Goal: Task Accomplishment & Management: Complete application form

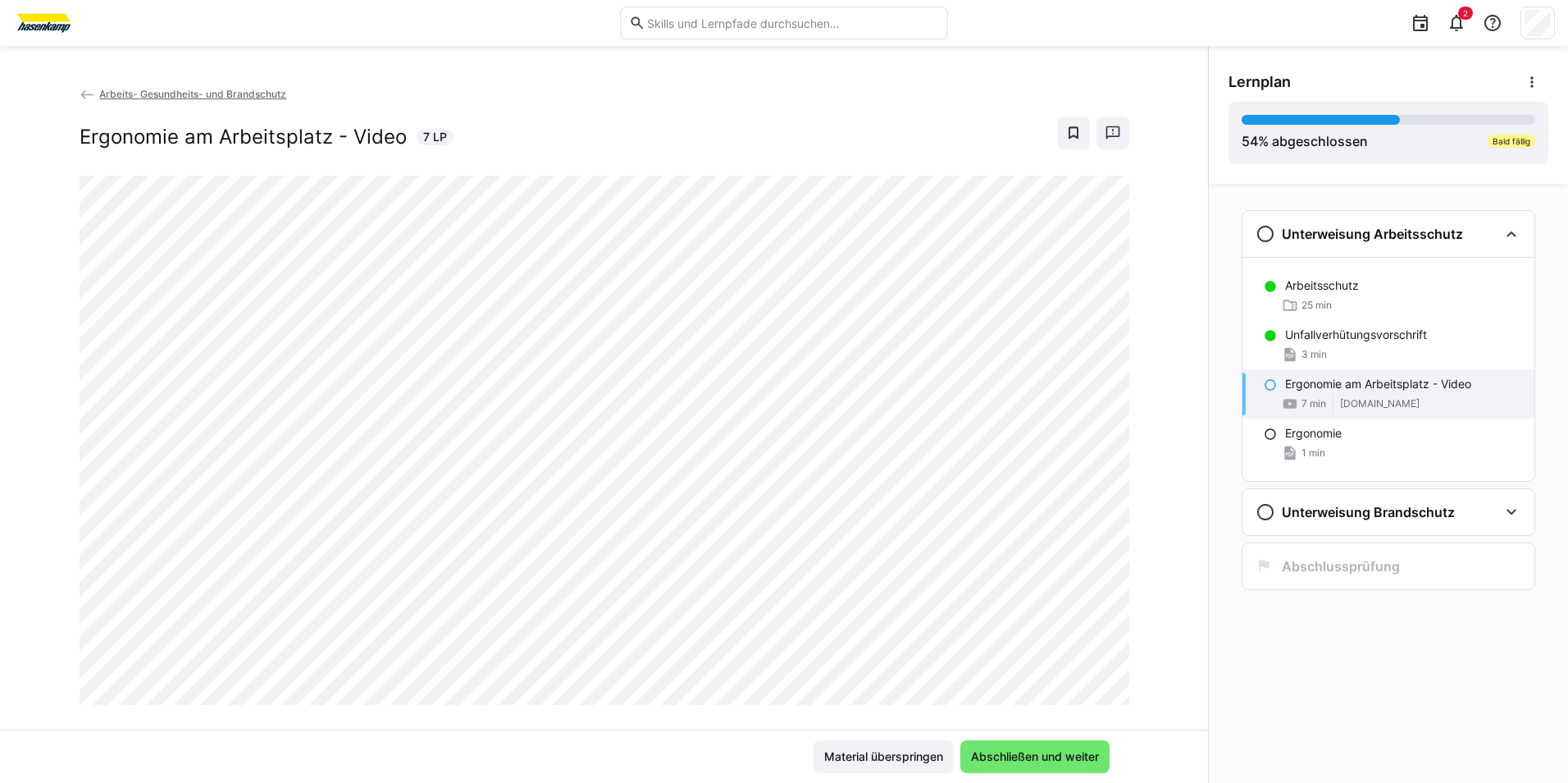
scroll to position [27, 0]
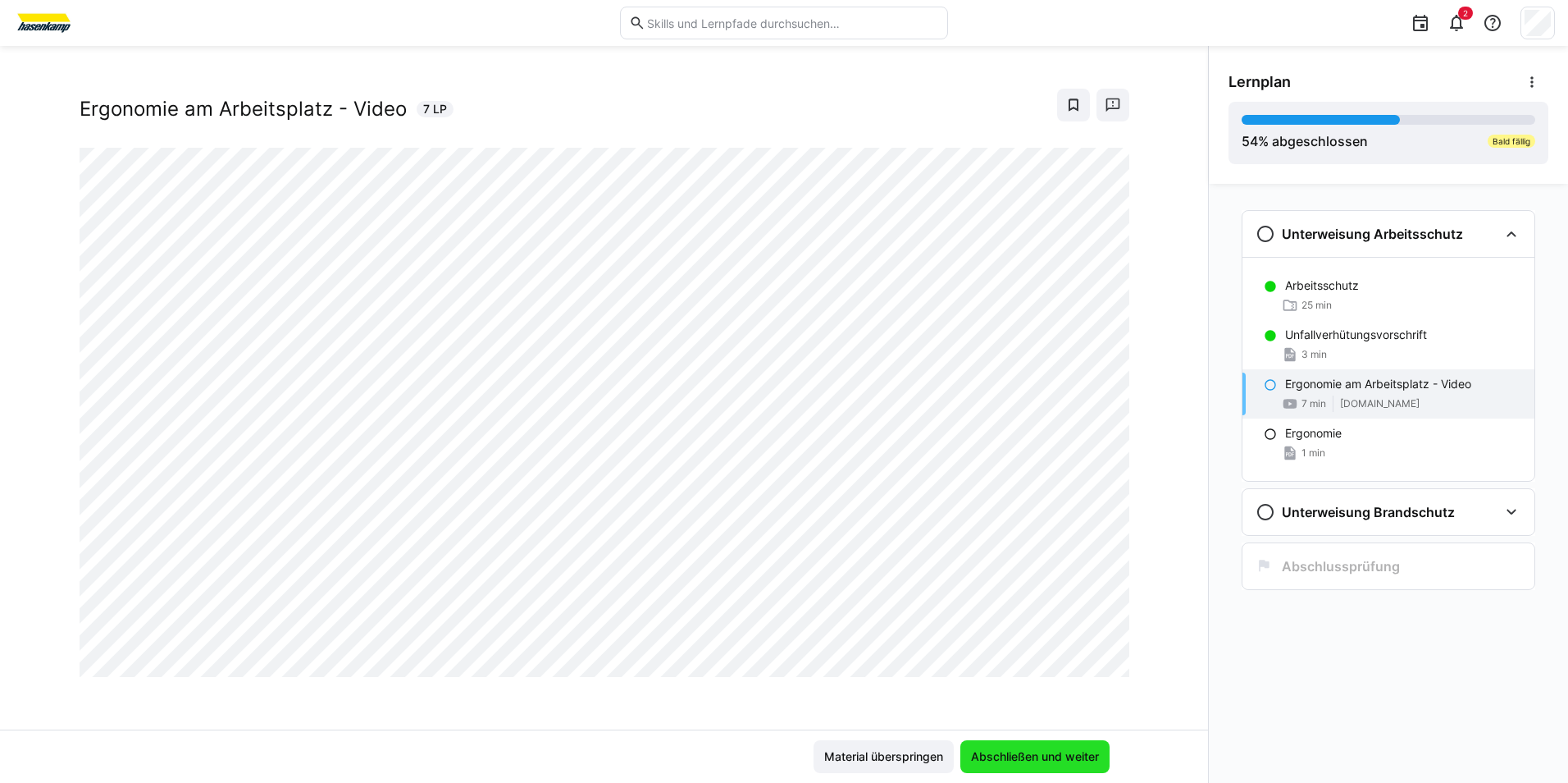
click at [1026, 752] on span "Abschließen und weiter" at bounding box center [1035, 756] width 133 height 17
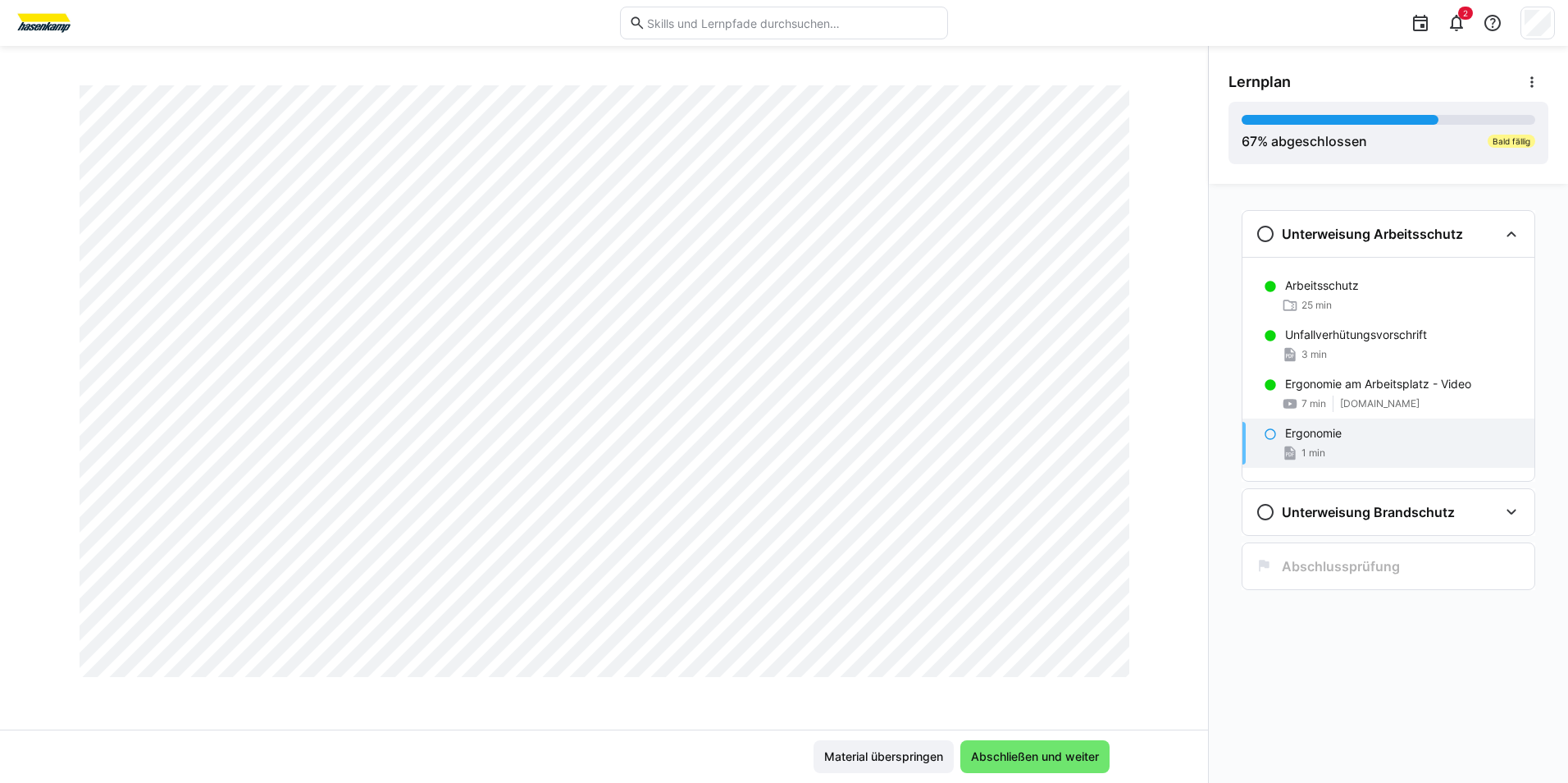
scroll to position [274, 0]
click at [1020, 756] on span "Abschließen und weiter" at bounding box center [1035, 756] width 133 height 17
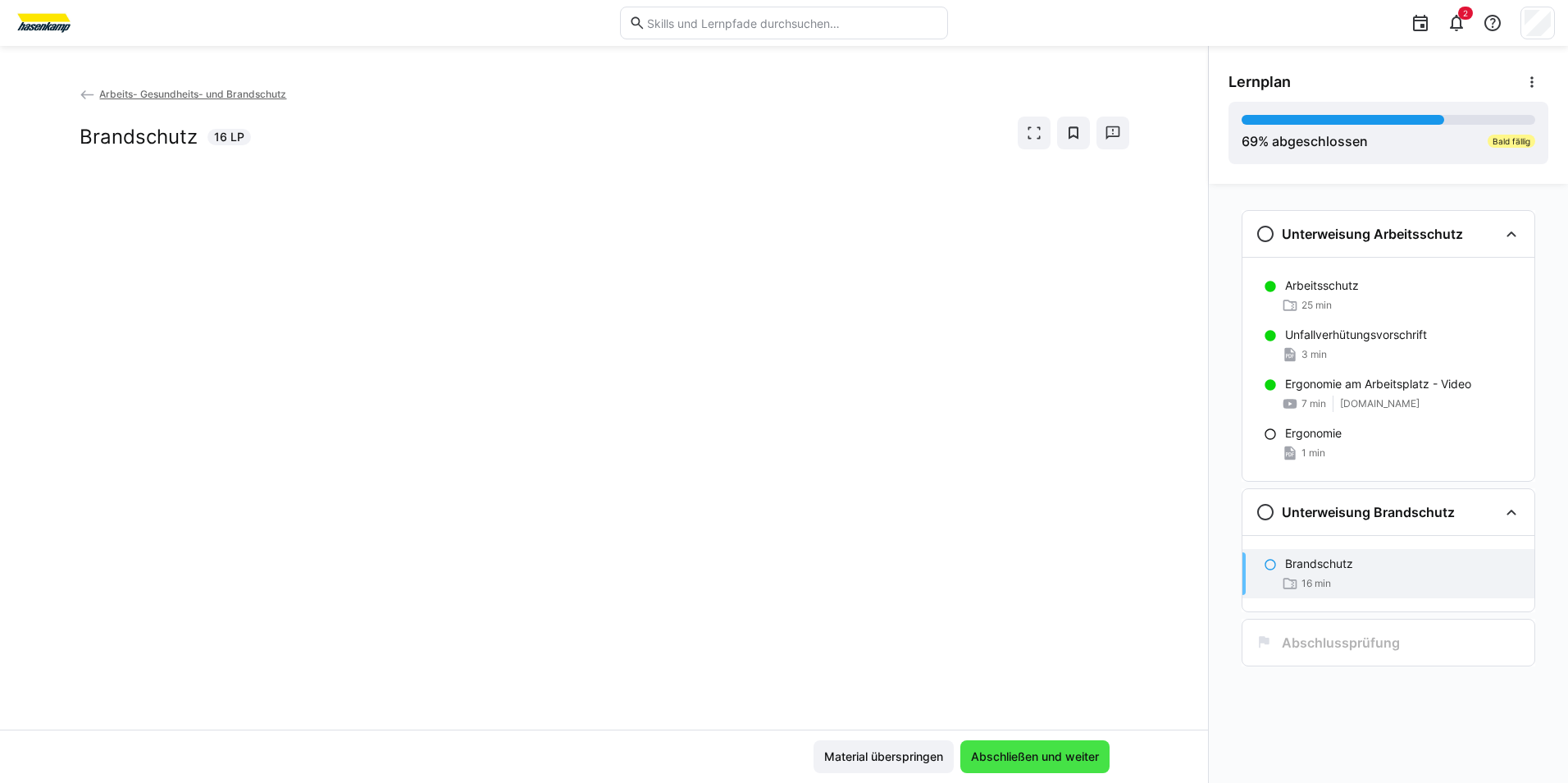
scroll to position [0, 0]
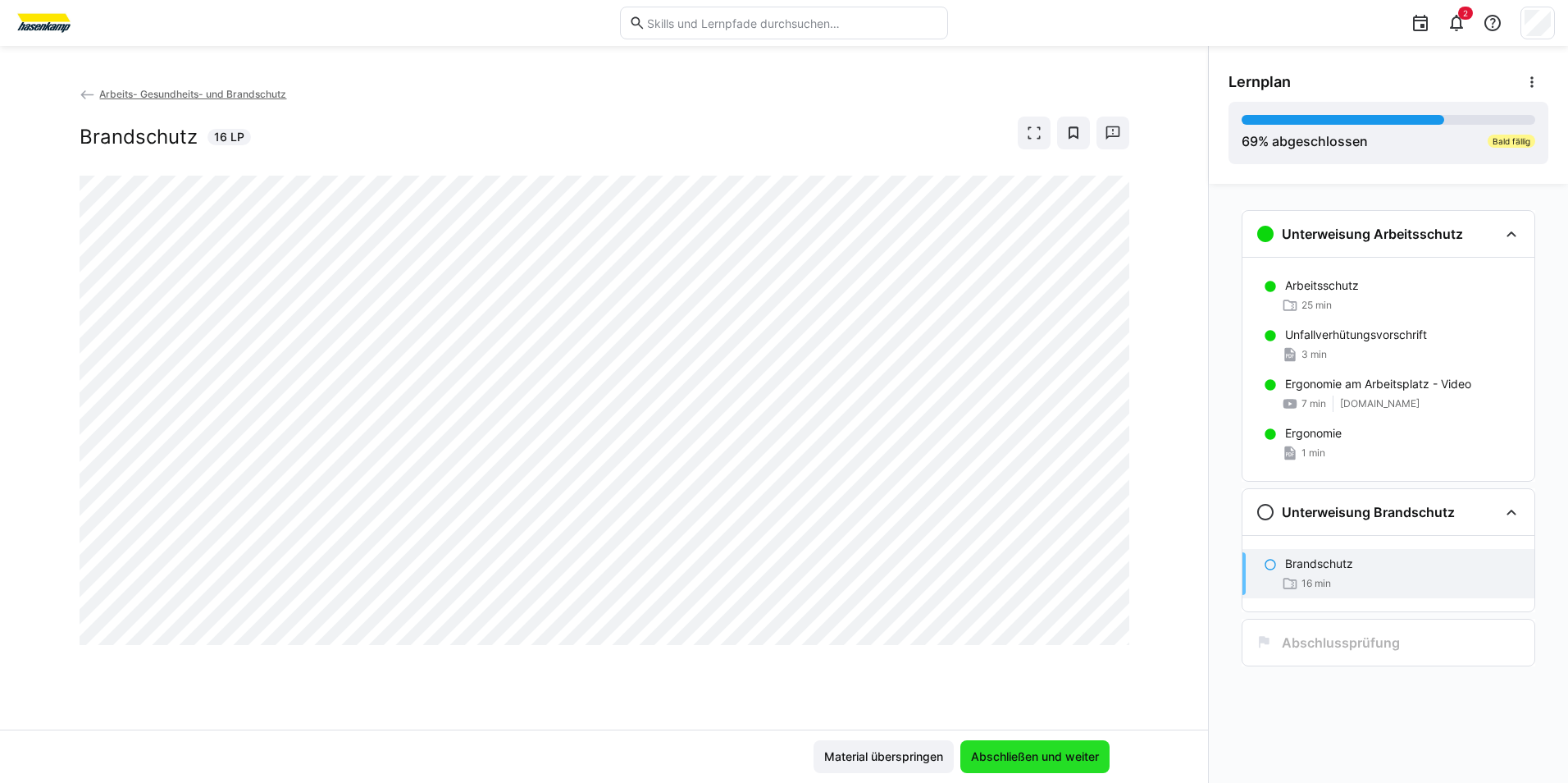
click at [1006, 751] on span "Abschließen und weiter" at bounding box center [1035, 756] width 133 height 17
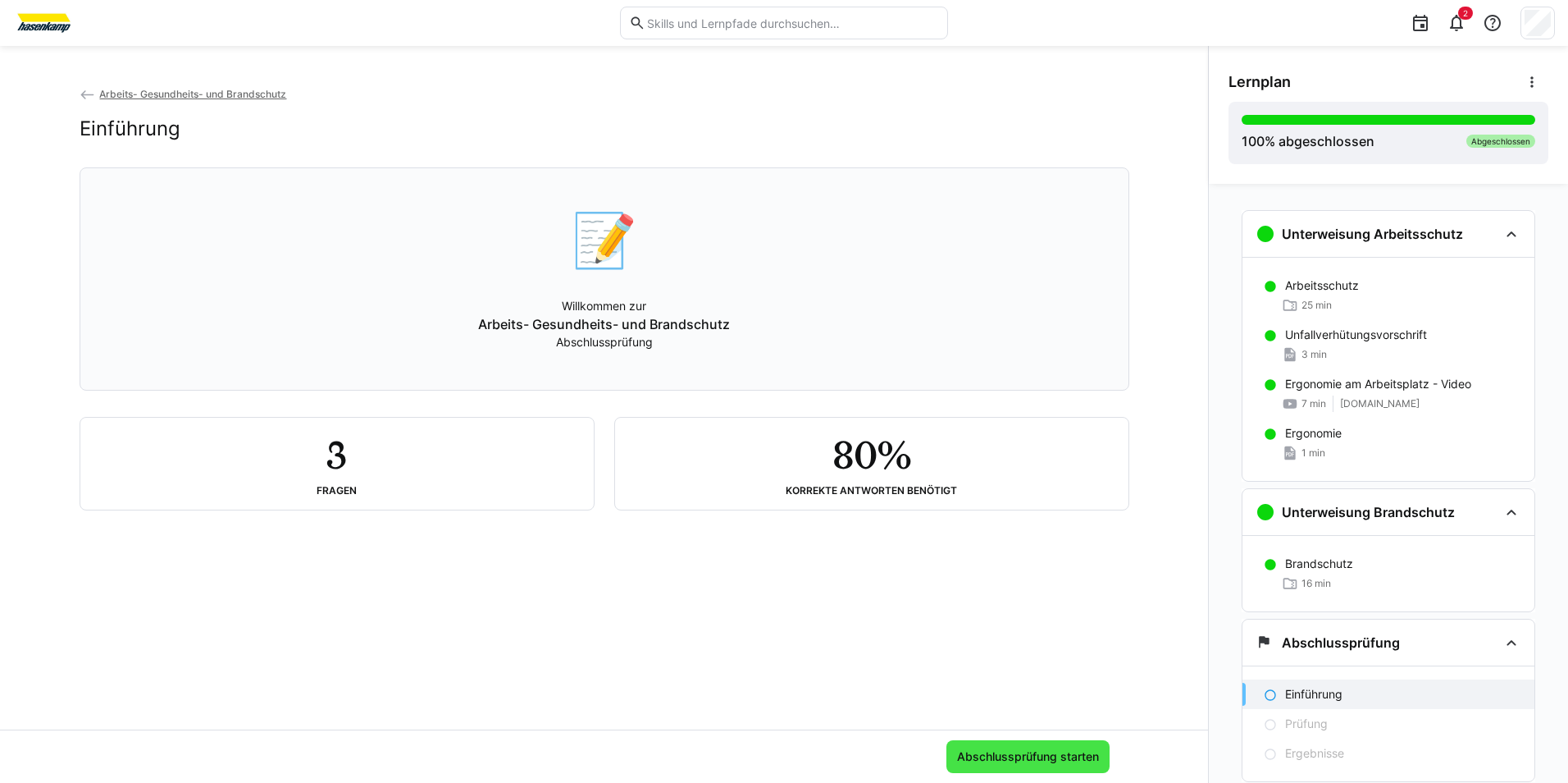
click at [1001, 758] on span "Abschlussprüfung starten" at bounding box center [1028, 756] width 147 height 17
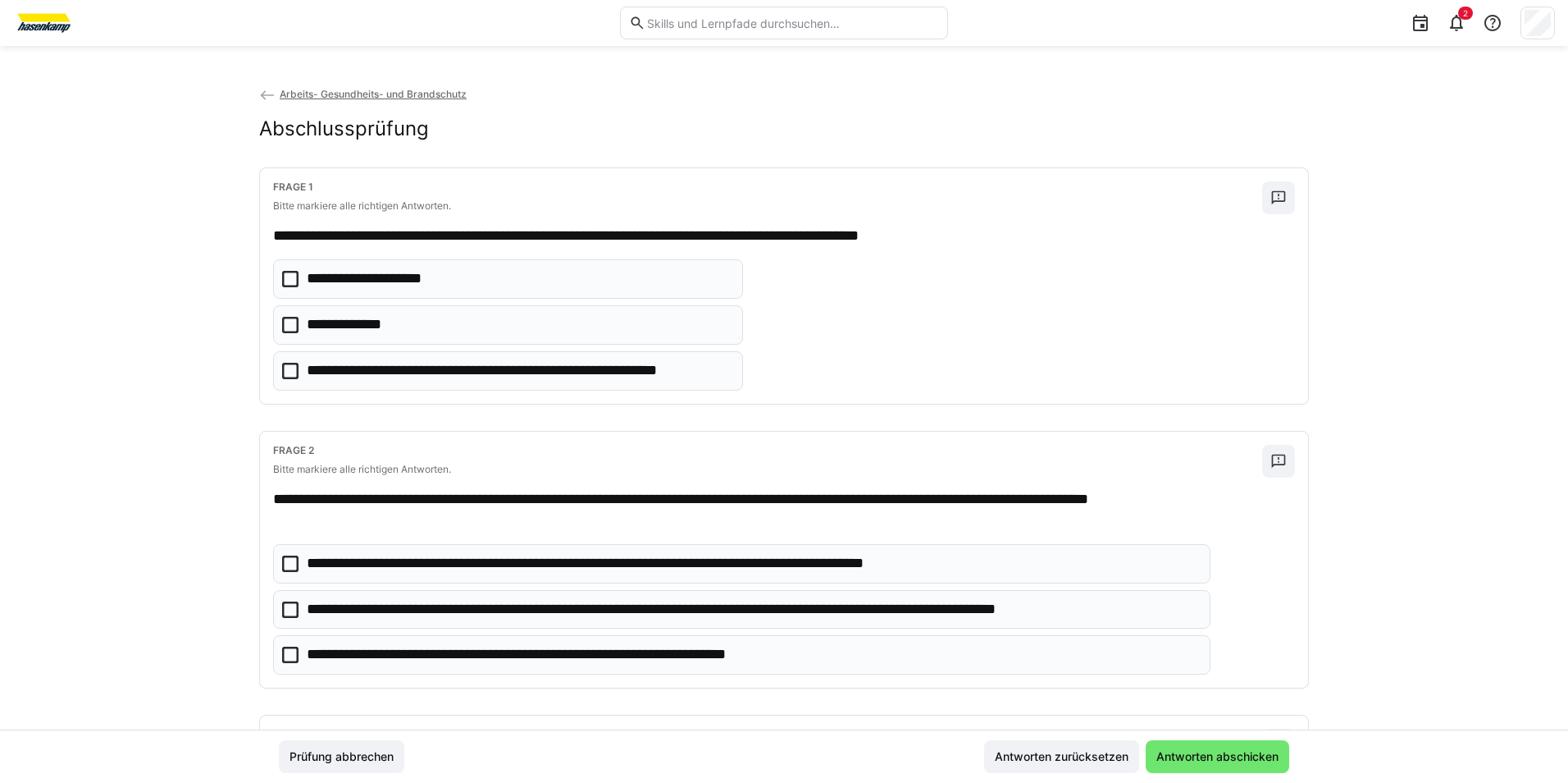
click at [286, 322] on icon at bounding box center [291, 325] width 17 height 17
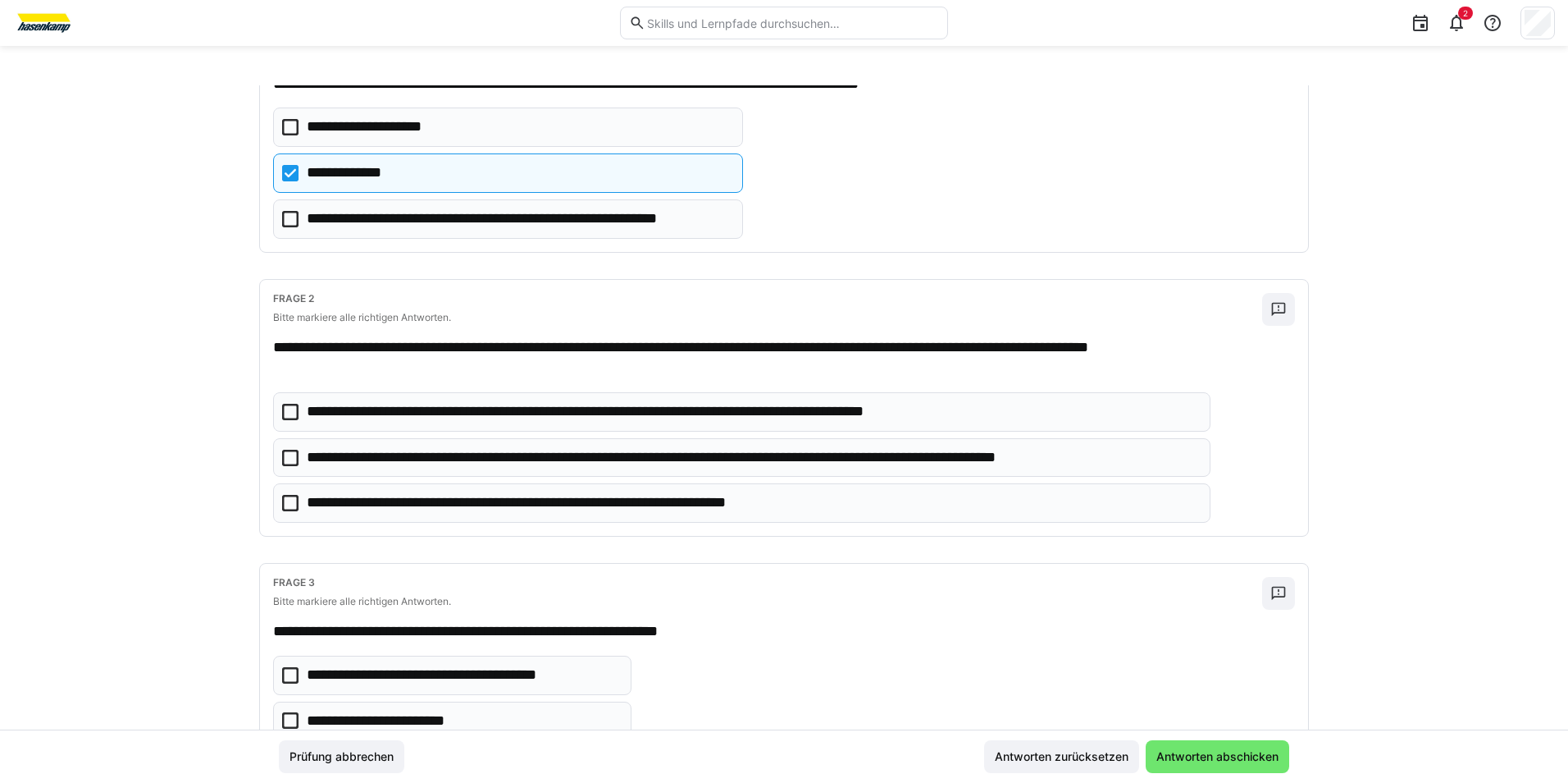
scroll to position [164, 0]
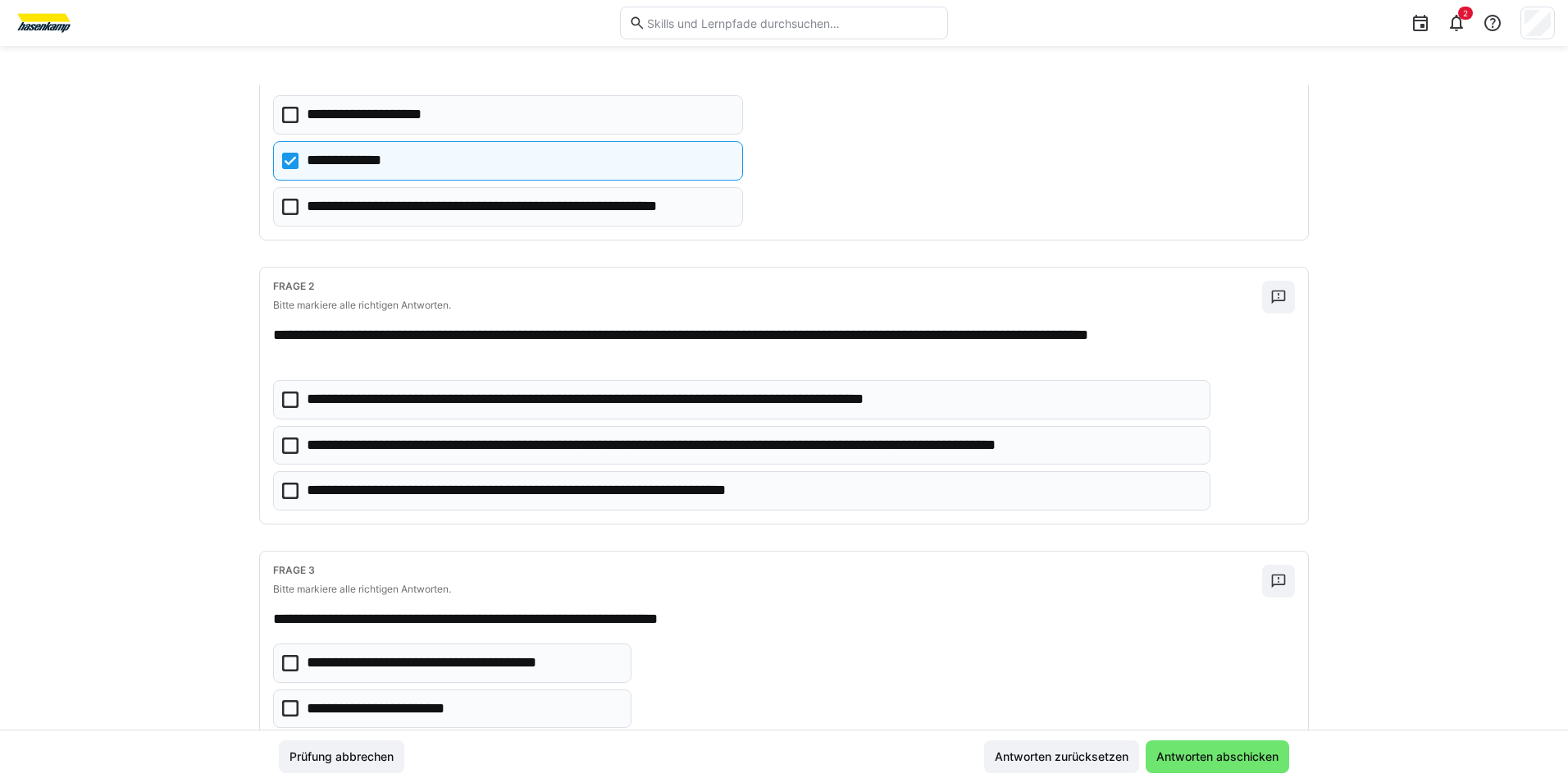
click at [290, 448] on icon at bounding box center [291, 446] width 17 height 17
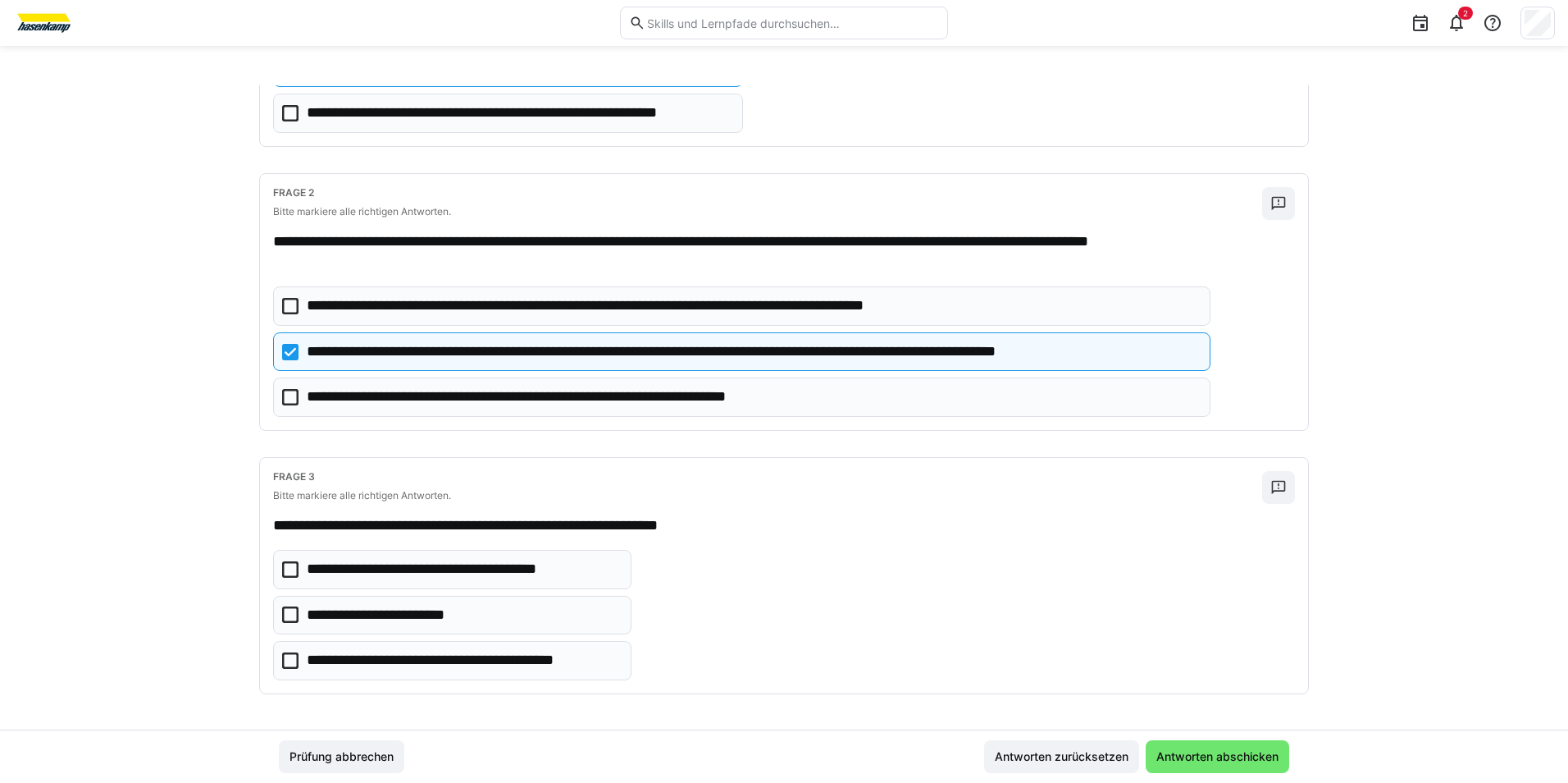
scroll to position [262, 0]
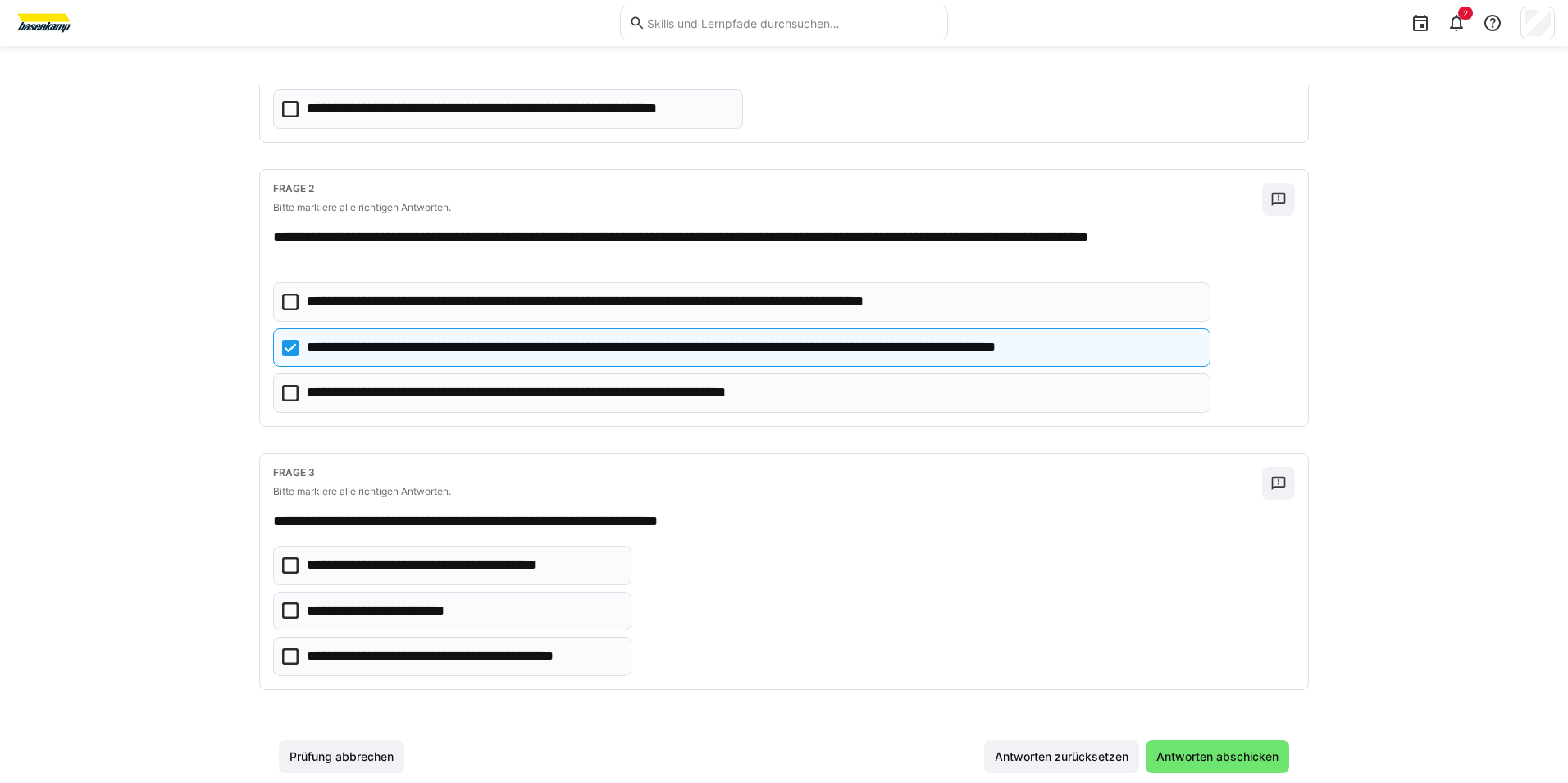
click at [287, 611] on icon at bounding box center [291, 611] width 17 height 17
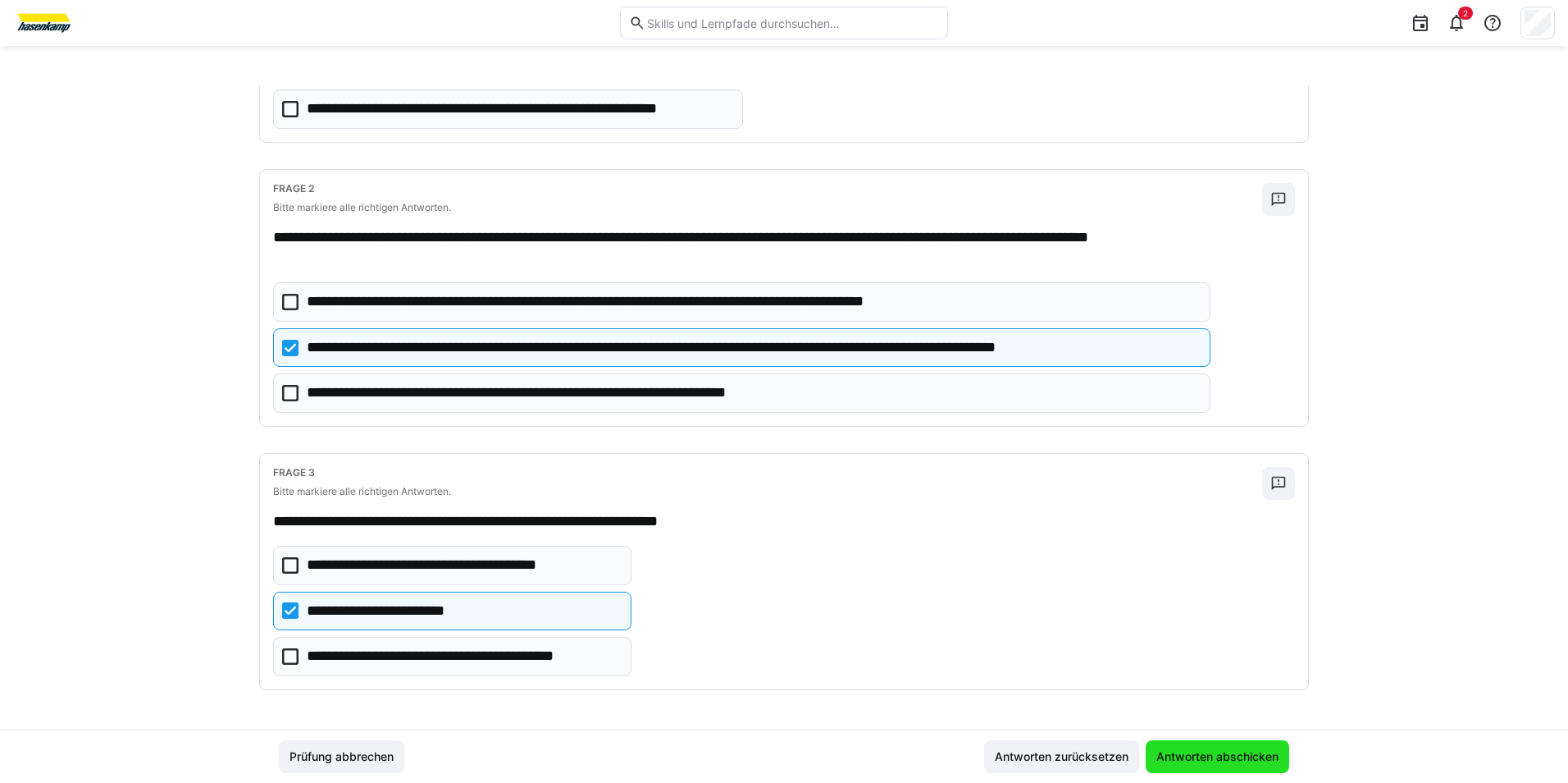
click at [1191, 753] on span "Antworten abschicken" at bounding box center [1217, 756] width 127 height 17
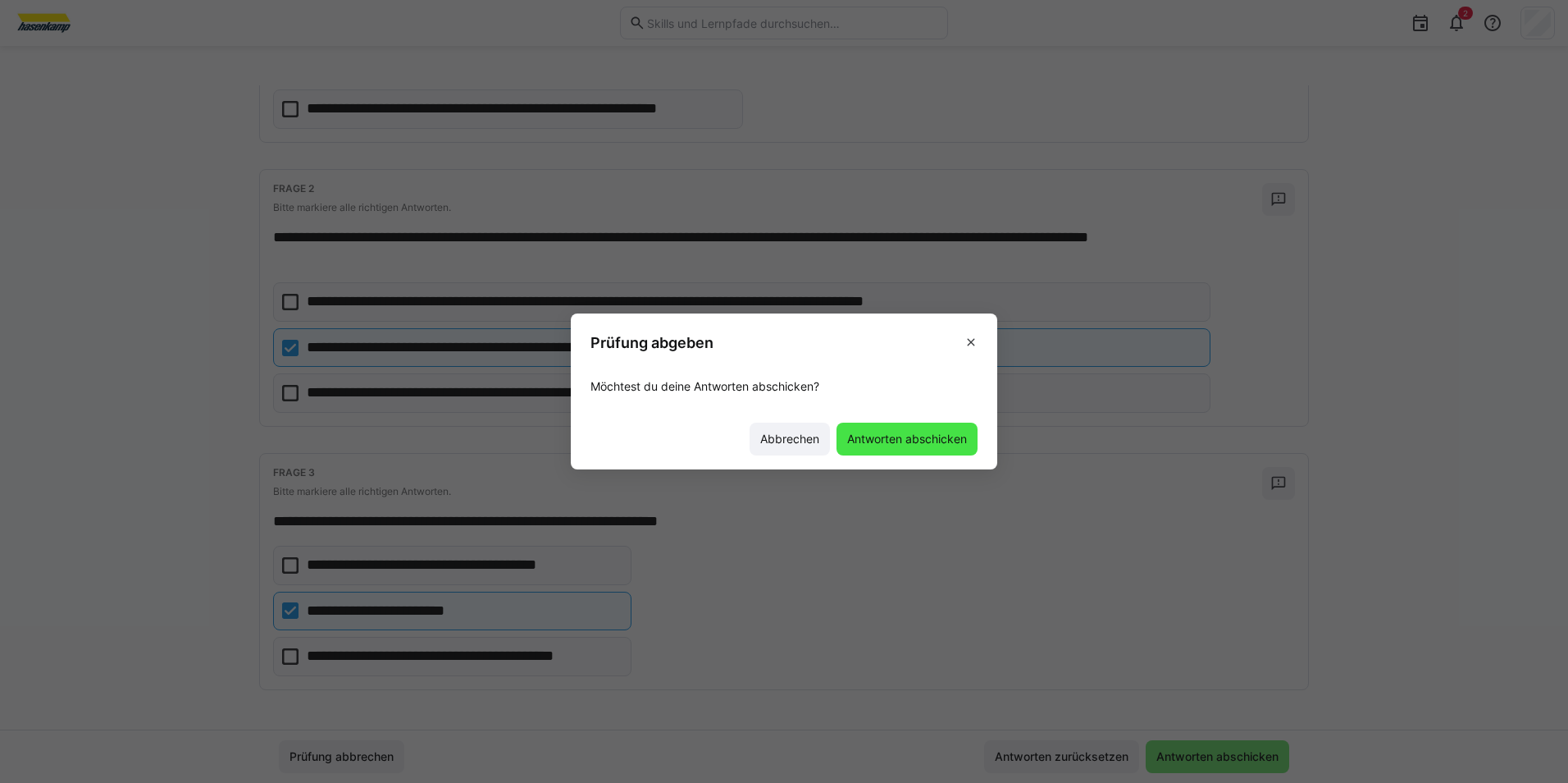
click at [903, 441] on span "Antworten abschicken" at bounding box center [907, 439] width 125 height 17
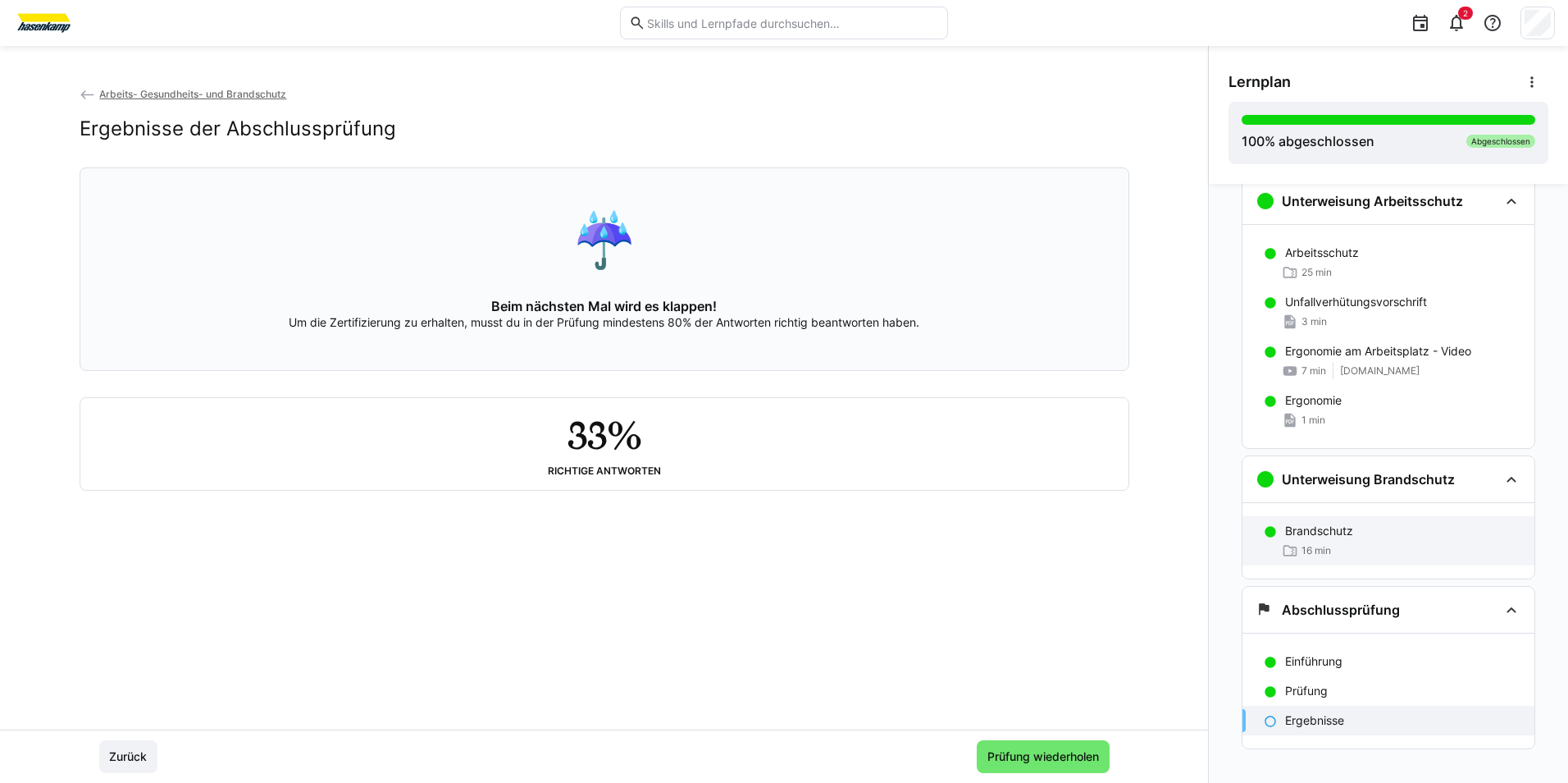
scroll to position [50, 0]
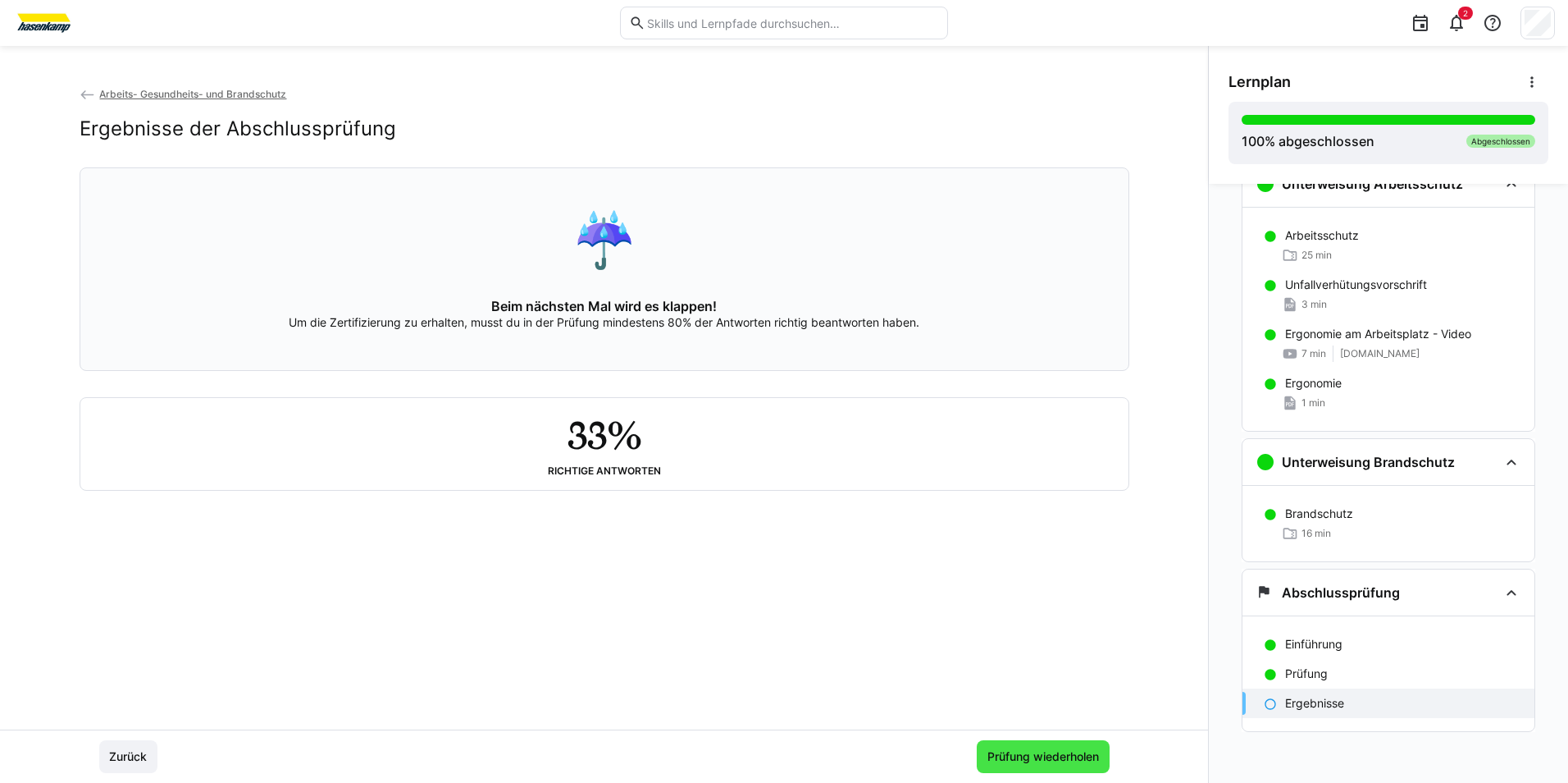
click at [1015, 757] on span "Prüfung wiederholen" at bounding box center [1043, 756] width 117 height 17
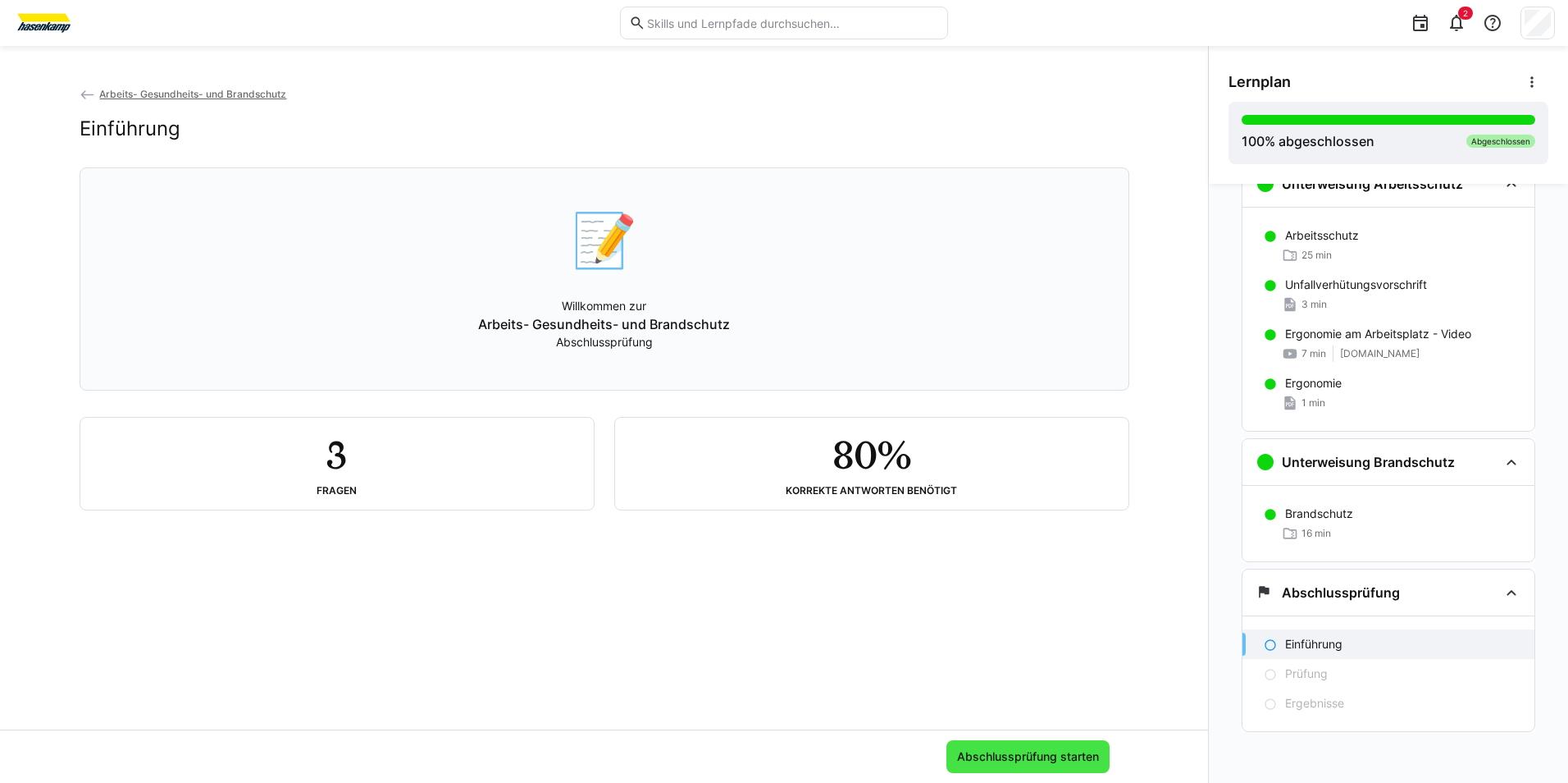
click at [1018, 753] on span "Abschlussprüfung starten" at bounding box center [1028, 756] width 147 height 17
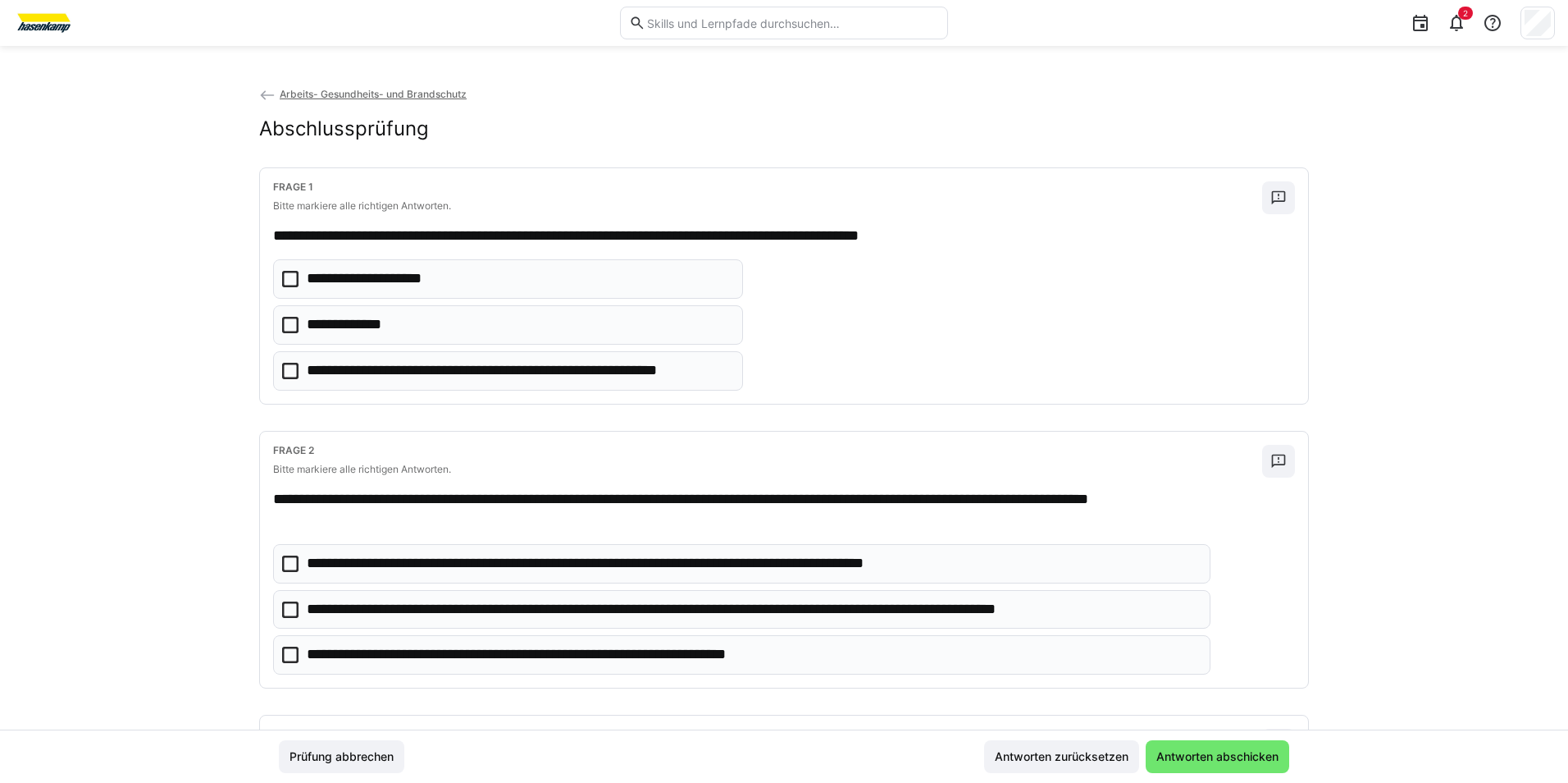
click at [286, 321] on icon at bounding box center [291, 325] width 17 height 17
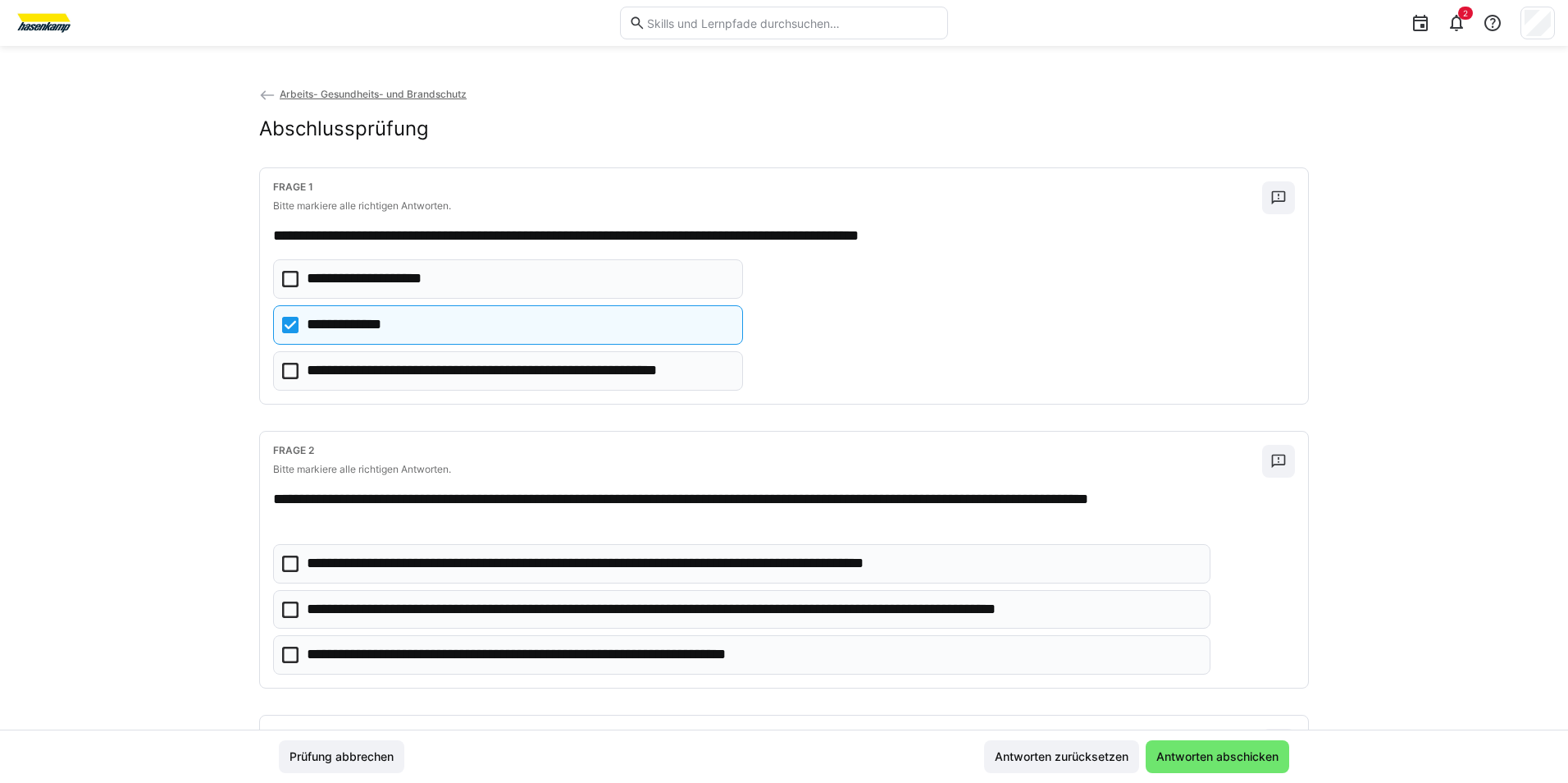
click at [287, 322] on icon at bounding box center [291, 325] width 17 height 17
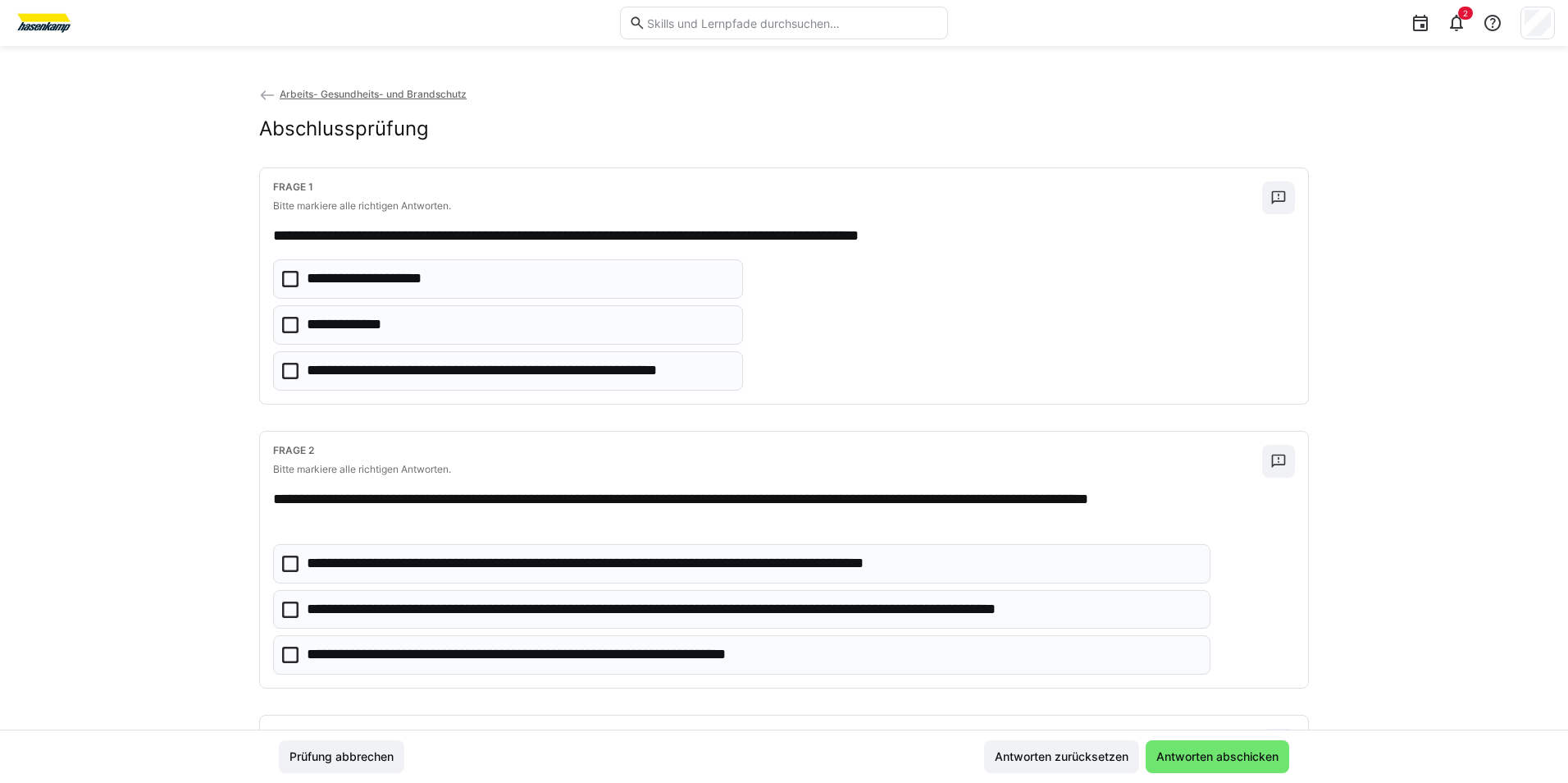
drag, startPoint x: 285, startPoint y: 321, endPoint x: 329, endPoint y: 397, distance: 87.8
click at [286, 322] on icon at bounding box center [291, 325] width 17 height 17
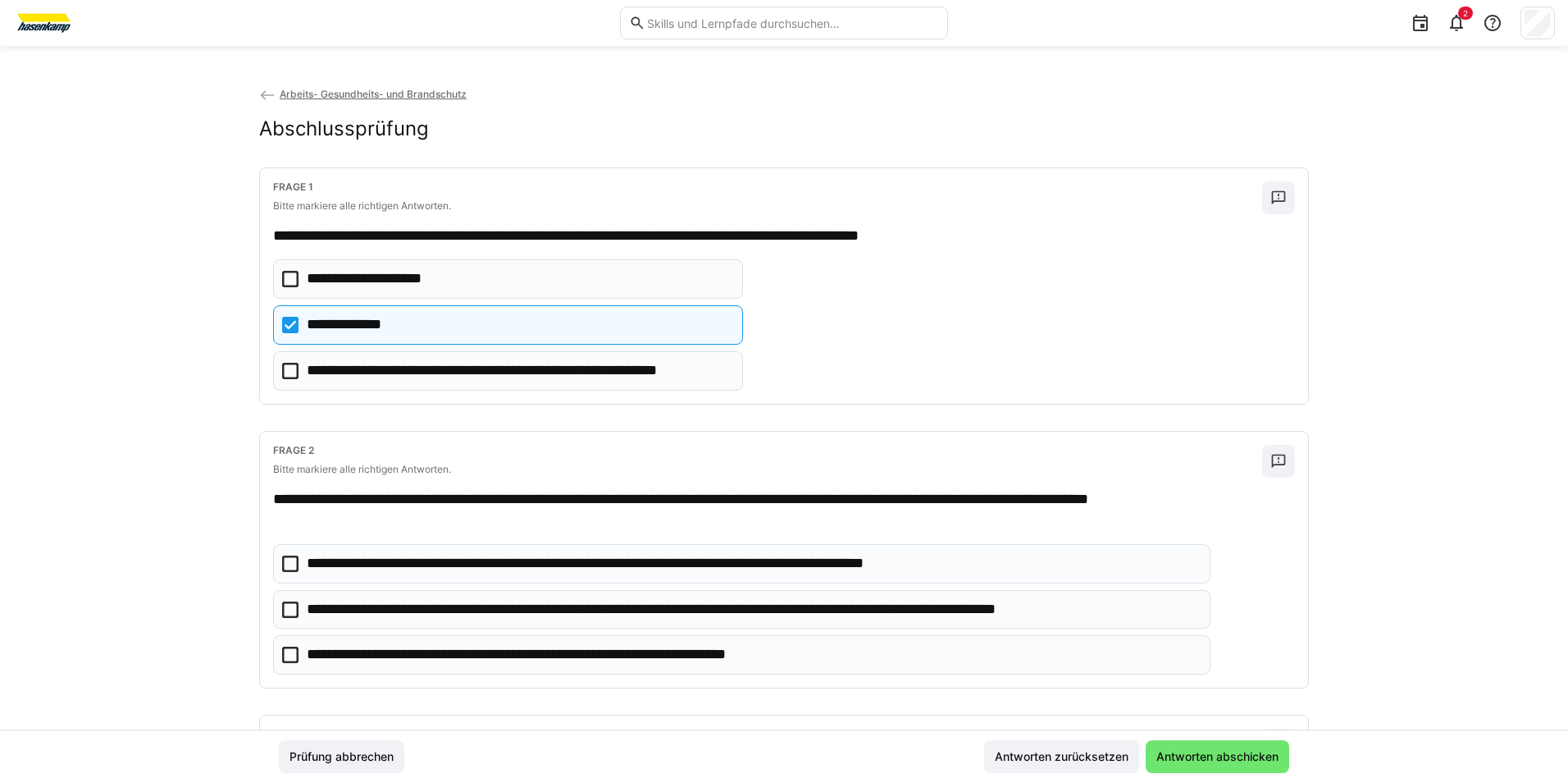
scroll to position [164, 0]
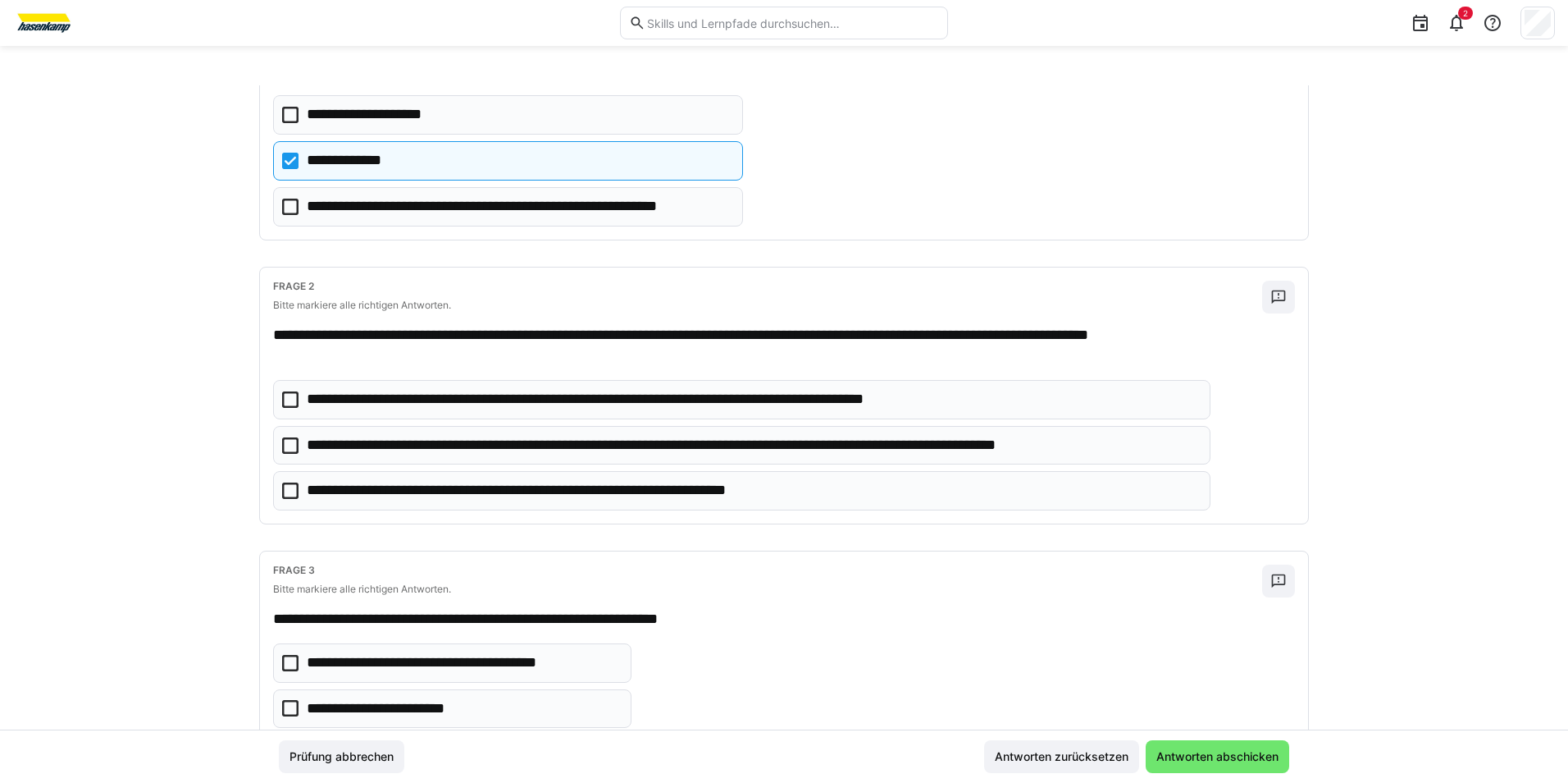
click at [287, 483] on icon at bounding box center [291, 491] width 17 height 17
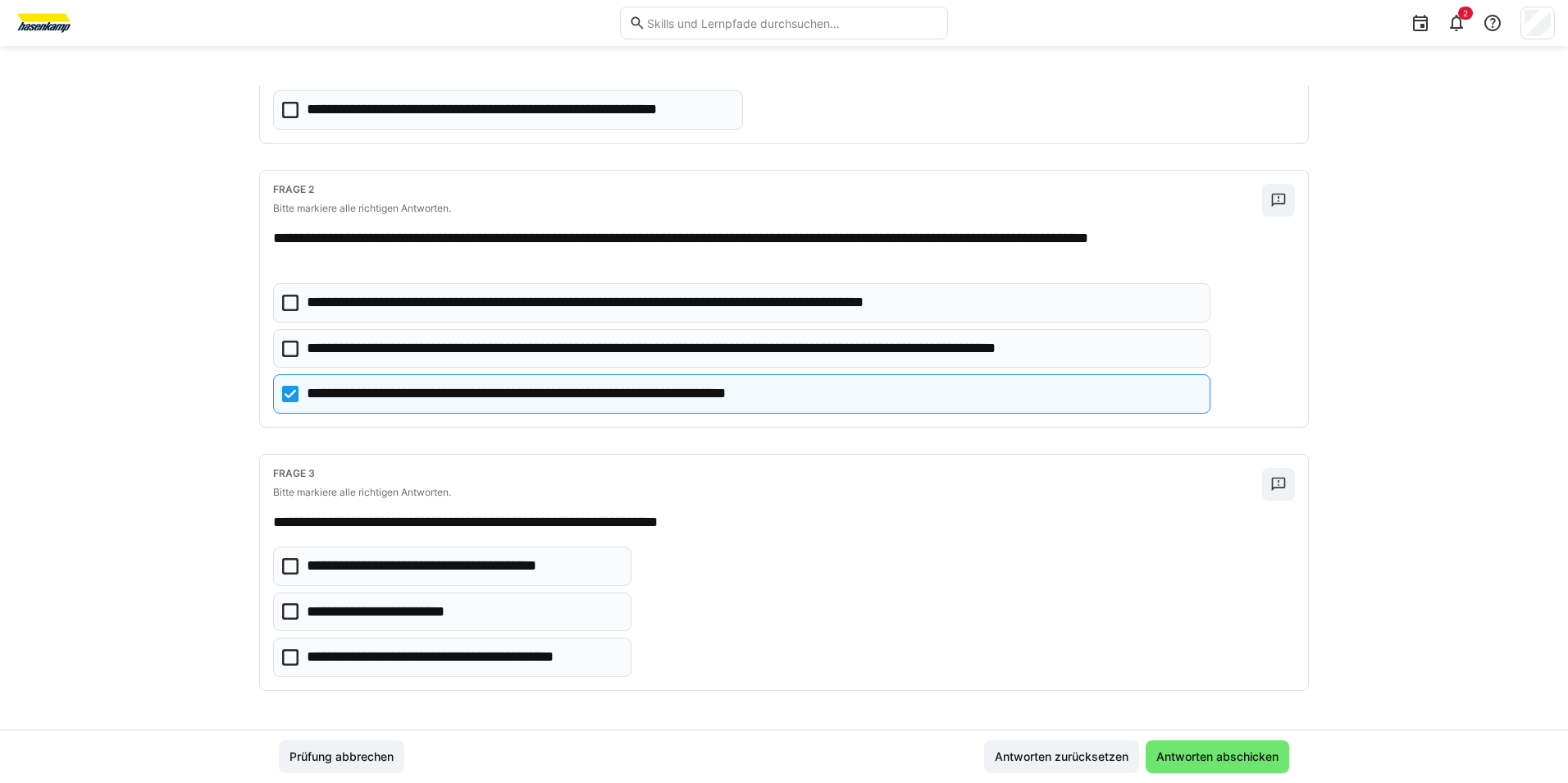
scroll to position [262, 0]
click at [282, 652] on icon at bounding box center [291, 656] width 17 height 17
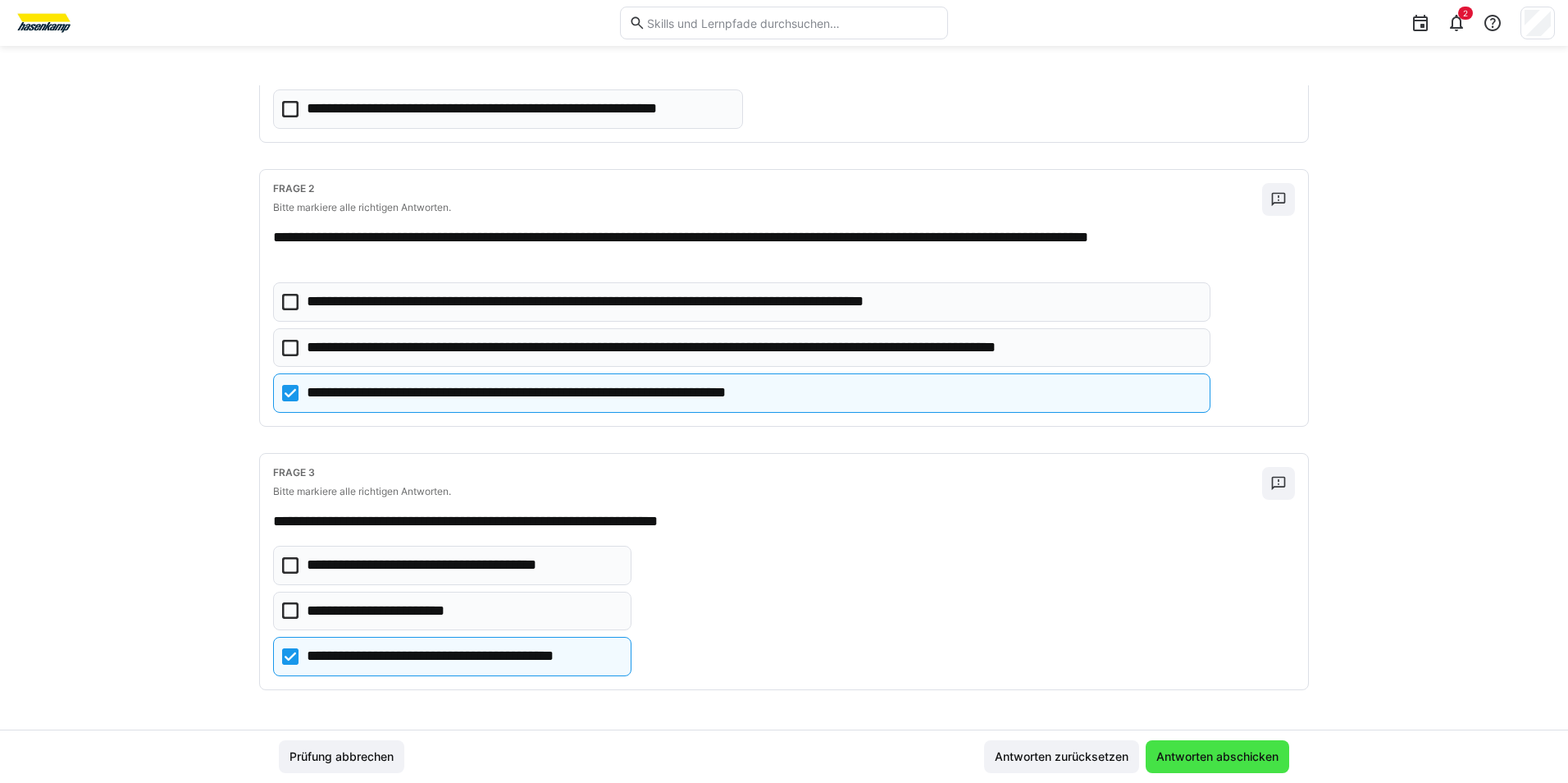
click at [1191, 752] on span "Antworten abschicken" at bounding box center [1217, 756] width 127 height 17
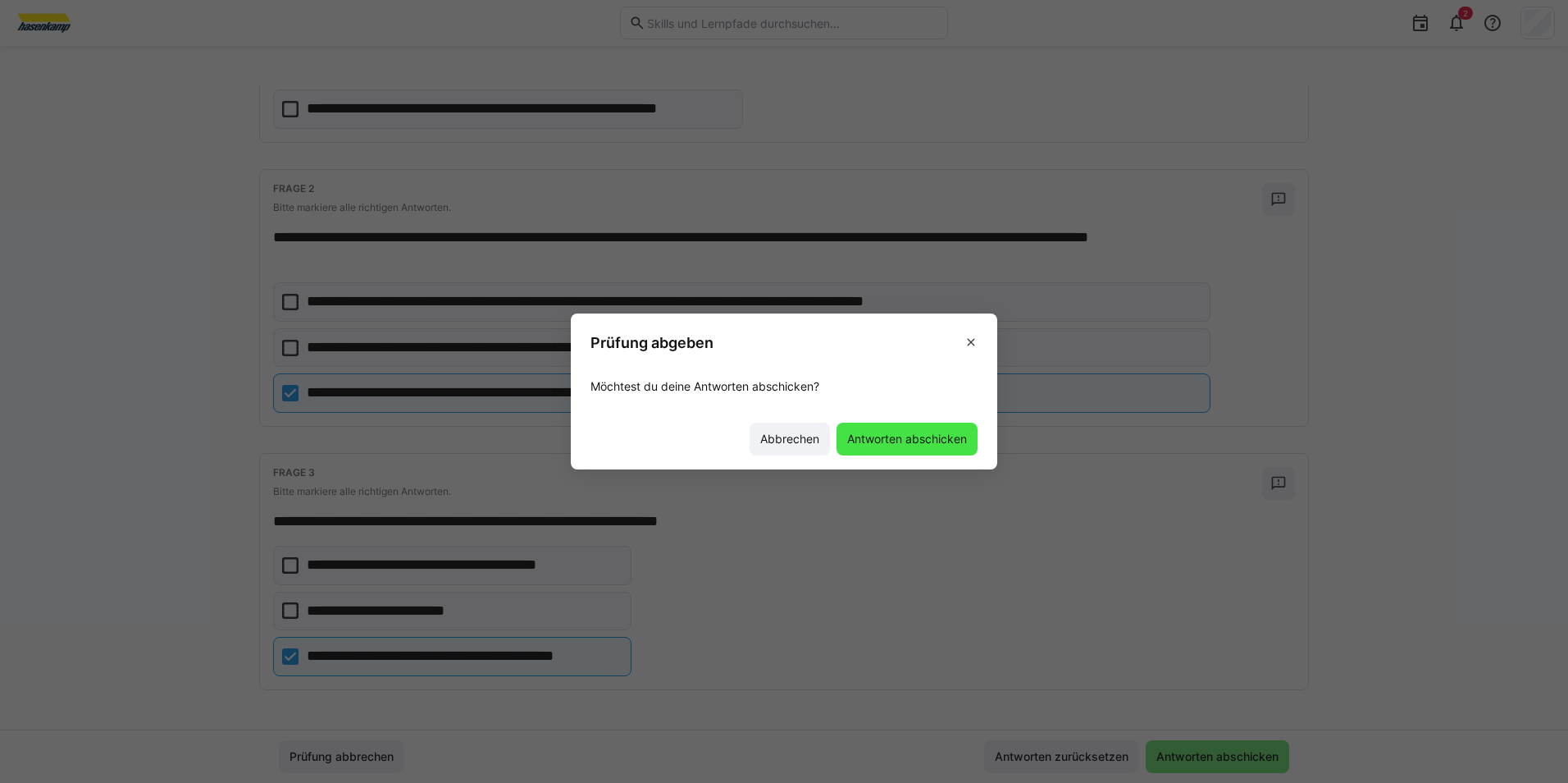
click at [851, 442] on span "Antworten abschicken" at bounding box center [907, 439] width 125 height 17
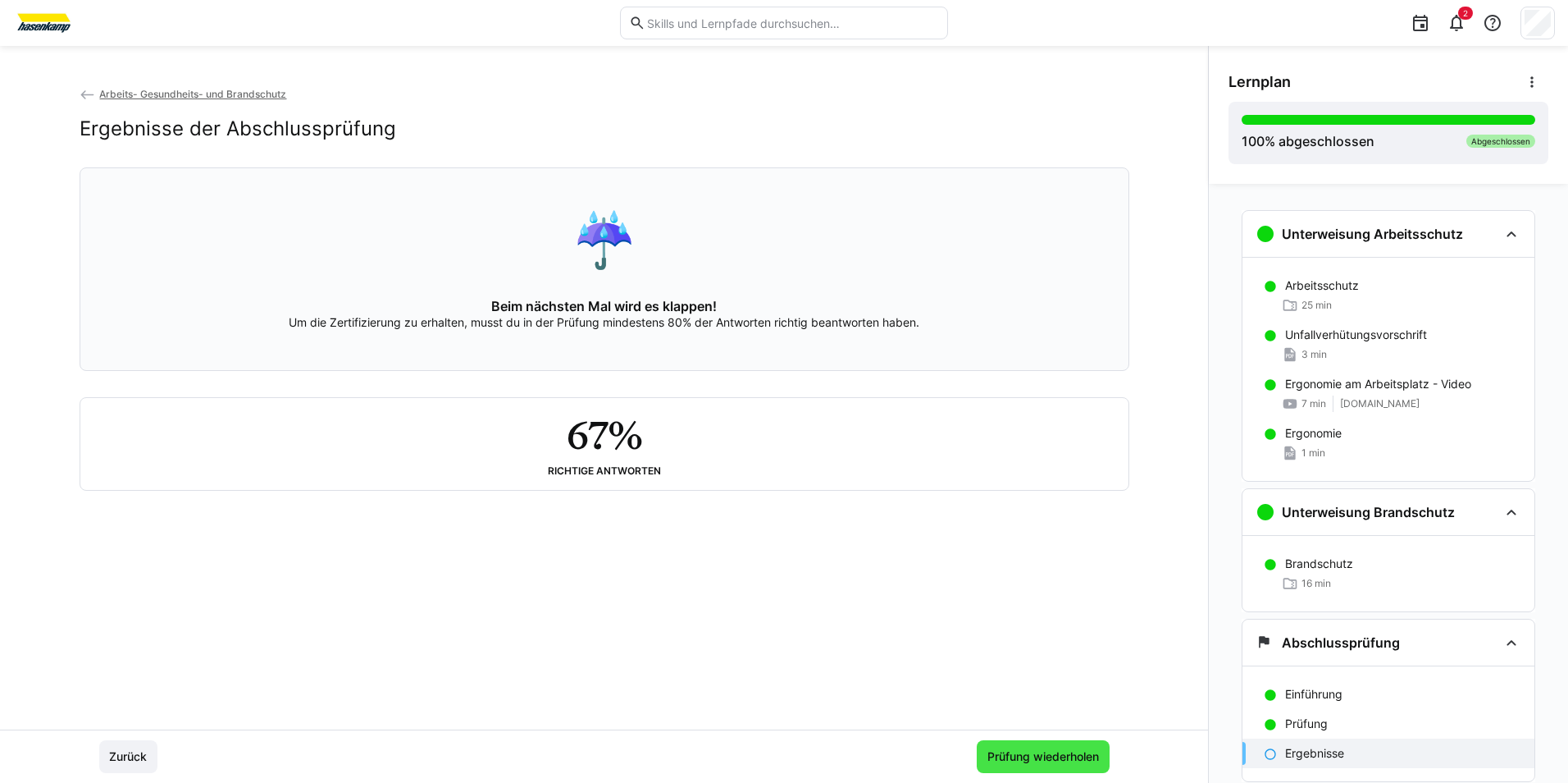
click at [1035, 766] on span "Prüfung wiederholen" at bounding box center [1043, 756] width 133 height 32
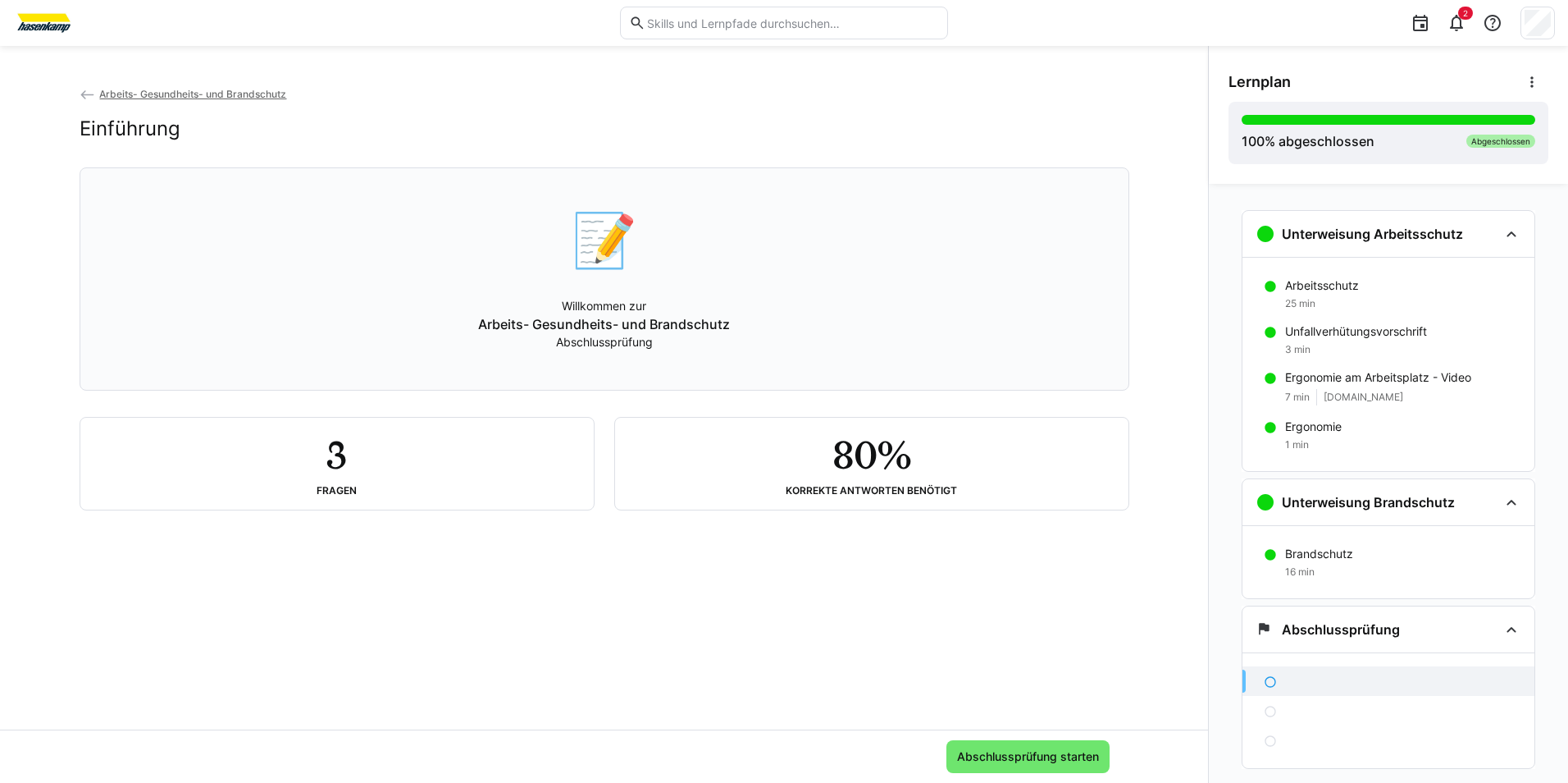
scroll to position [50, 0]
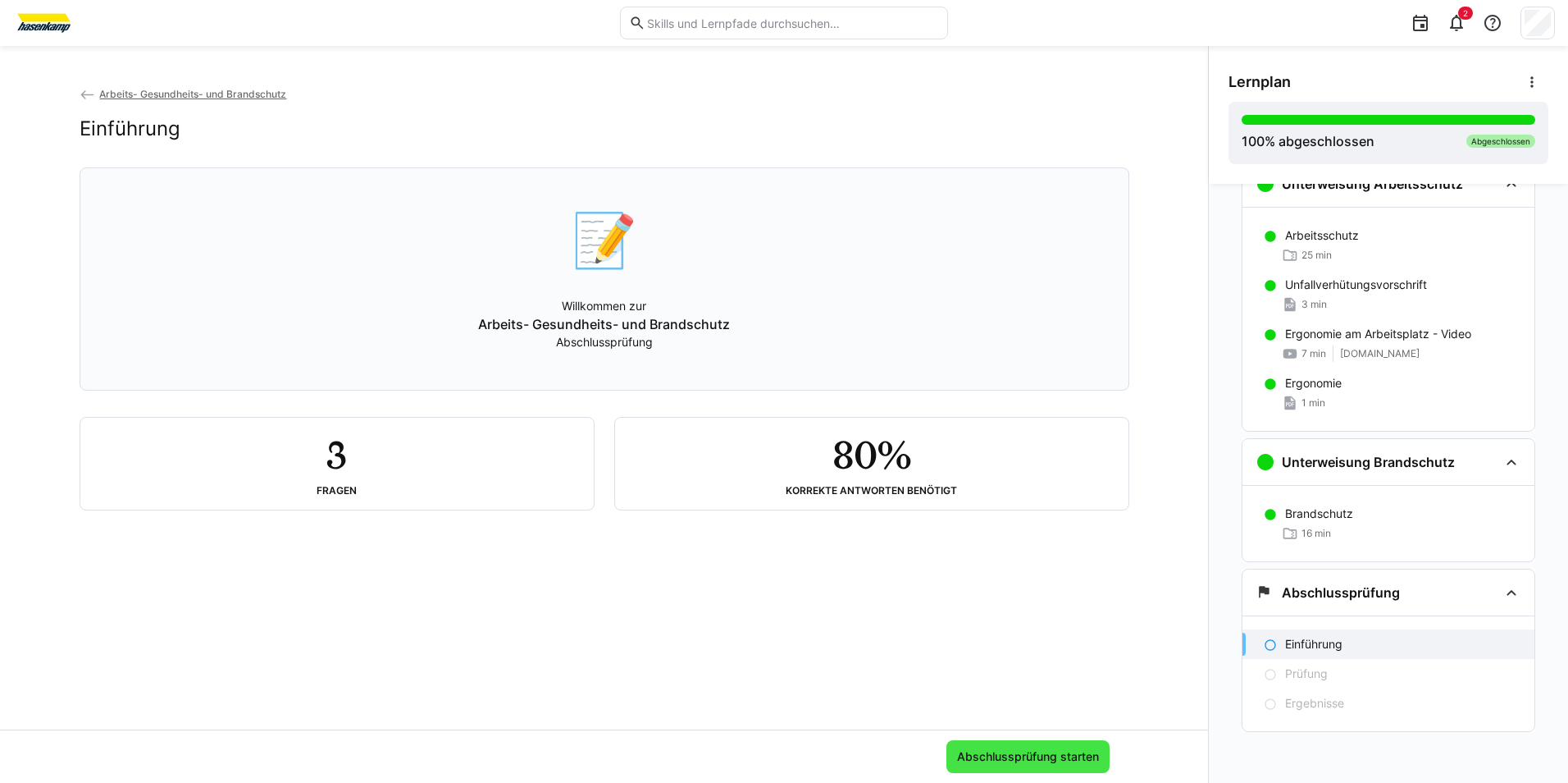
click at [1031, 753] on span "Abschlussprüfung starten" at bounding box center [1028, 756] width 147 height 17
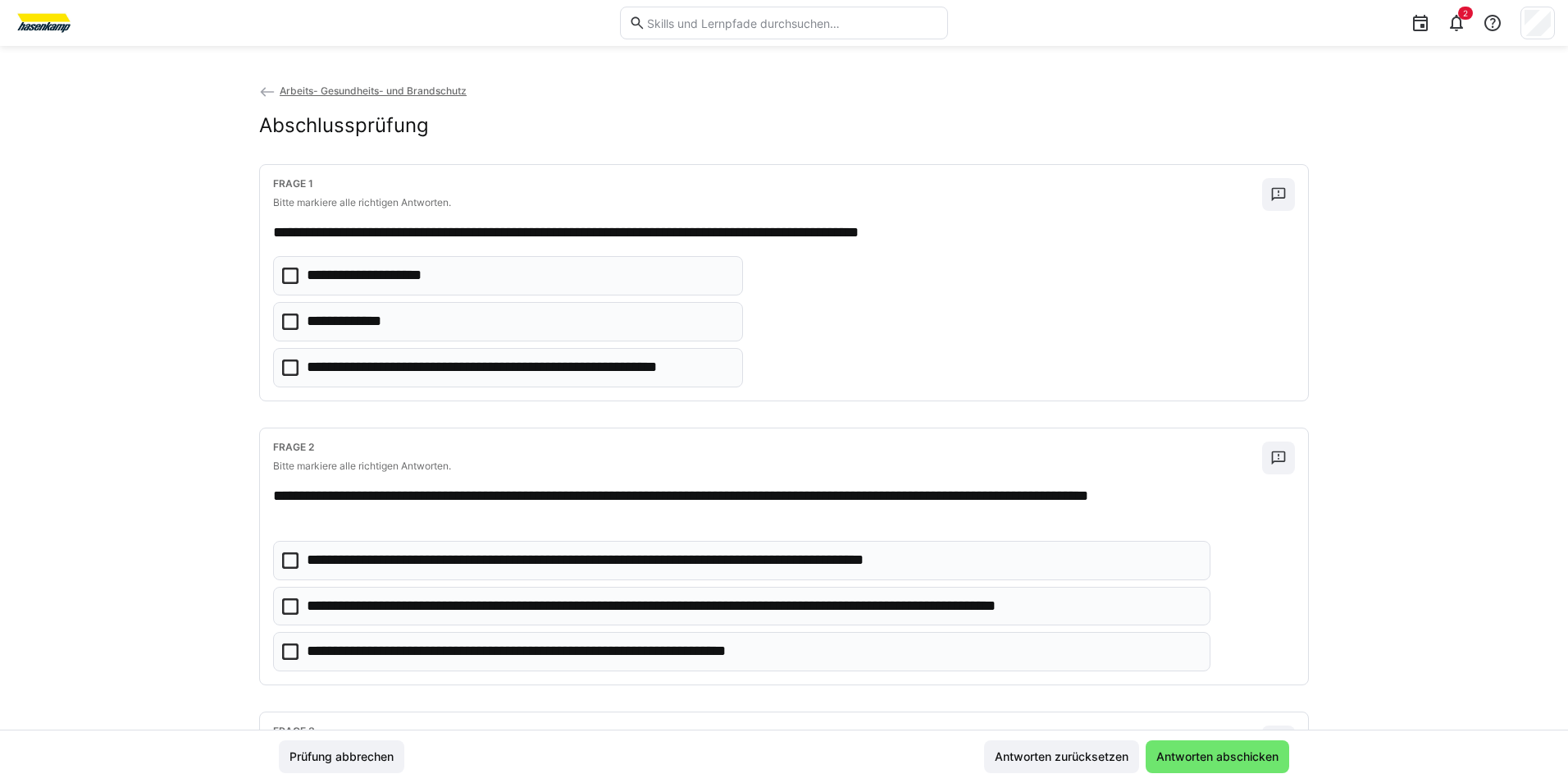
scroll to position [0, 0]
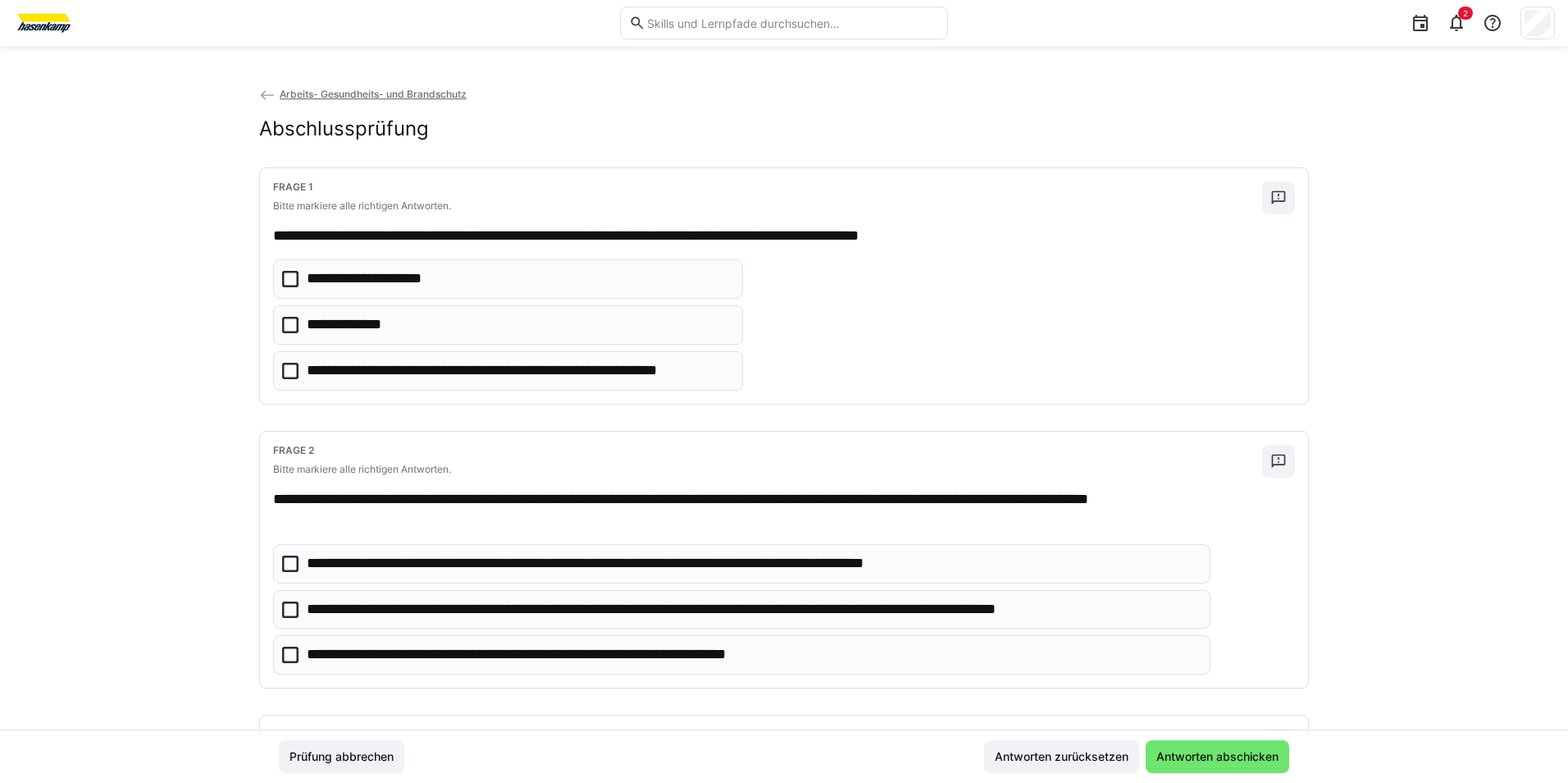
click at [283, 319] on icon at bounding box center [291, 325] width 17 height 17
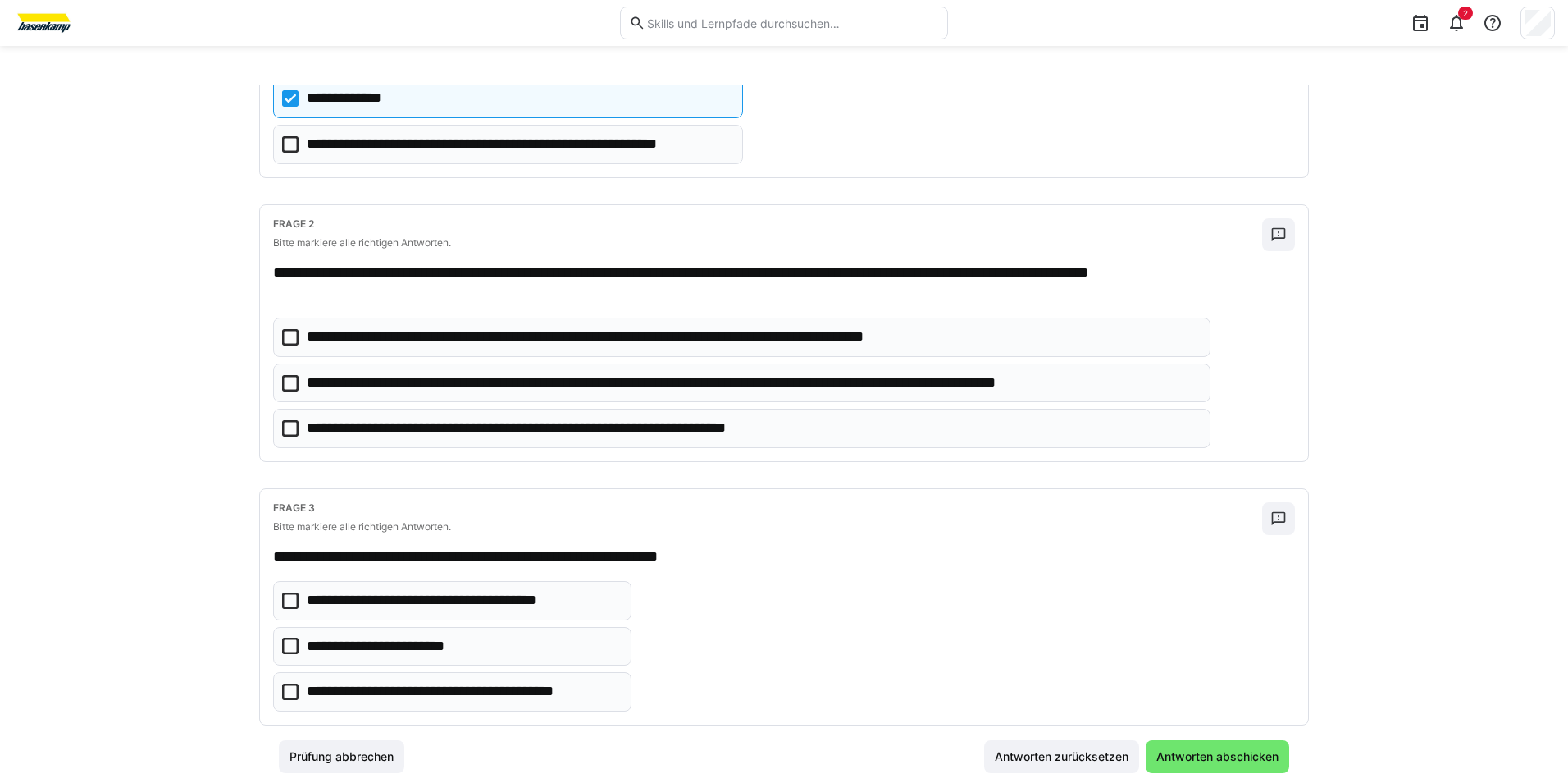
scroll to position [262, 0]
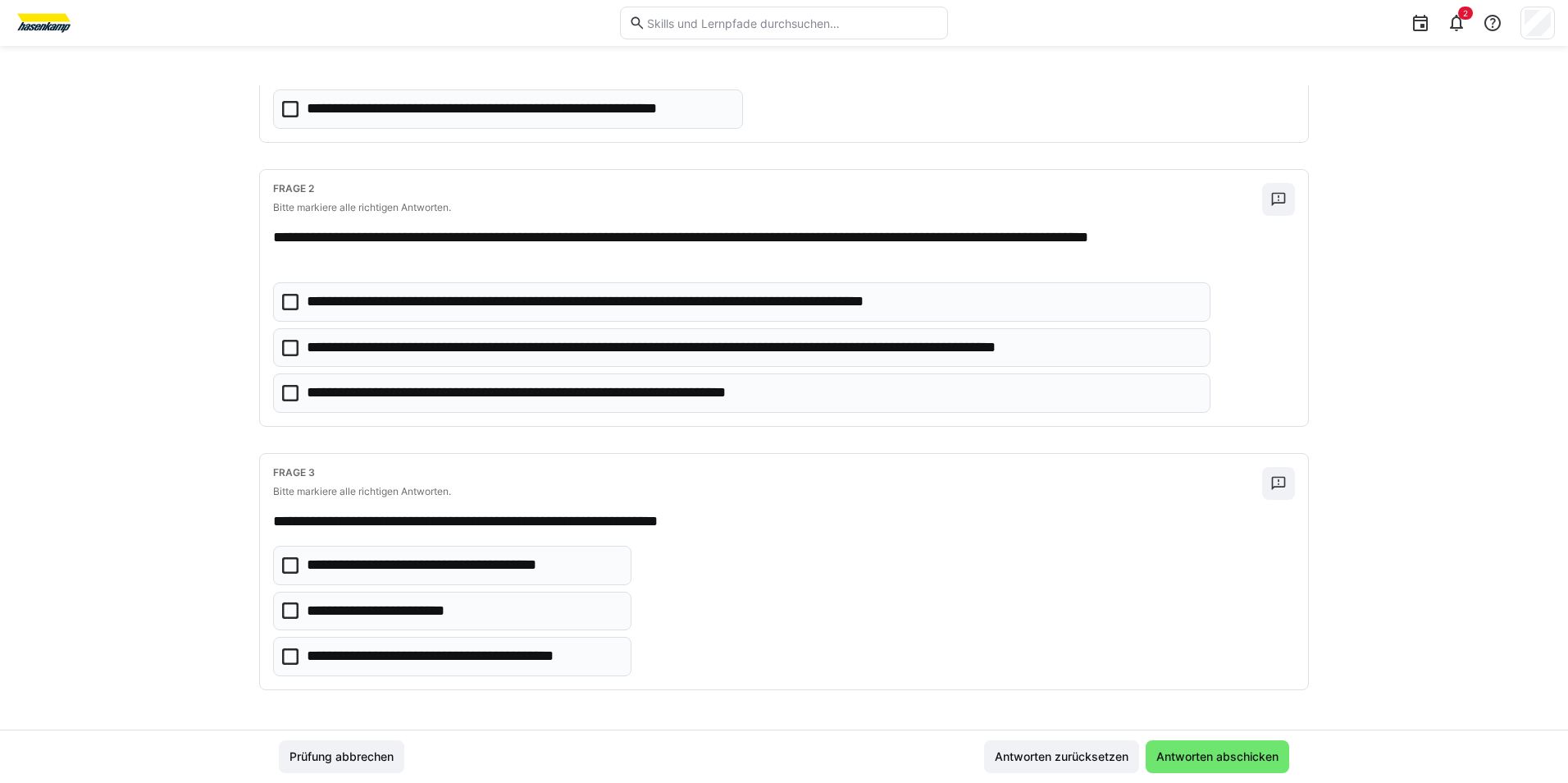
click at [286, 342] on icon at bounding box center [291, 348] width 17 height 17
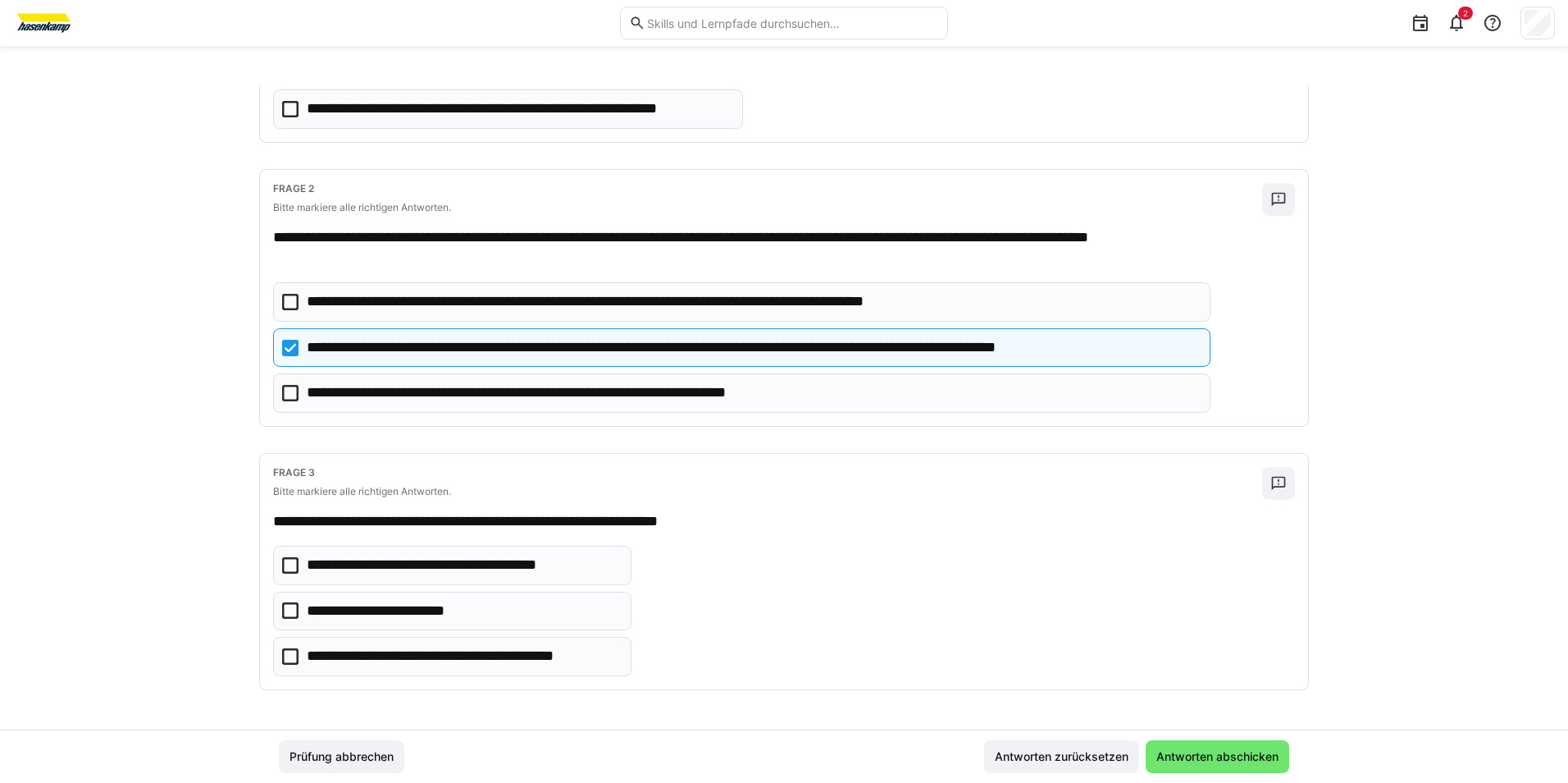
click at [283, 385] on icon at bounding box center [291, 393] width 17 height 17
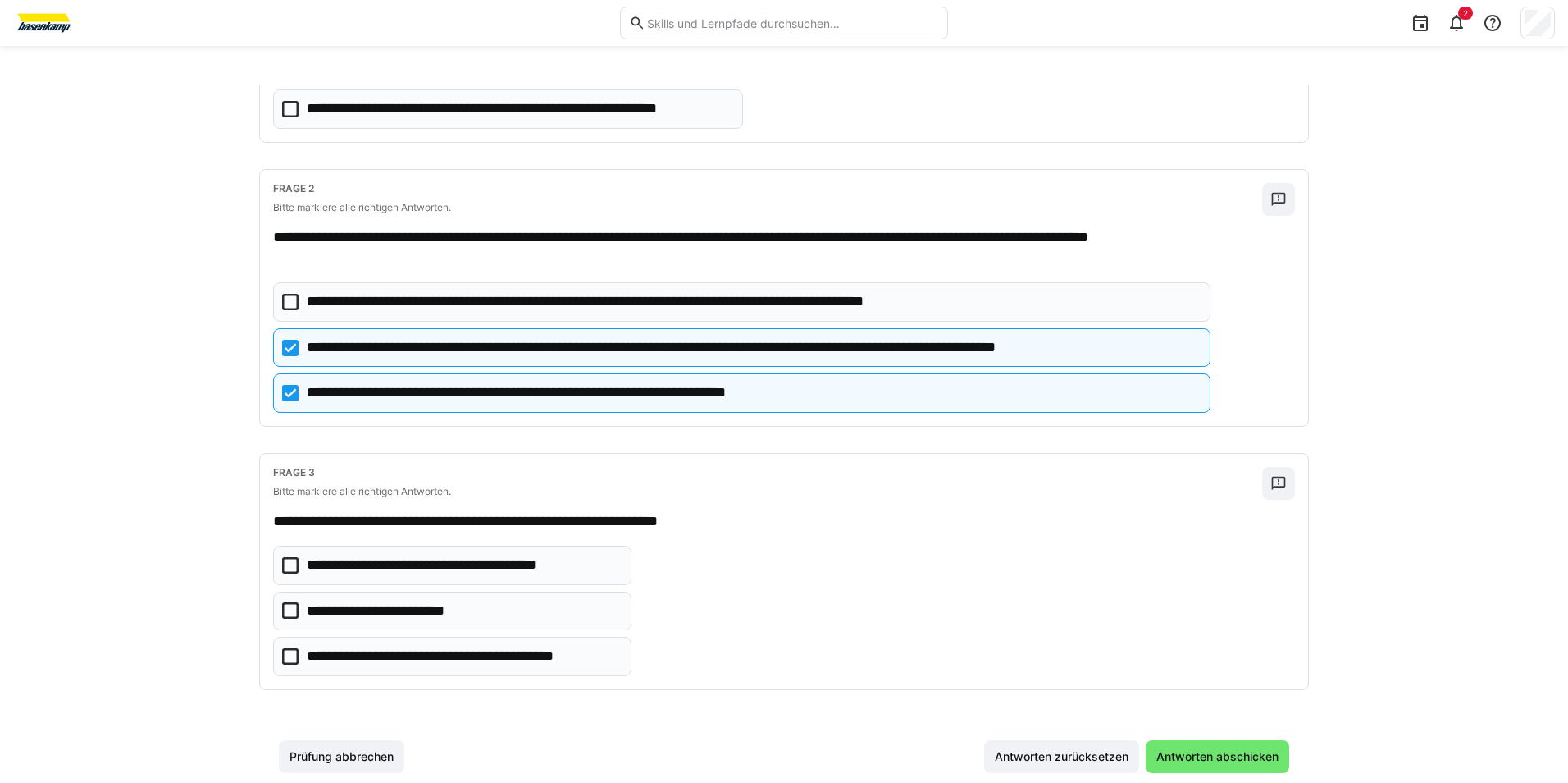
click at [289, 560] on icon at bounding box center [291, 566] width 17 height 17
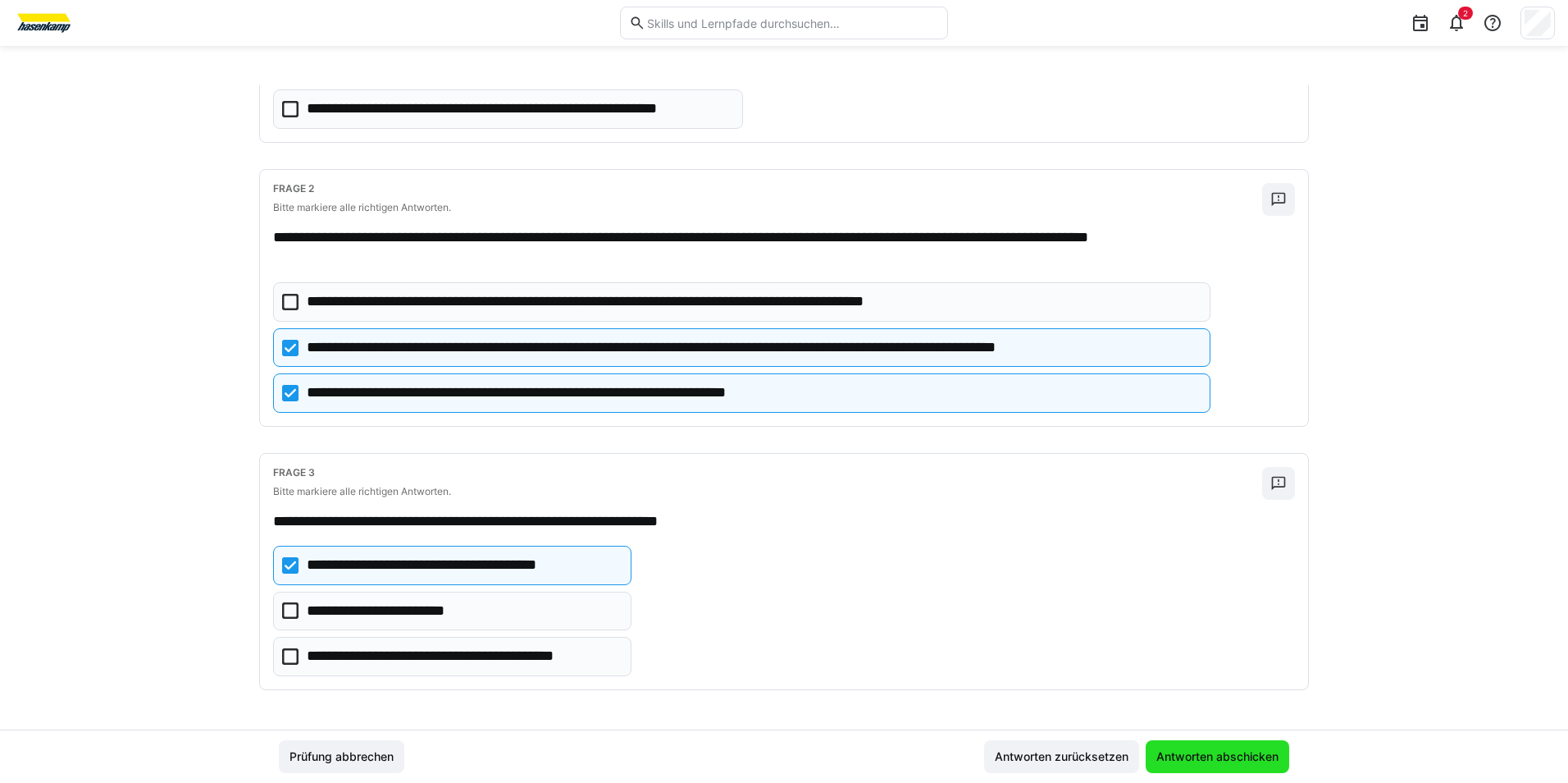
click at [1190, 751] on span "Antworten abschicken" at bounding box center [1217, 756] width 127 height 17
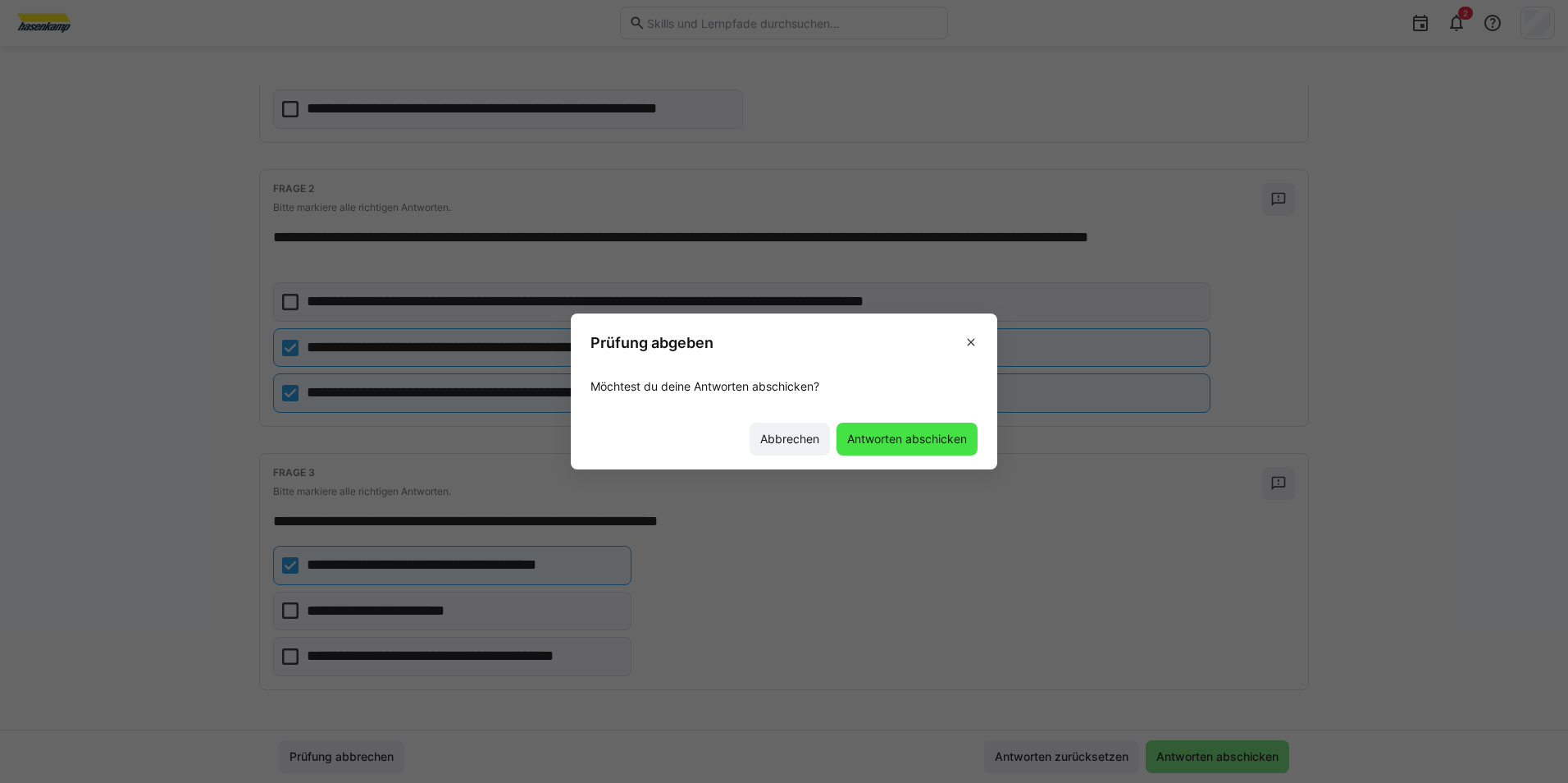
click at [913, 433] on span "Antworten abschicken" at bounding box center [907, 439] width 125 height 17
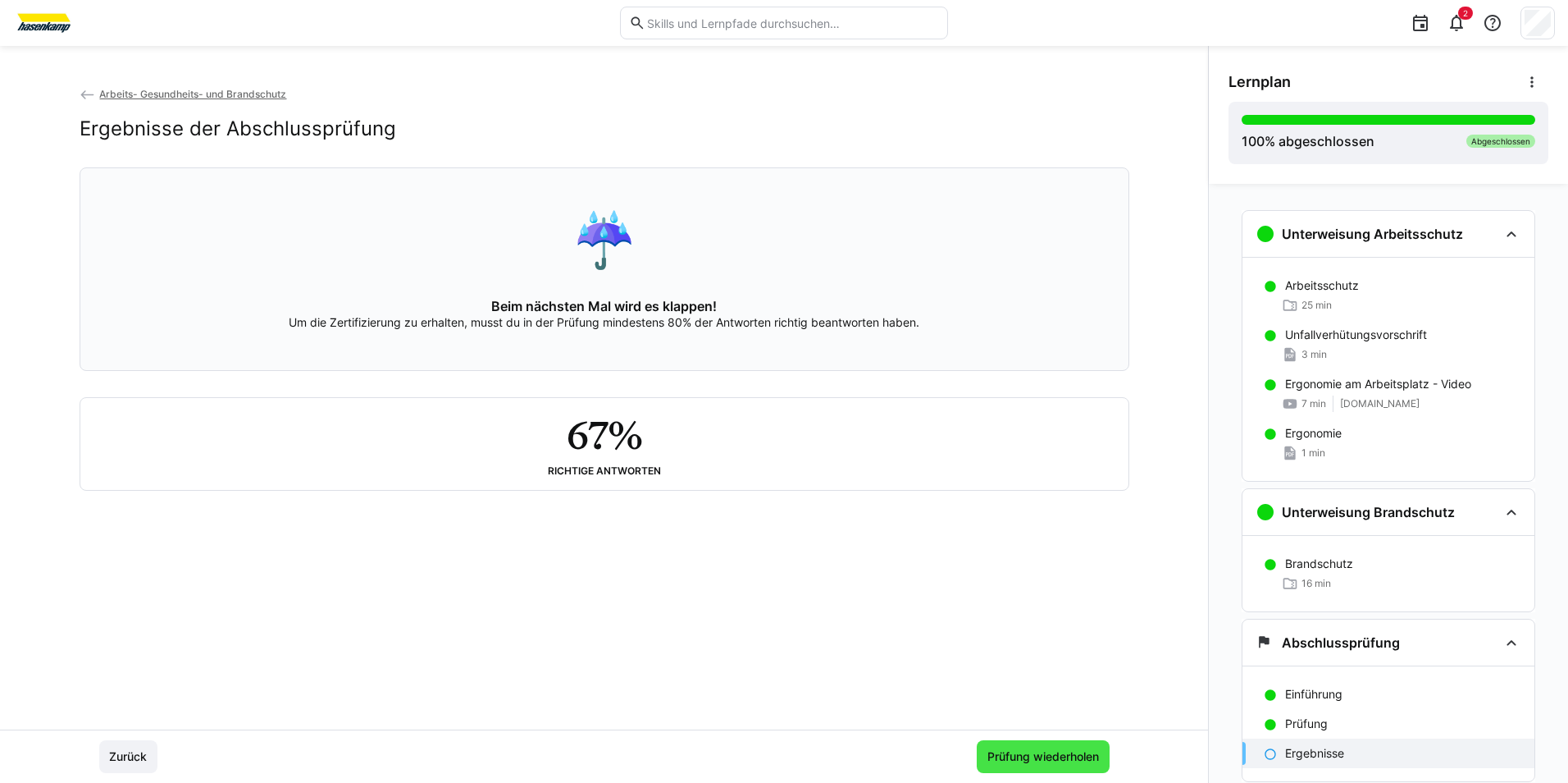
click at [1038, 761] on span "Prüfung wiederholen" at bounding box center [1043, 756] width 117 height 17
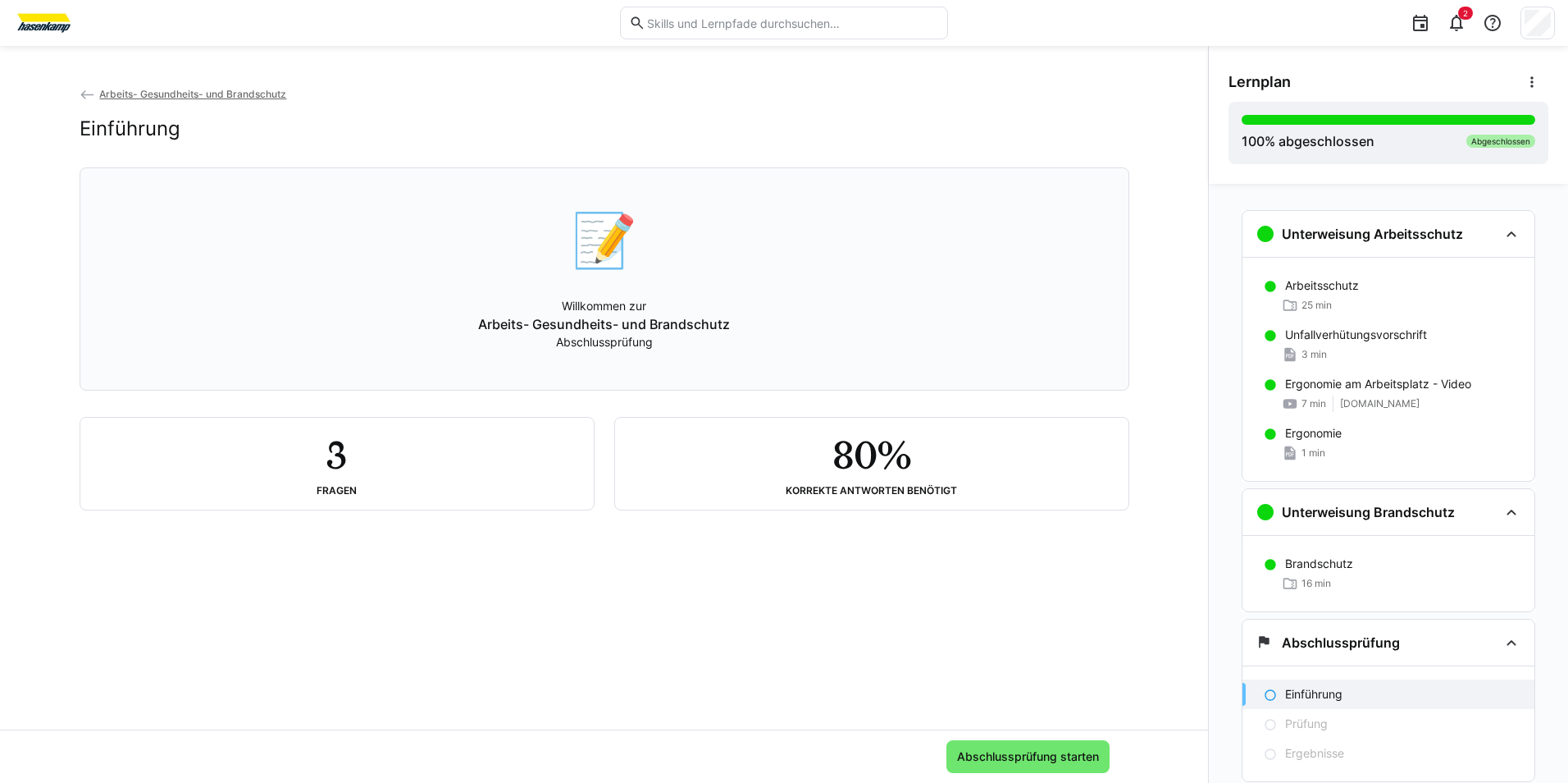
scroll to position [50, 0]
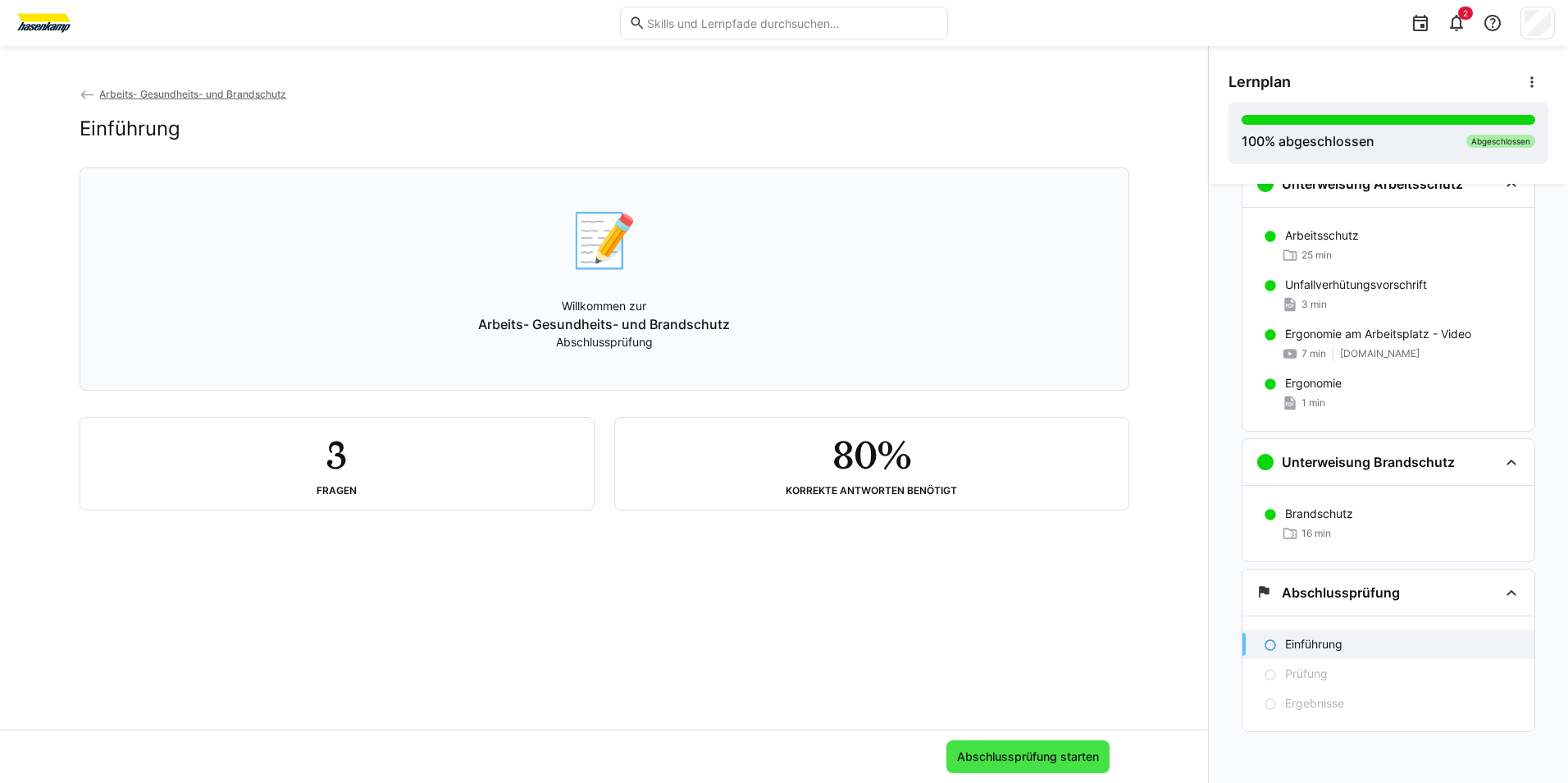
click at [1018, 759] on span "Abschlussprüfung starten" at bounding box center [1028, 756] width 147 height 17
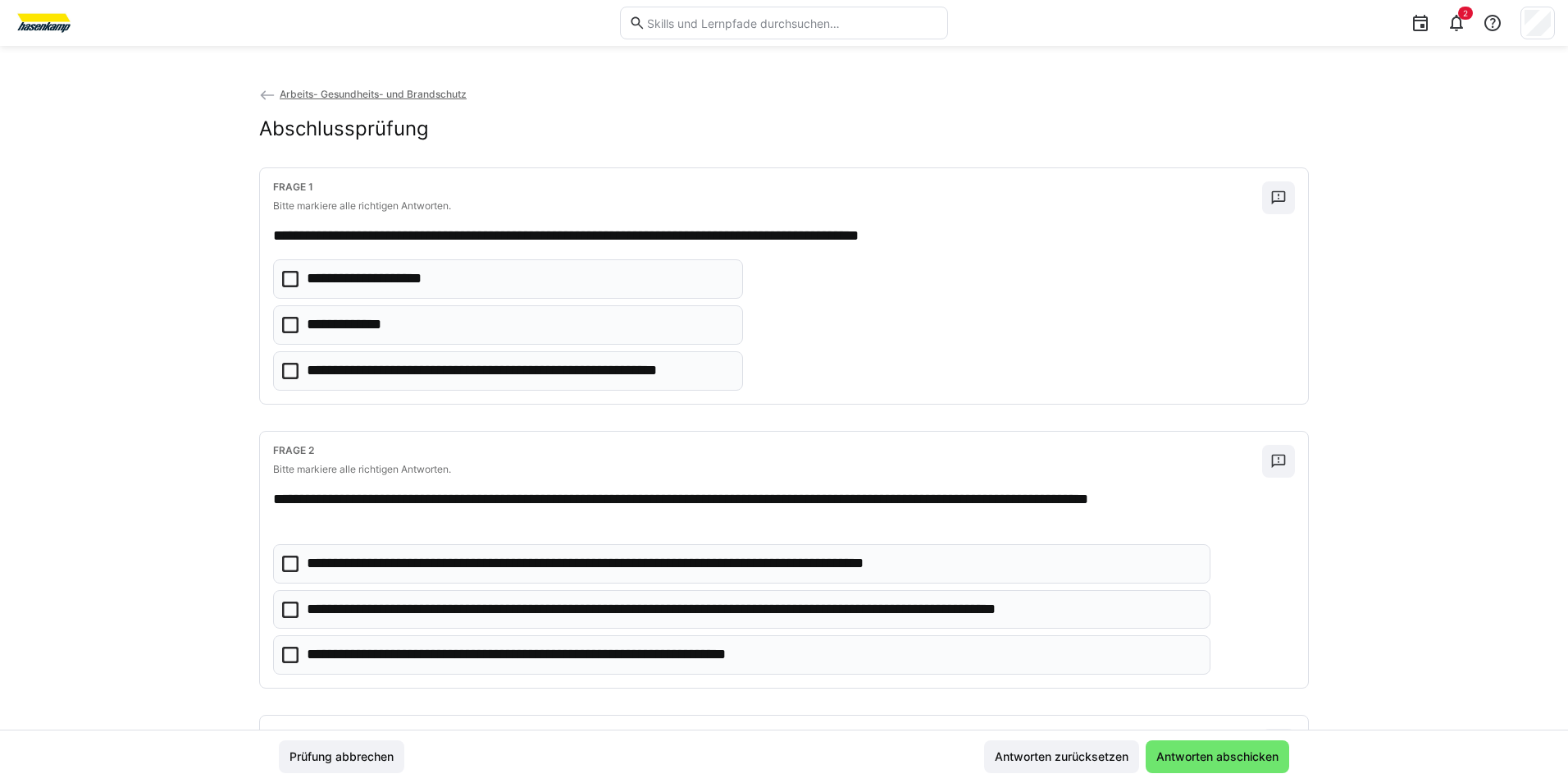
click at [282, 320] on icon at bounding box center [291, 325] width 17 height 17
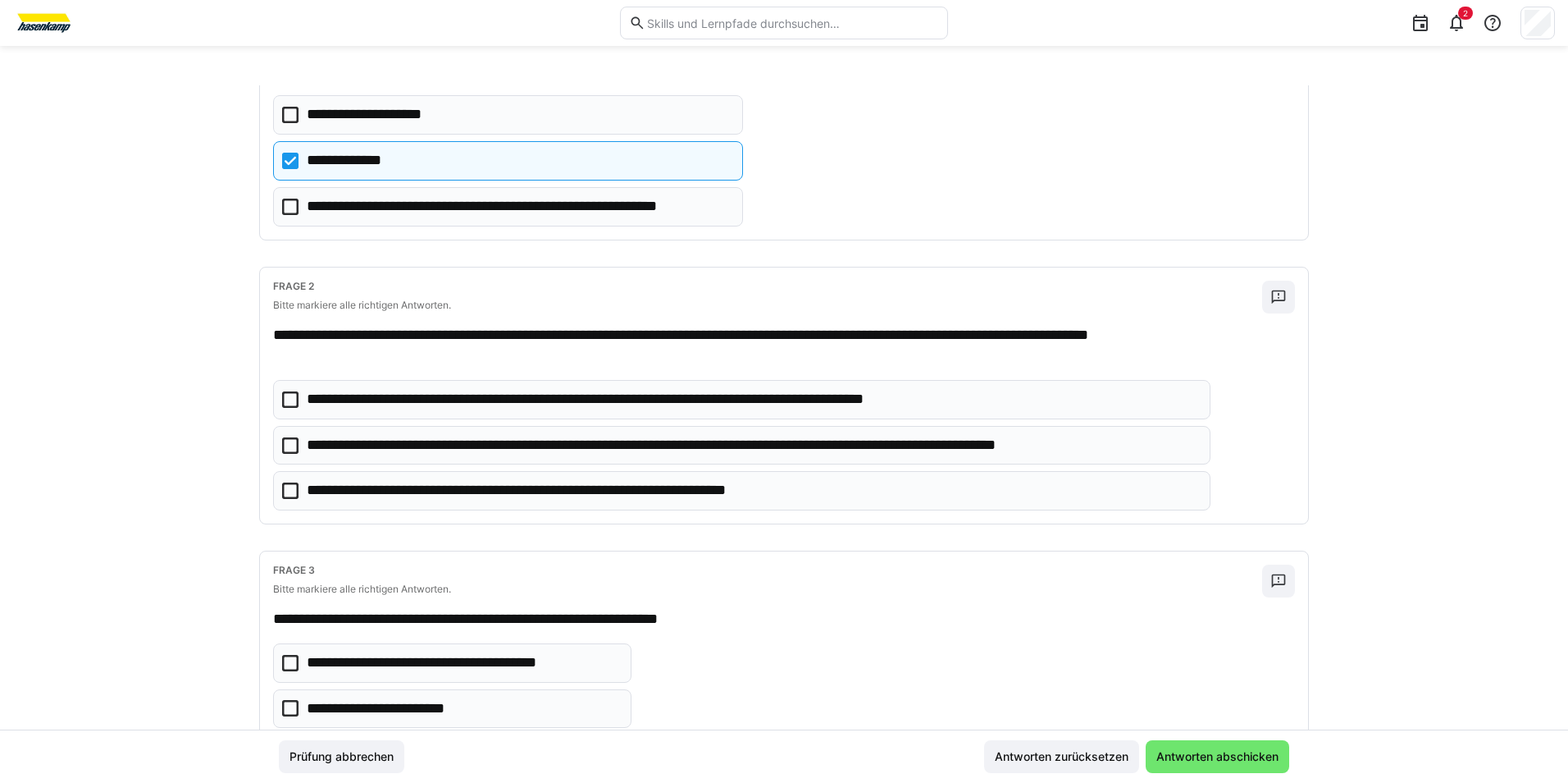
scroll to position [0, 0]
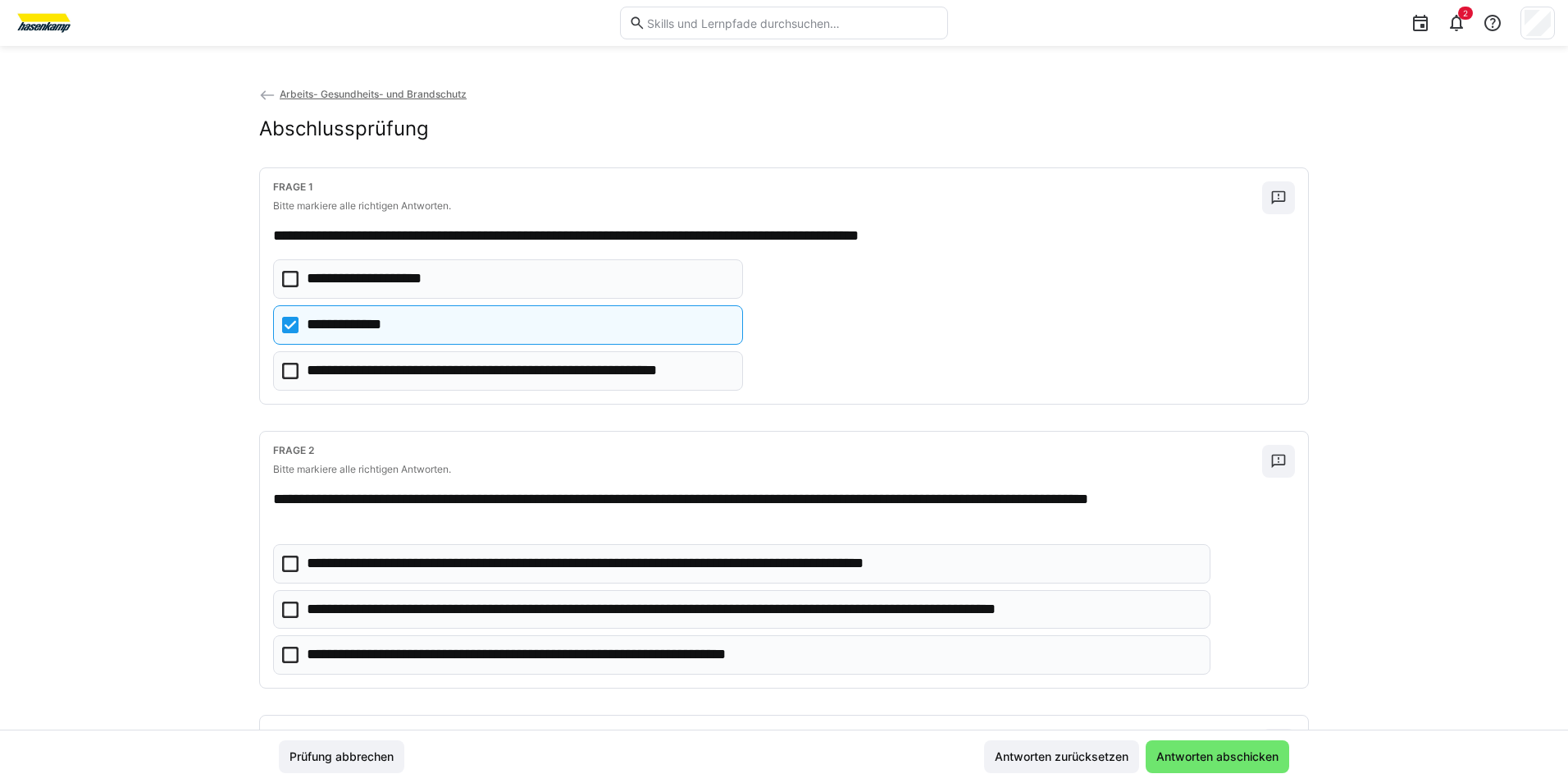
click at [282, 318] on icon at bounding box center [291, 325] width 17 height 17
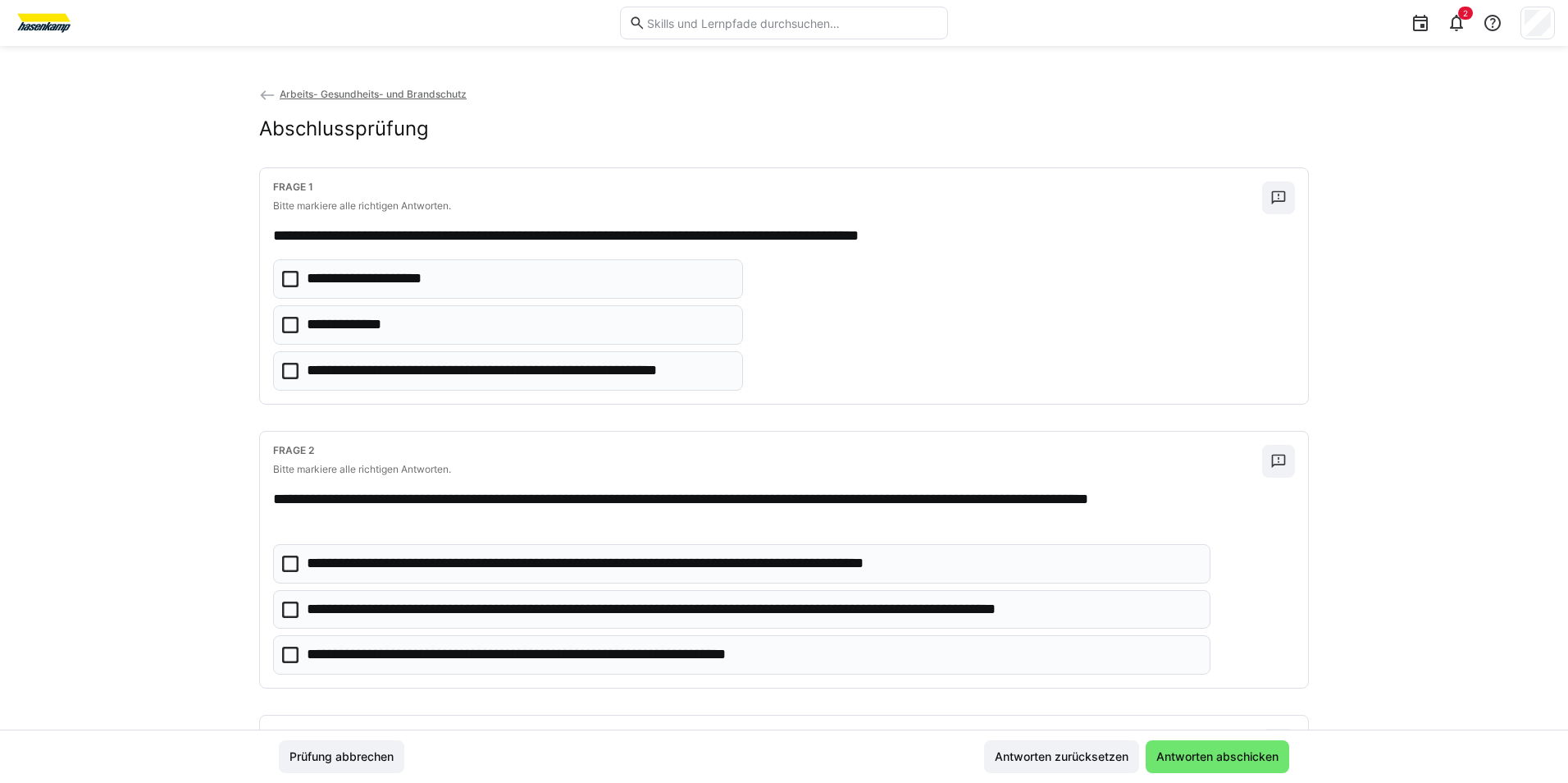
click at [282, 283] on icon at bounding box center [291, 279] width 17 height 17
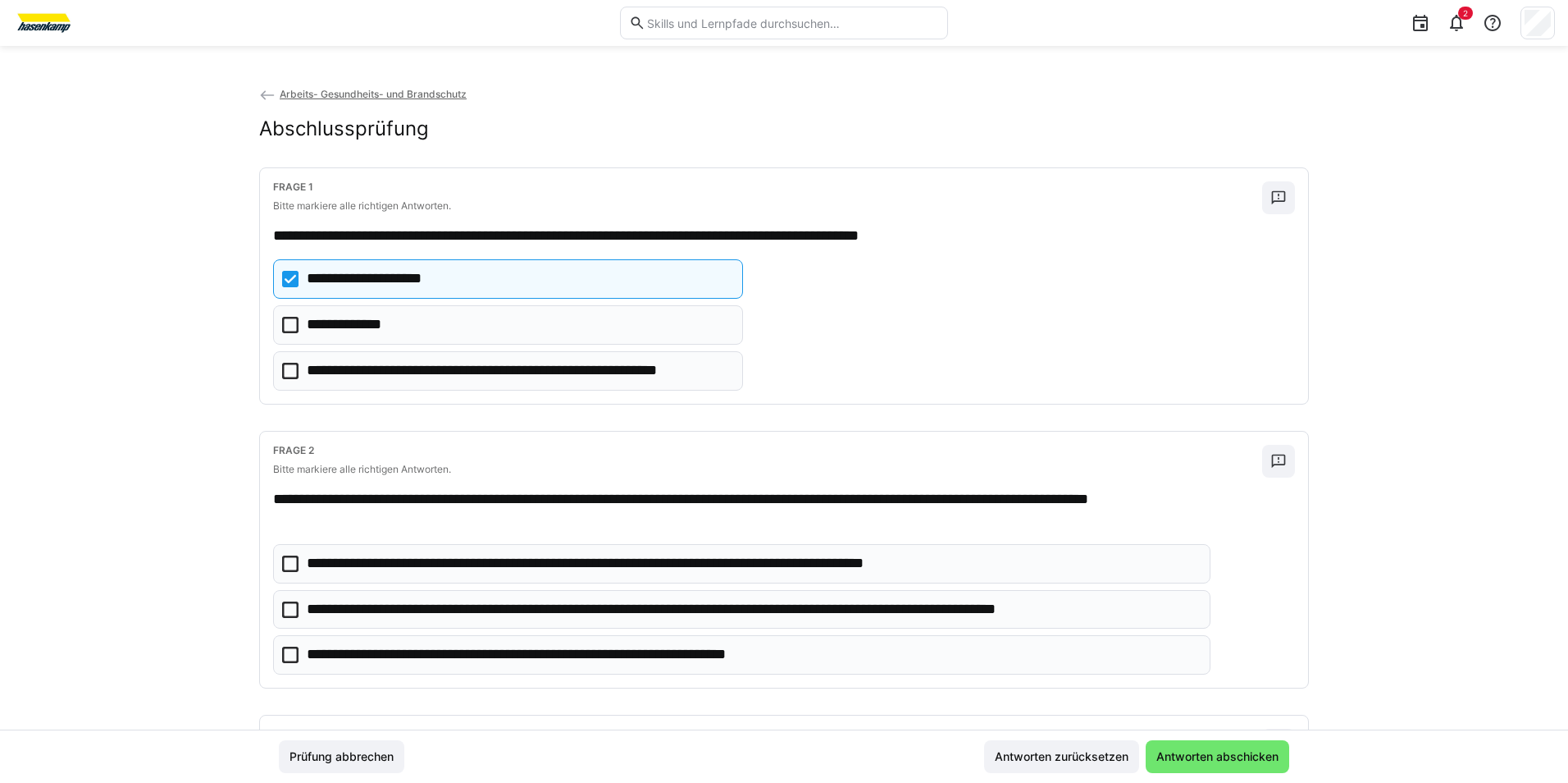
click at [292, 561] on icon at bounding box center [291, 564] width 17 height 17
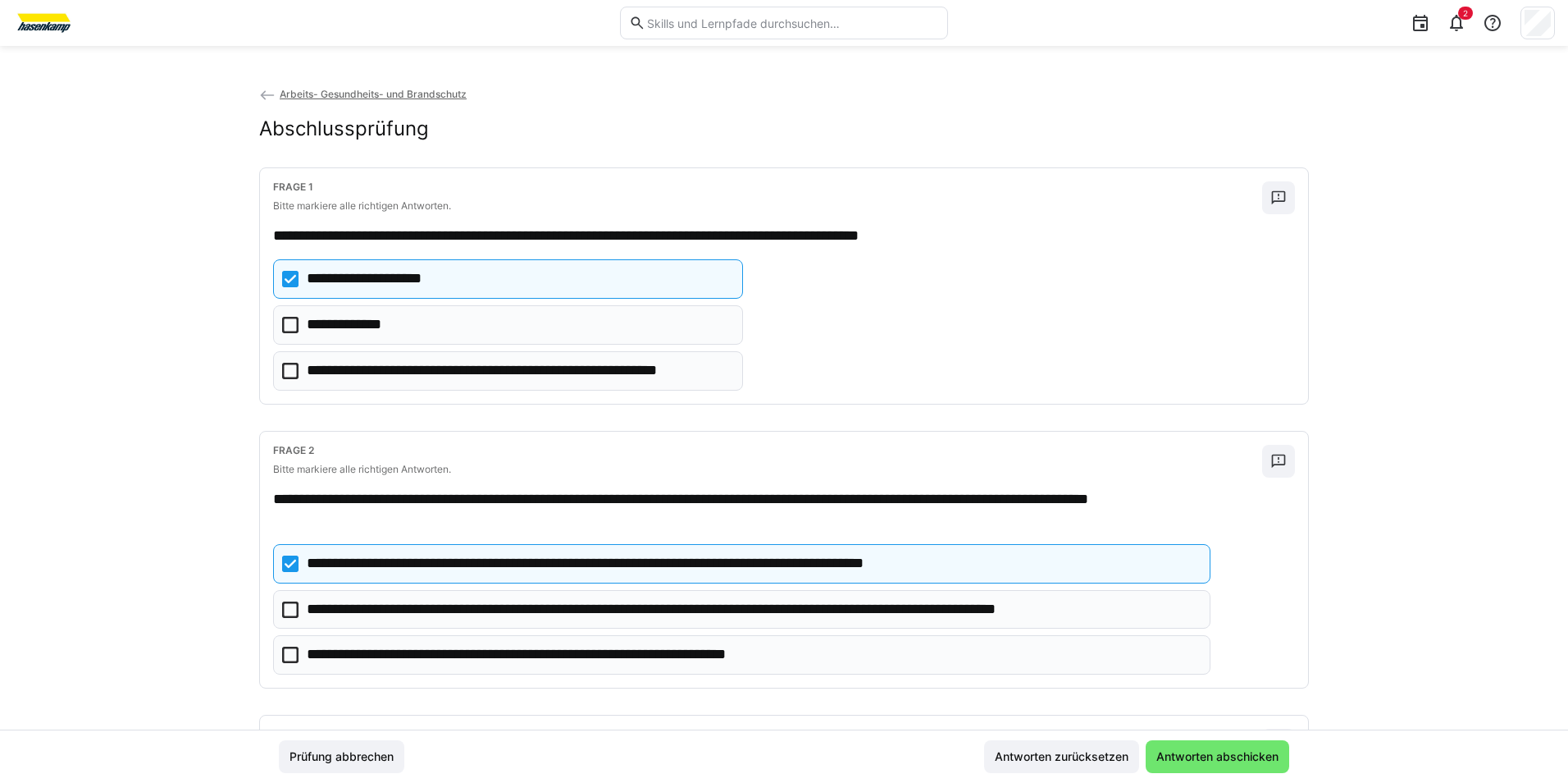
click at [284, 606] on icon at bounding box center [291, 610] width 17 height 17
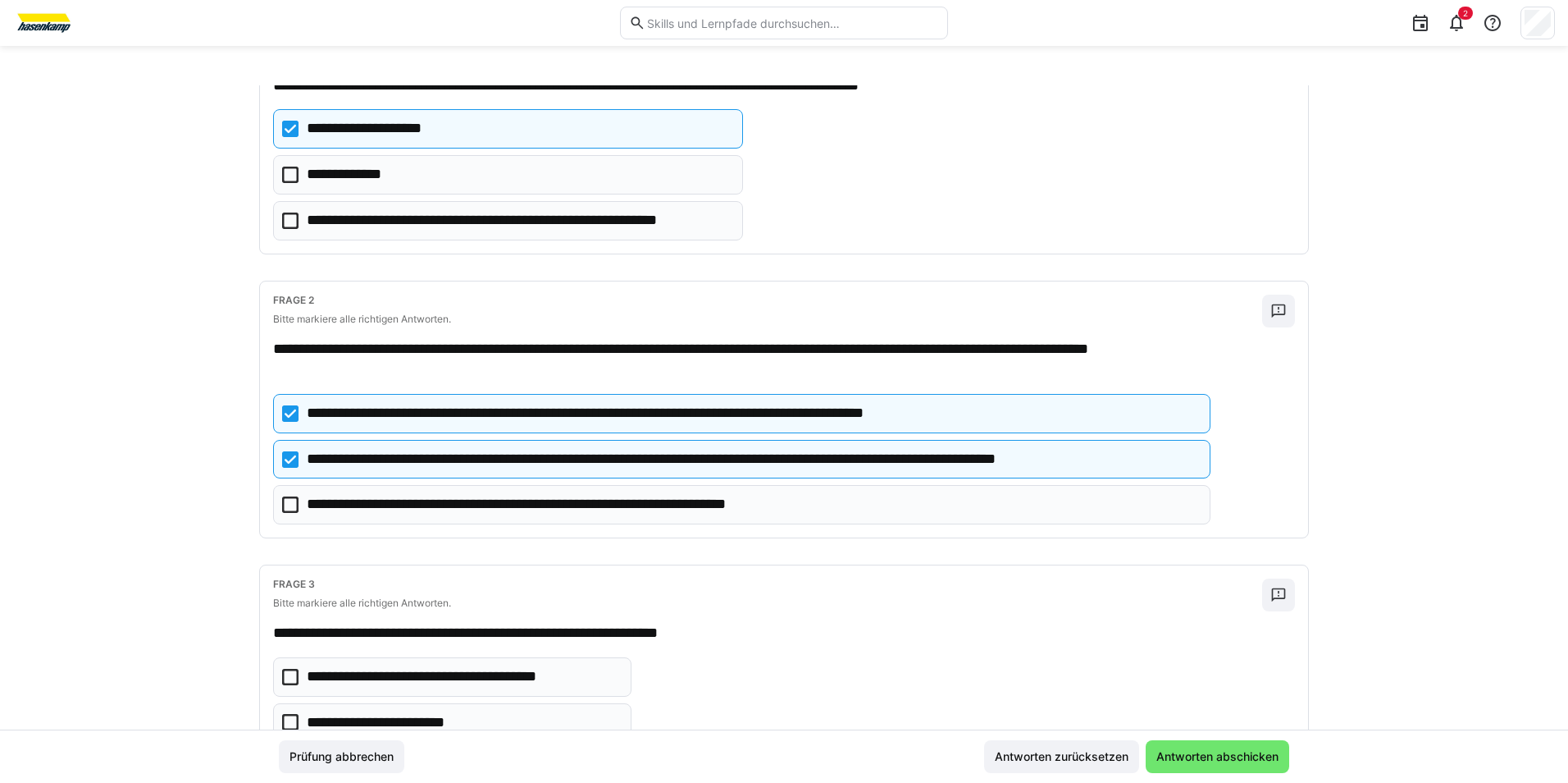
scroll to position [164, 0]
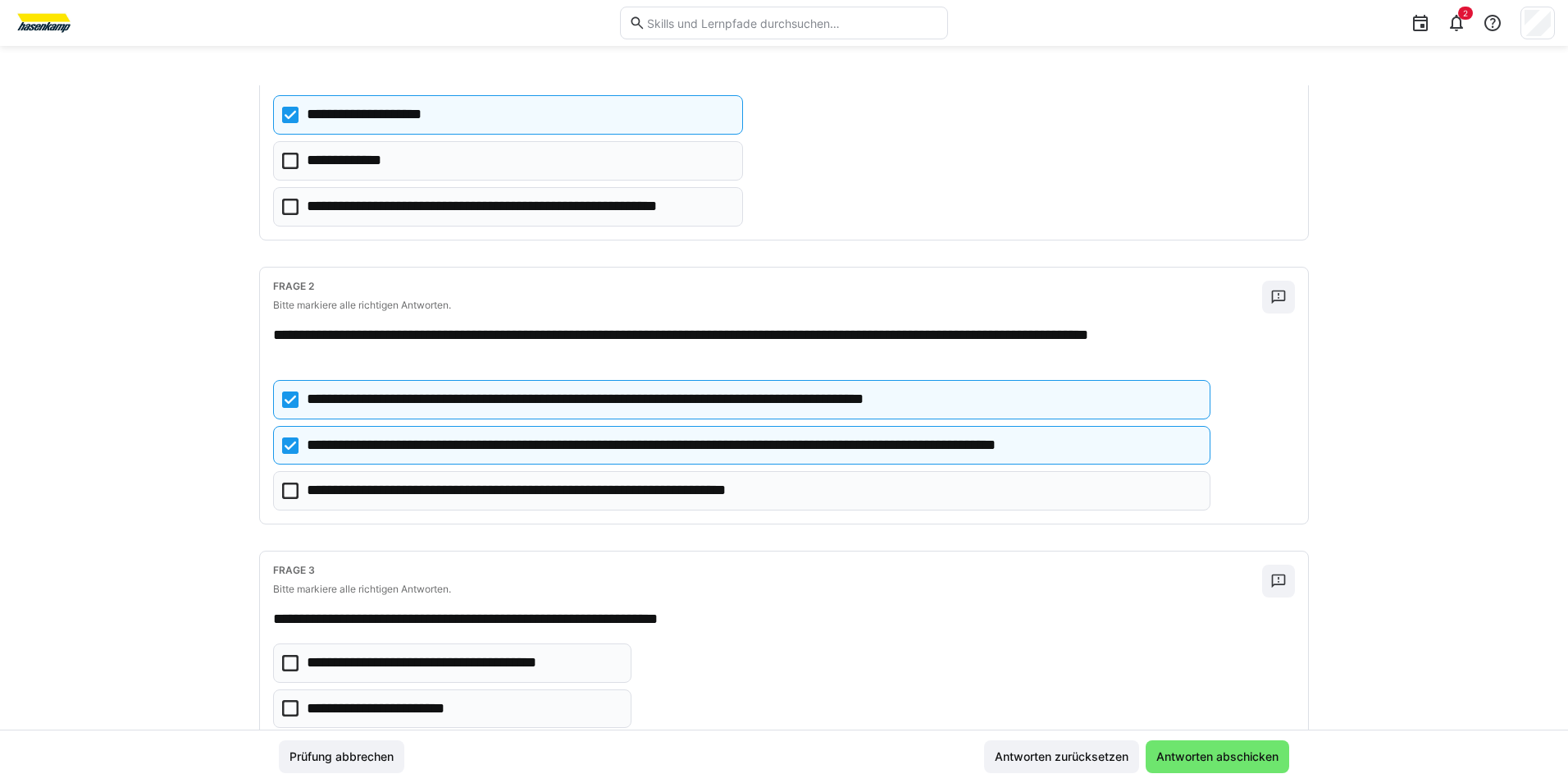
click at [288, 402] on icon at bounding box center [291, 400] width 17 height 17
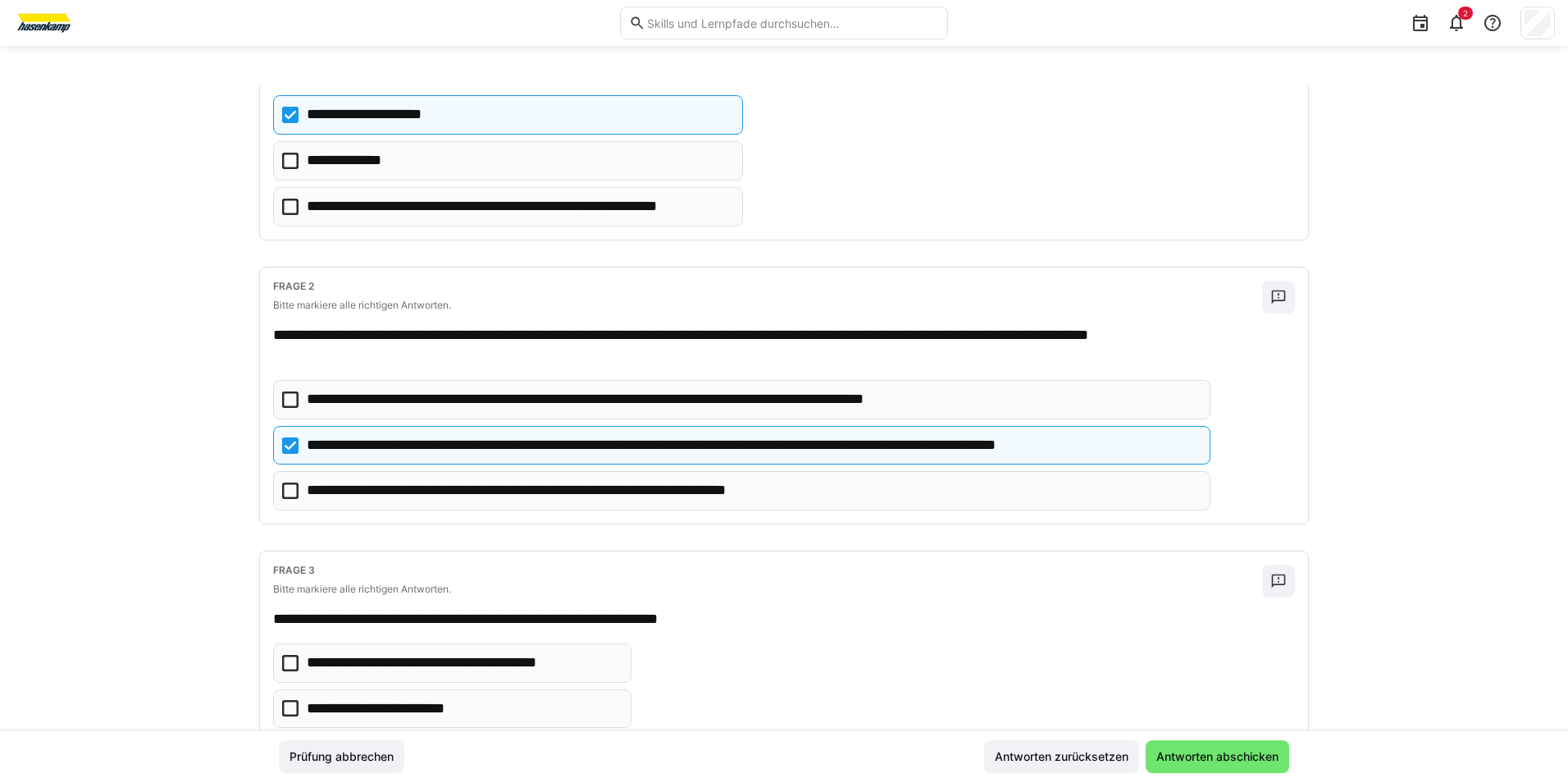
click at [289, 490] on icon at bounding box center [291, 491] width 17 height 17
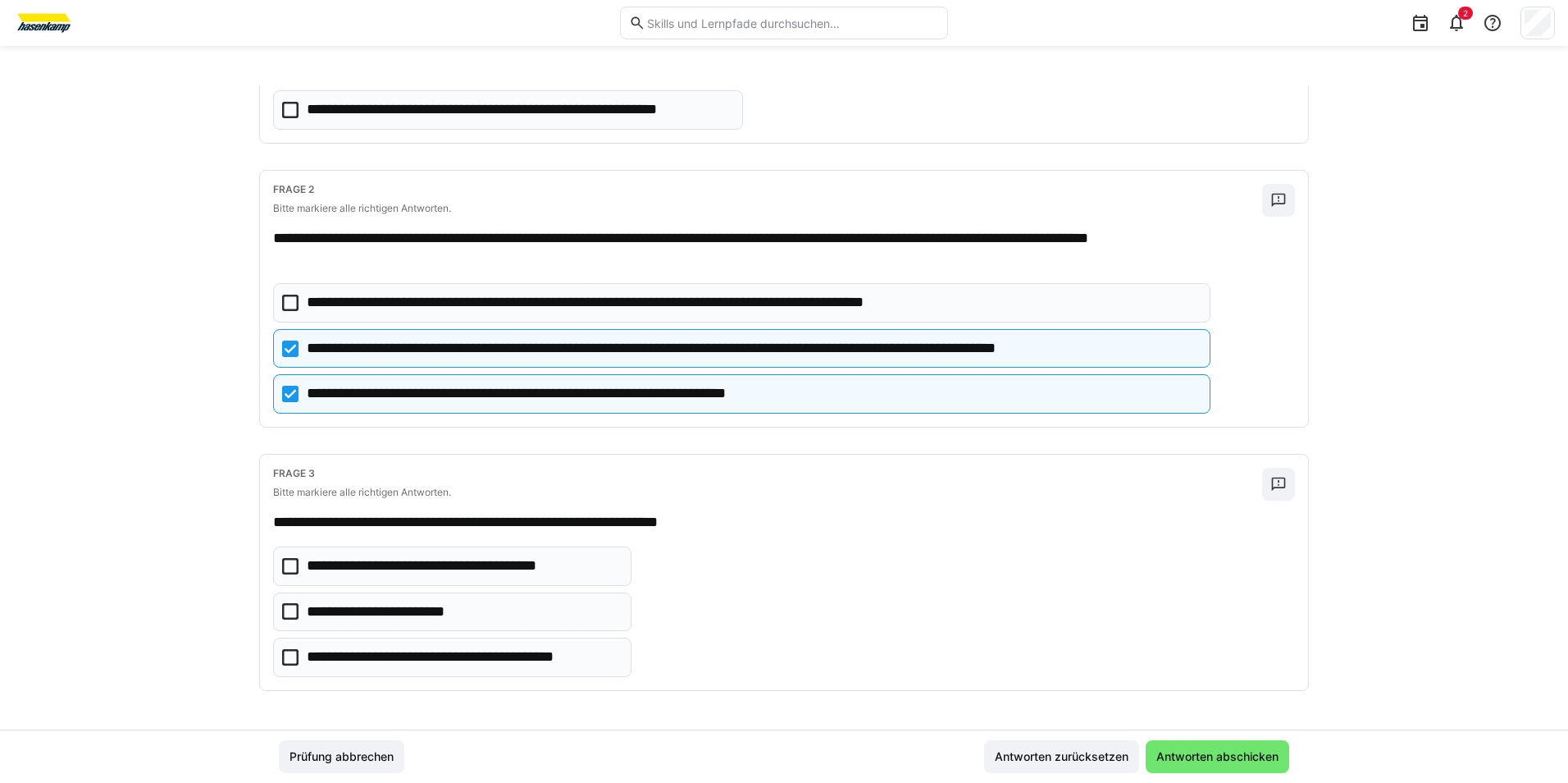
scroll to position [262, 0]
click at [284, 655] on icon at bounding box center [291, 656] width 17 height 17
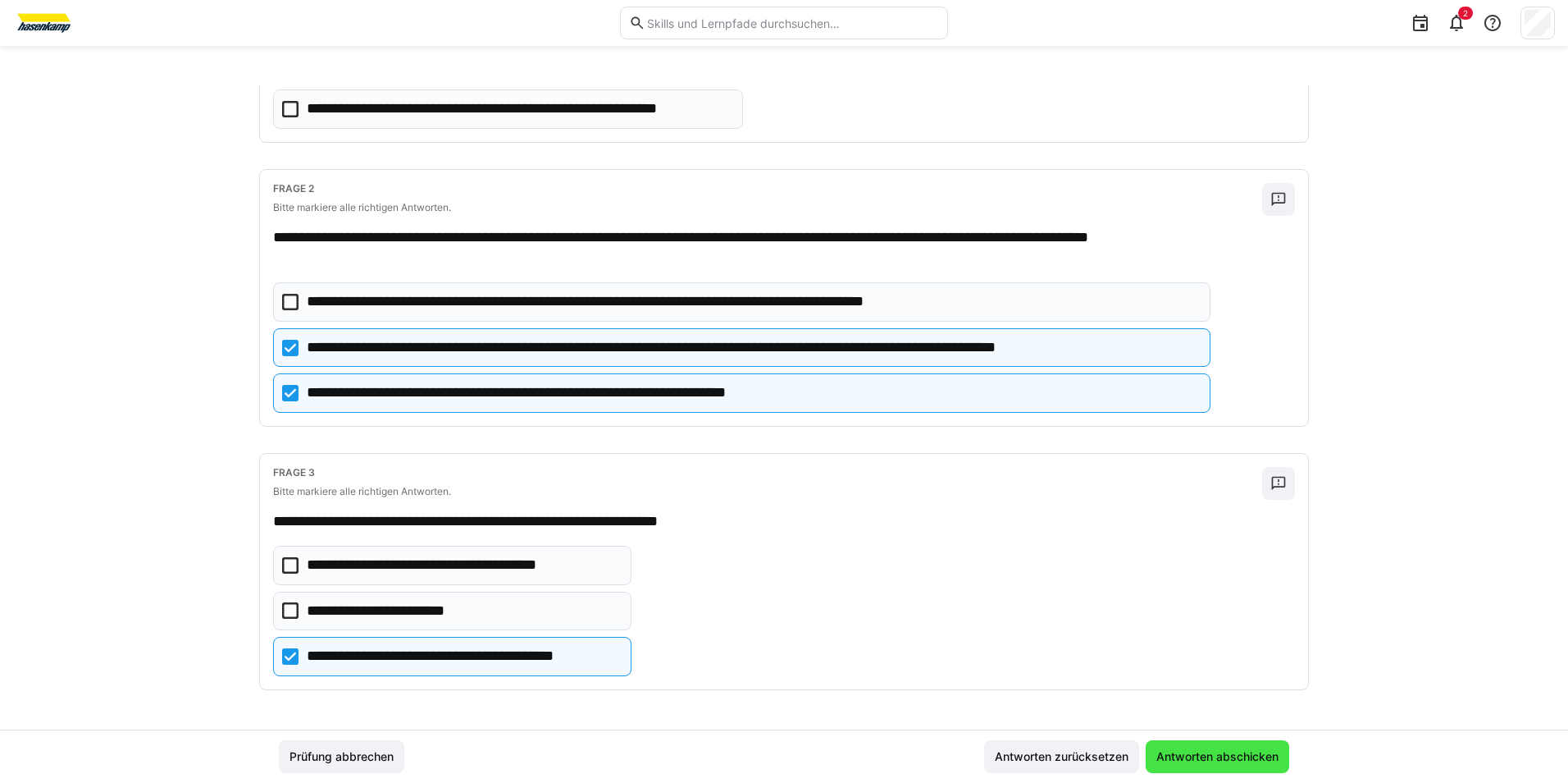
click at [1198, 755] on span "Antworten abschicken" at bounding box center [1217, 756] width 127 height 17
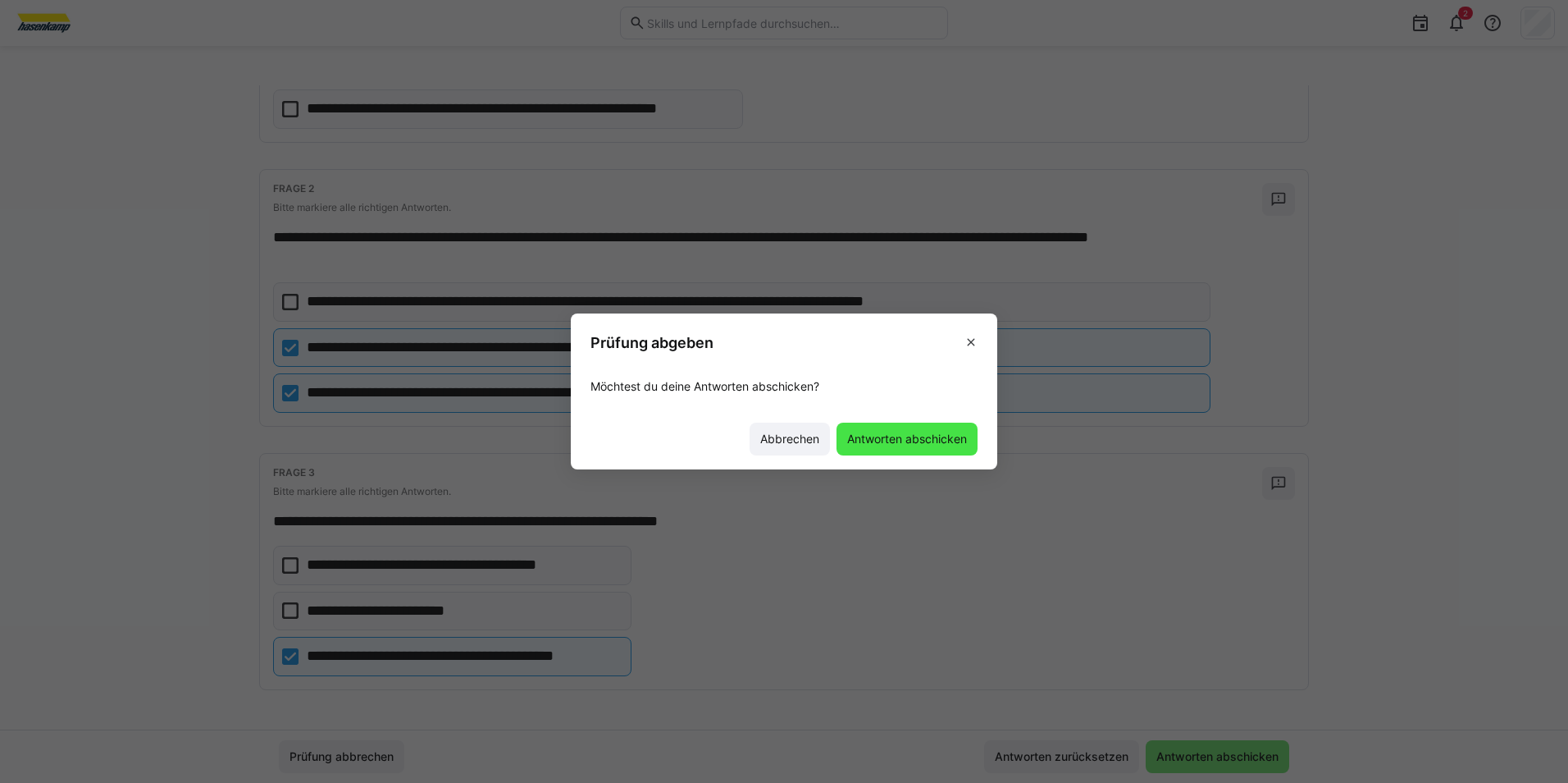
click at [908, 442] on span "Antworten abschicken" at bounding box center [907, 439] width 125 height 17
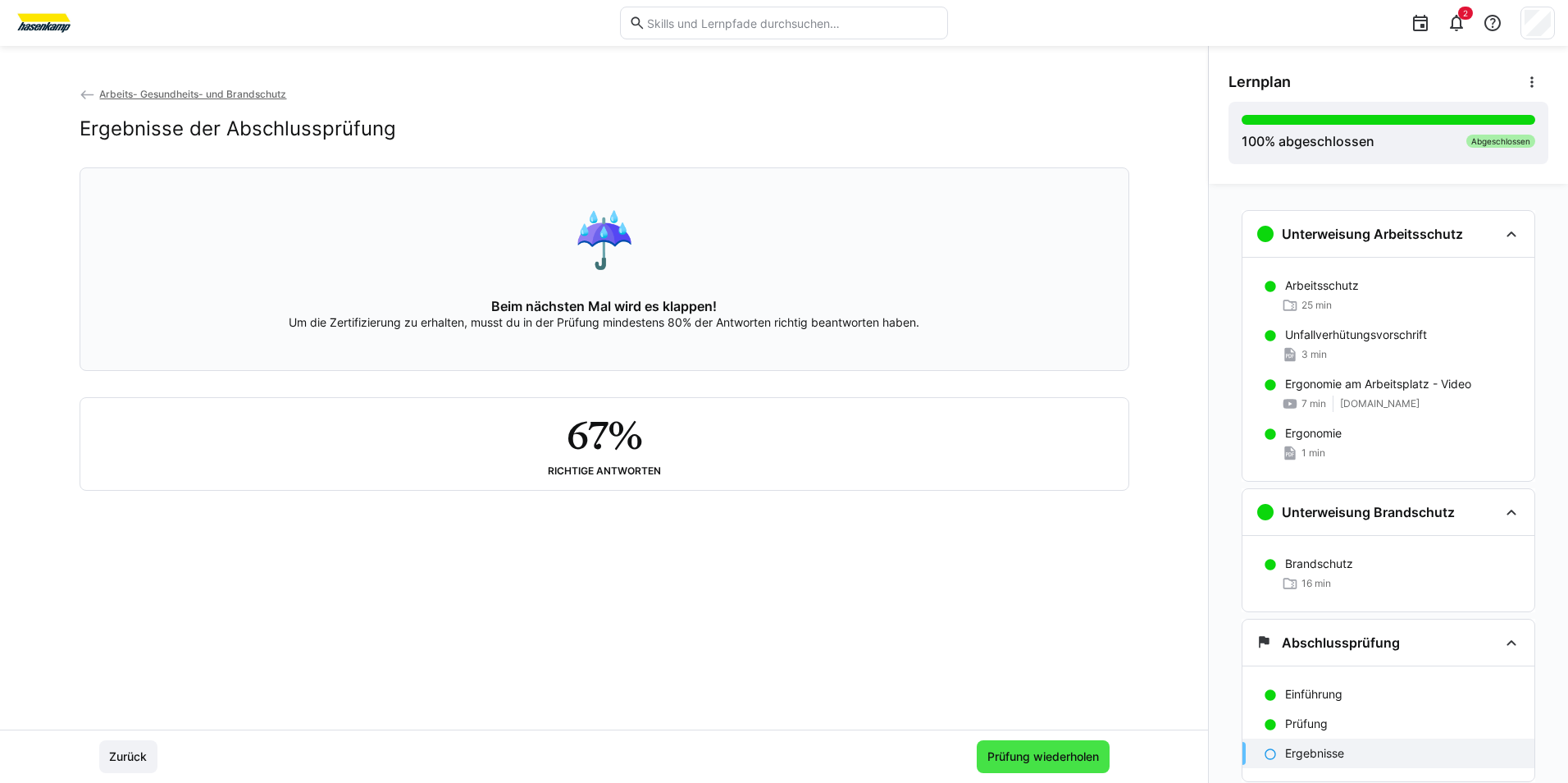
click at [1076, 755] on span "Prüfung wiederholen" at bounding box center [1043, 756] width 117 height 17
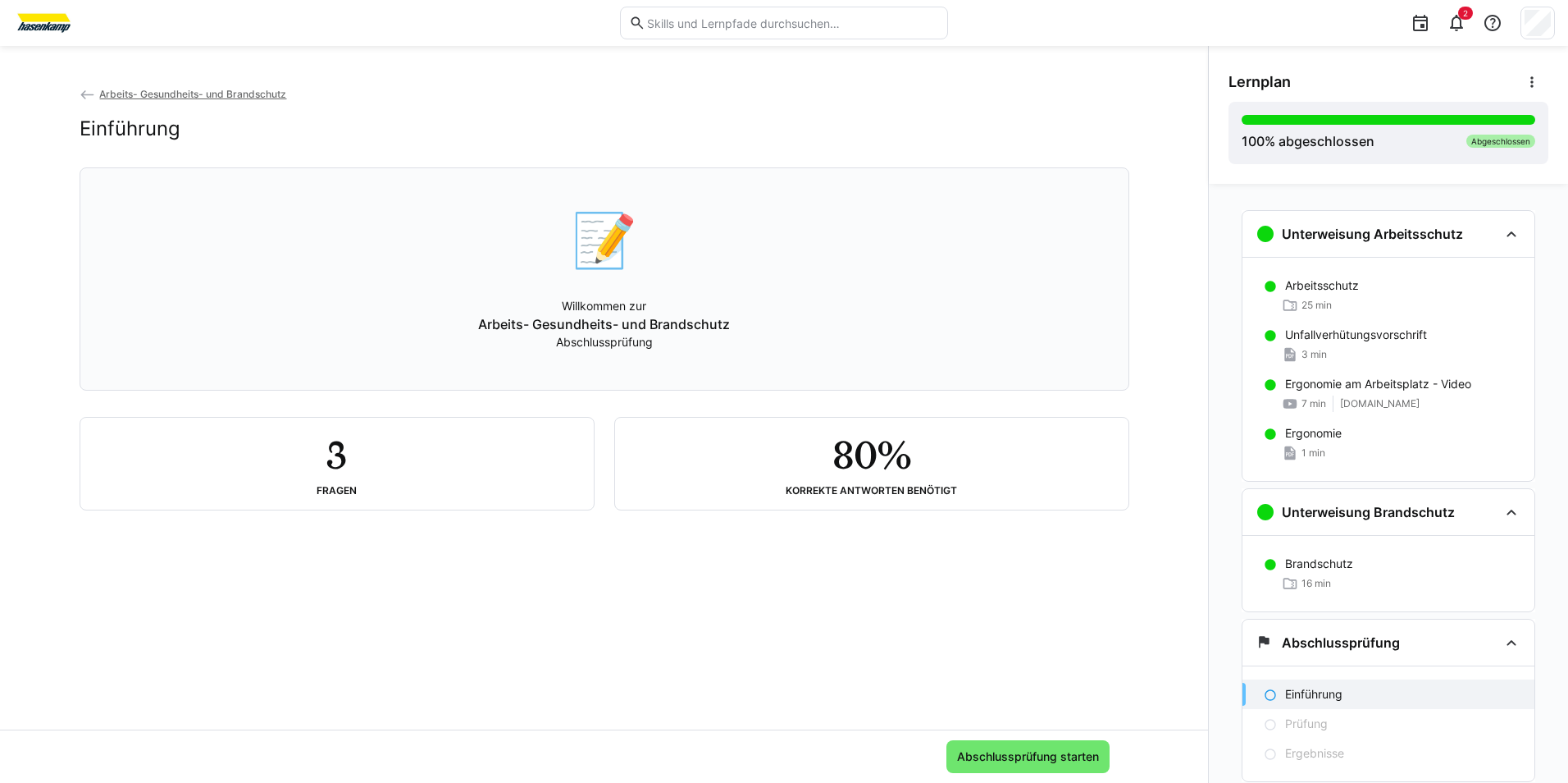
scroll to position [50, 0]
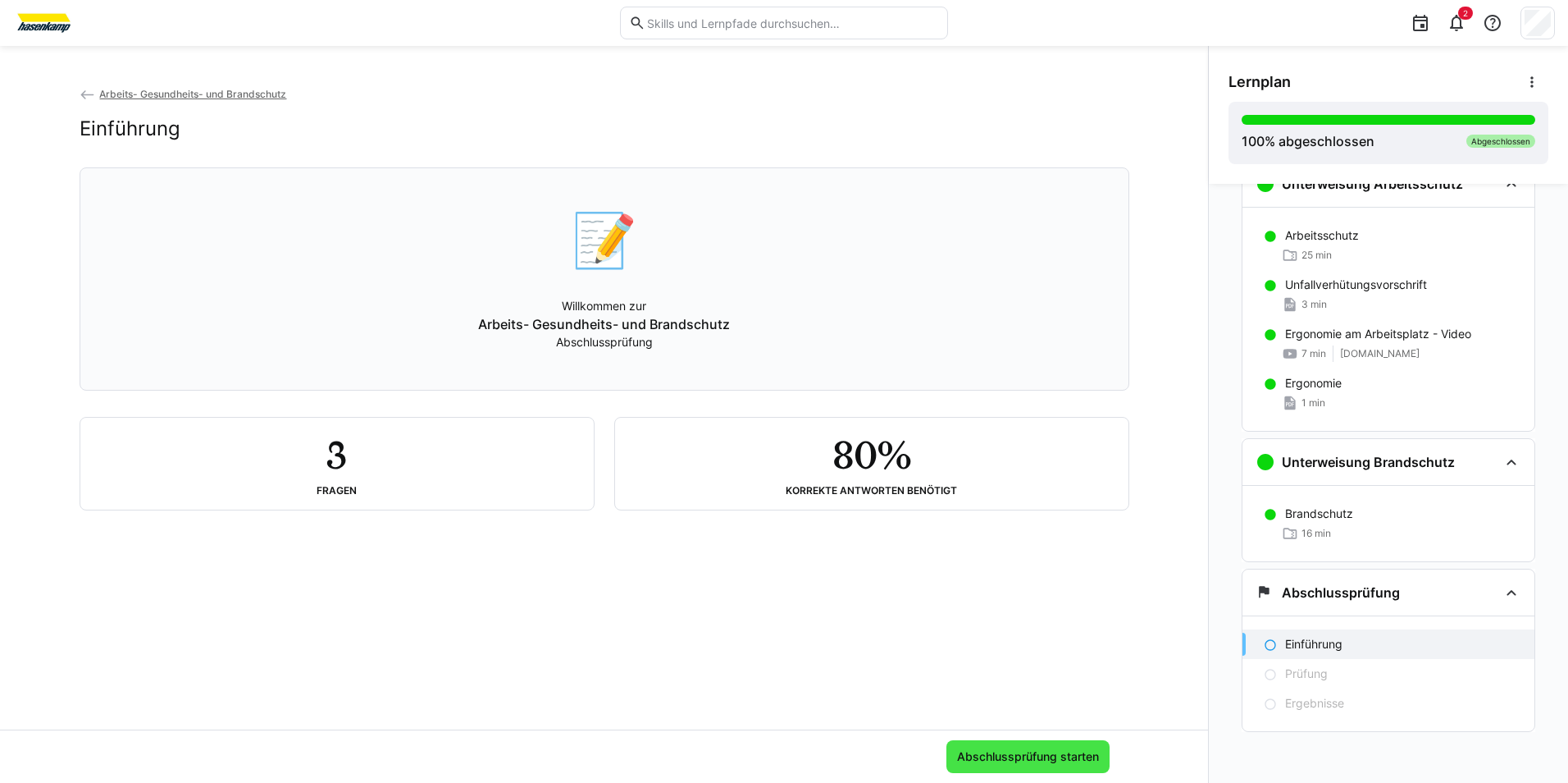
click at [1011, 754] on span "Abschlussprüfung starten" at bounding box center [1028, 756] width 147 height 17
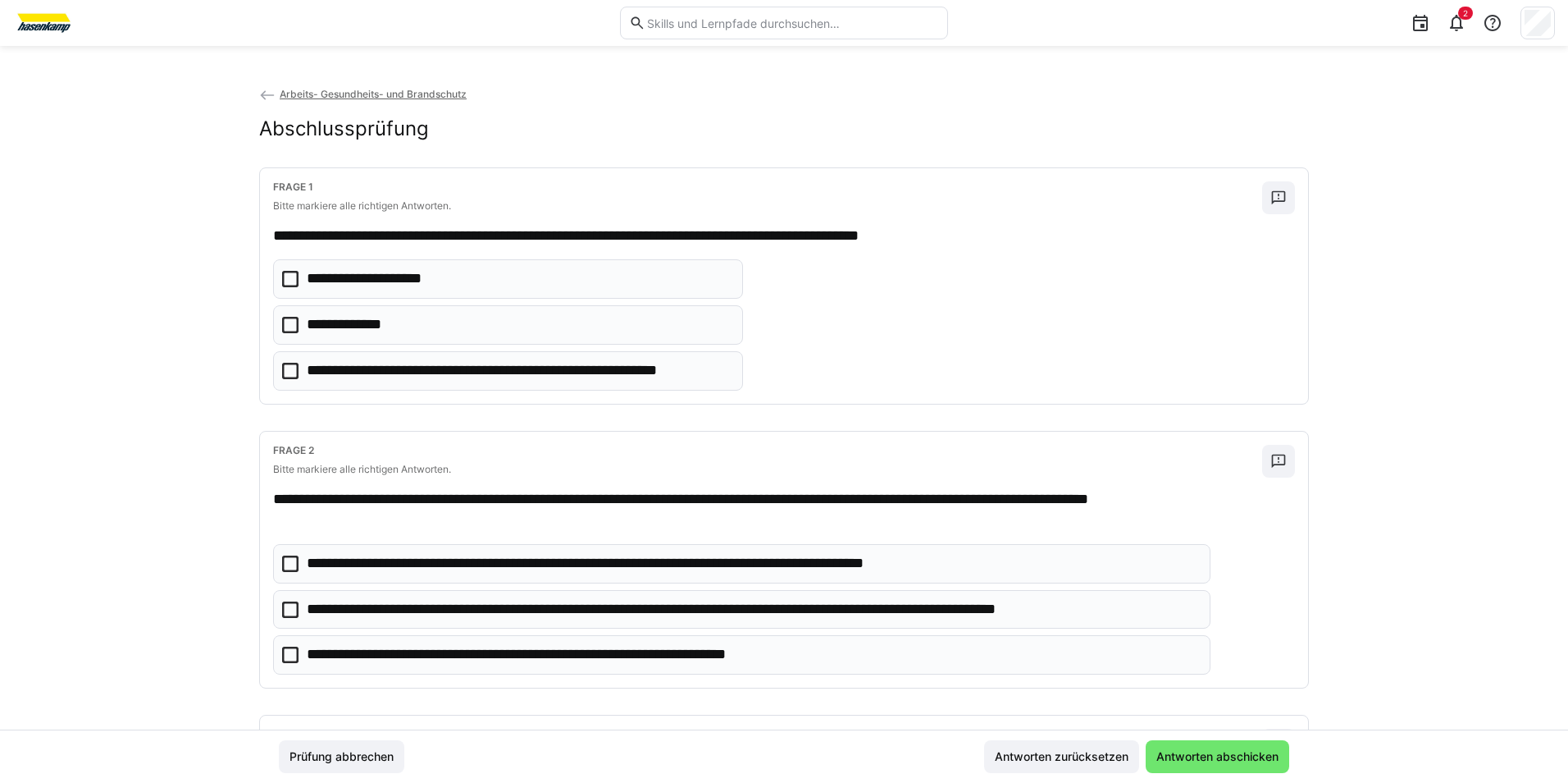
click at [286, 319] on icon at bounding box center [291, 325] width 17 height 17
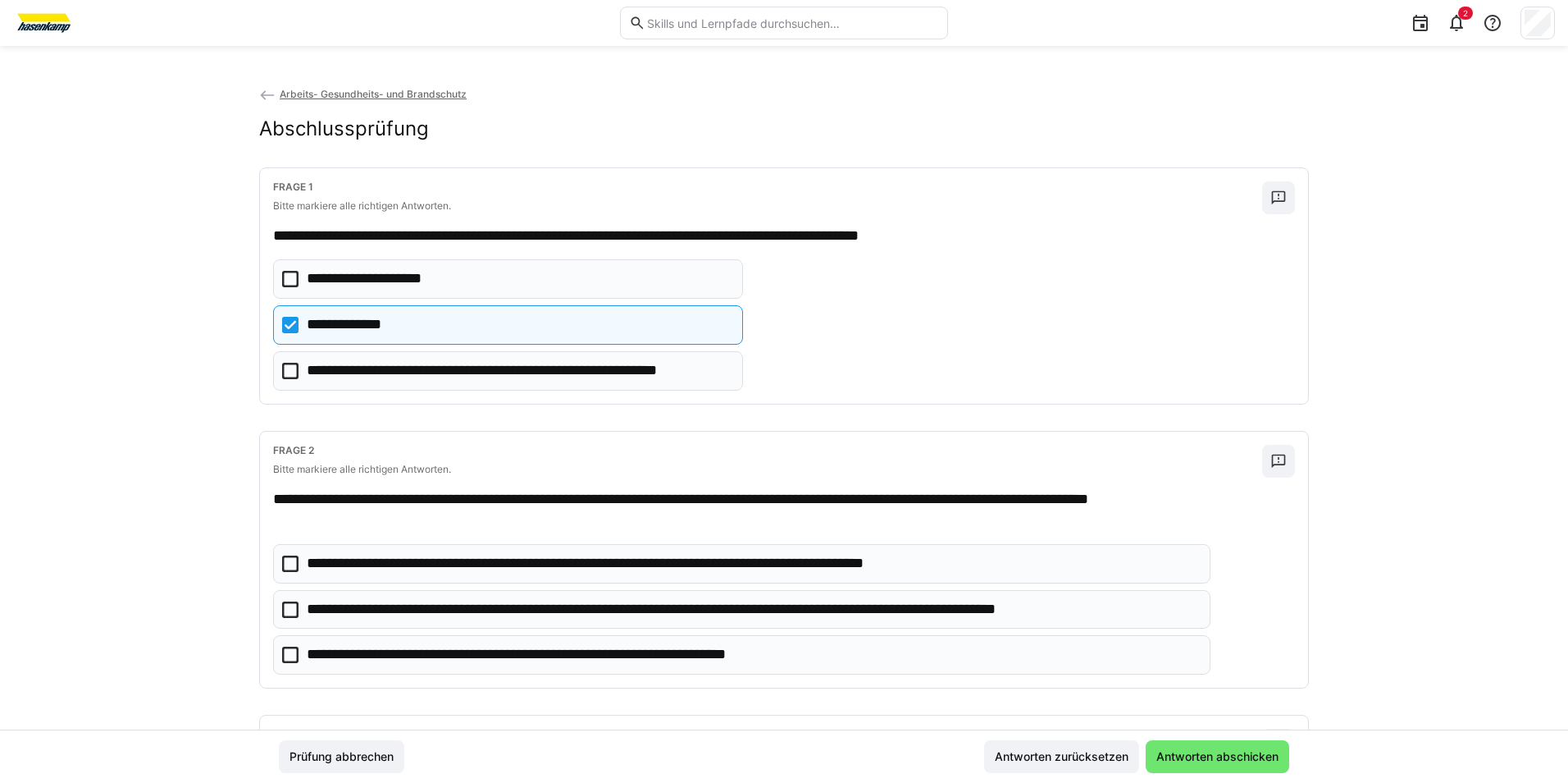
click at [288, 325] on icon at bounding box center [291, 325] width 17 height 17
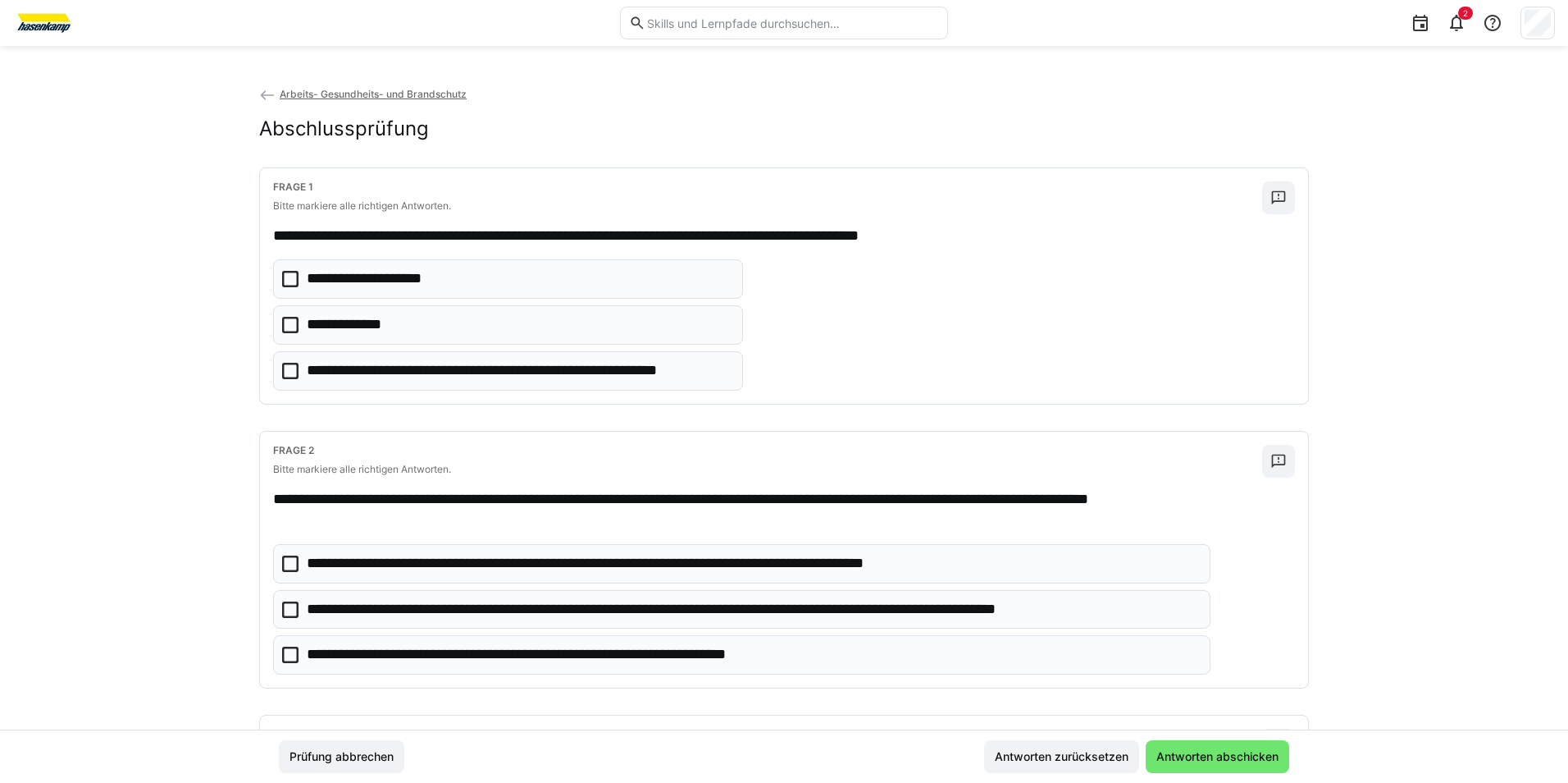
click at [287, 287] on icon at bounding box center [291, 279] width 17 height 17
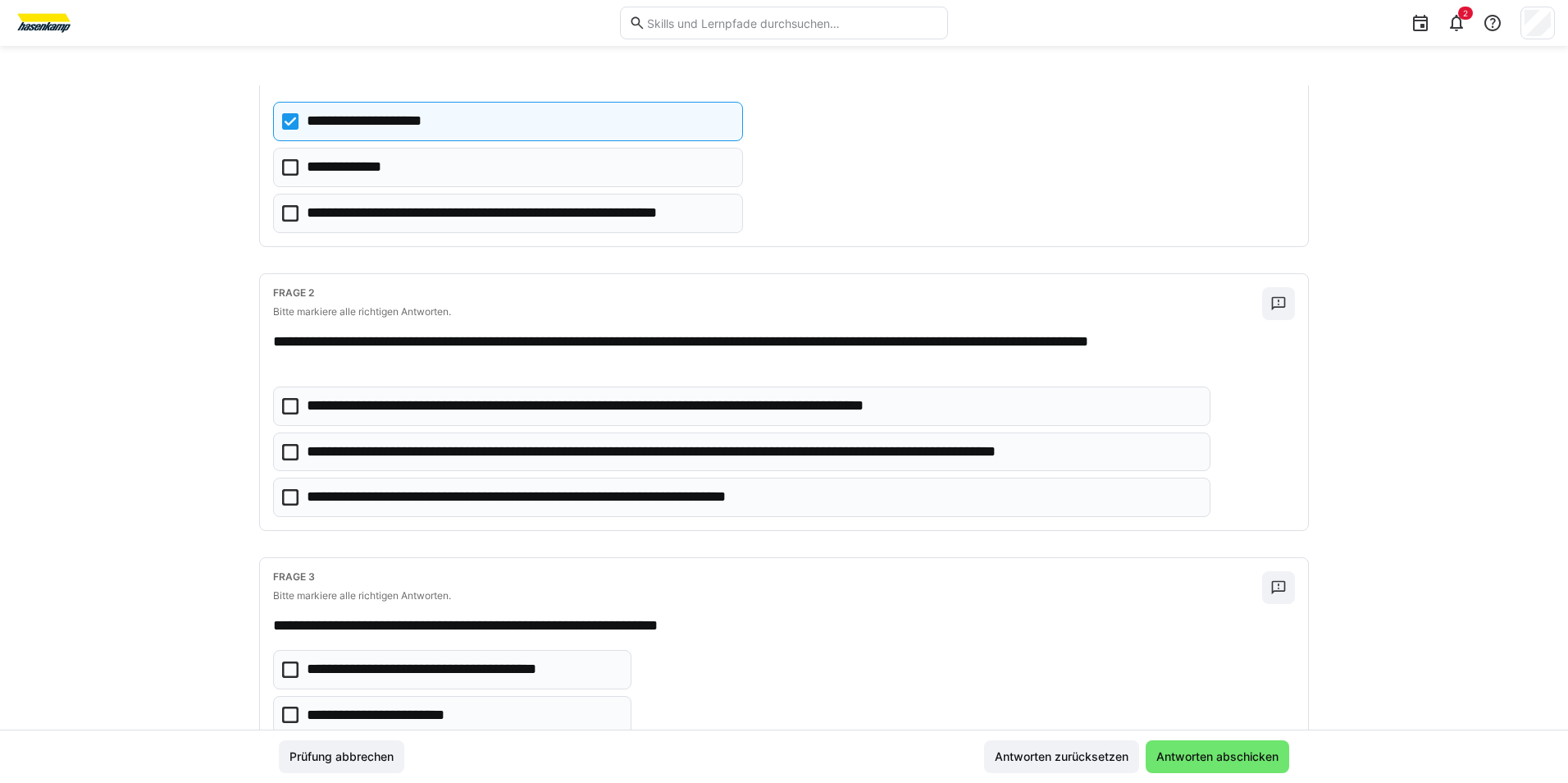
scroll to position [164, 0]
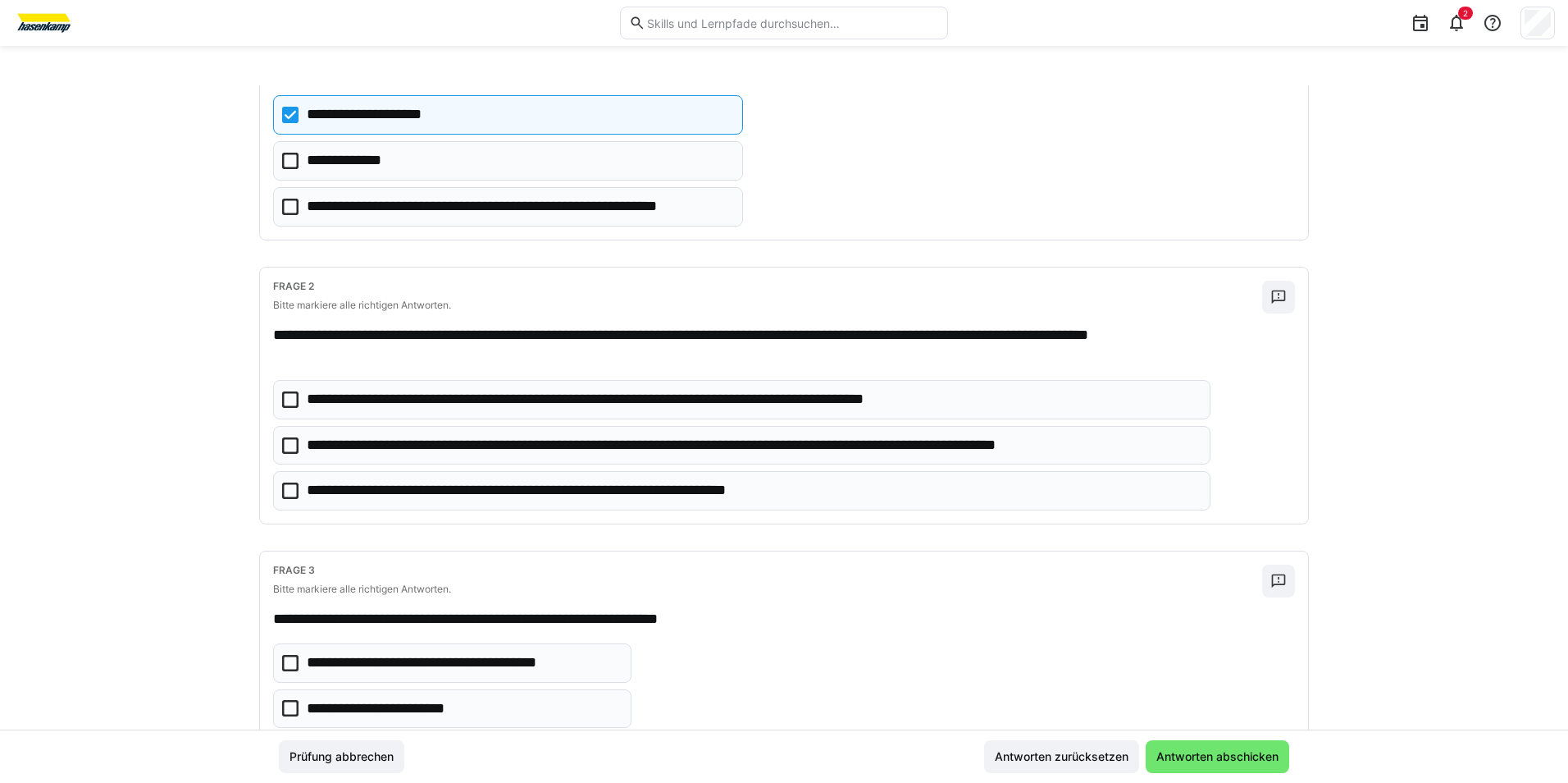
click at [282, 448] on icon at bounding box center [291, 446] width 17 height 17
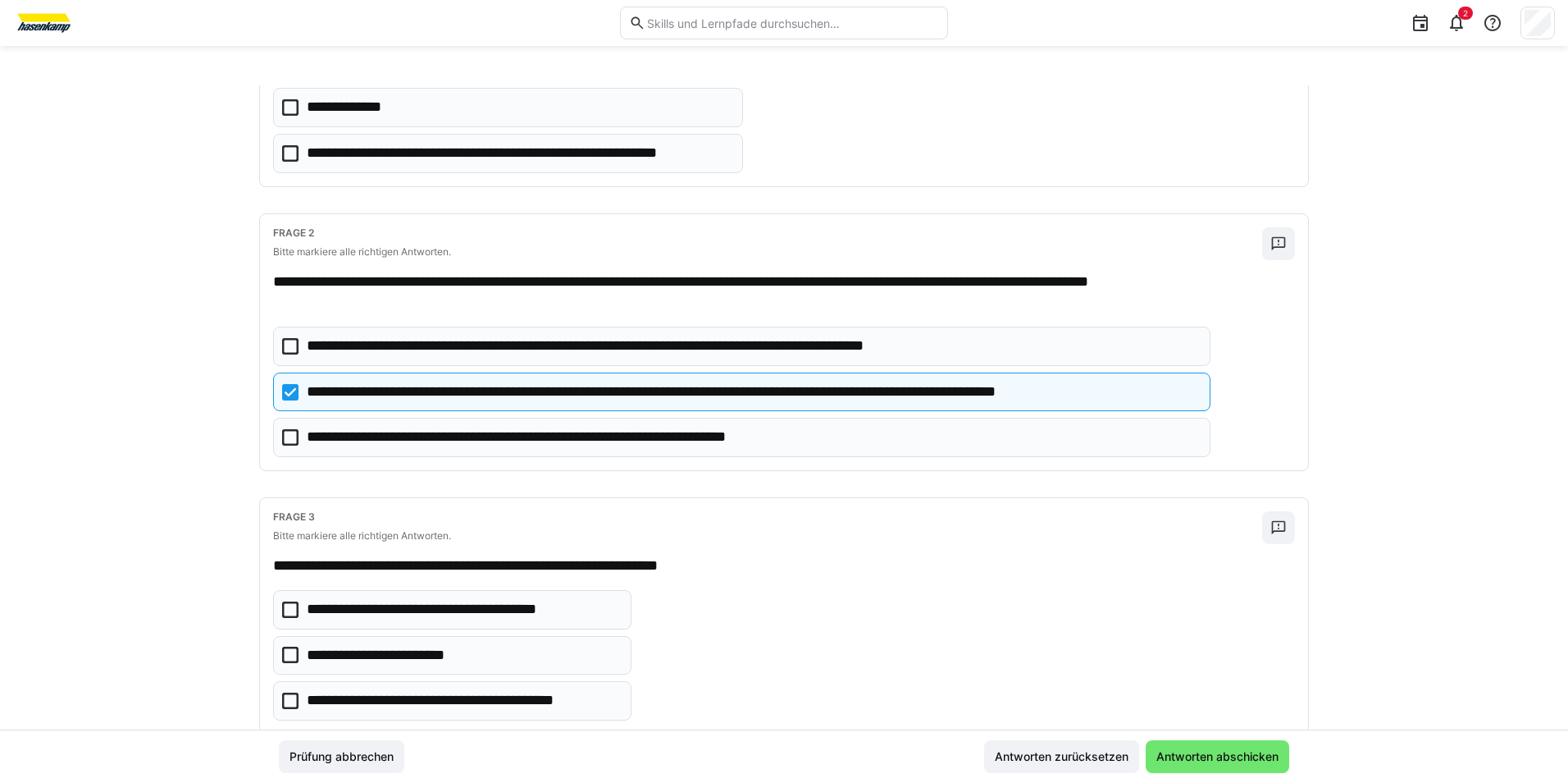
scroll to position [246, 0]
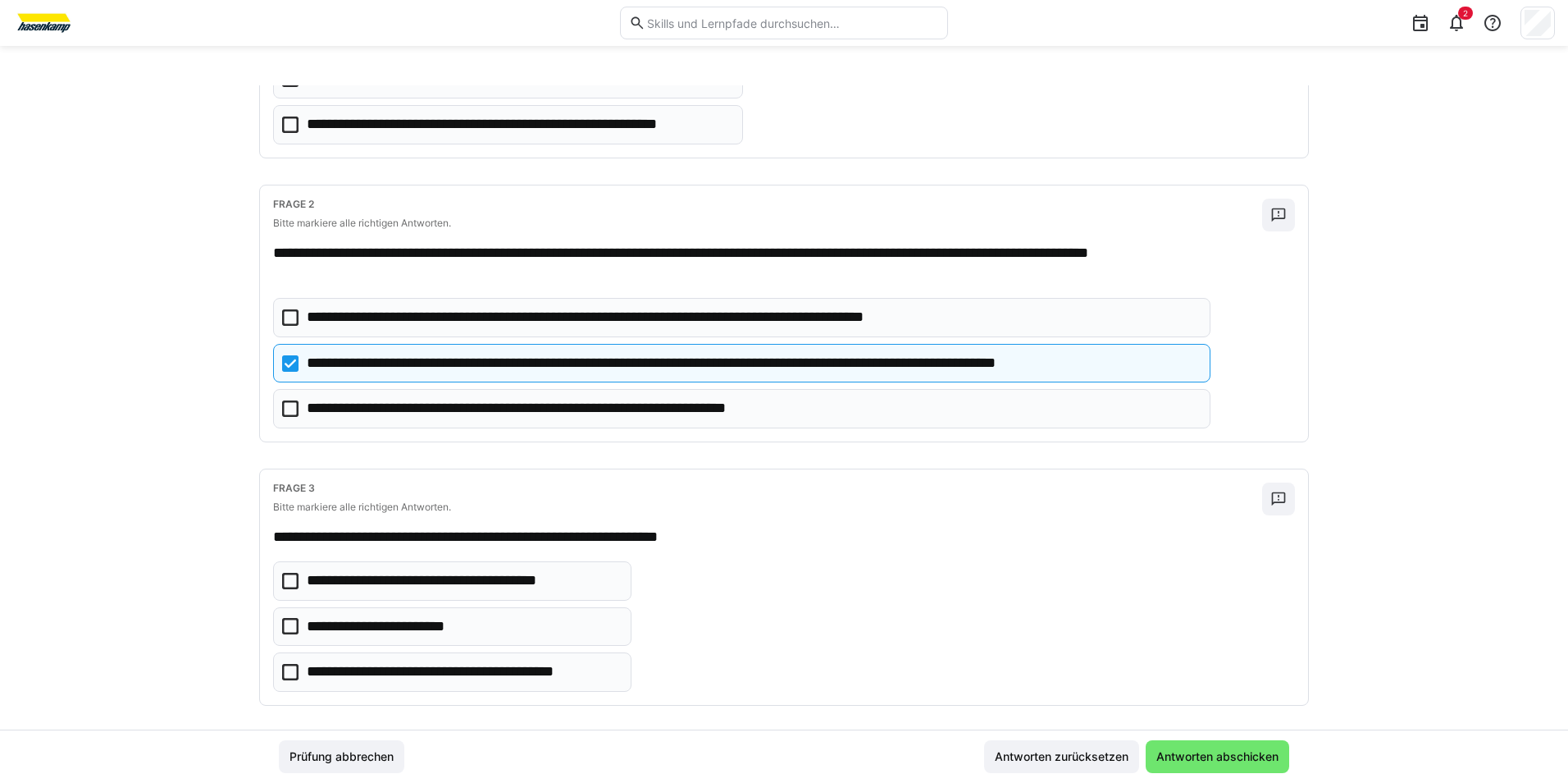
click at [289, 408] on icon at bounding box center [291, 409] width 17 height 17
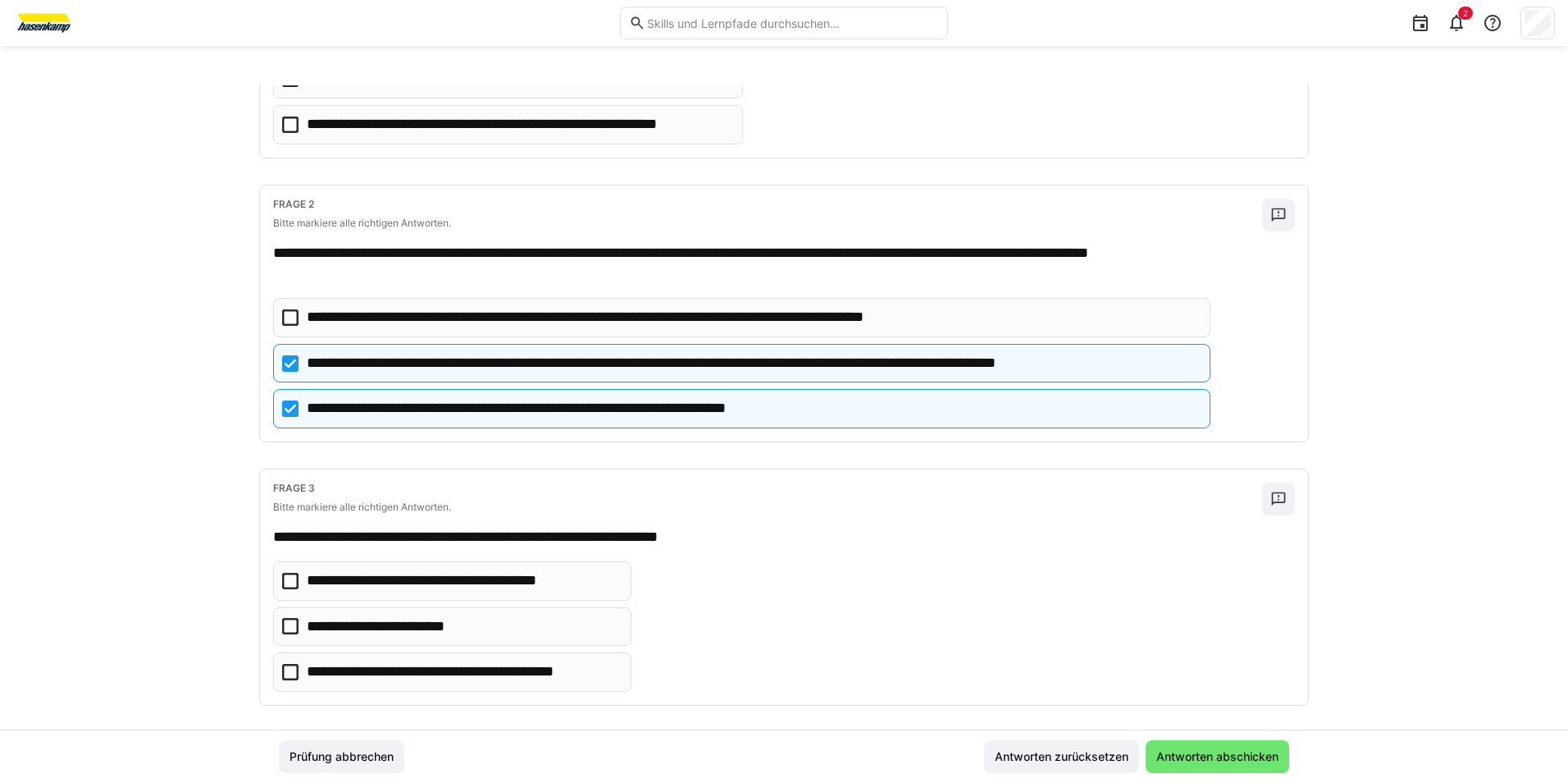
drag, startPoint x: 287, startPoint y: 582, endPoint x: 293, endPoint y: 611, distance: 29.6
click at [289, 586] on icon at bounding box center [291, 581] width 17 height 17
click at [292, 619] on eds-checkbox "**********" at bounding box center [452, 626] width 358 height 39
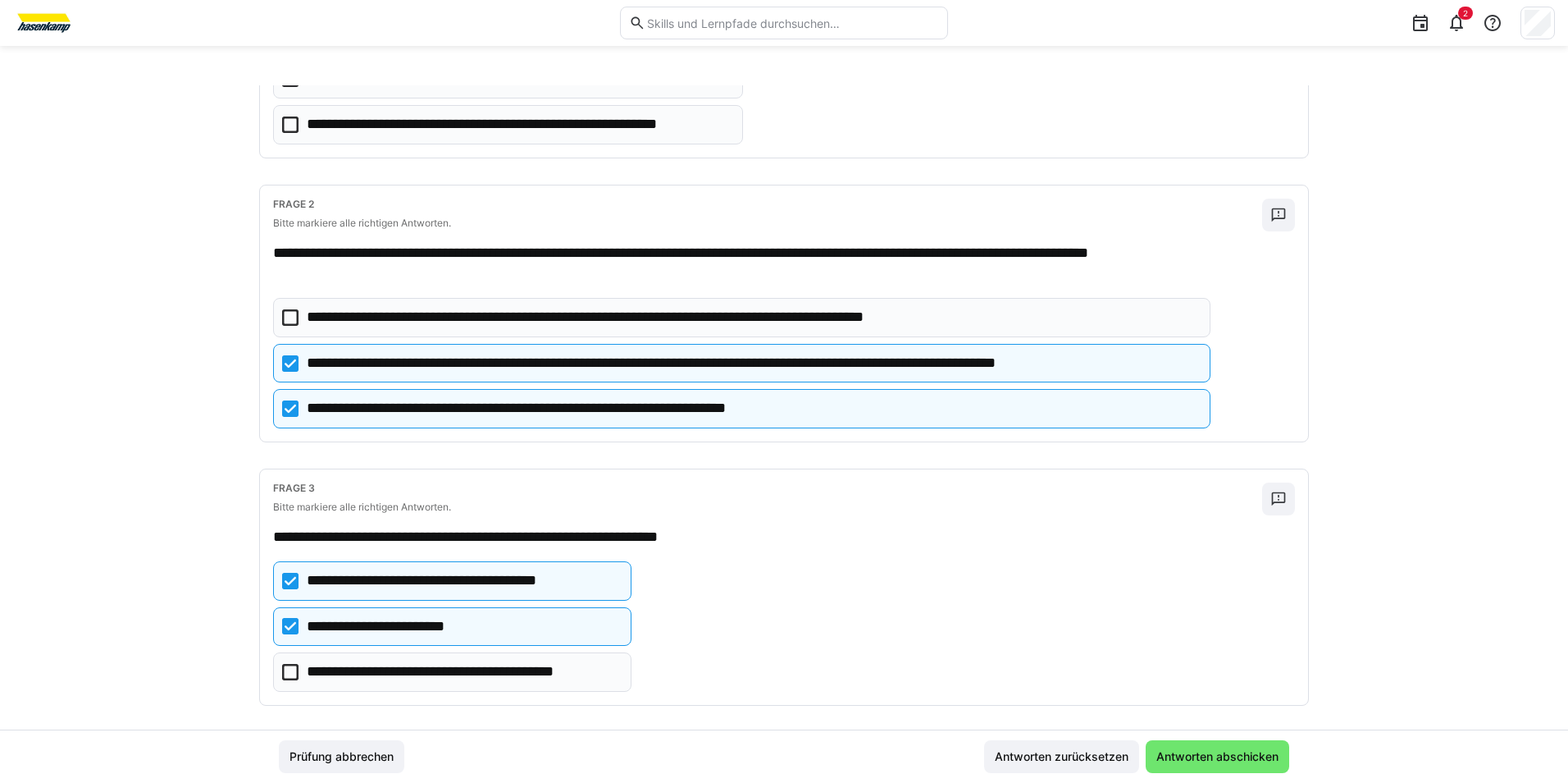
drag, startPoint x: 286, startPoint y: 664, endPoint x: 295, endPoint y: 672, distance: 12.0
click at [286, 666] on icon at bounding box center [291, 672] width 17 height 17
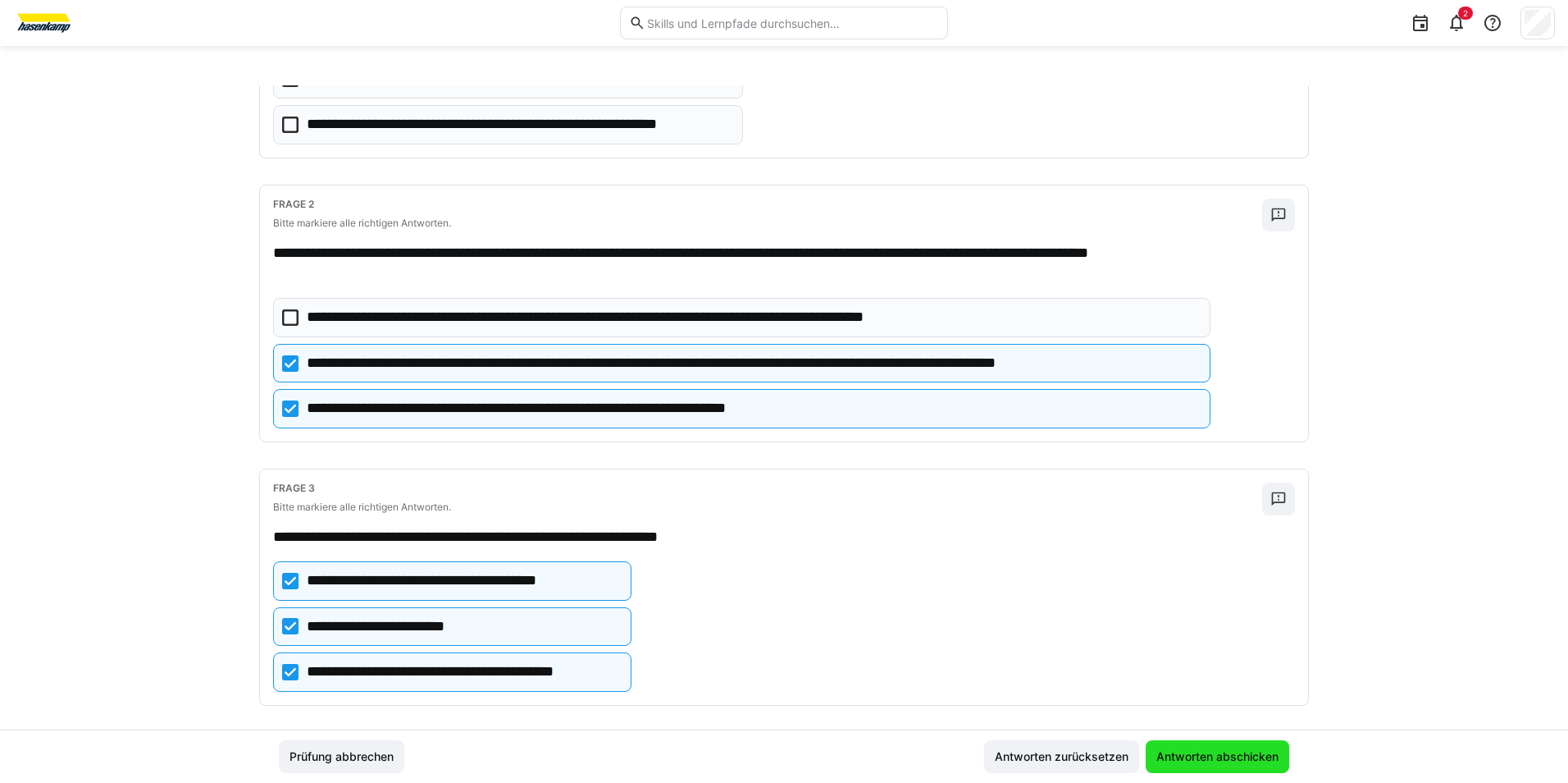
click at [1201, 755] on span "Antworten abschicken" at bounding box center [1217, 756] width 127 height 17
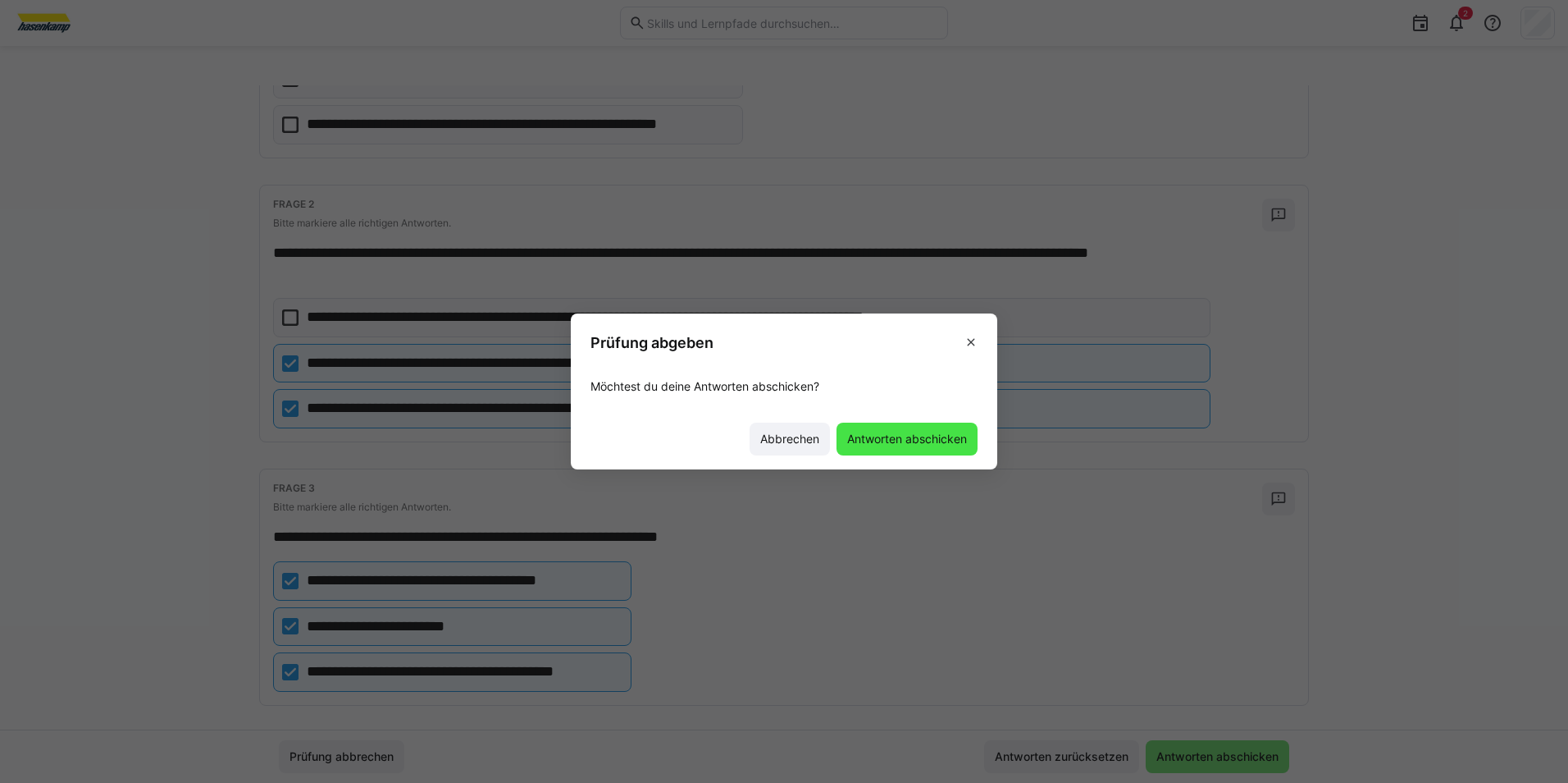
click at [925, 435] on span "Antworten abschicken" at bounding box center [907, 439] width 125 height 17
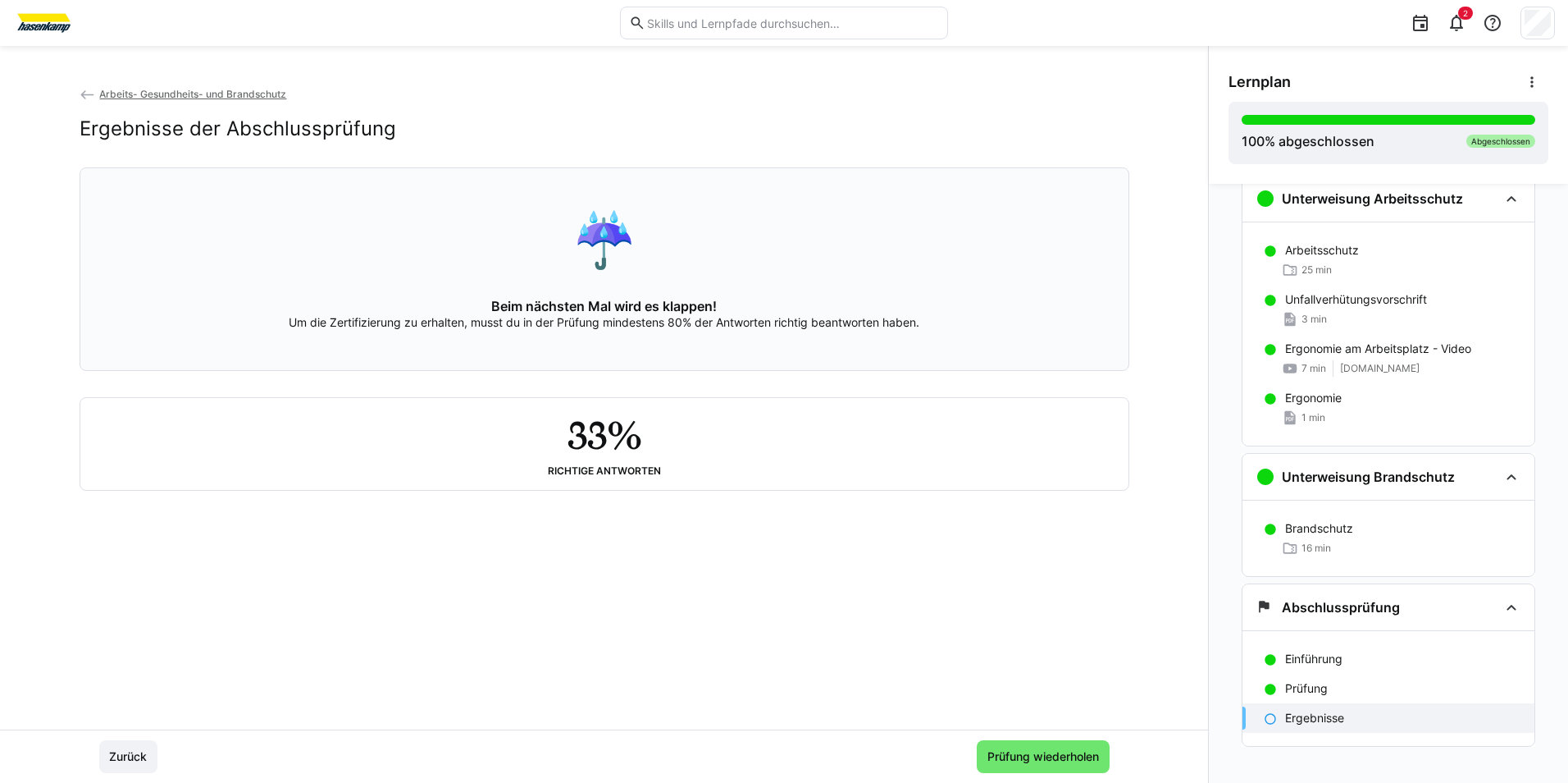
scroll to position [50, 0]
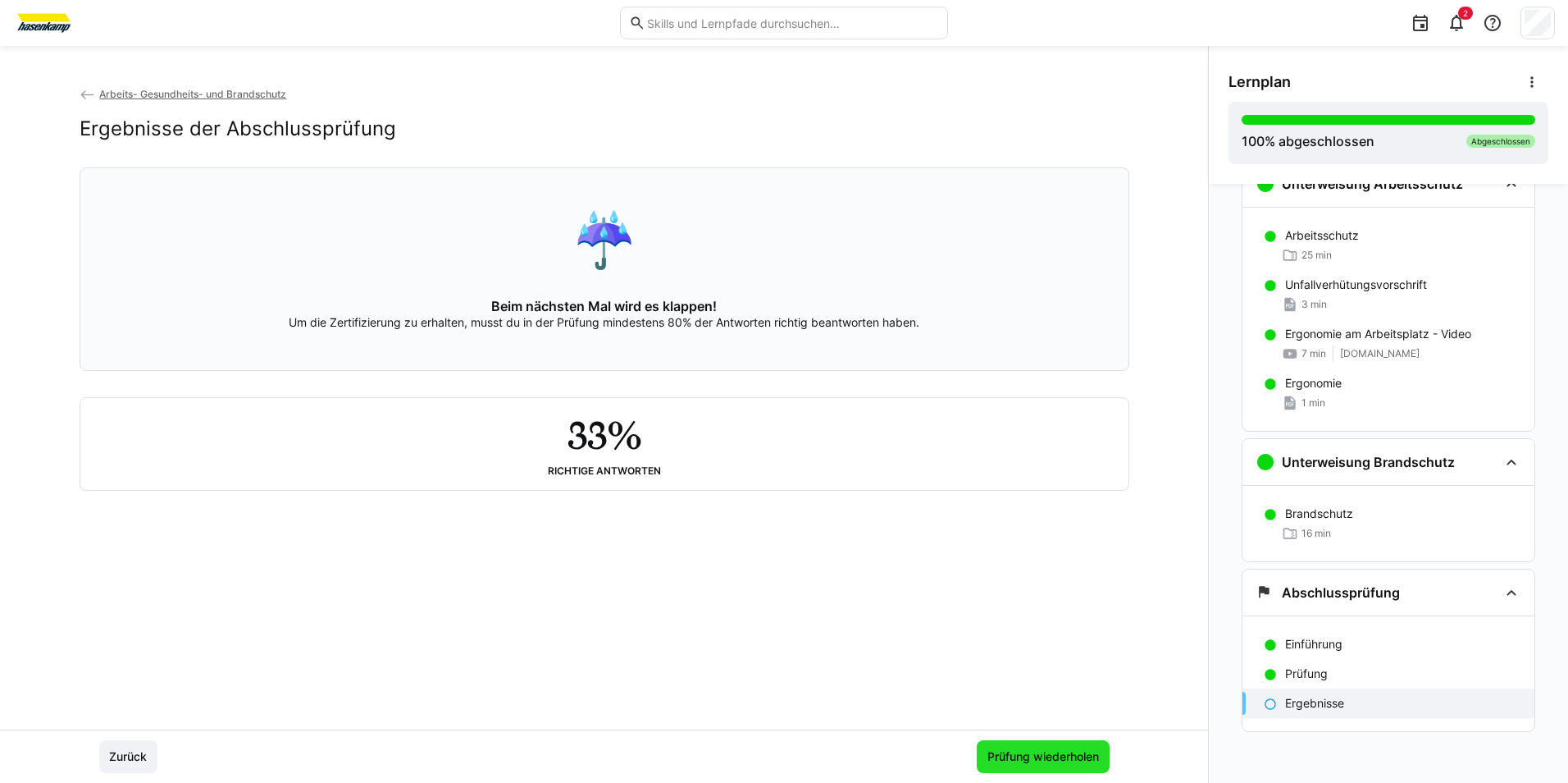
click at [1061, 766] on span "Prüfung wiederholen" at bounding box center [1043, 756] width 133 height 32
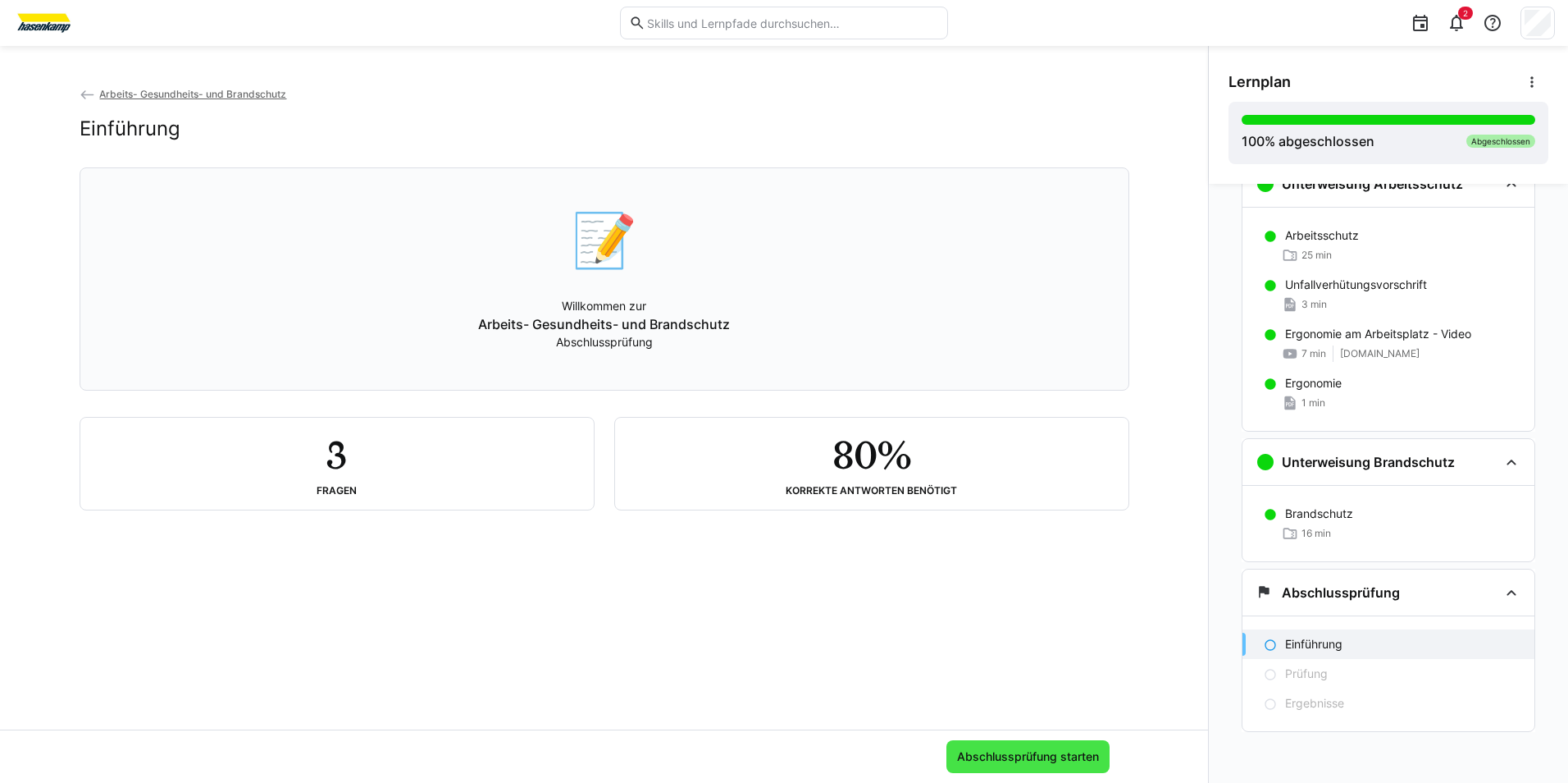
click at [999, 756] on span "Abschlussprüfung starten" at bounding box center [1028, 756] width 147 height 17
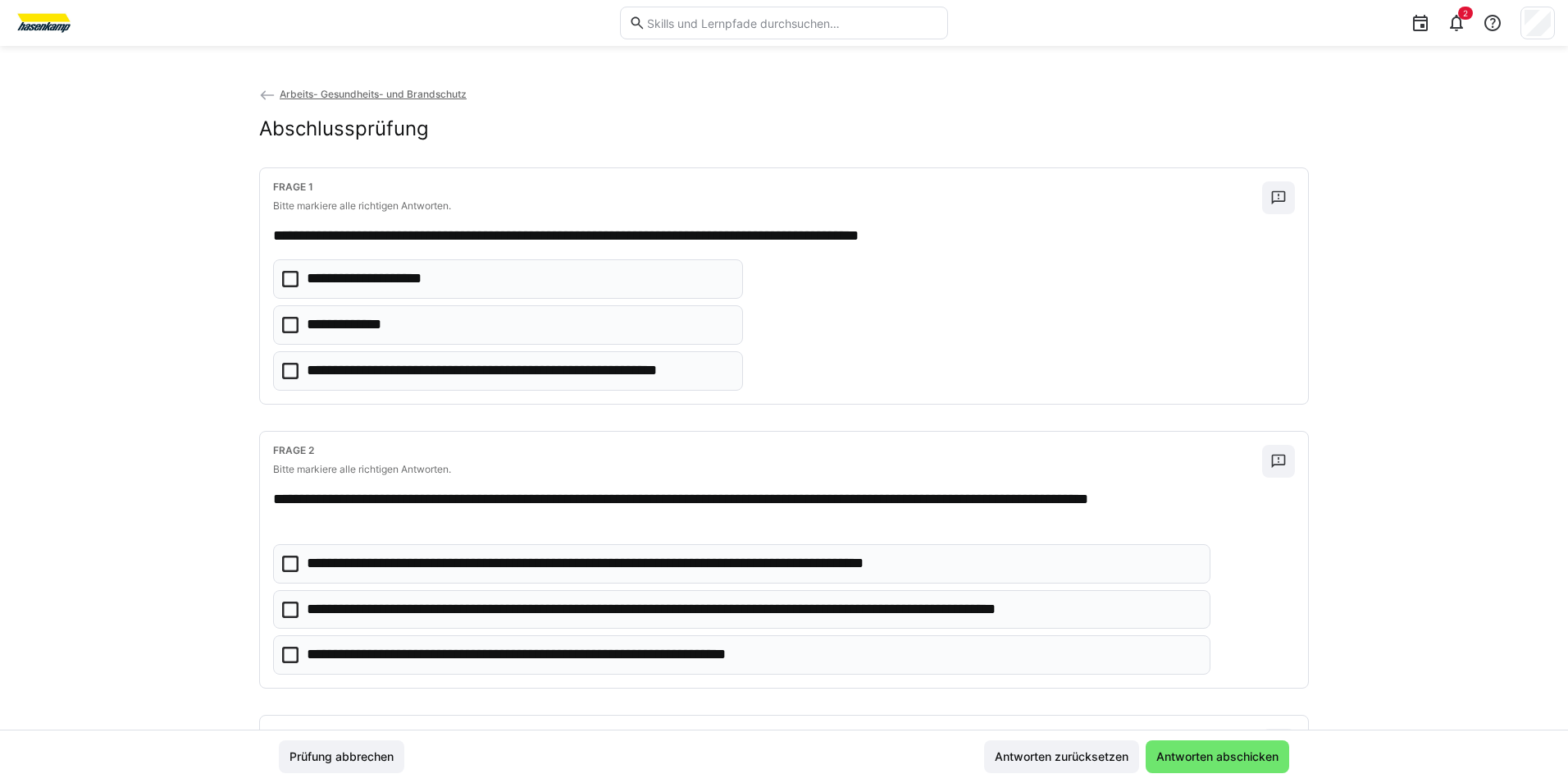
click at [282, 277] on icon at bounding box center [291, 279] width 17 height 17
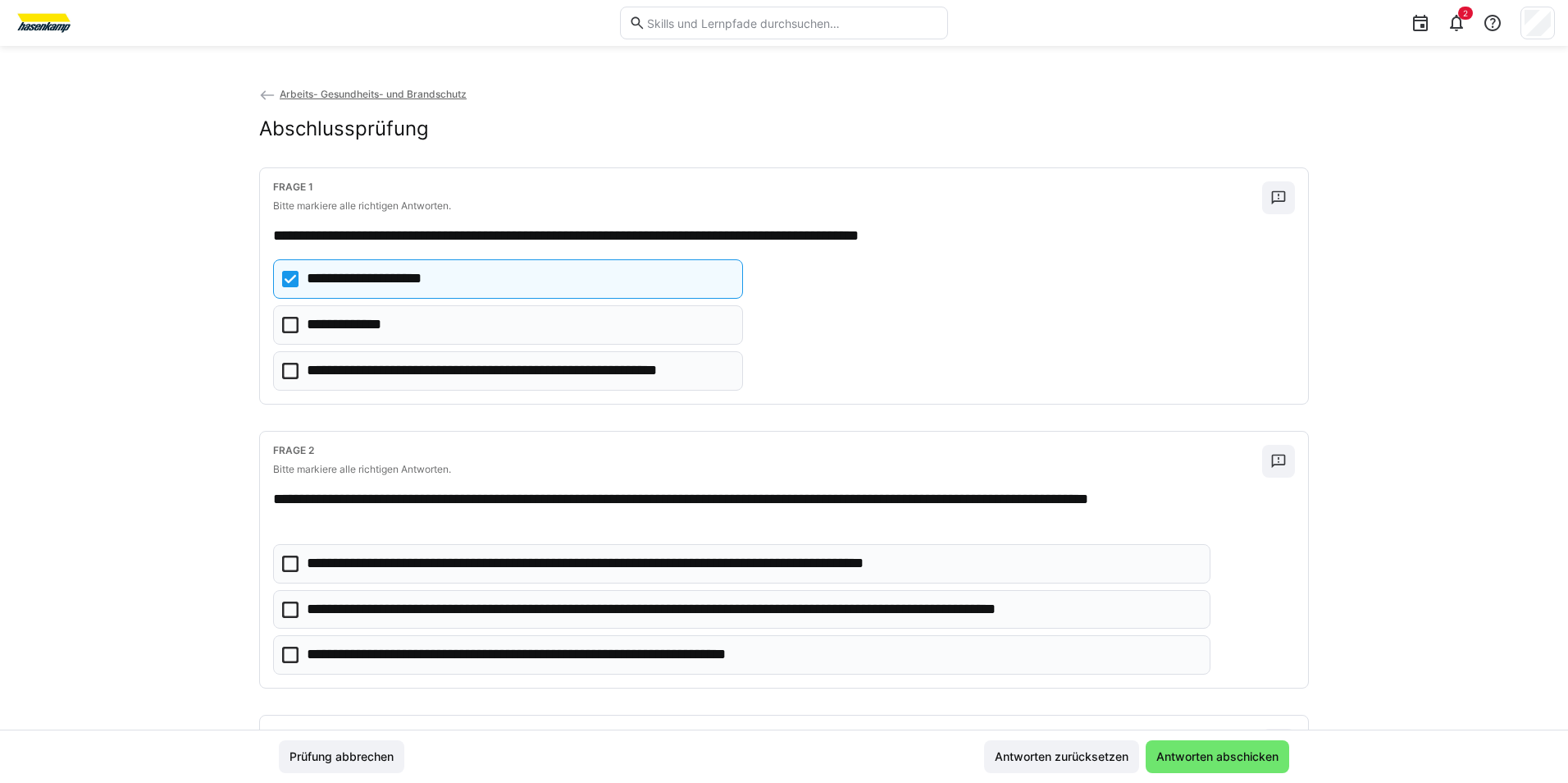
click at [290, 564] on icon at bounding box center [291, 564] width 17 height 17
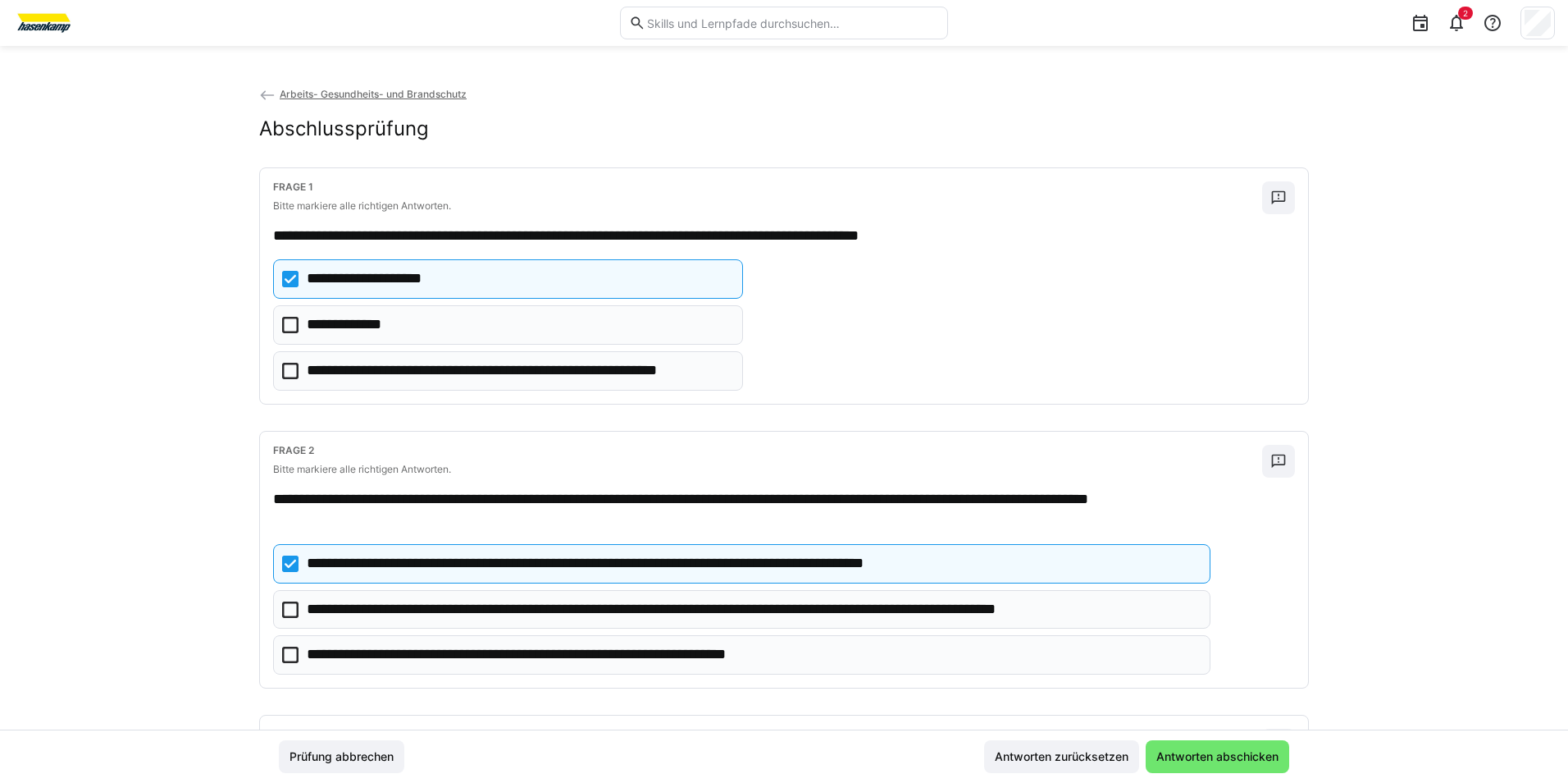
click at [286, 605] on icon at bounding box center [291, 610] width 17 height 17
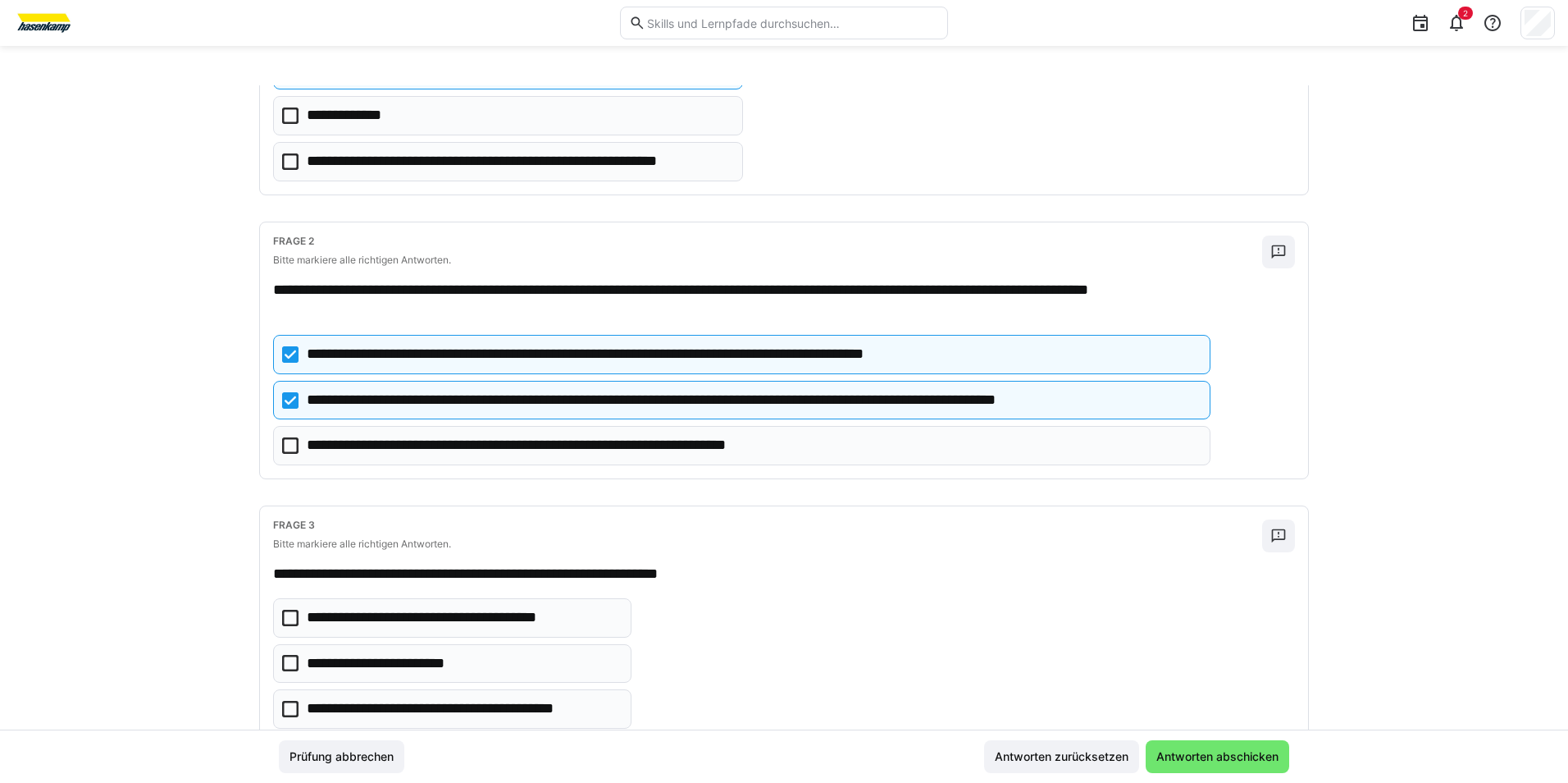
scroll to position [246, 0]
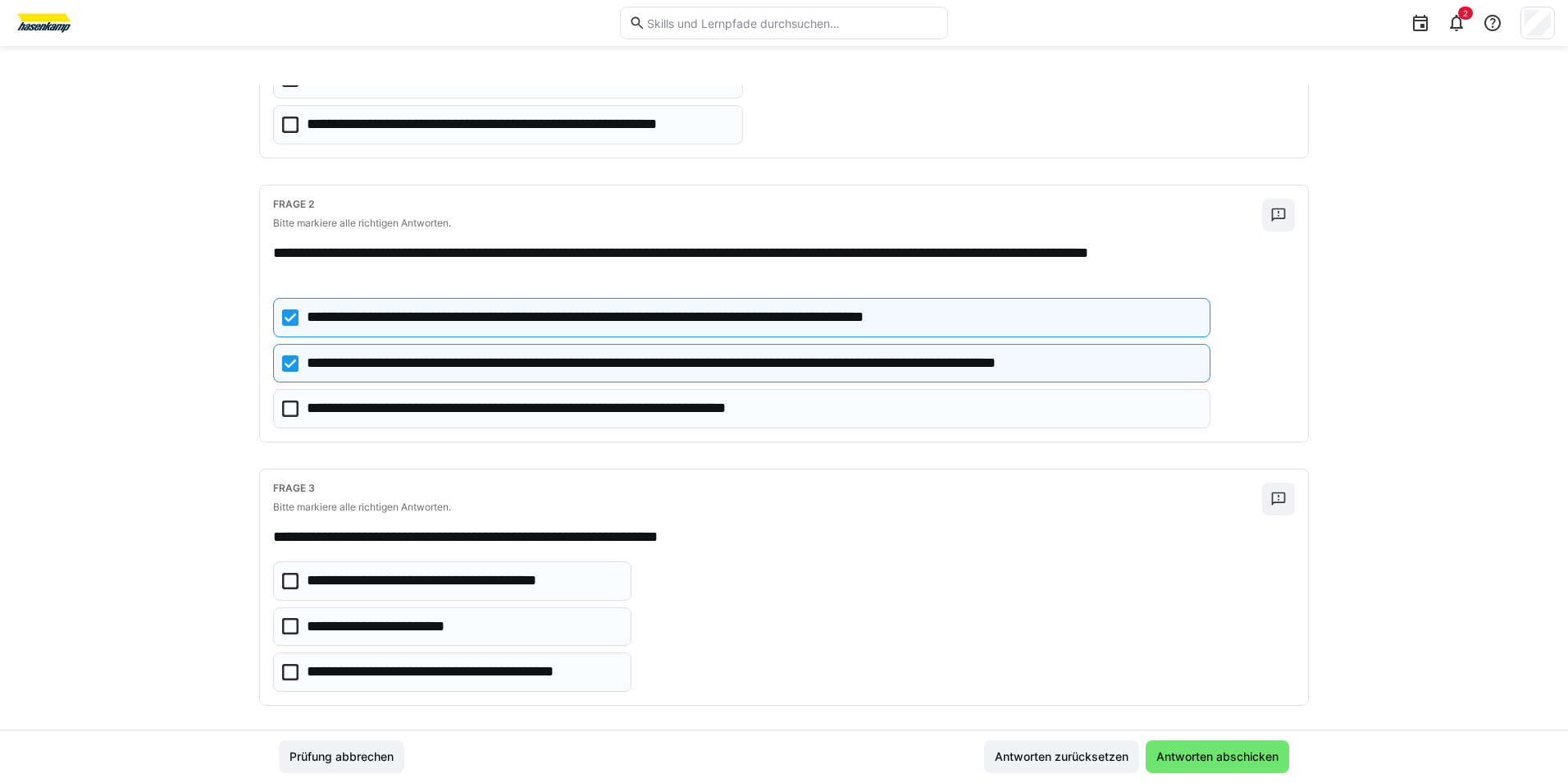
click at [282, 319] on icon at bounding box center [291, 317] width 17 height 17
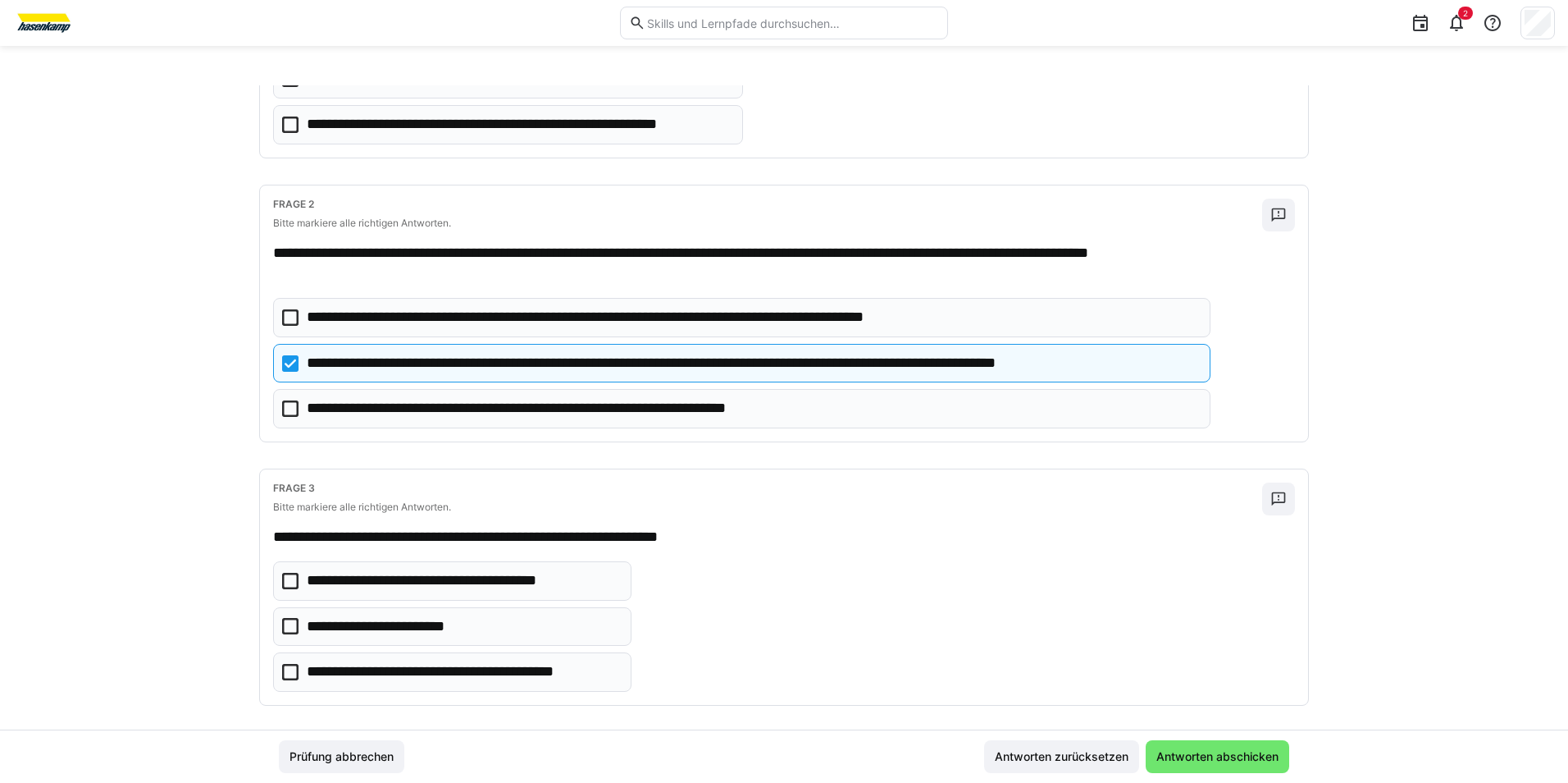
click at [282, 402] on icon at bounding box center [291, 409] width 17 height 17
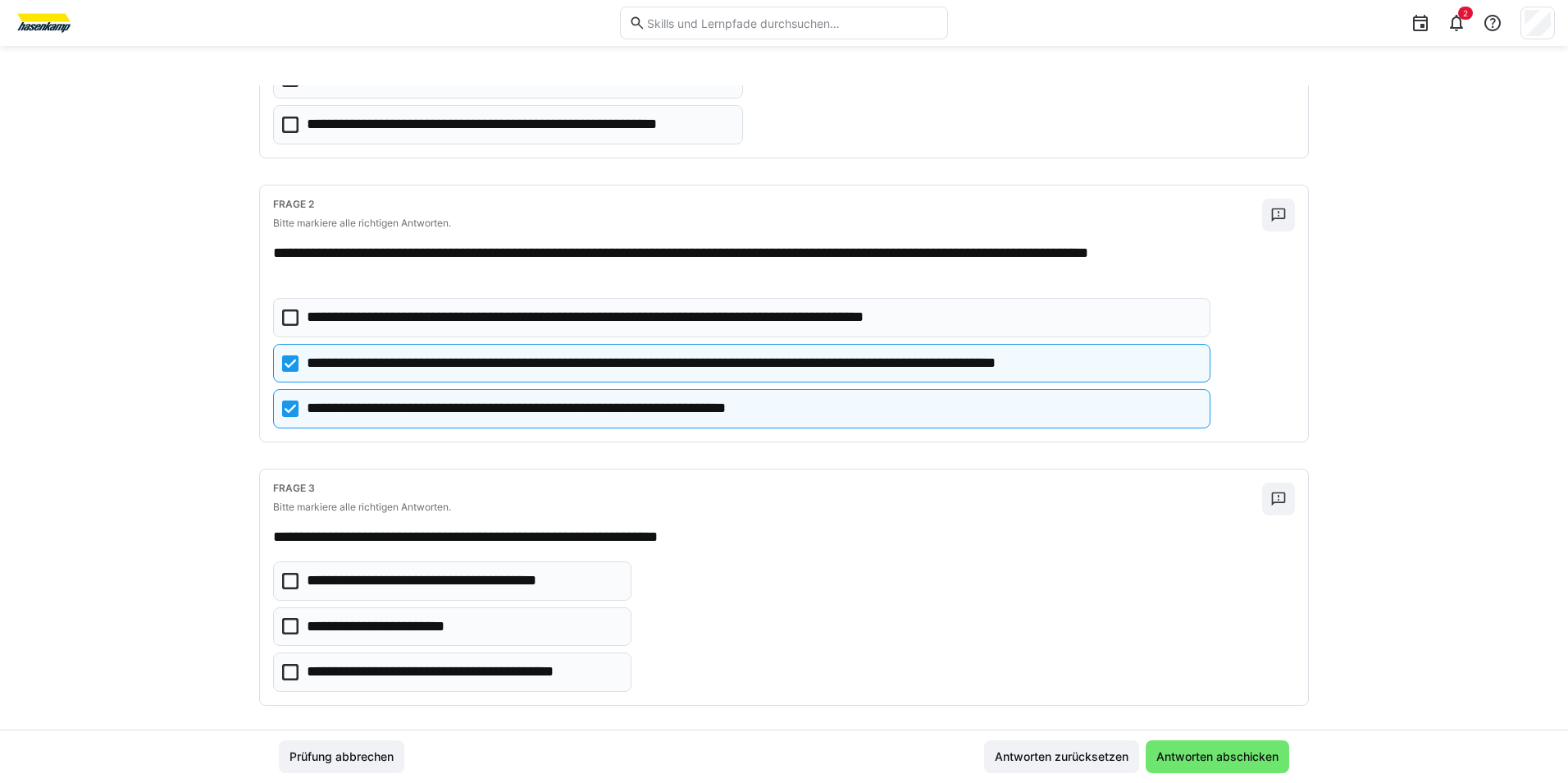
click at [286, 621] on icon at bounding box center [291, 626] width 17 height 17
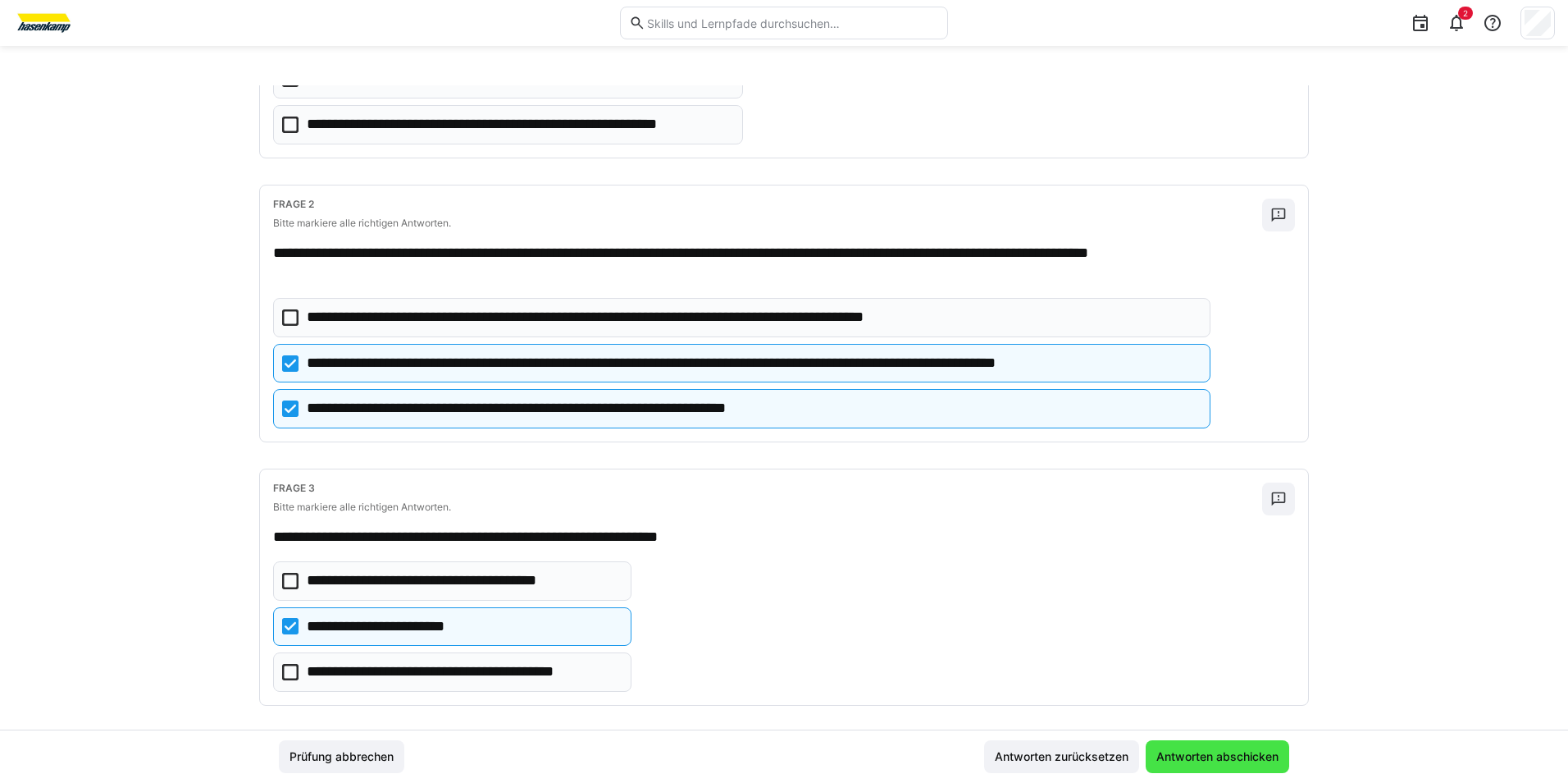
click at [1183, 753] on span "Antworten abschicken" at bounding box center [1217, 756] width 127 height 17
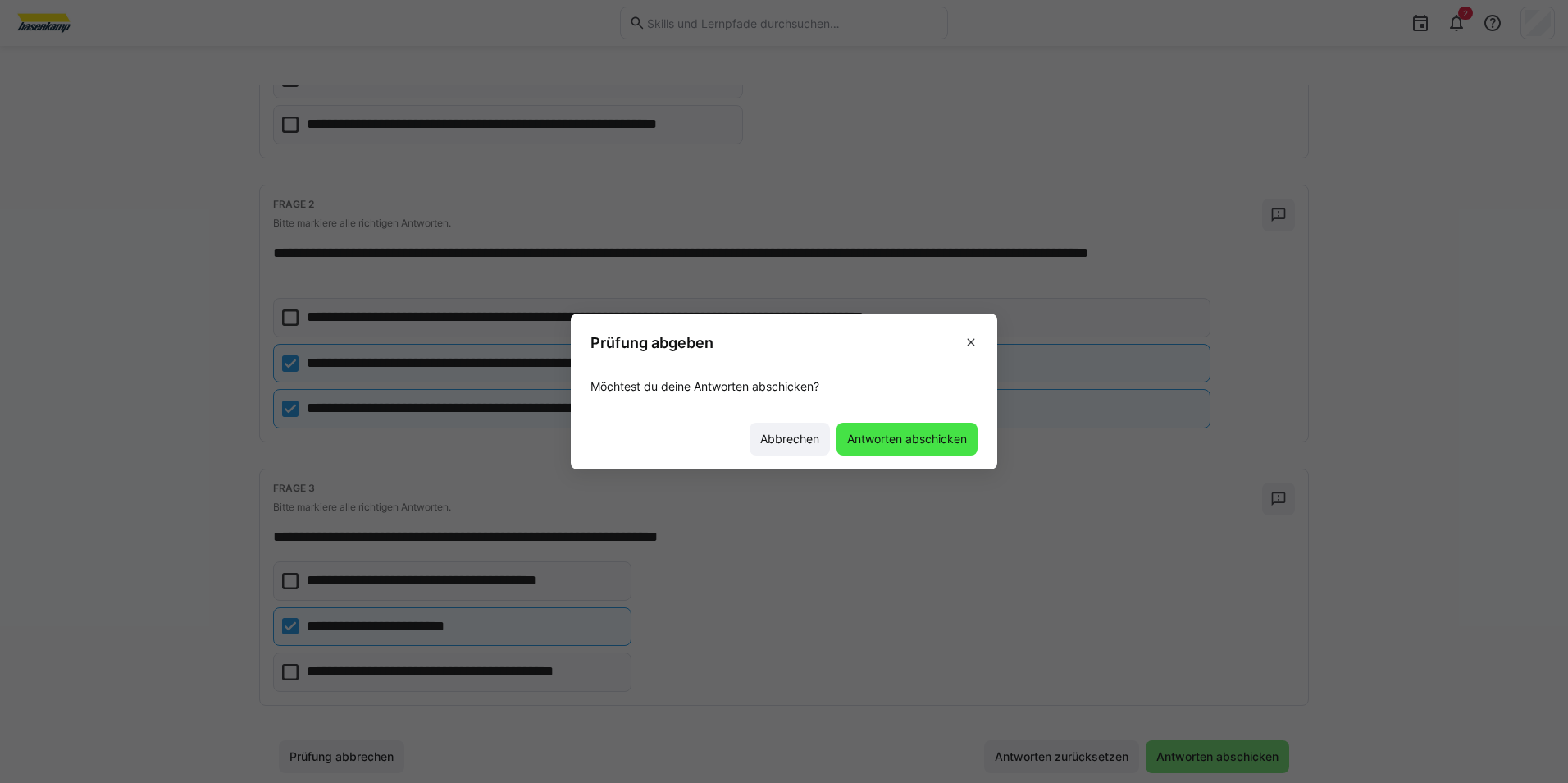
click at [891, 446] on span "Antworten abschicken" at bounding box center [907, 439] width 125 height 17
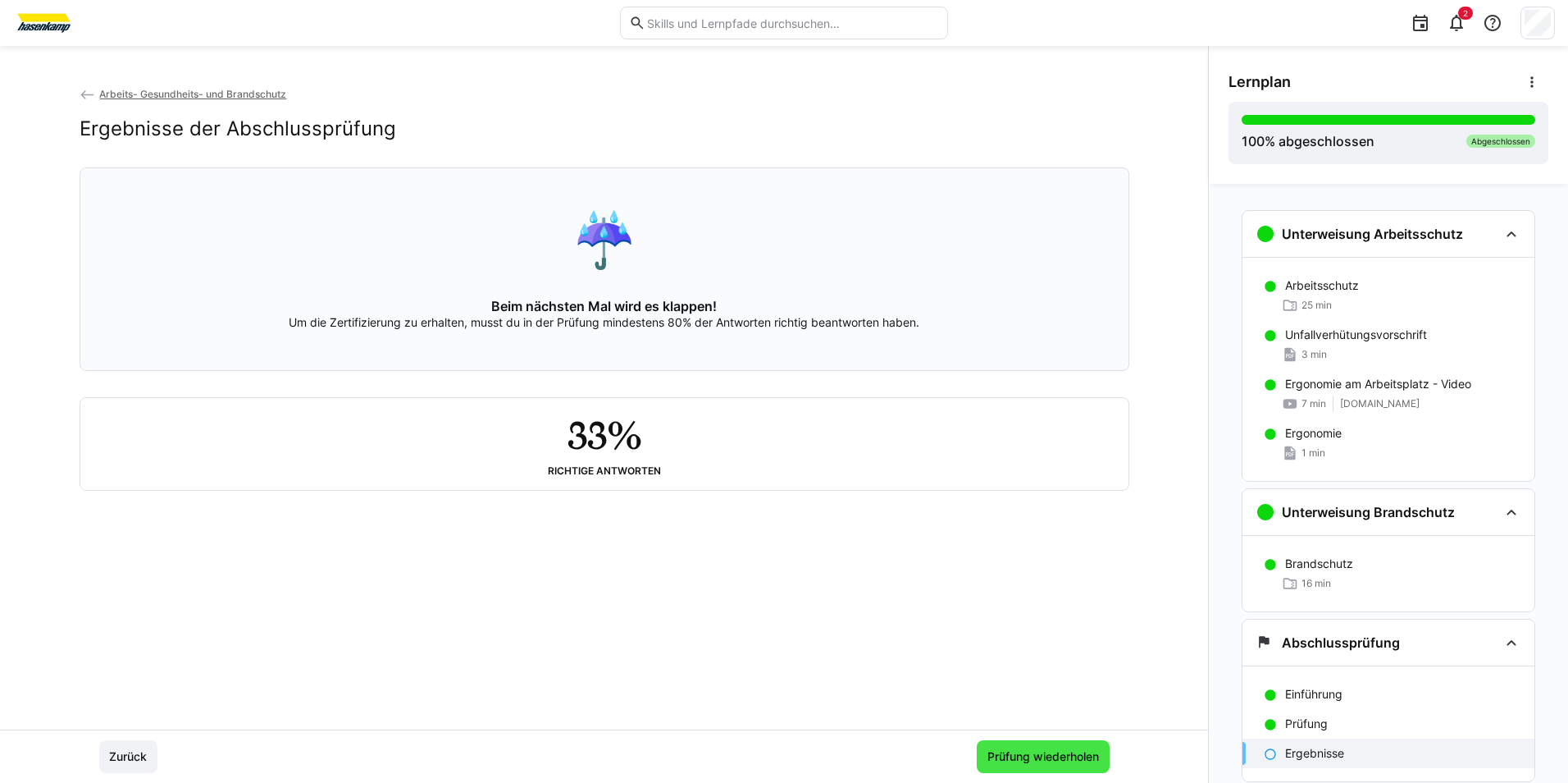
click at [1038, 759] on span "Prüfung wiederholen" at bounding box center [1043, 756] width 117 height 17
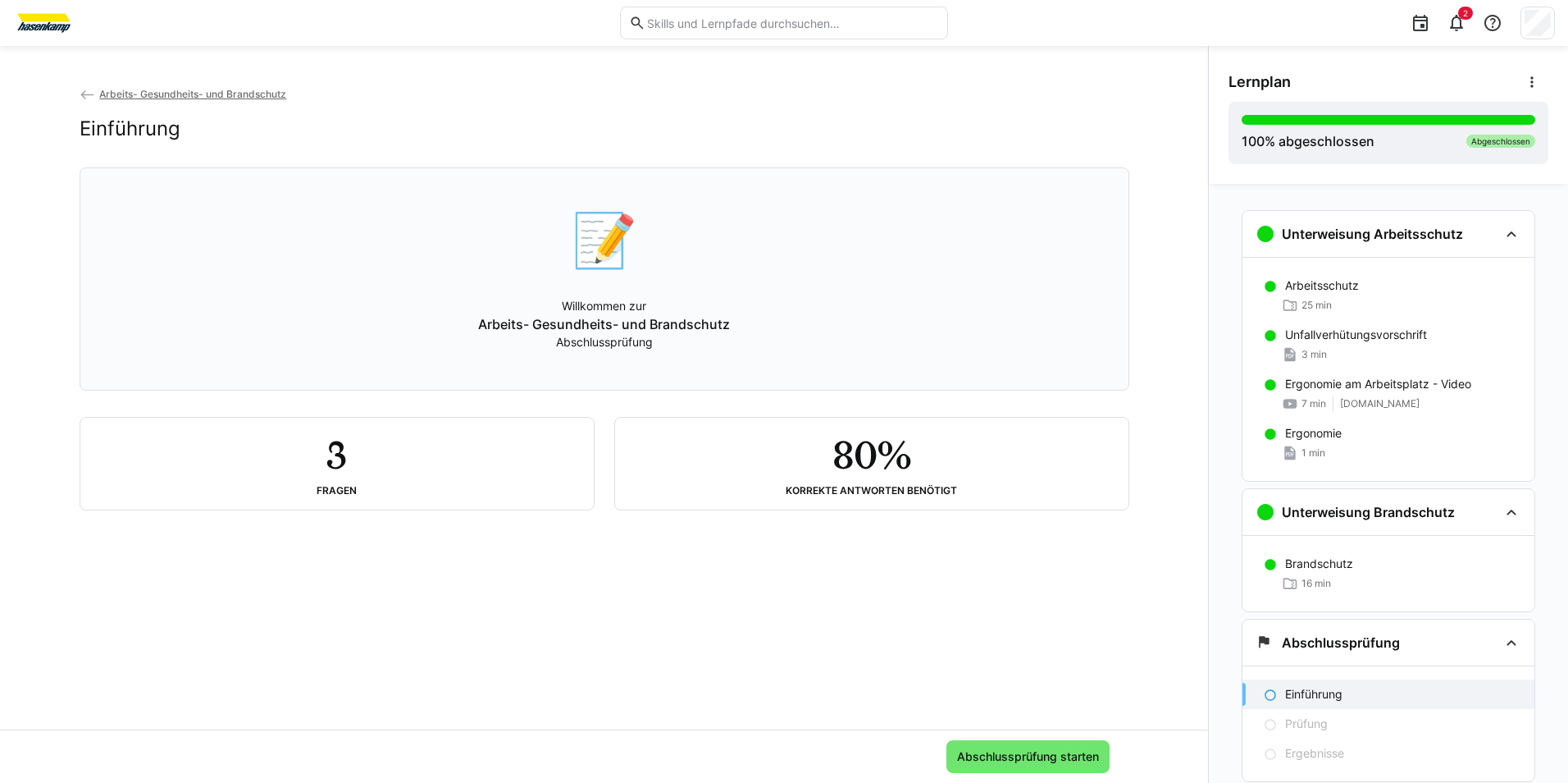
scroll to position [50, 0]
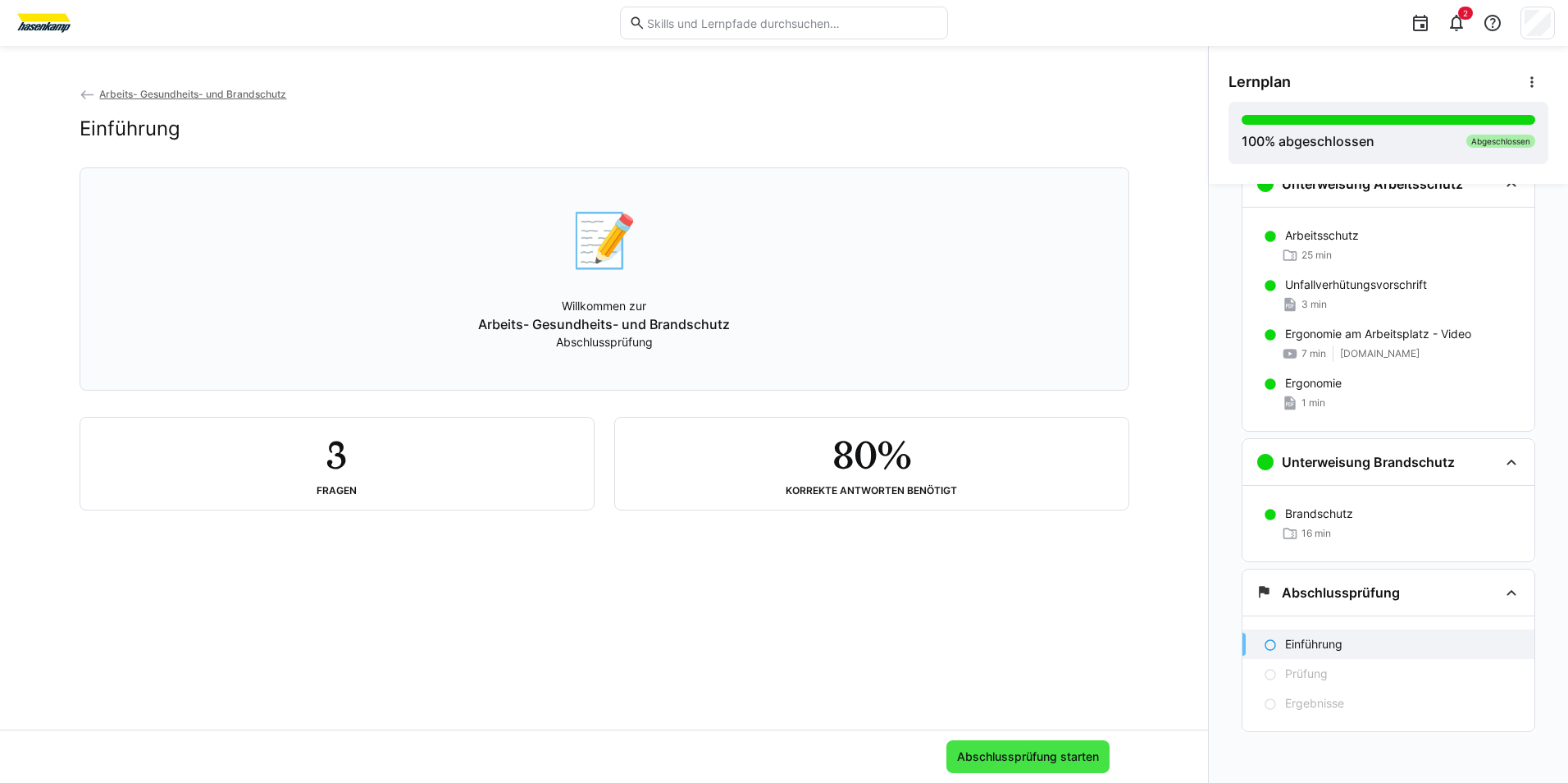
click at [1000, 755] on span "Abschlussprüfung starten" at bounding box center [1028, 756] width 147 height 17
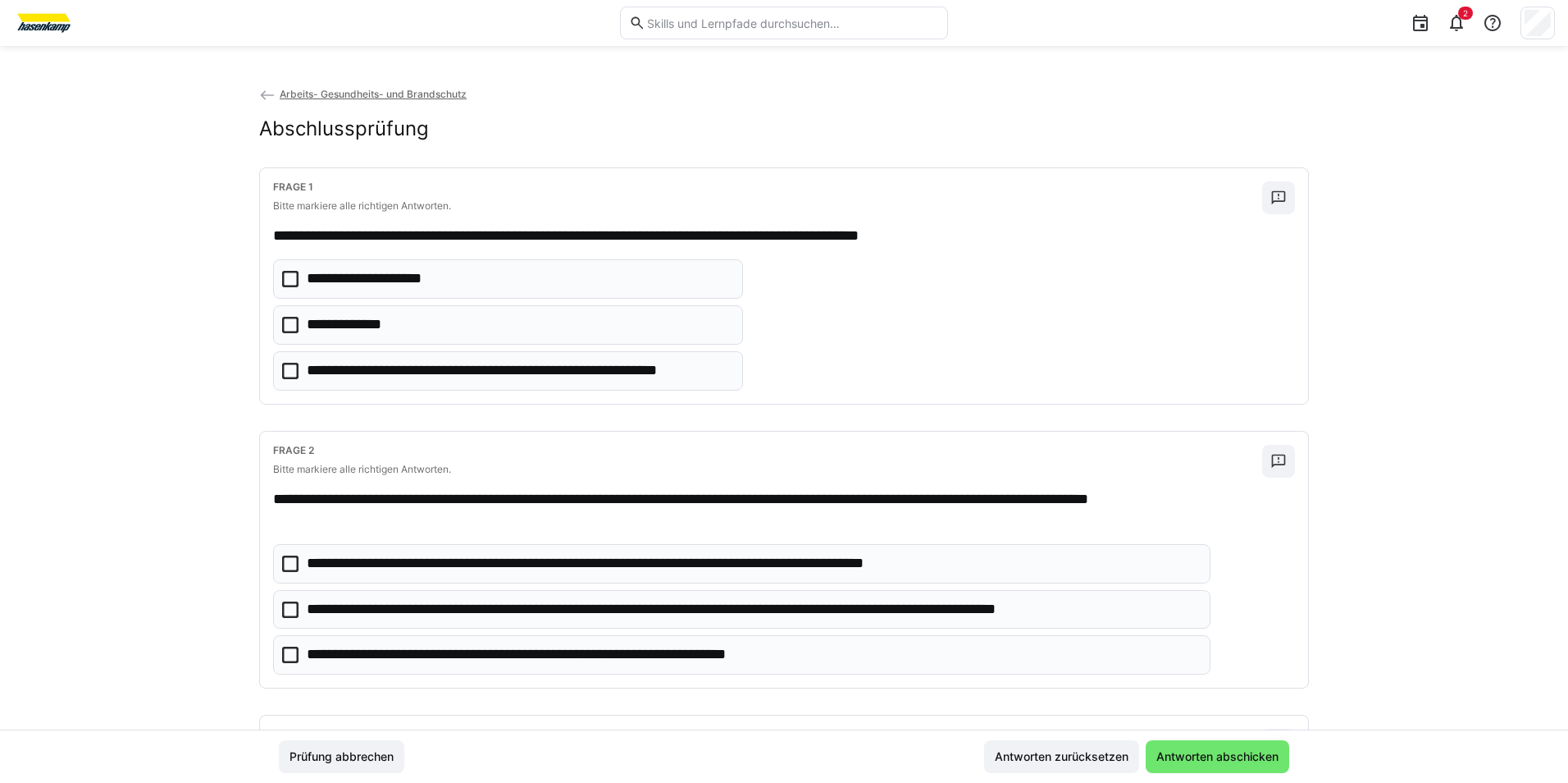
click at [286, 272] on icon at bounding box center [291, 279] width 17 height 17
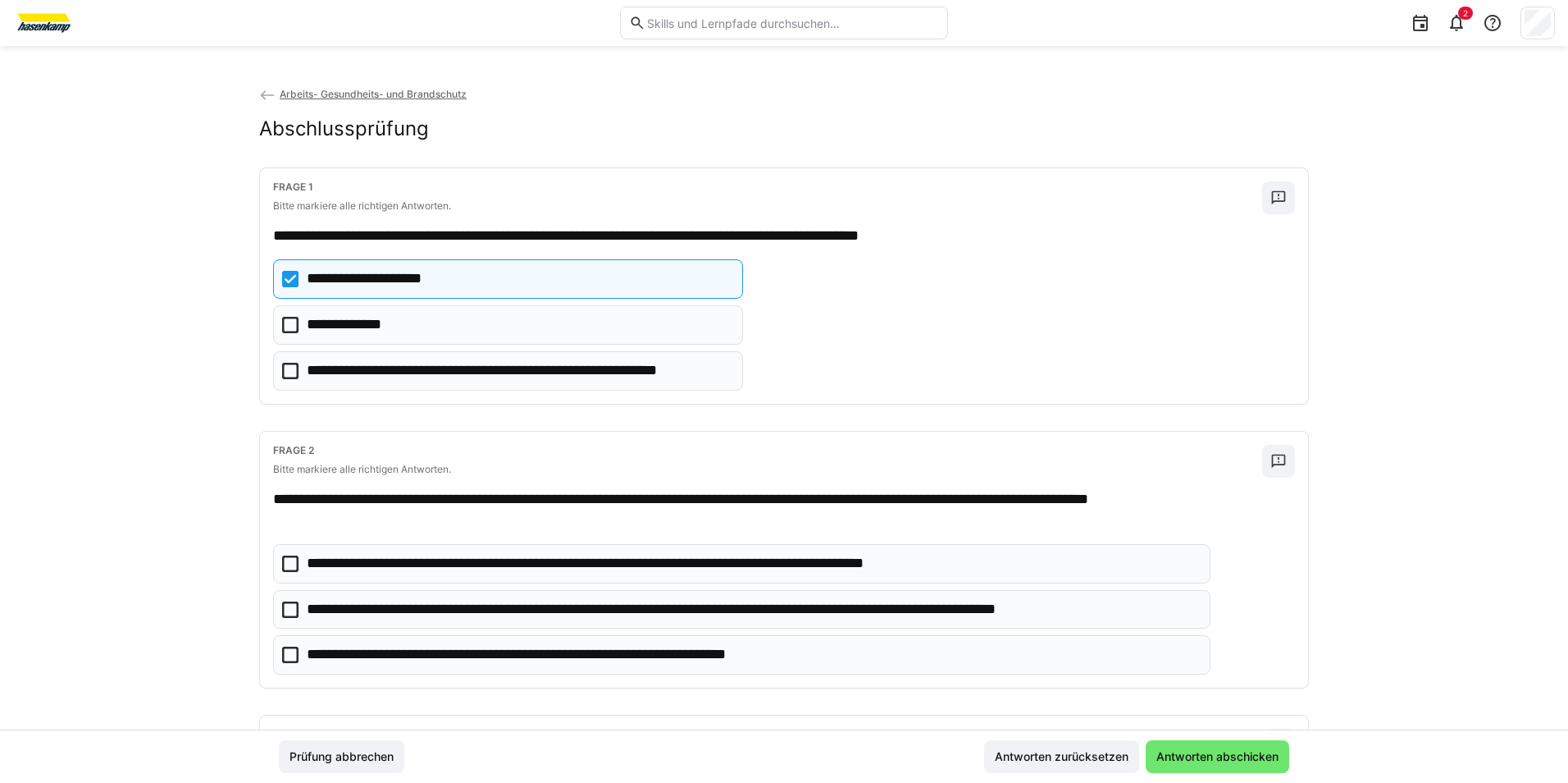
drag, startPoint x: 283, startPoint y: 278, endPoint x: 305, endPoint y: 318, distance: 45.7
click at [286, 280] on icon at bounding box center [291, 279] width 17 height 17
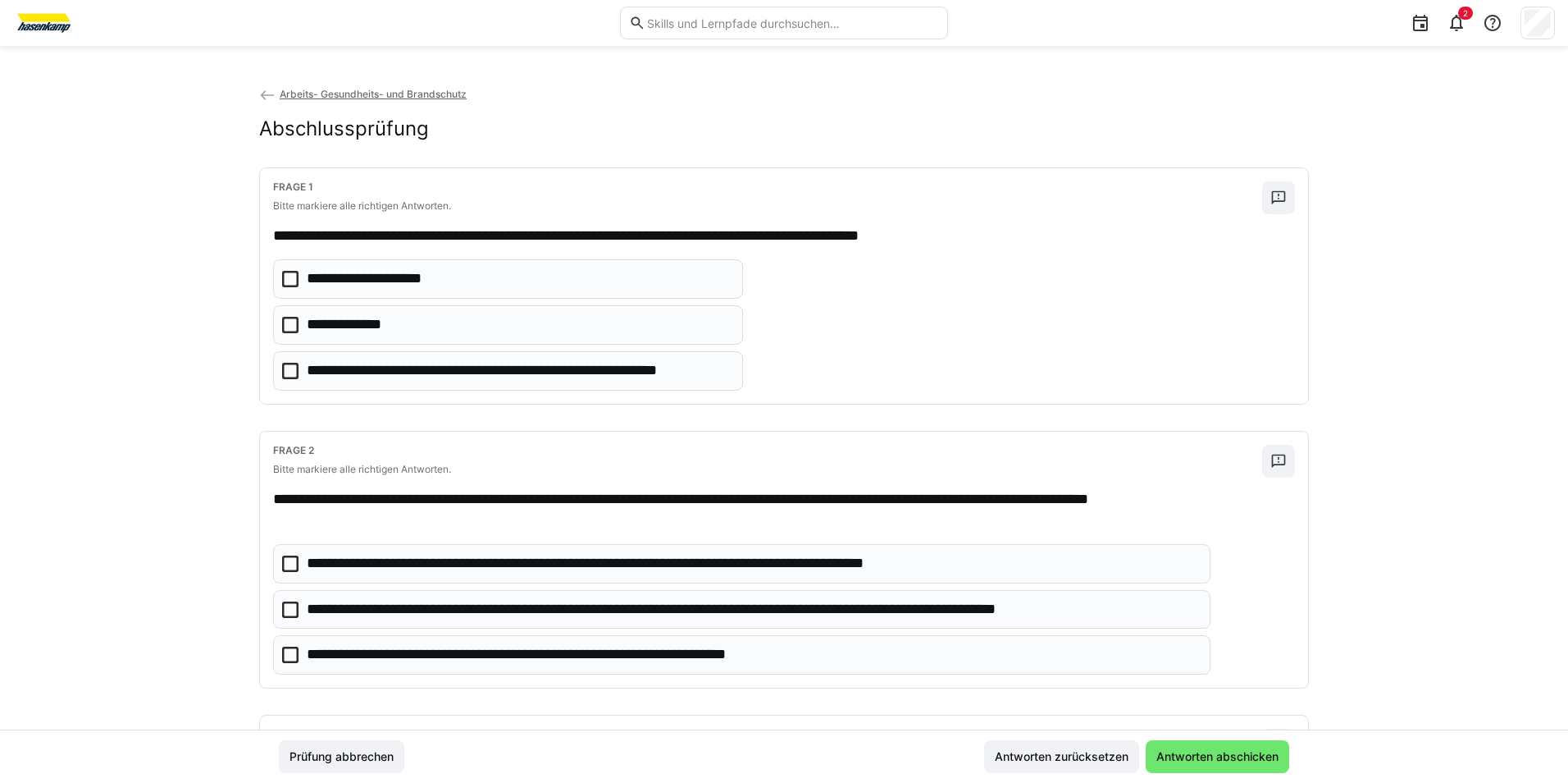
click at [289, 363] on icon at bounding box center [291, 371] width 17 height 17
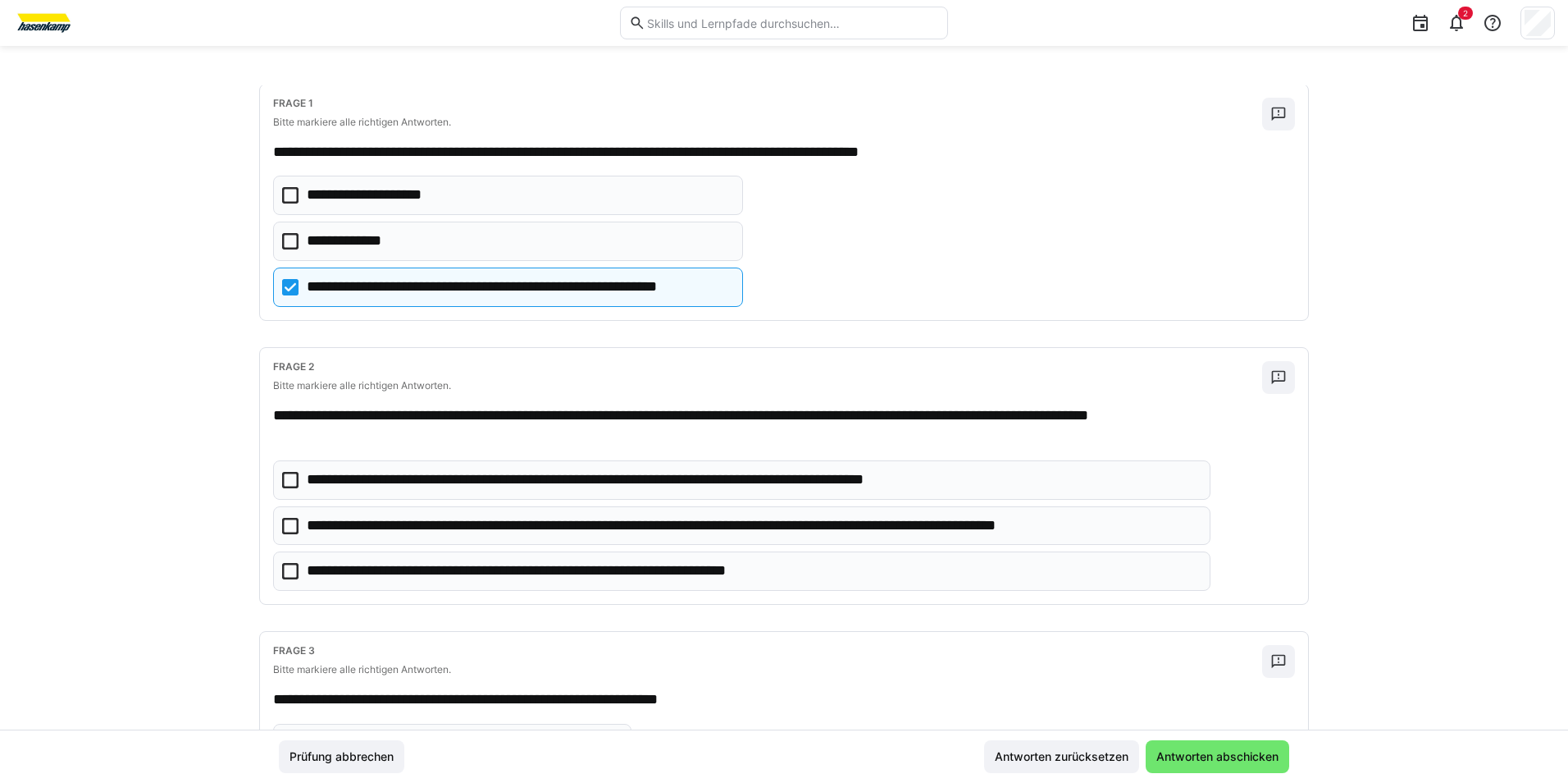
scroll to position [246, 0]
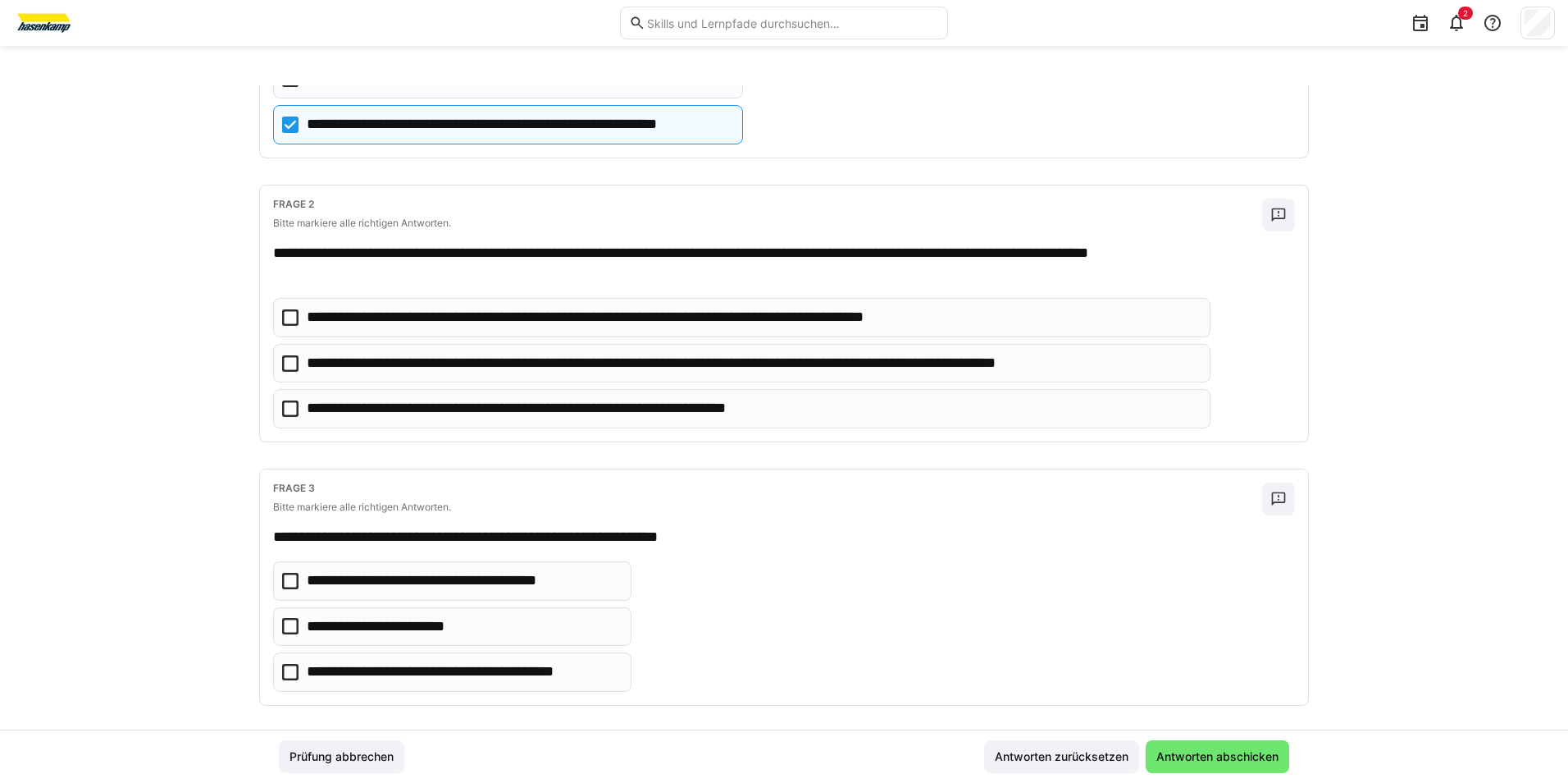
click at [282, 353] on eds-checkbox "**********" at bounding box center [742, 363] width 938 height 39
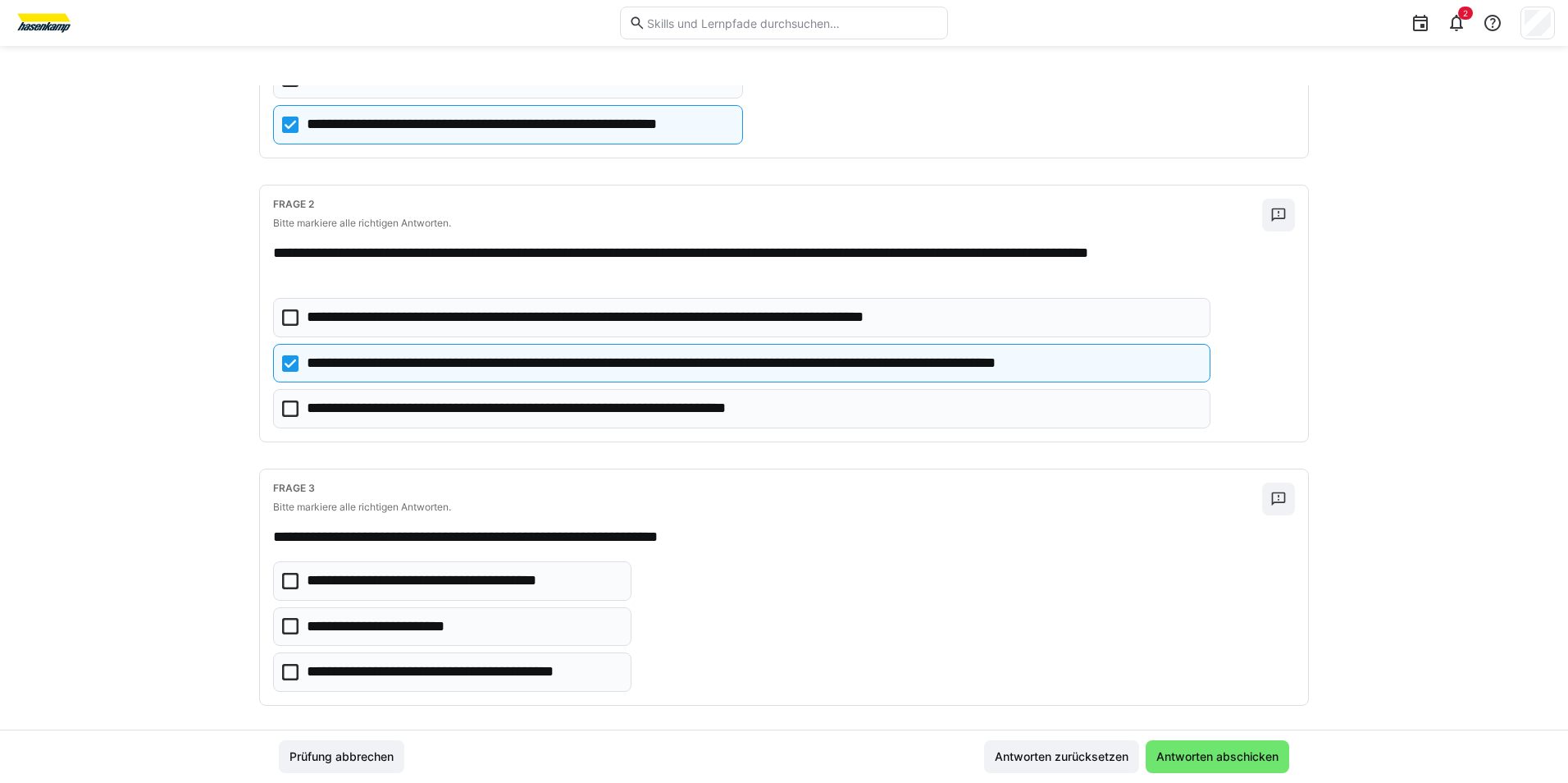
click at [284, 391] on eds-checkbox "**********" at bounding box center [742, 408] width 938 height 39
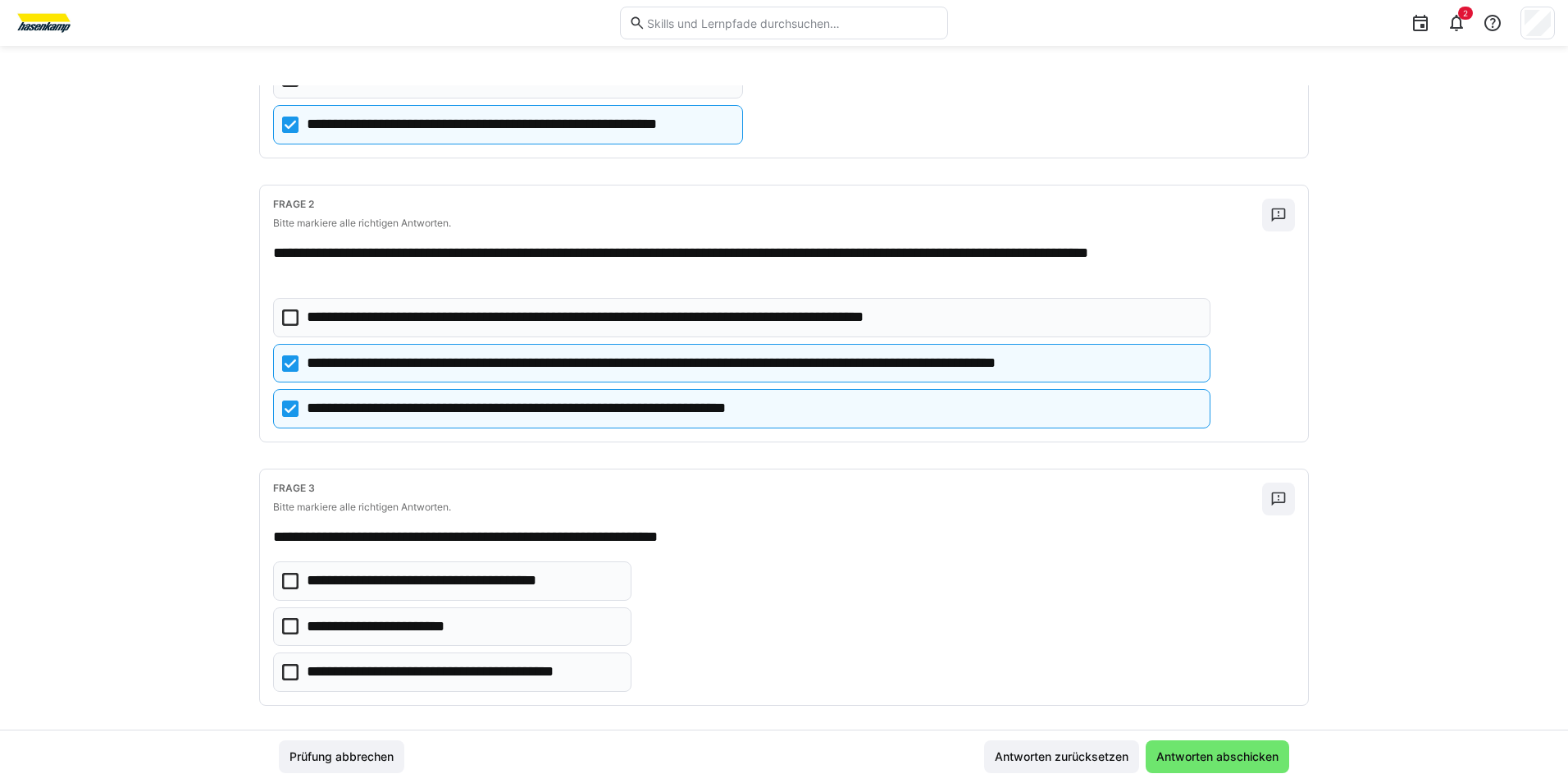
scroll to position [262, 0]
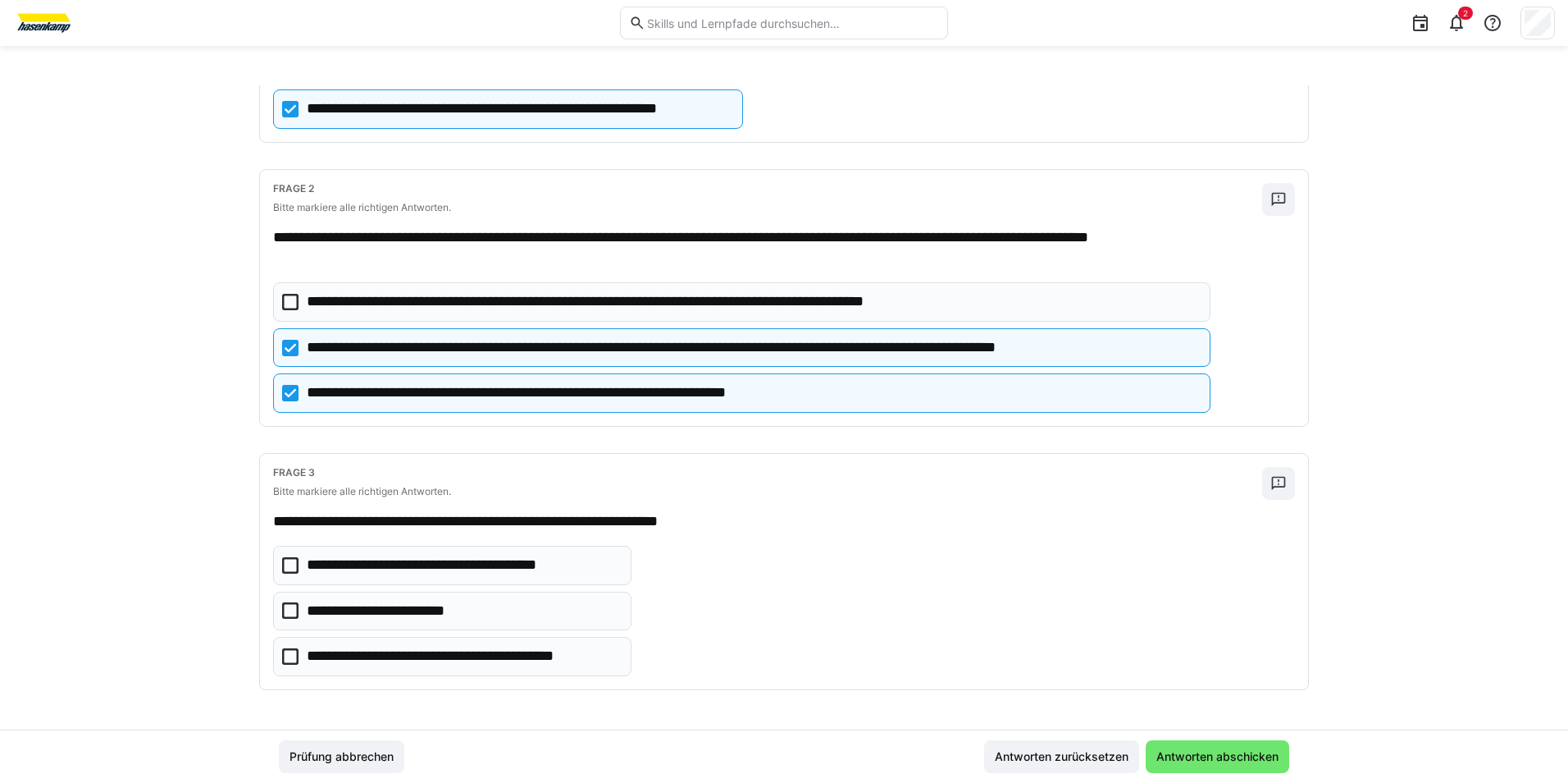
drag, startPoint x: 282, startPoint y: 654, endPoint x: 301, endPoint y: 661, distance: 20.2
click at [284, 656] on icon at bounding box center [291, 656] width 17 height 17
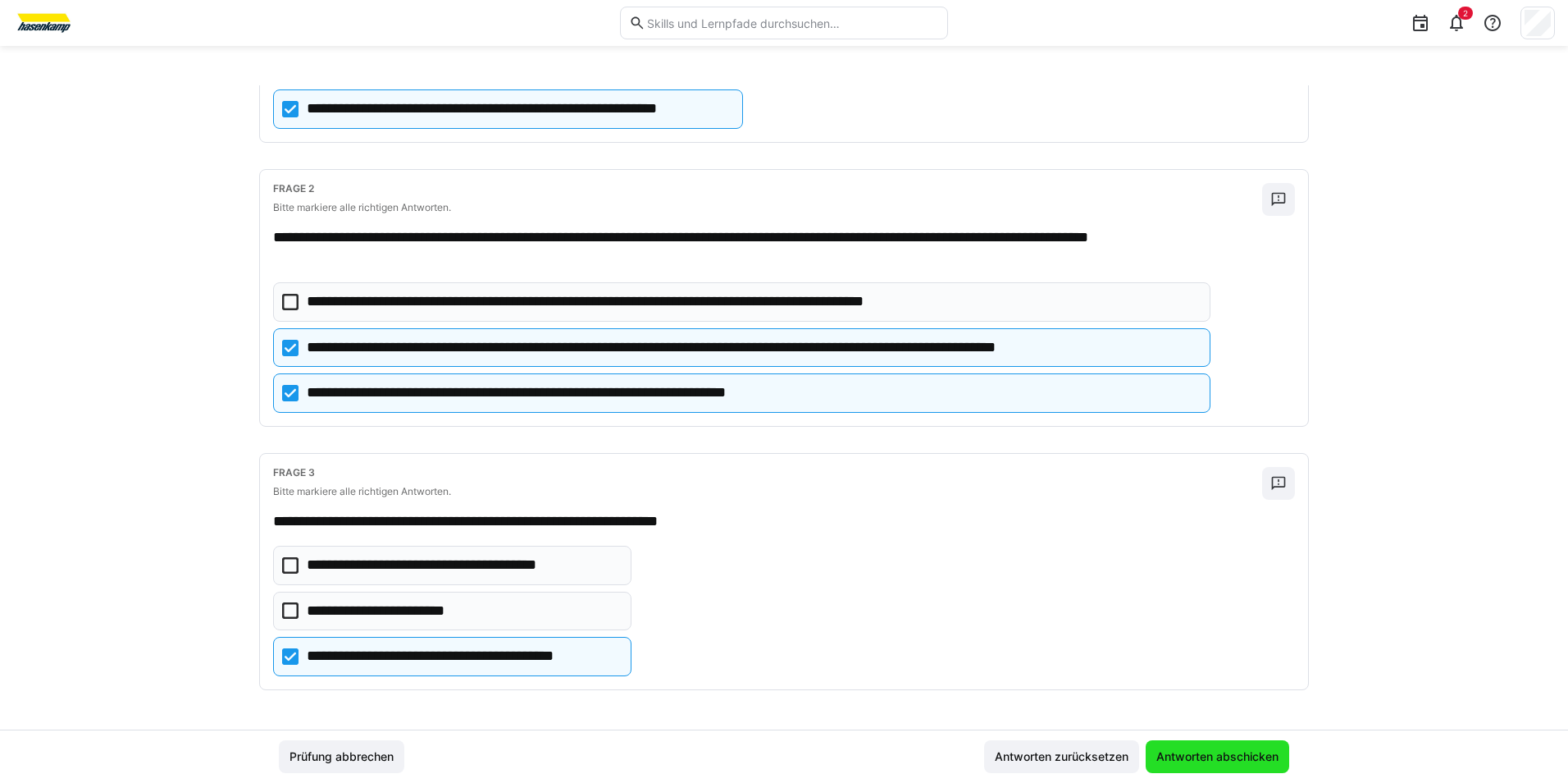
click at [1197, 756] on span "Antworten abschicken" at bounding box center [1217, 756] width 127 height 17
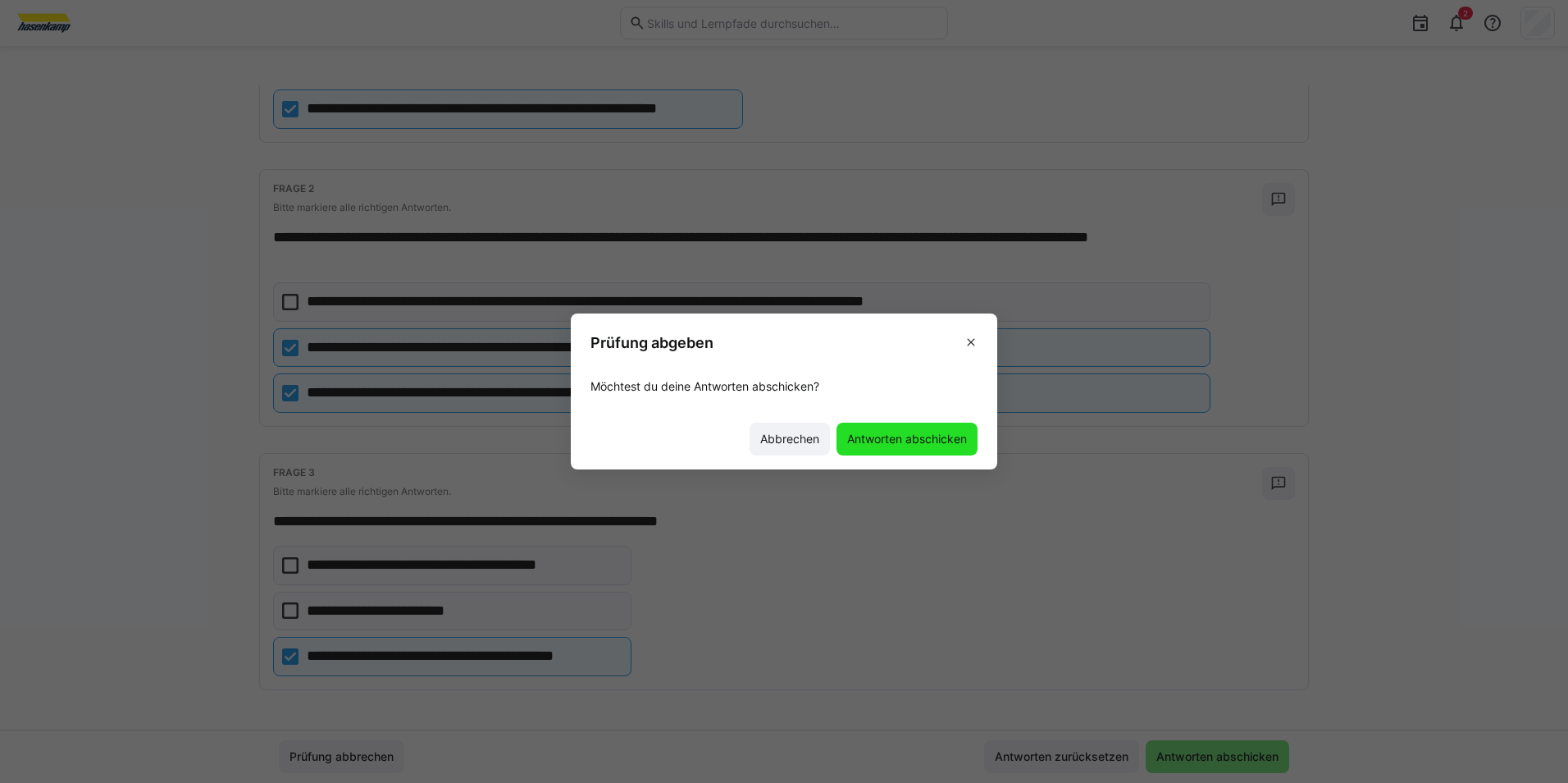
click at [875, 441] on span "Antworten abschicken" at bounding box center [907, 439] width 125 height 17
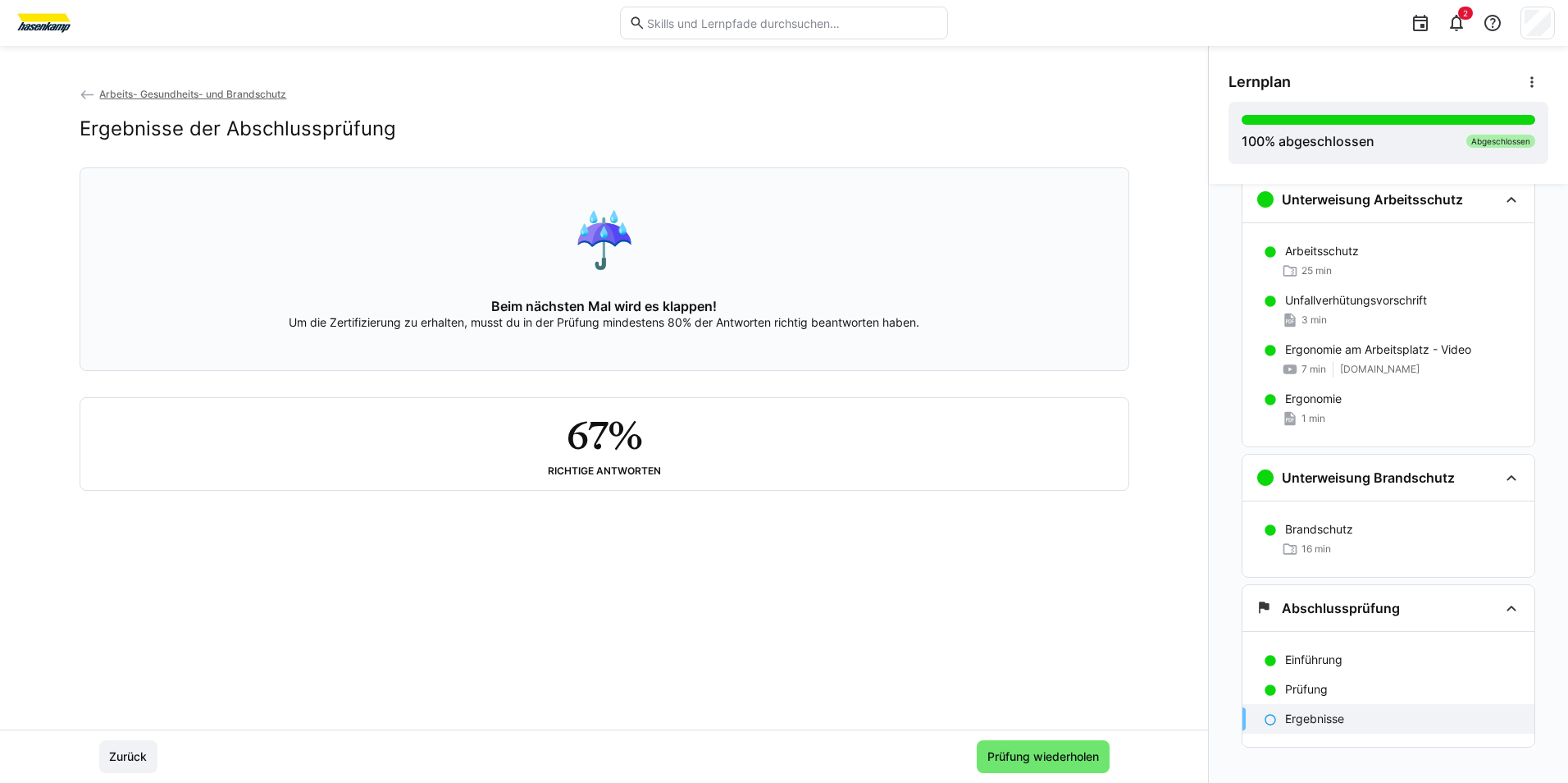
scroll to position [50, 0]
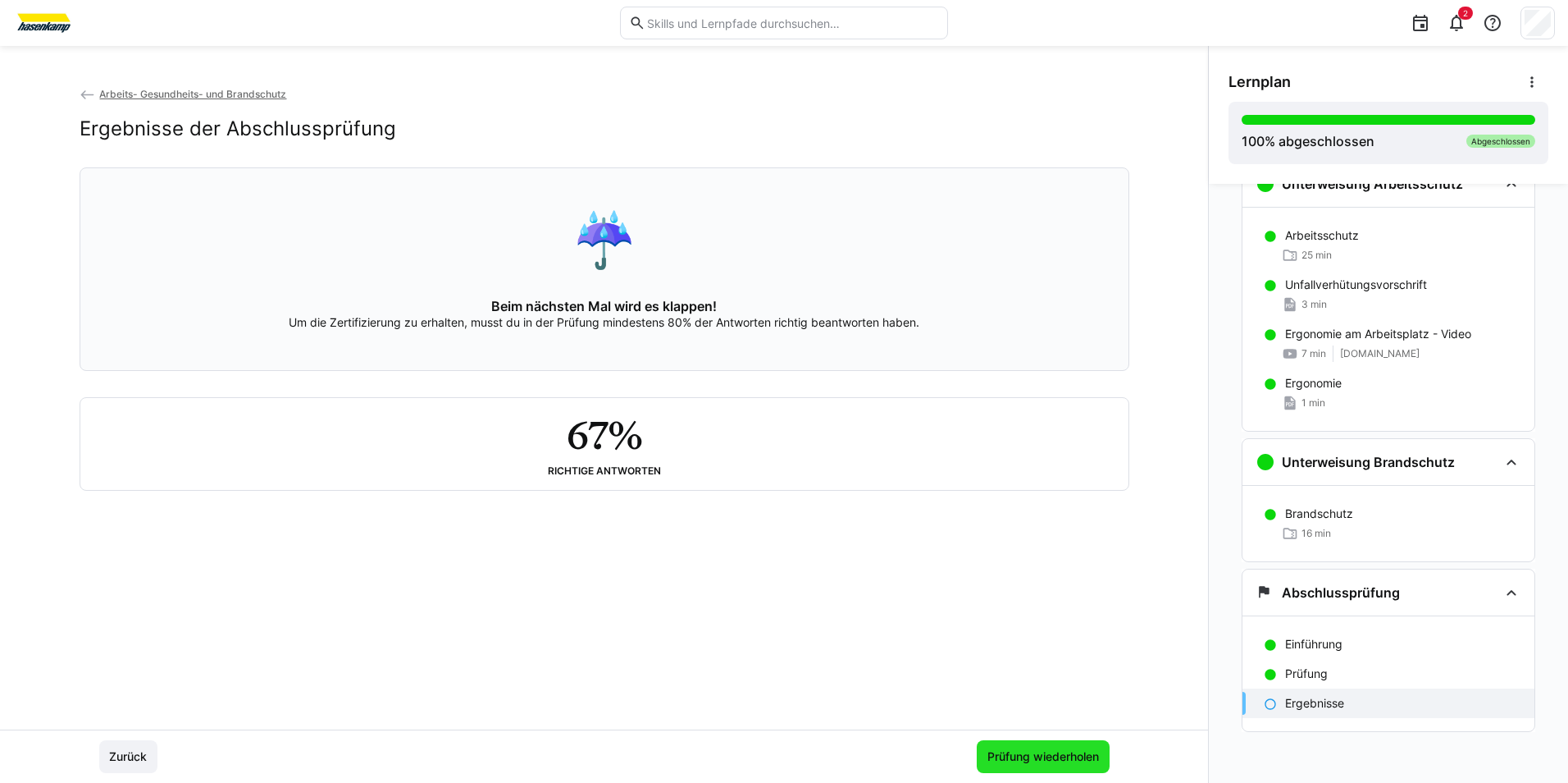
click at [1063, 756] on span "Prüfung wiederholen" at bounding box center [1043, 756] width 117 height 17
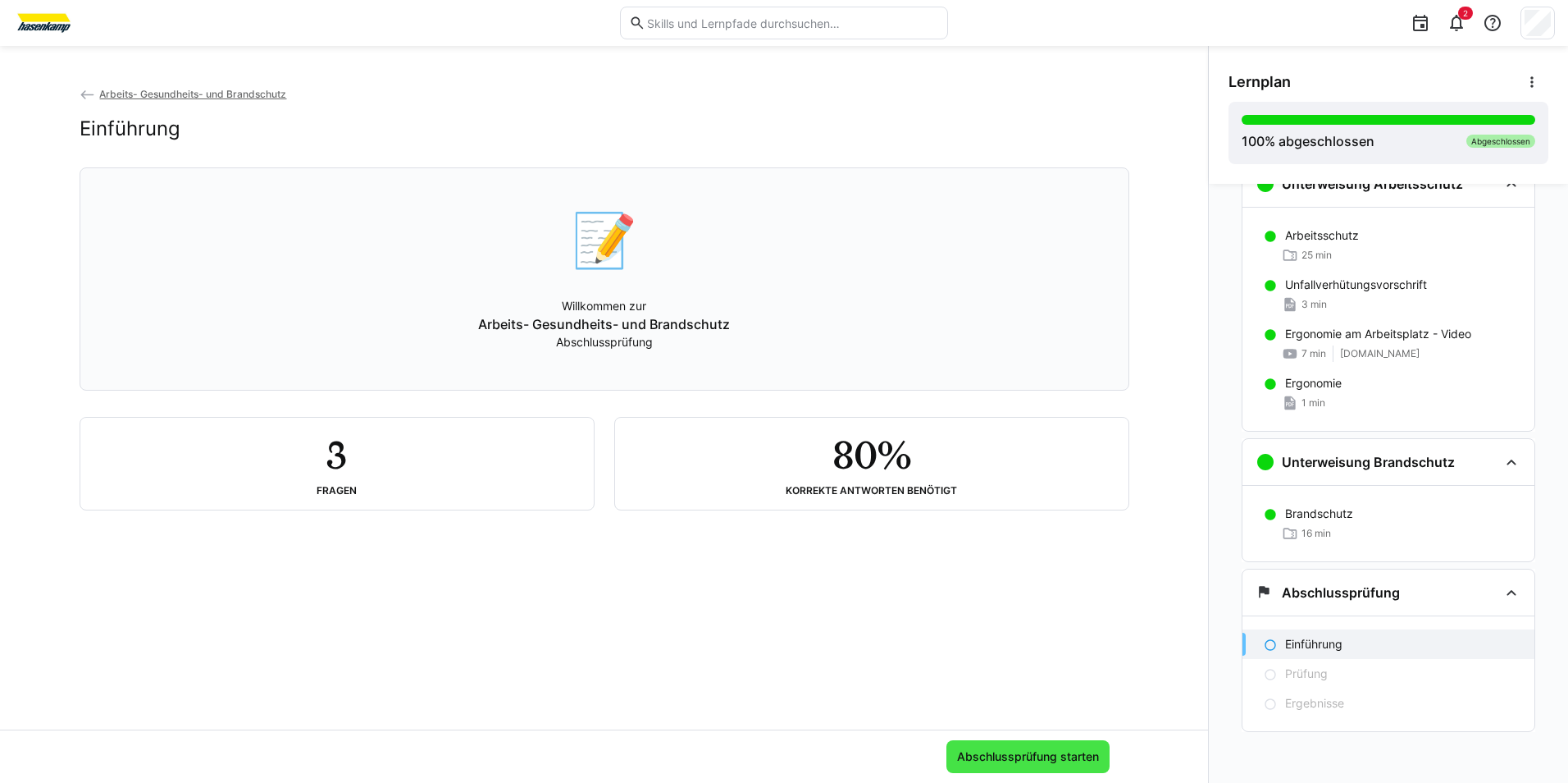
click at [1006, 748] on span "Abschlussprüfung starten" at bounding box center [1028, 756] width 147 height 17
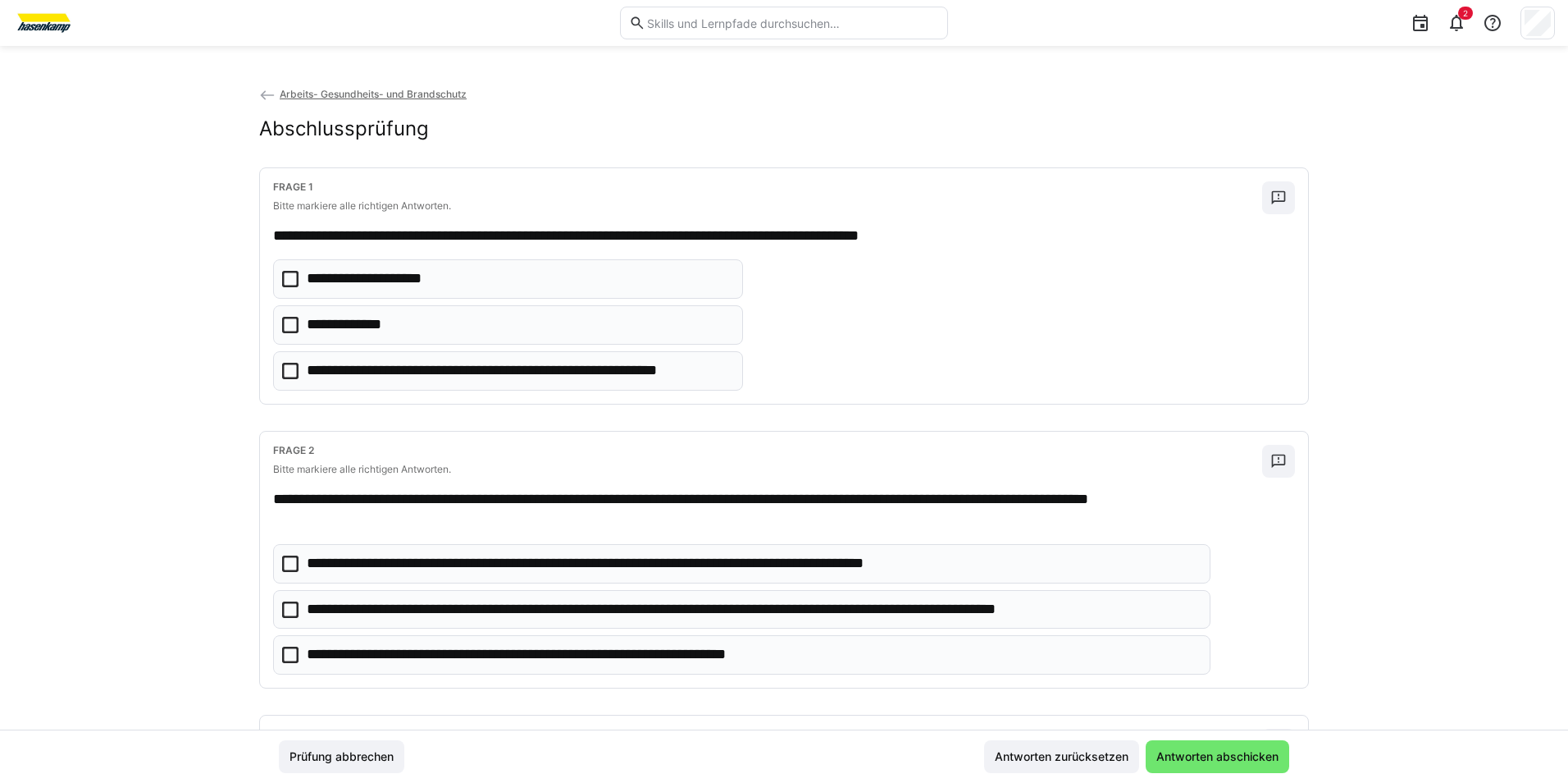
drag, startPoint x: 283, startPoint y: 282, endPoint x: 337, endPoint y: 380, distance: 111.9
click at [285, 282] on icon at bounding box center [291, 279] width 17 height 17
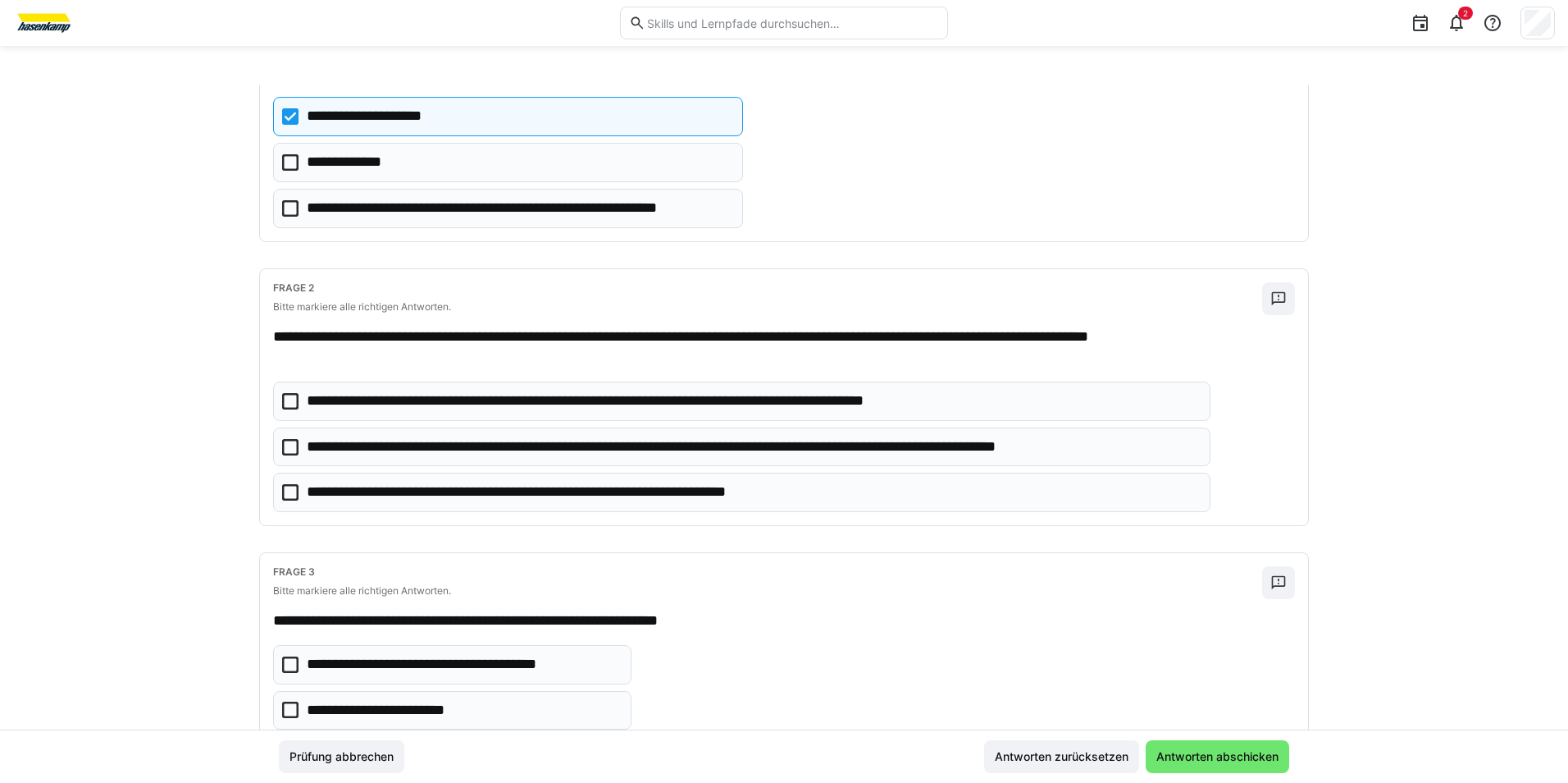
scroll to position [164, 0]
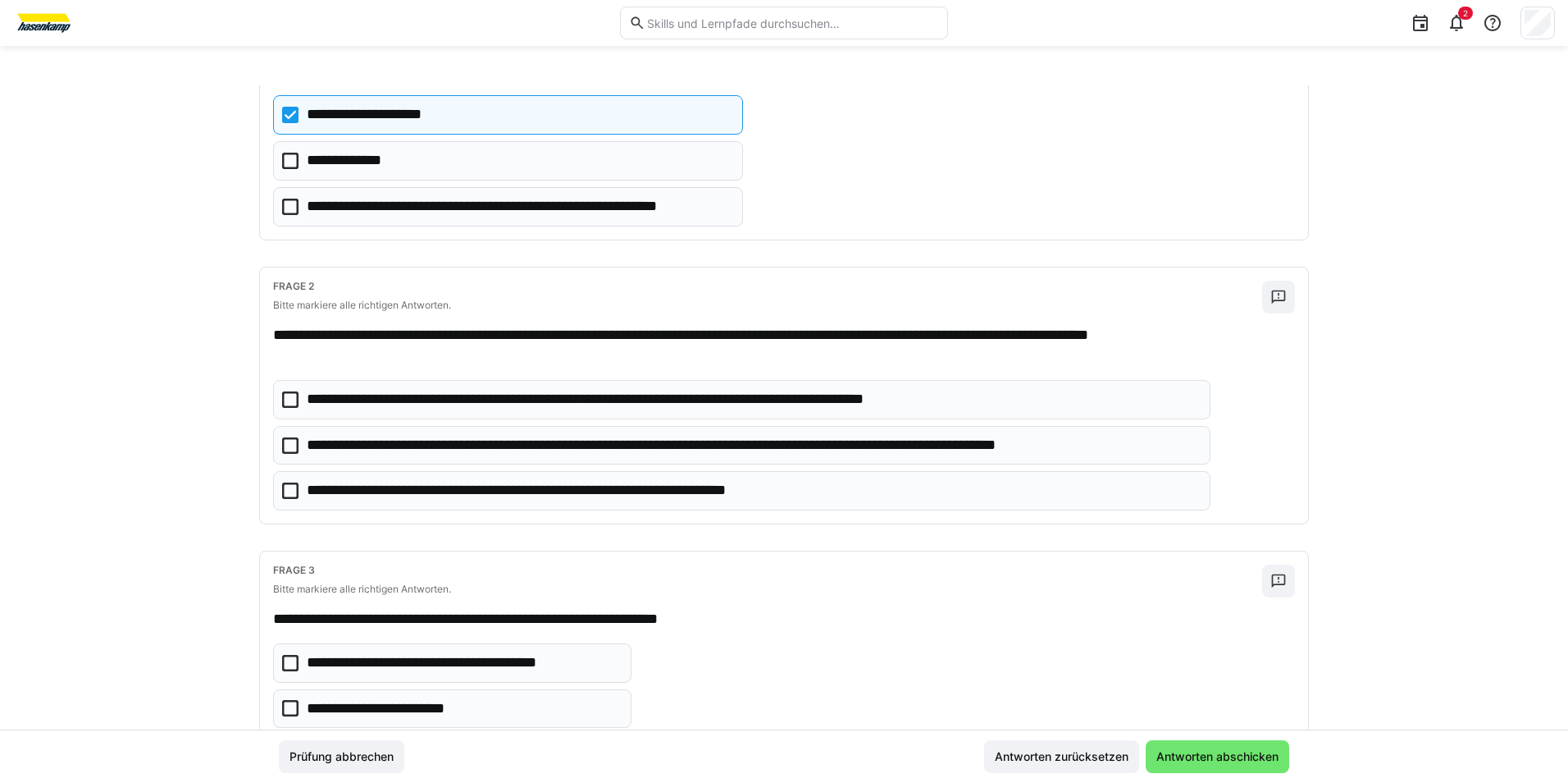
click at [286, 160] on icon at bounding box center [291, 161] width 17 height 17
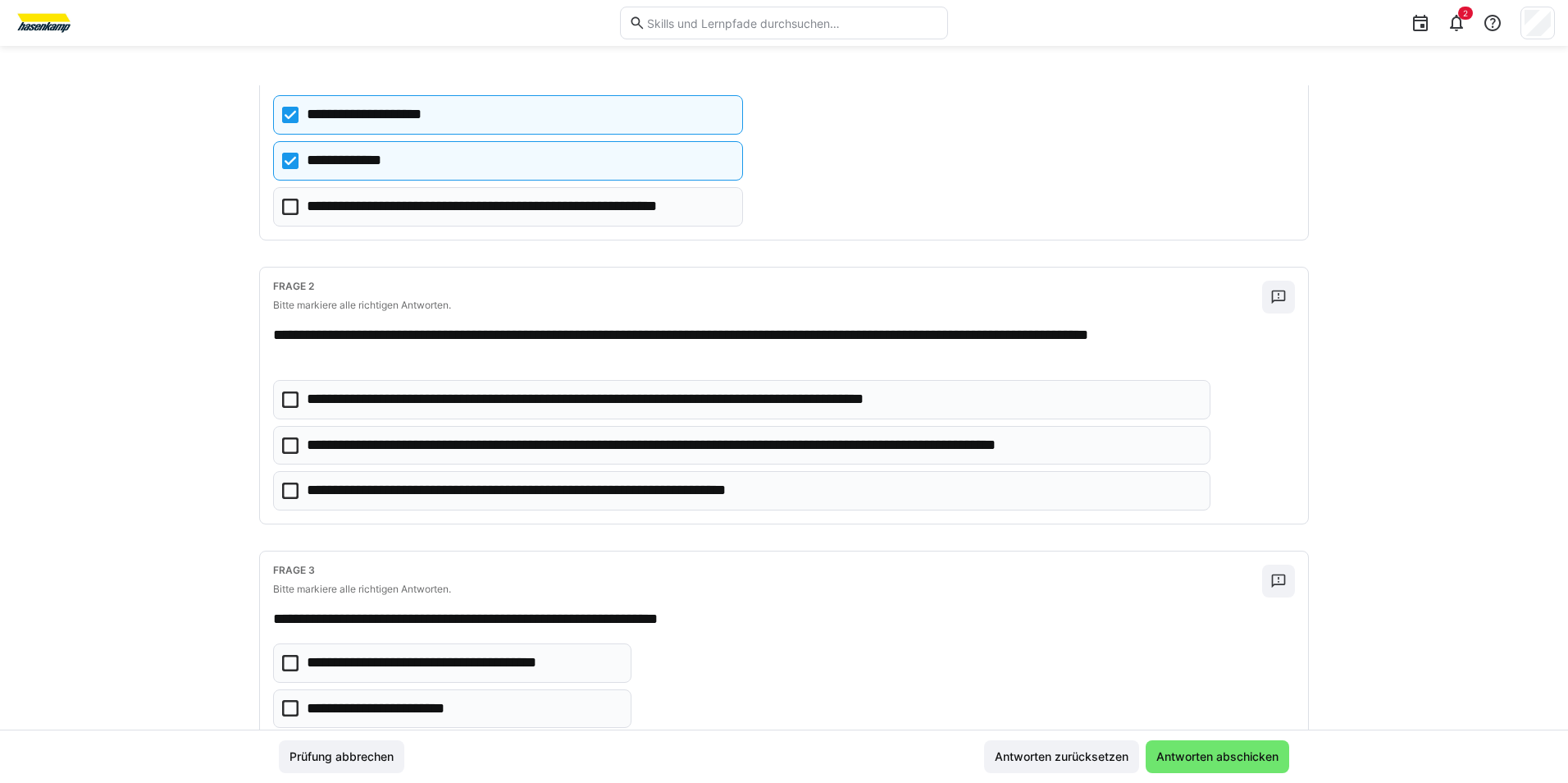
click at [286, 401] on icon at bounding box center [291, 400] width 17 height 17
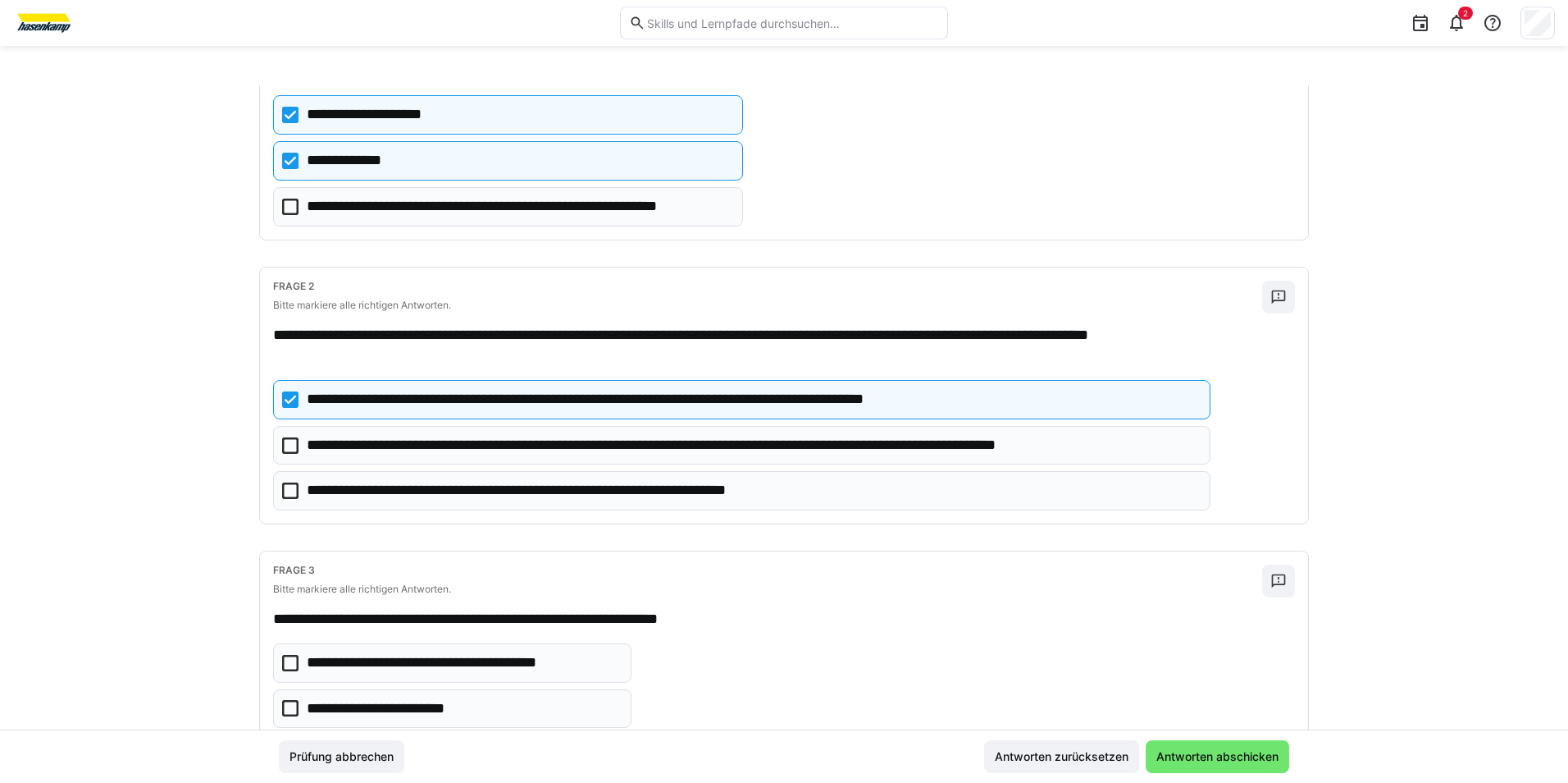
click at [282, 485] on icon at bounding box center [291, 491] width 17 height 17
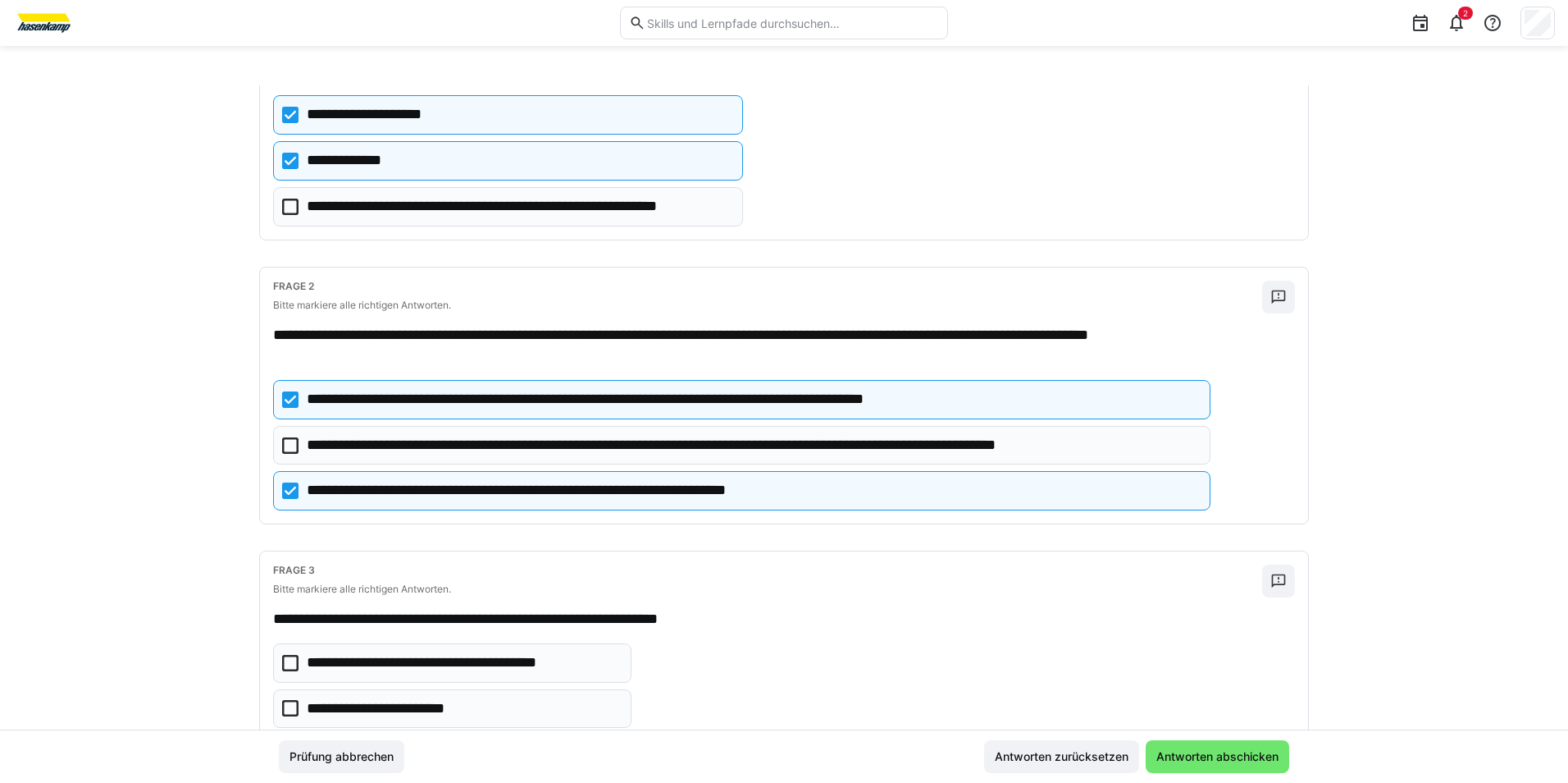
click at [282, 404] on icon at bounding box center [291, 400] width 17 height 17
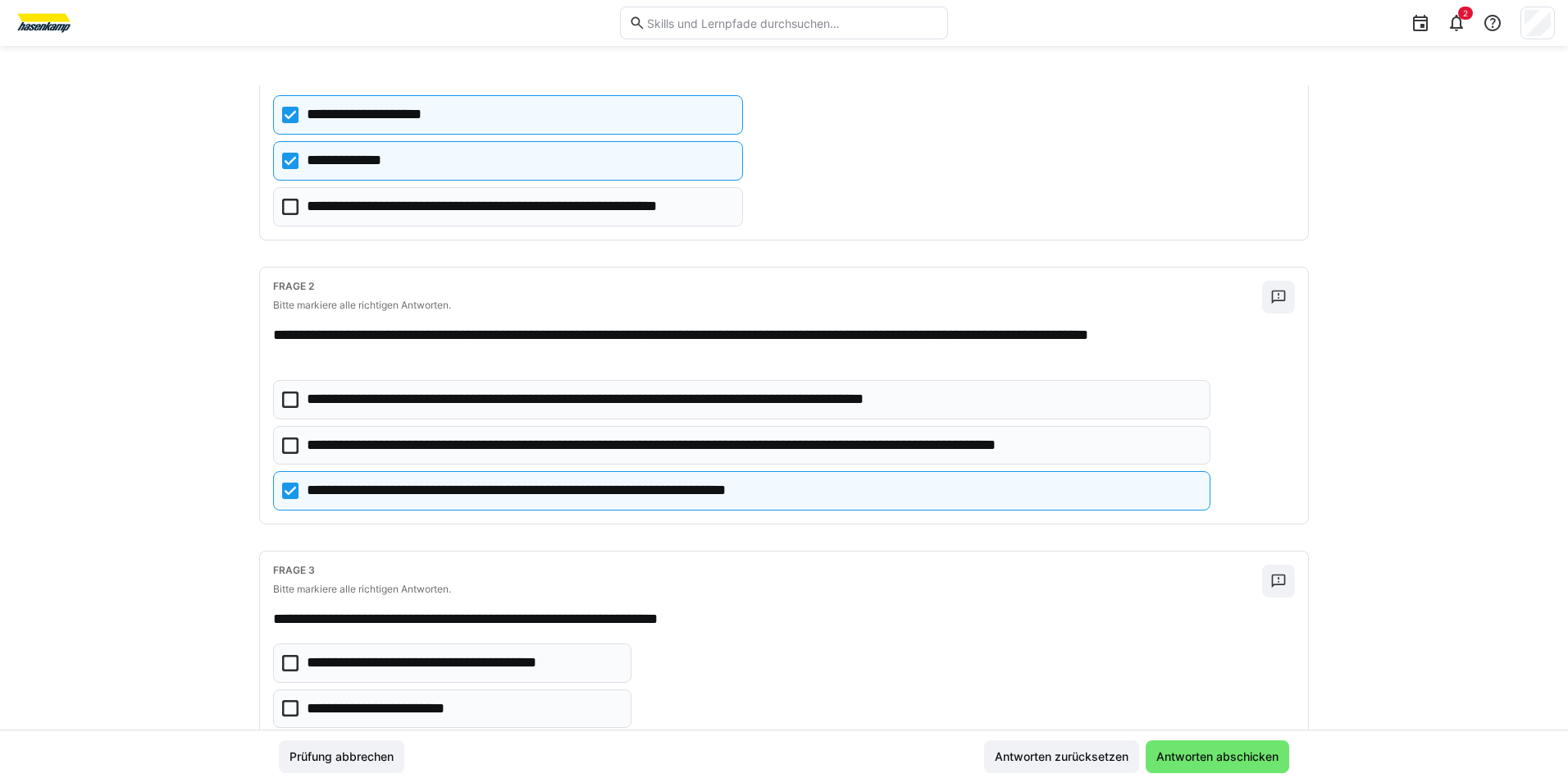
click at [284, 443] on icon at bounding box center [291, 446] width 17 height 17
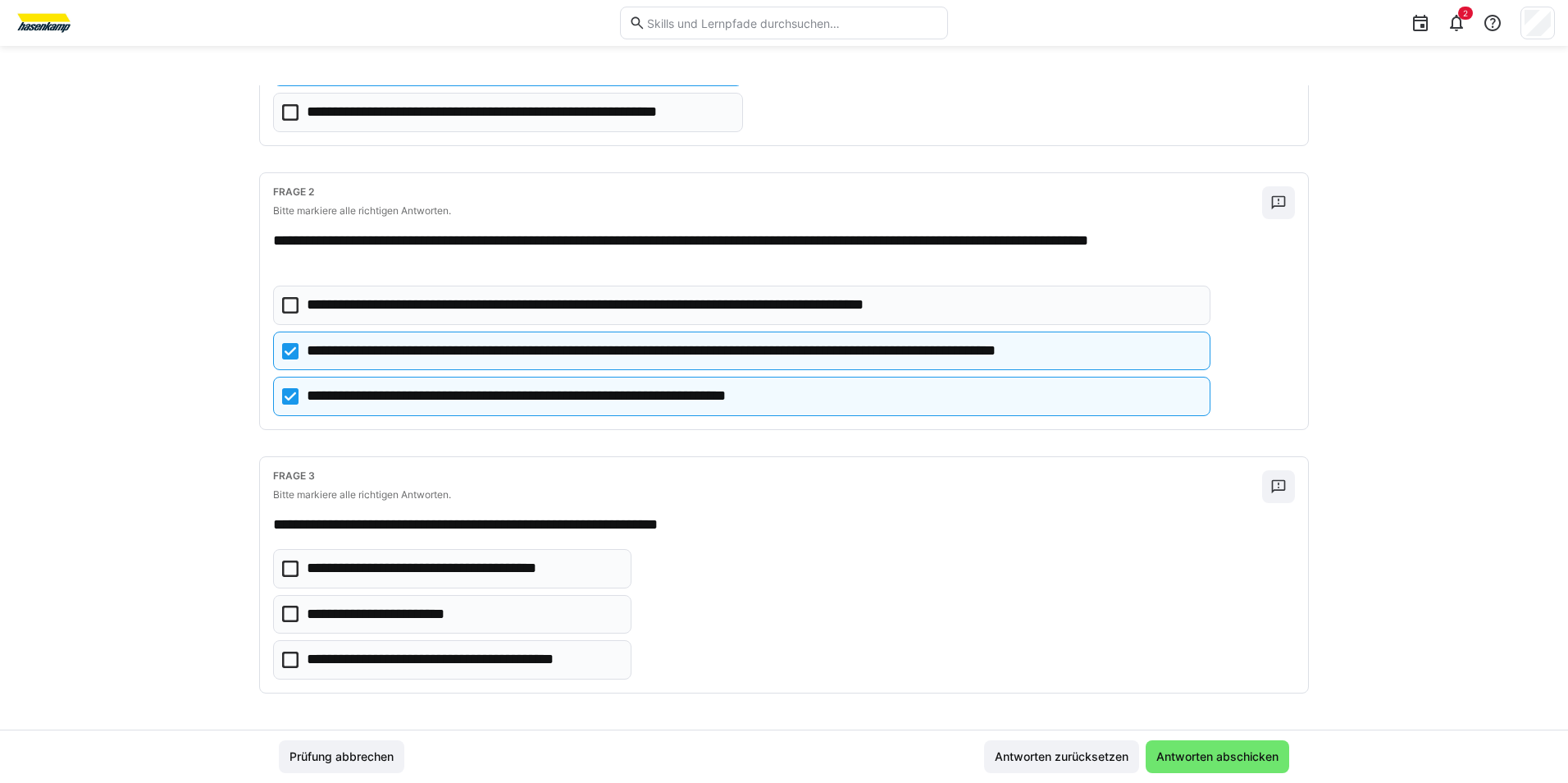
scroll to position [262, 0]
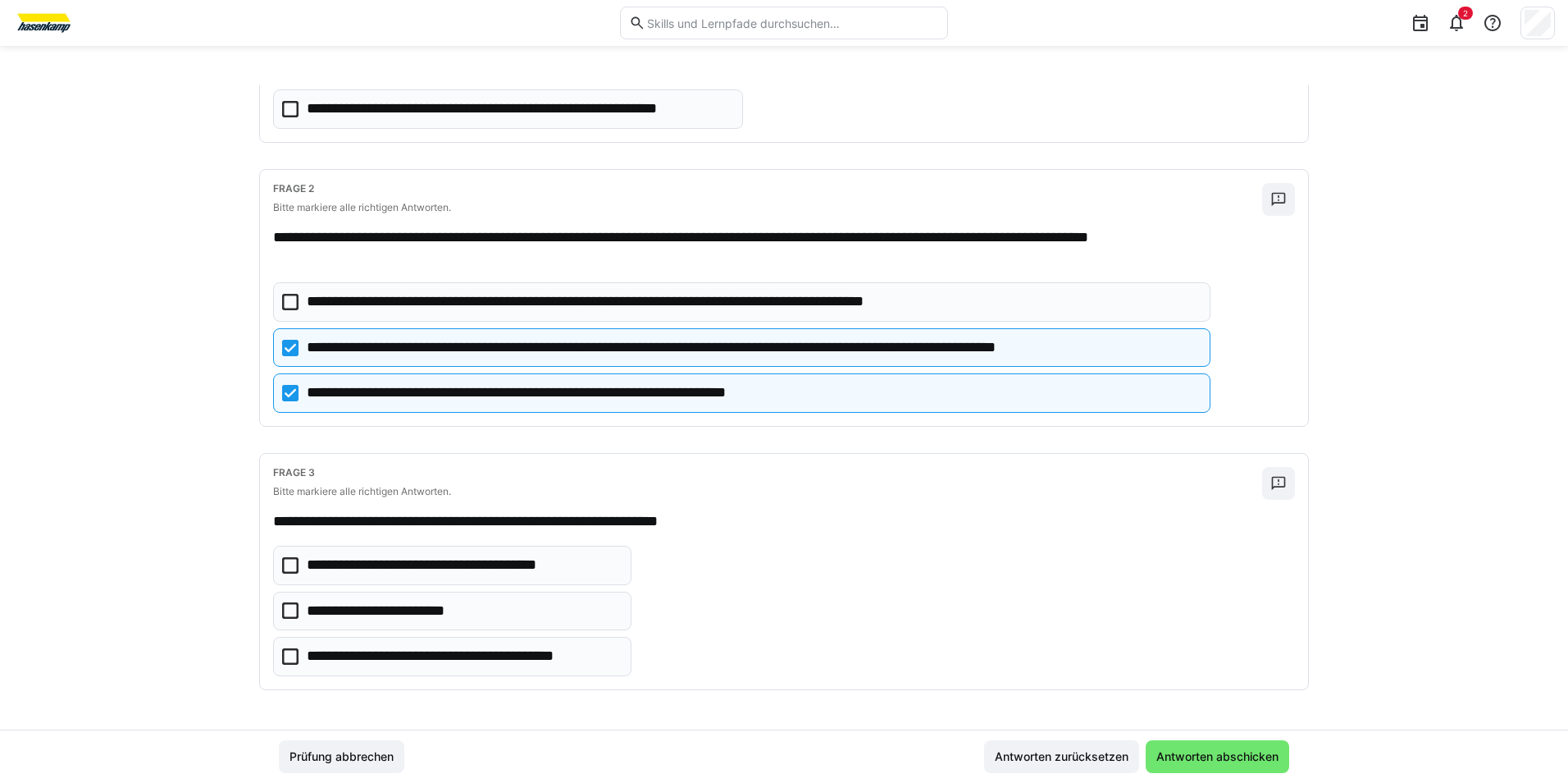
click at [284, 568] on icon at bounding box center [291, 566] width 17 height 17
click at [291, 656] on icon at bounding box center [291, 656] width 17 height 17
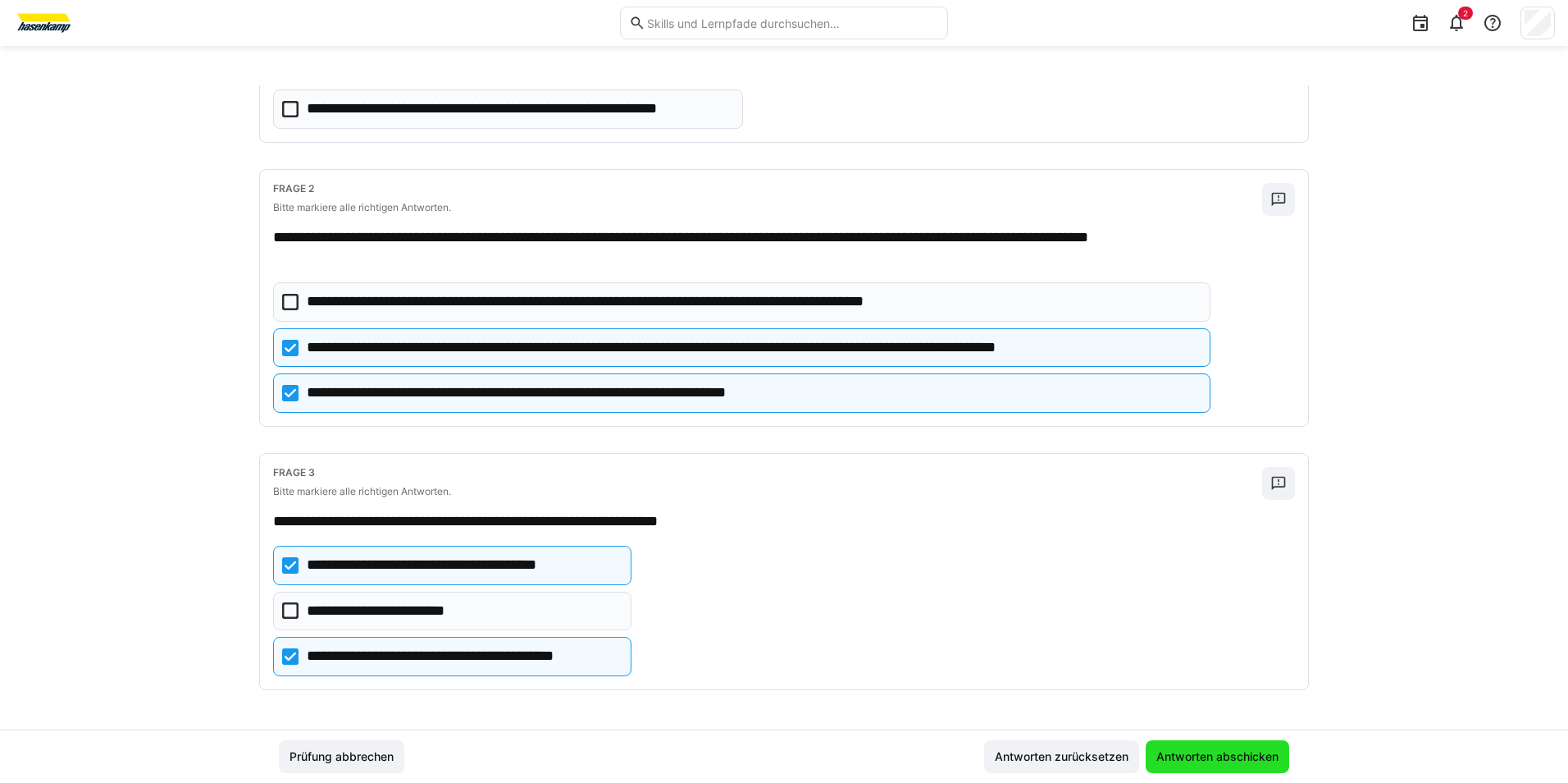
click at [1196, 751] on span "Antworten abschicken" at bounding box center [1217, 756] width 127 height 17
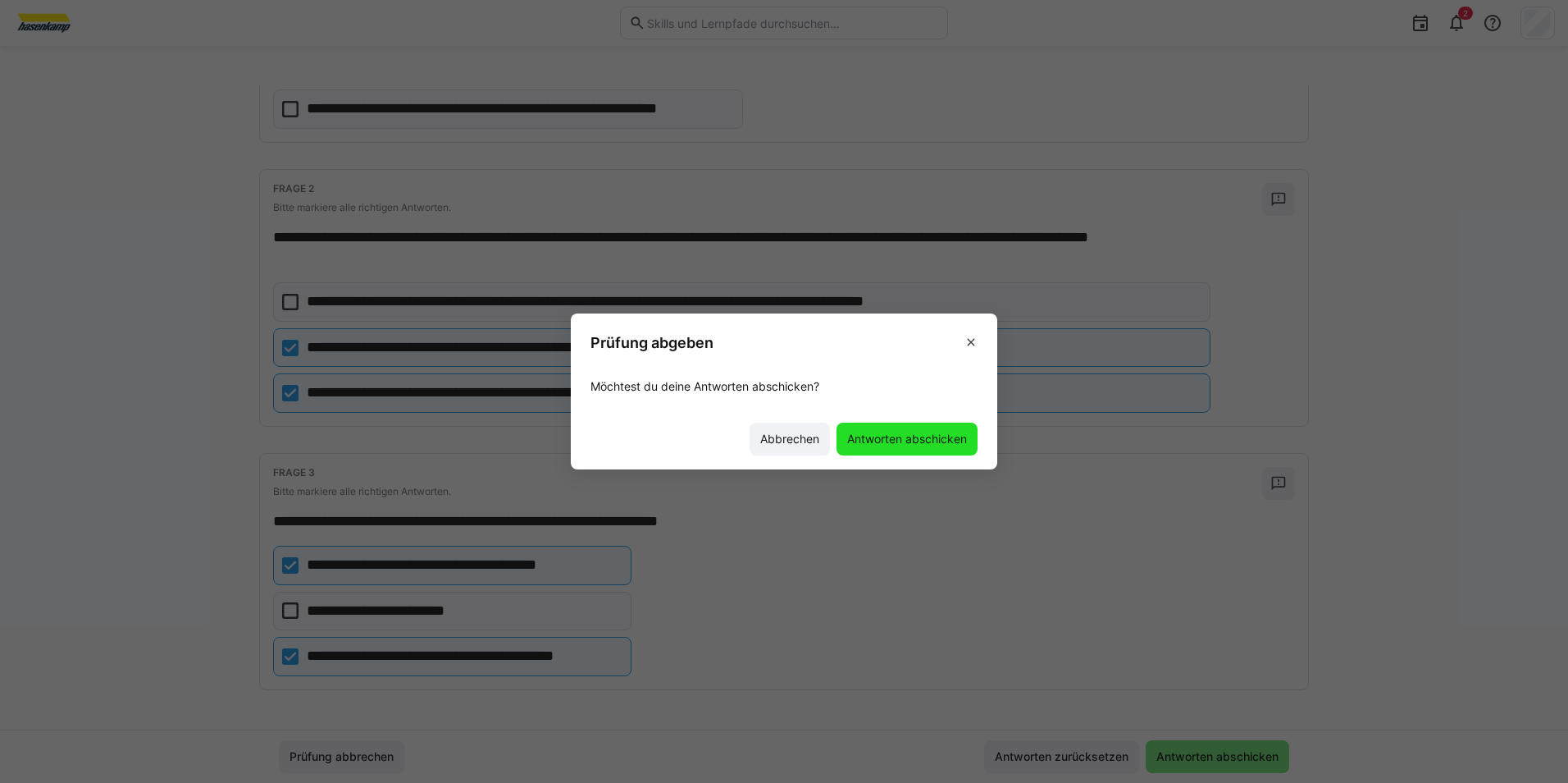
click at [891, 439] on span "Antworten abschicken" at bounding box center [907, 439] width 125 height 17
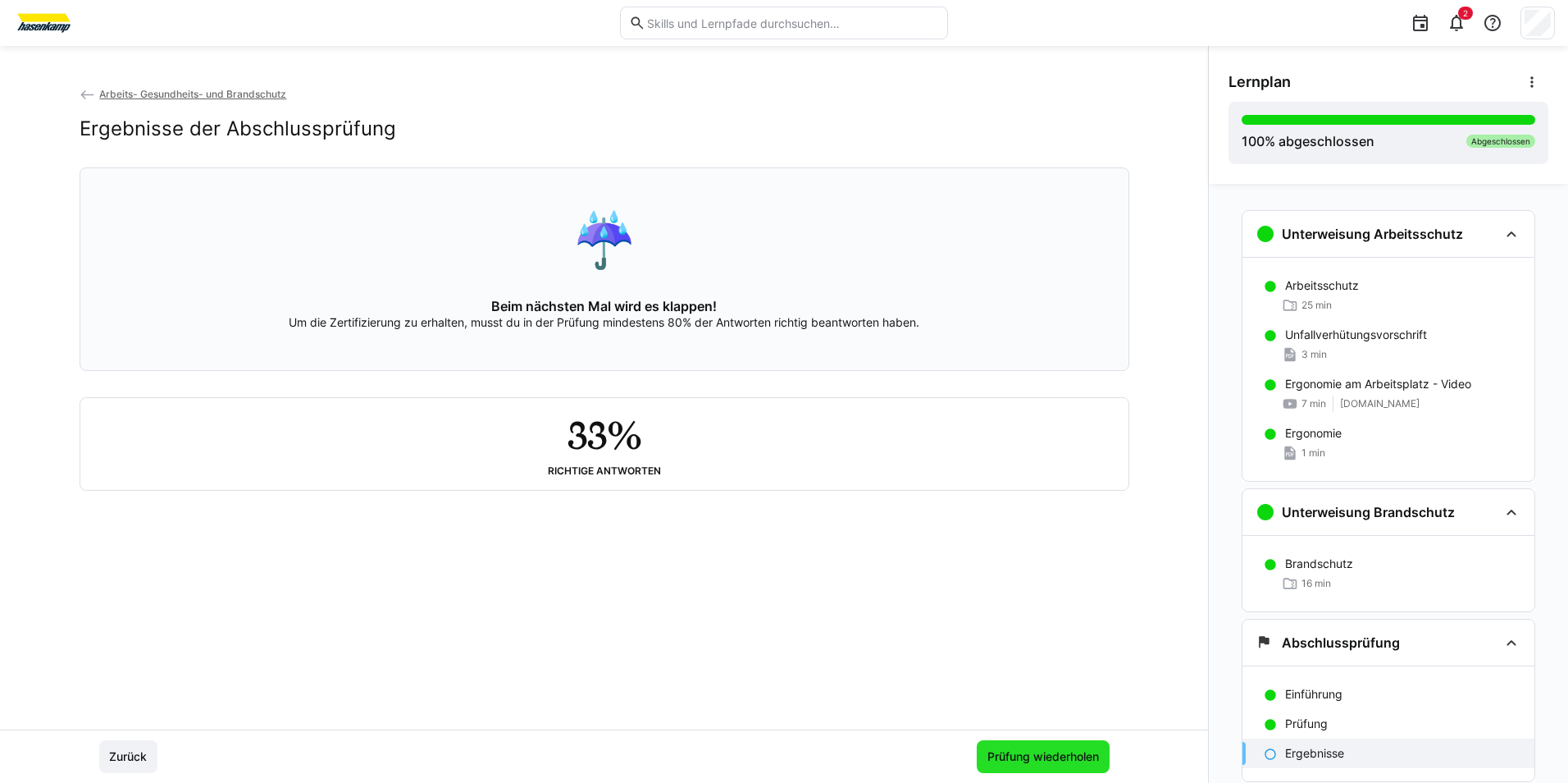
click at [1016, 764] on span "Prüfung wiederholen" at bounding box center [1043, 756] width 117 height 17
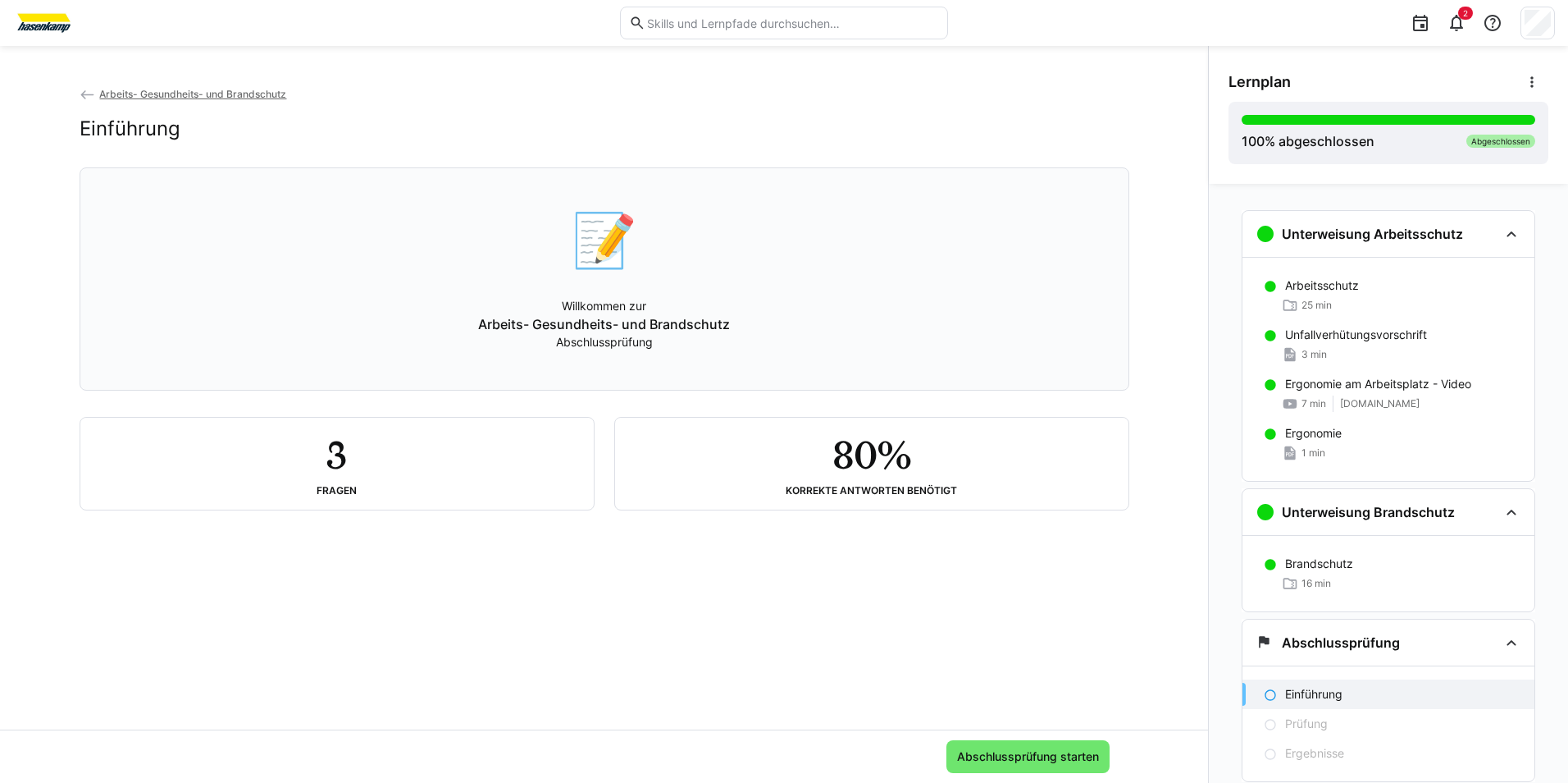
scroll to position [50, 0]
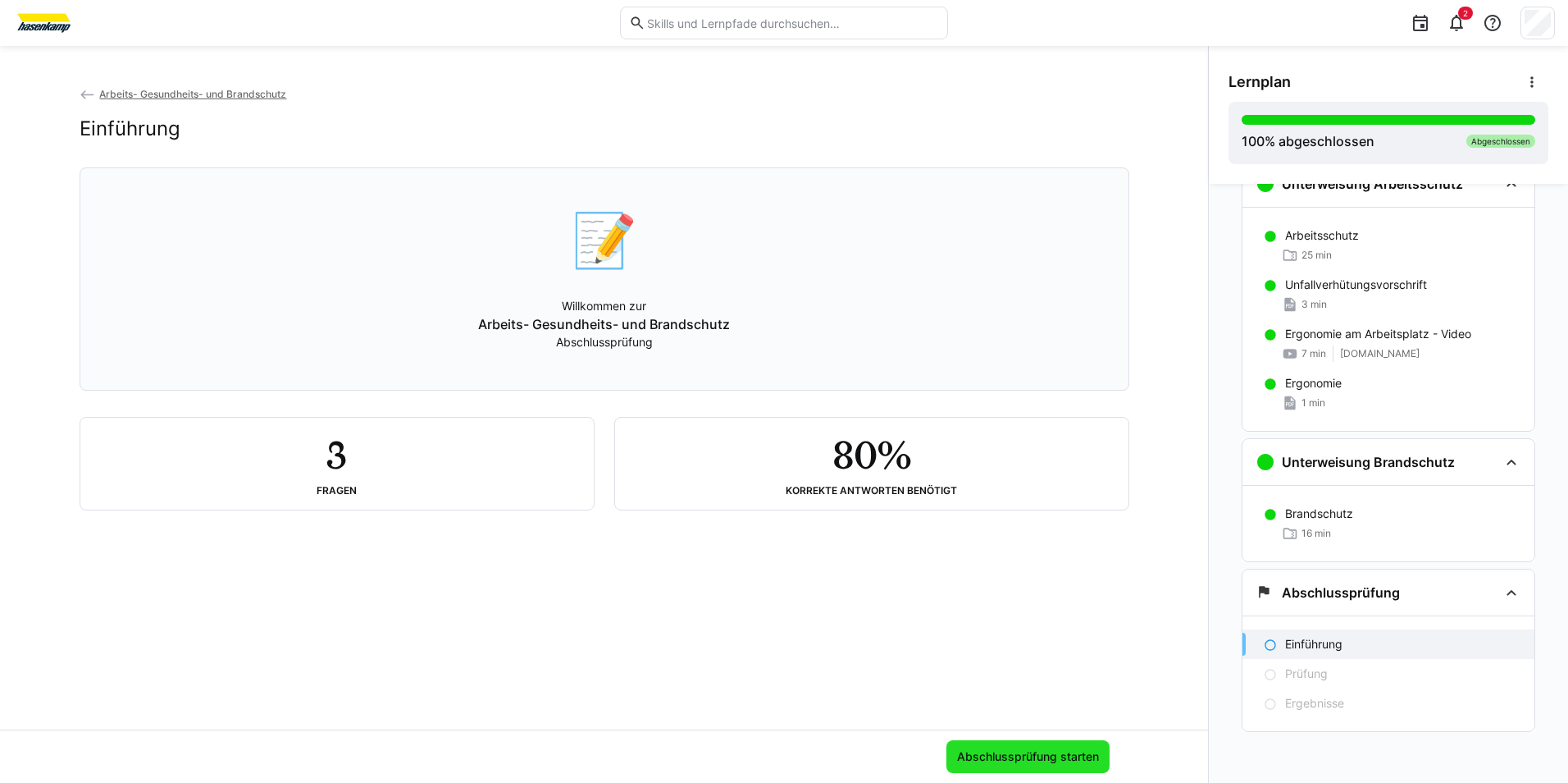
click at [1018, 761] on span "Abschlussprüfung starten" at bounding box center [1028, 756] width 147 height 17
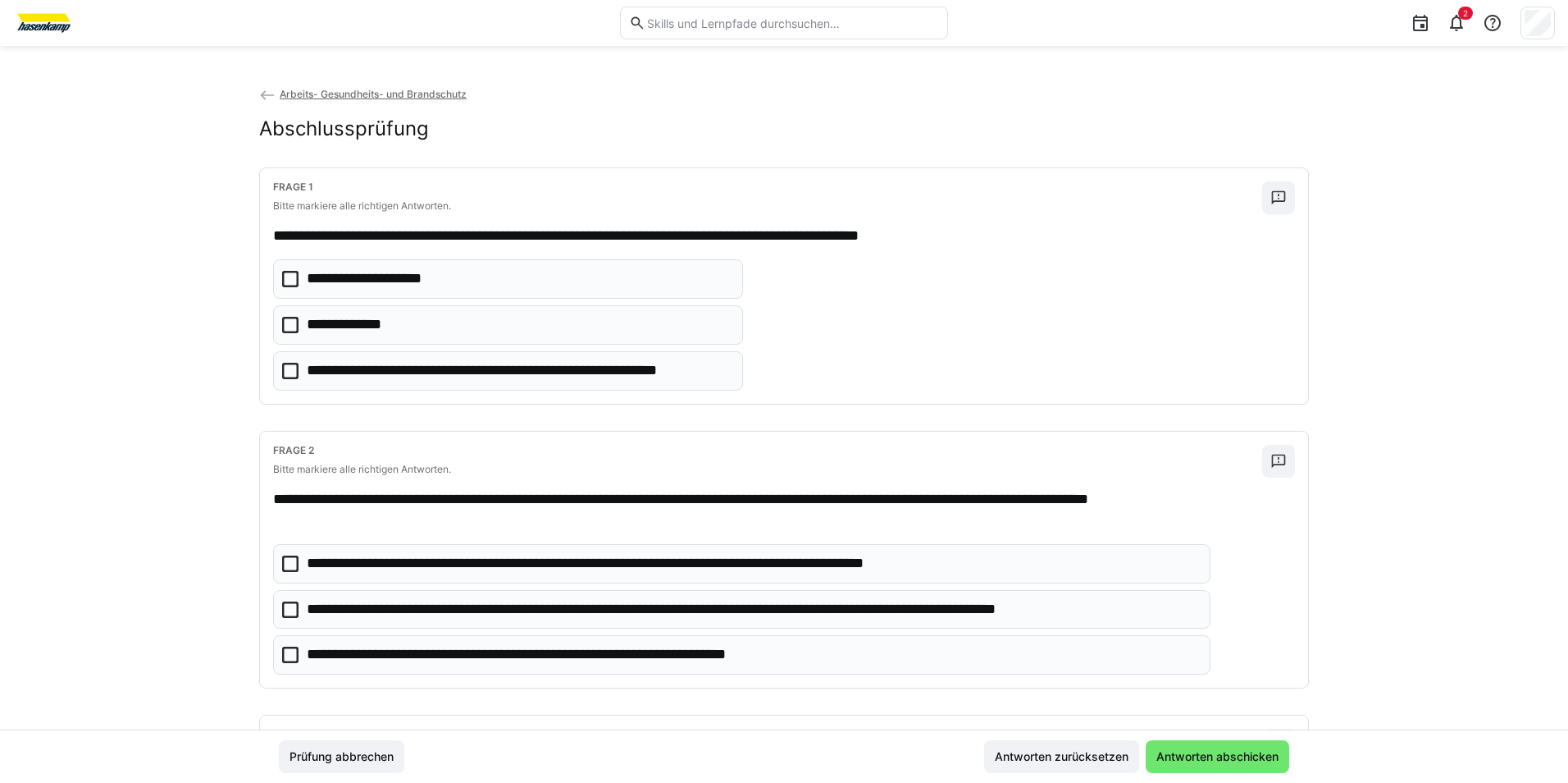
click at [282, 282] on icon at bounding box center [291, 279] width 17 height 17
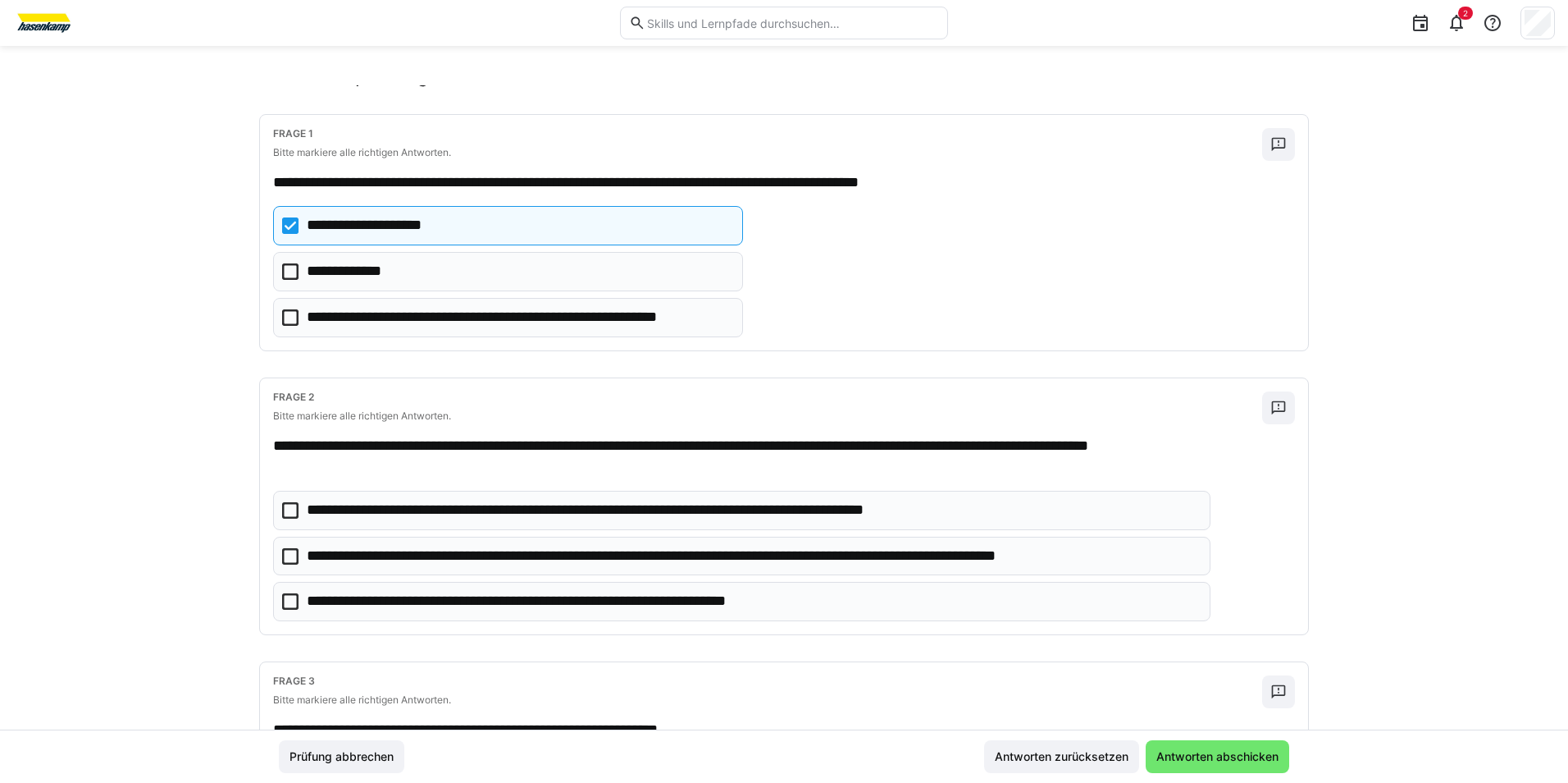
scroll to position [82, 0]
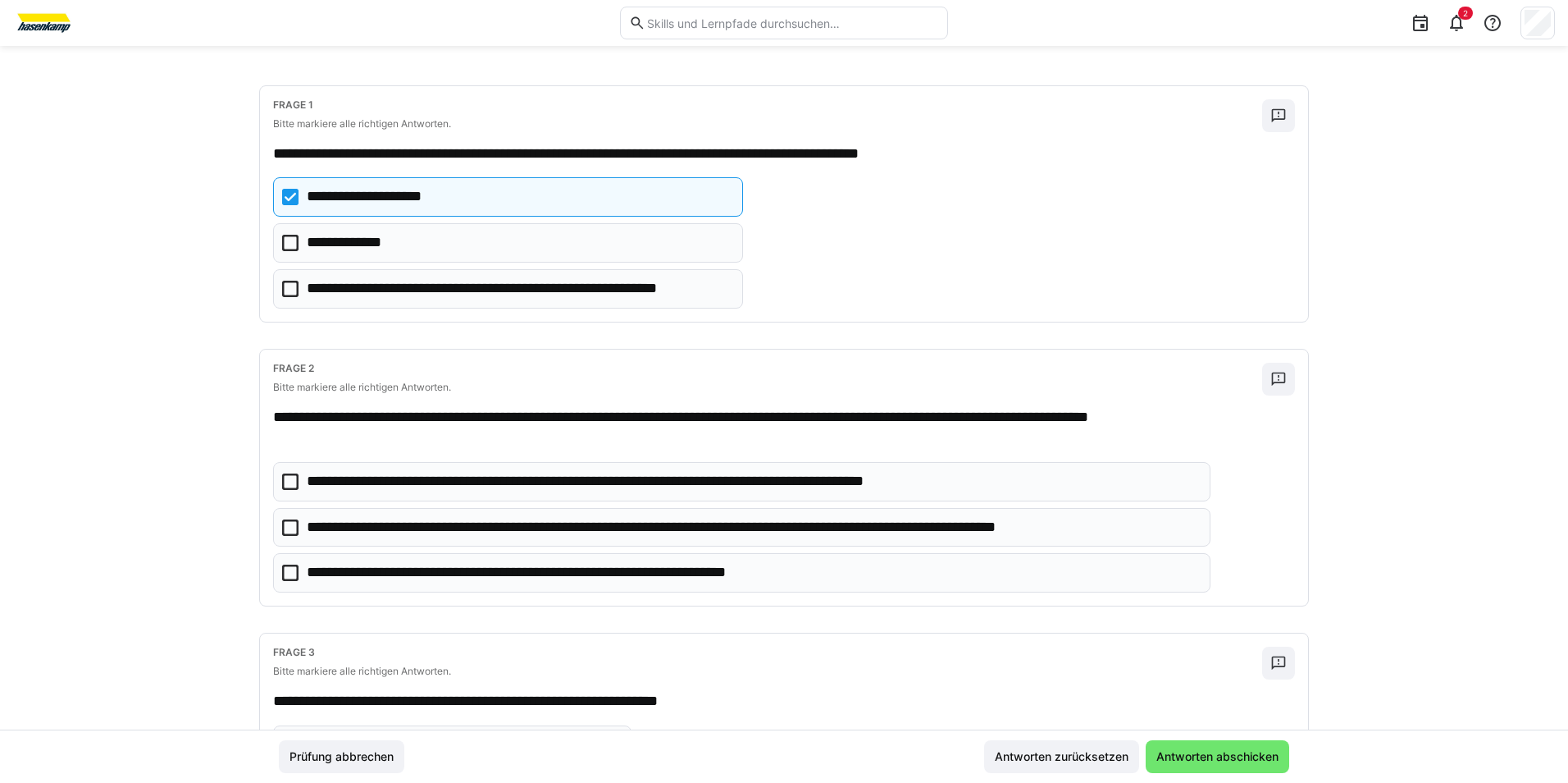
click at [283, 524] on icon at bounding box center [291, 527] width 17 height 17
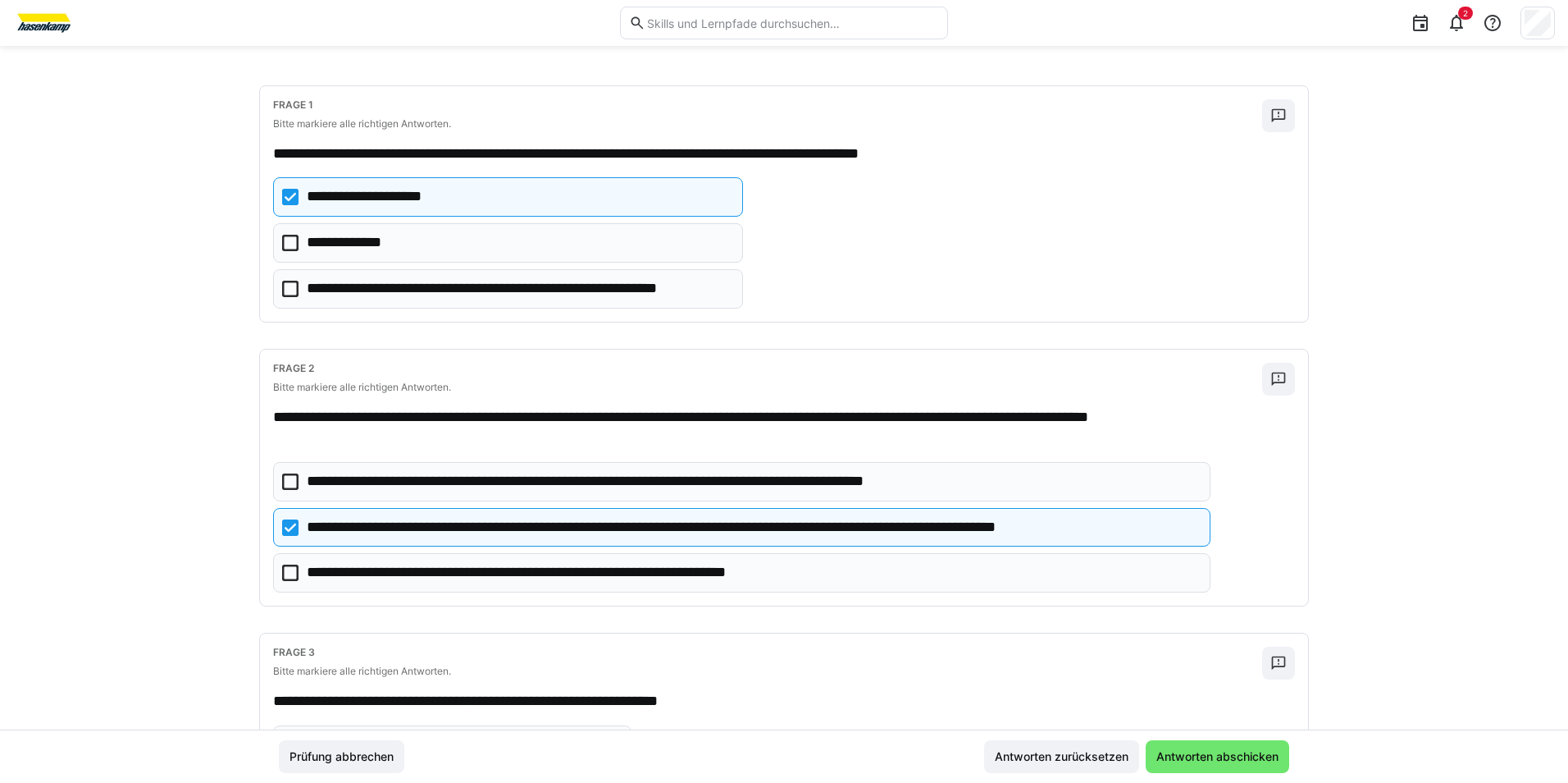
click at [286, 577] on icon at bounding box center [291, 573] width 17 height 17
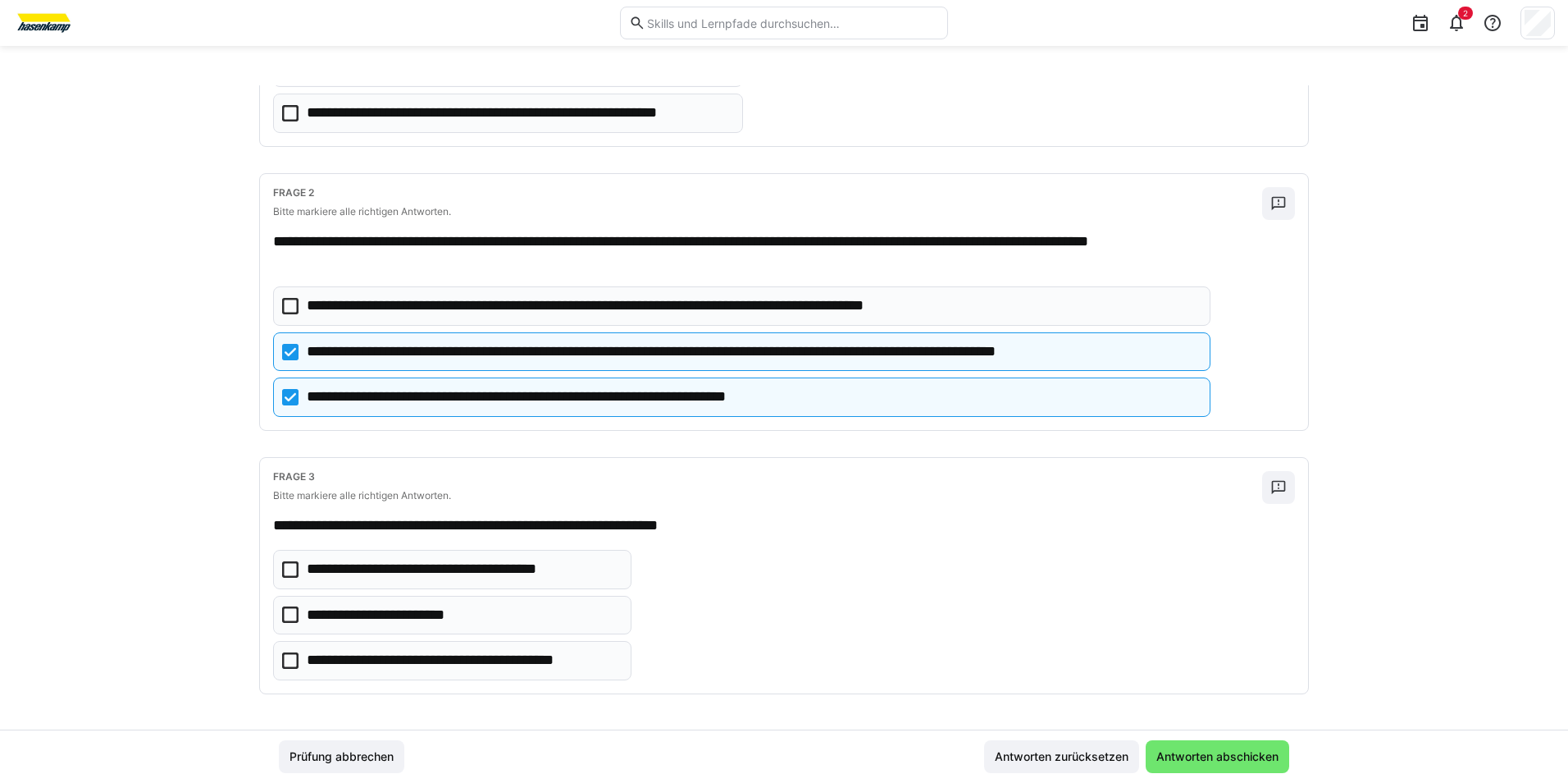
scroll to position [262, 0]
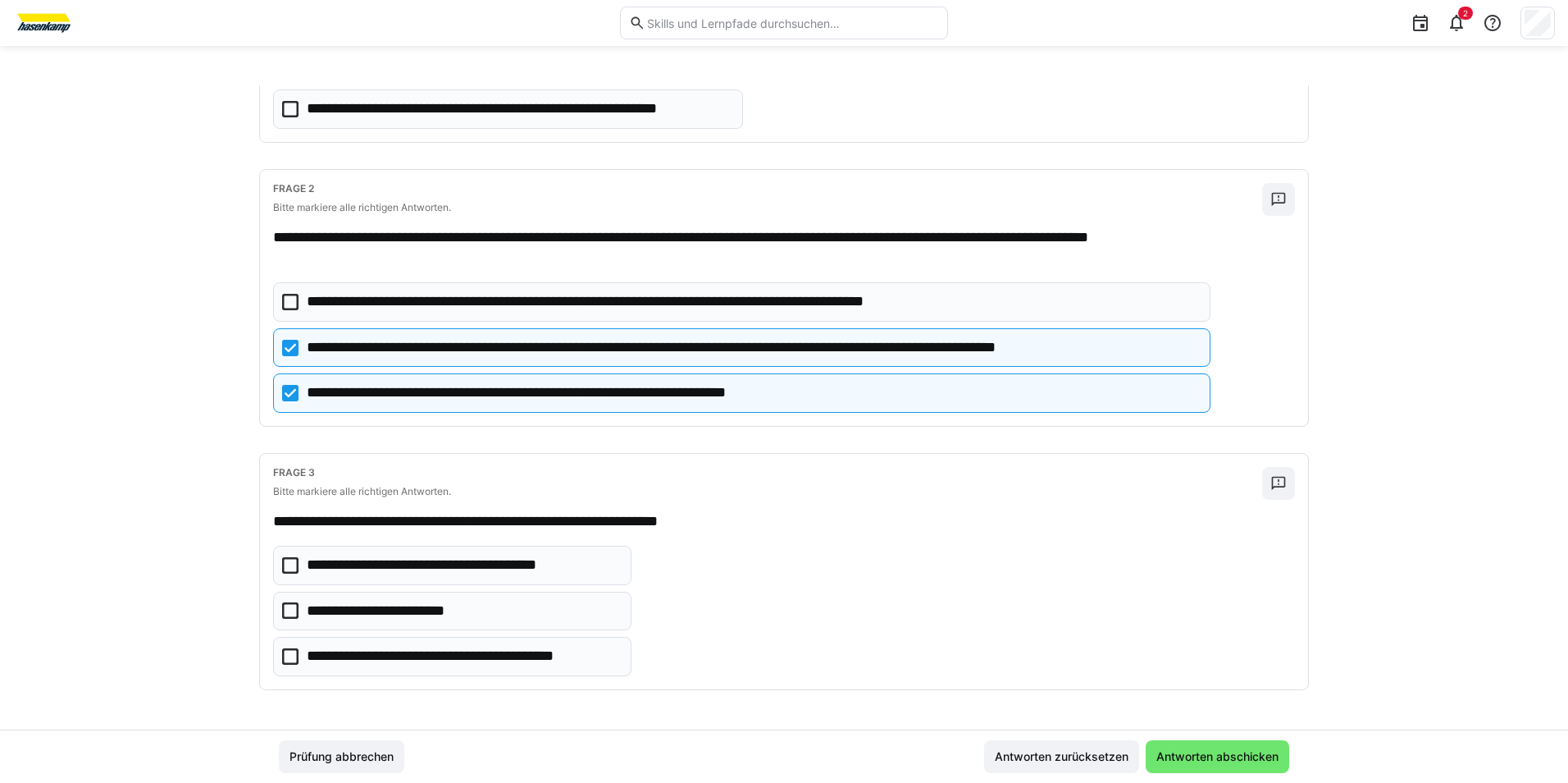
click at [284, 650] on icon at bounding box center [291, 656] width 17 height 17
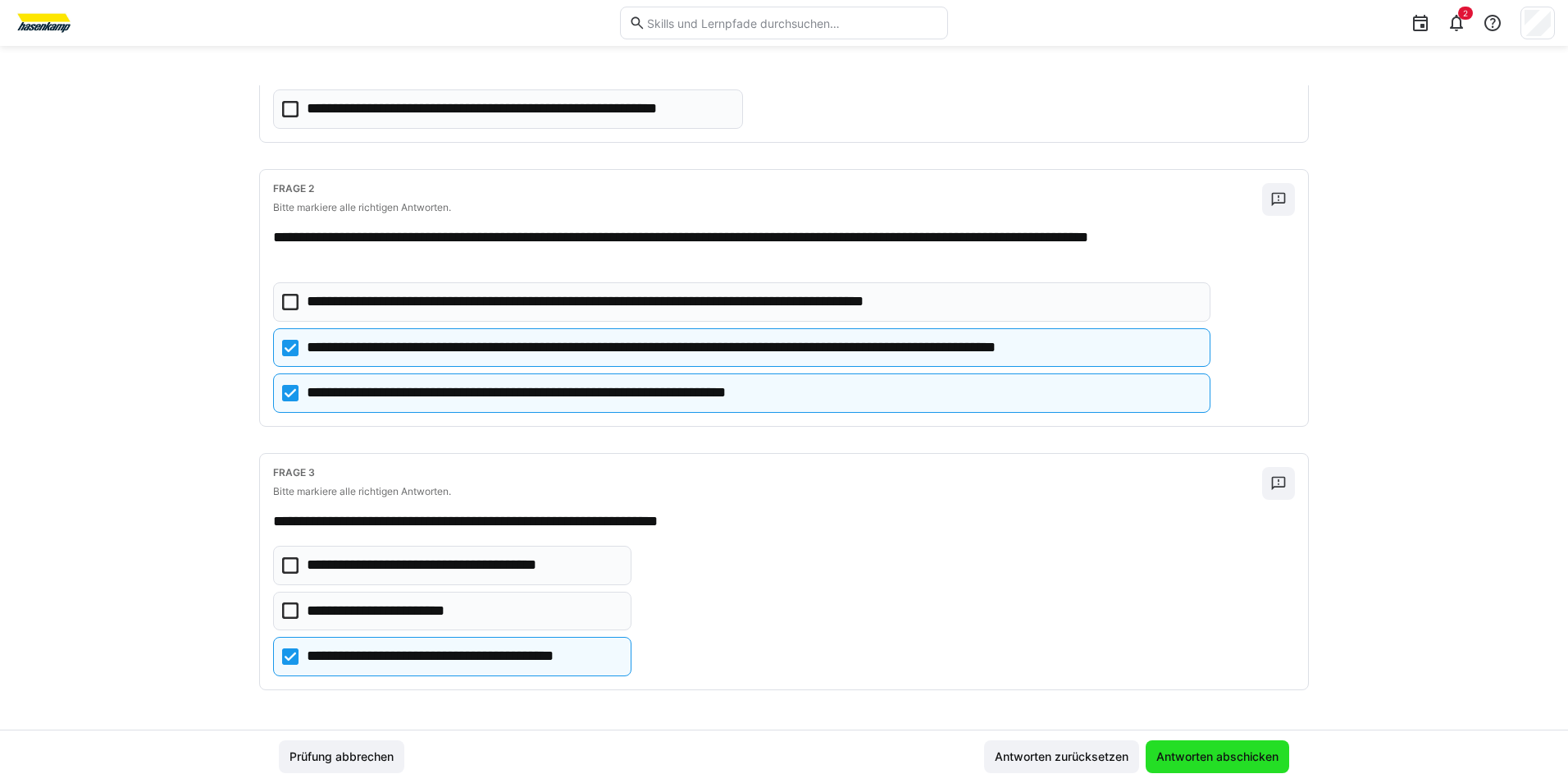
click at [1267, 748] on span "Antworten abschicken" at bounding box center [1217, 756] width 127 height 17
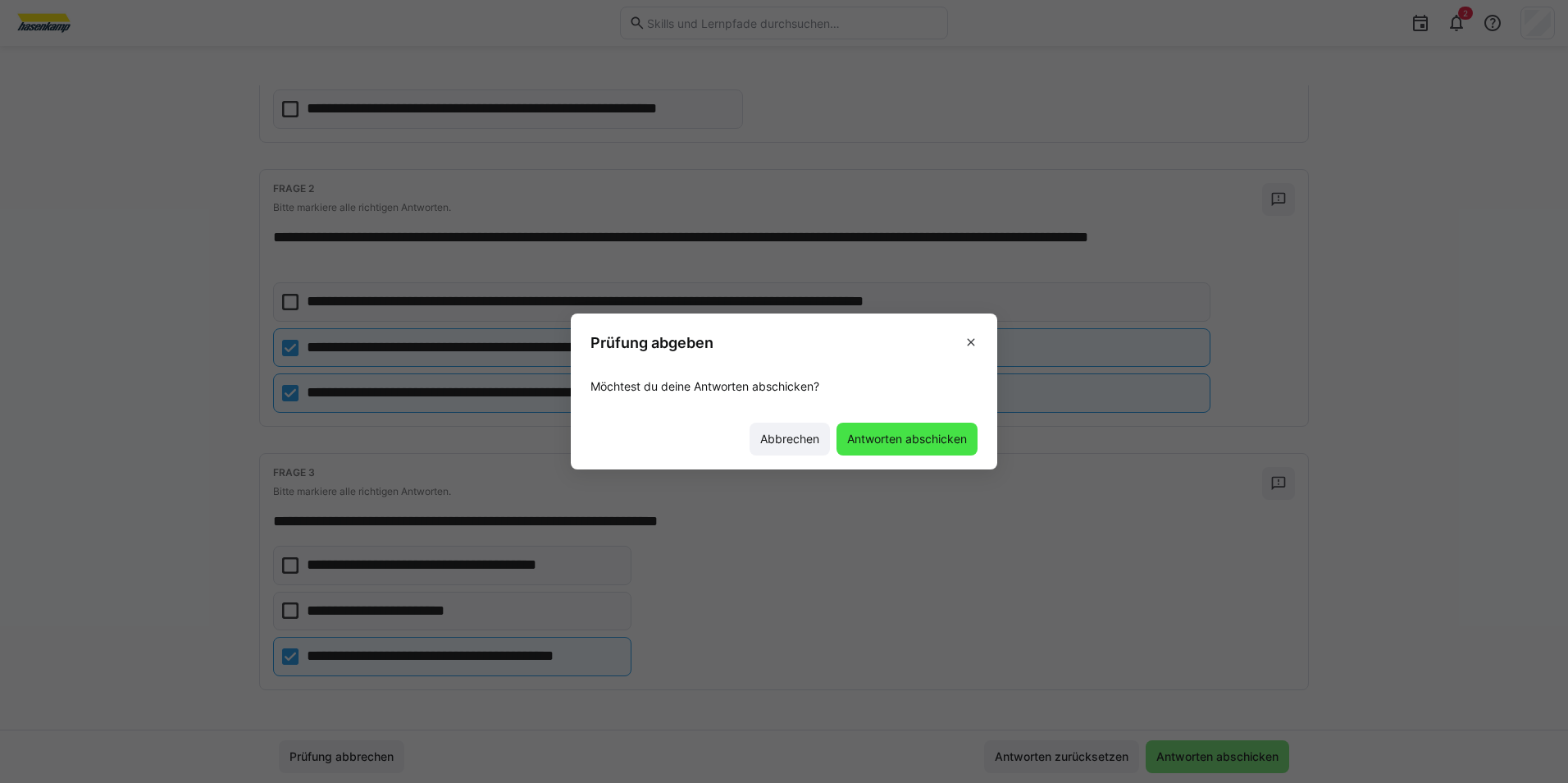
click at [904, 442] on span "Antworten abschicken" at bounding box center [907, 439] width 125 height 17
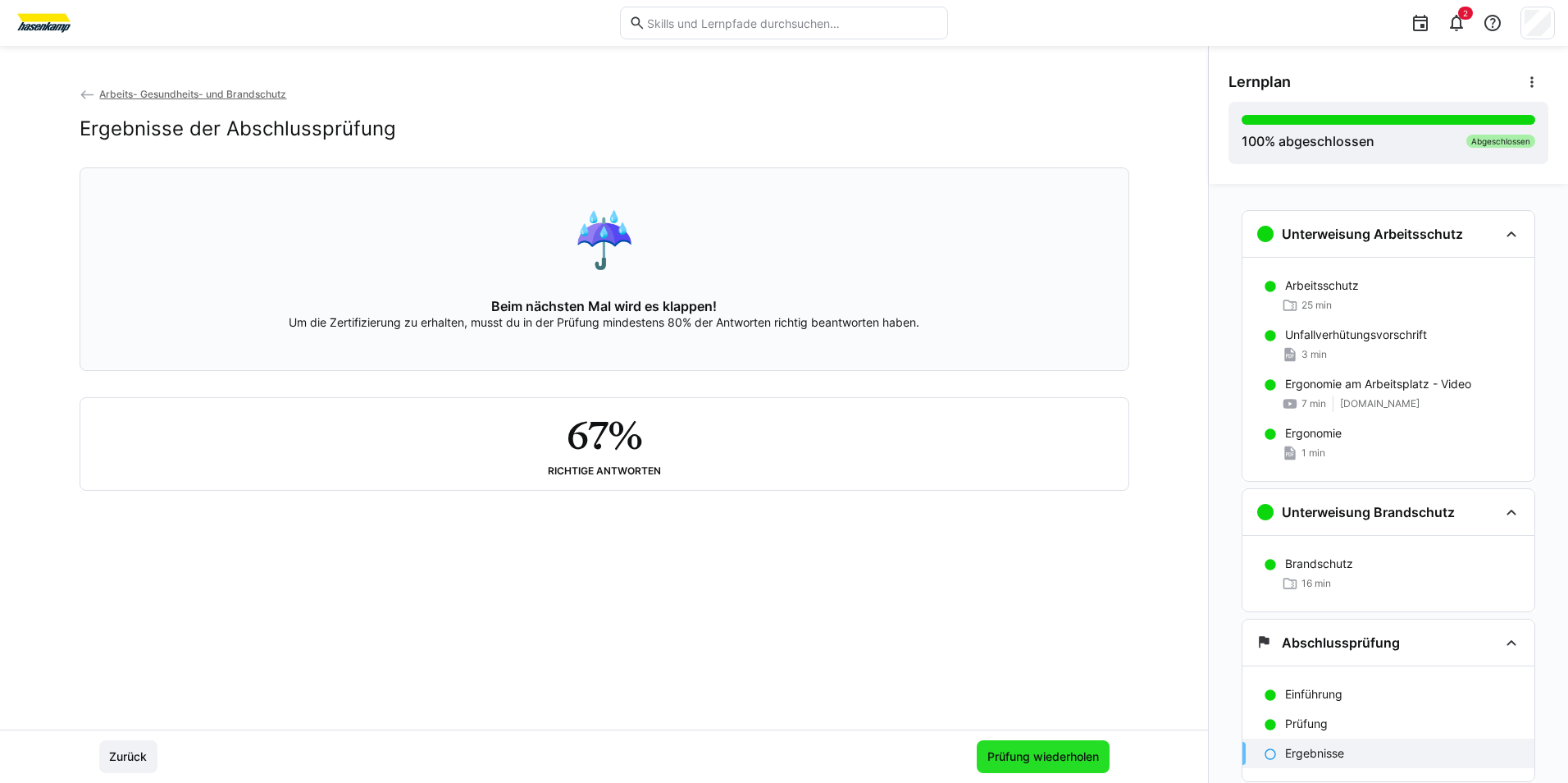
click at [1003, 751] on span "Prüfung wiederholen" at bounding box center [1043, 756] width 117 height 17
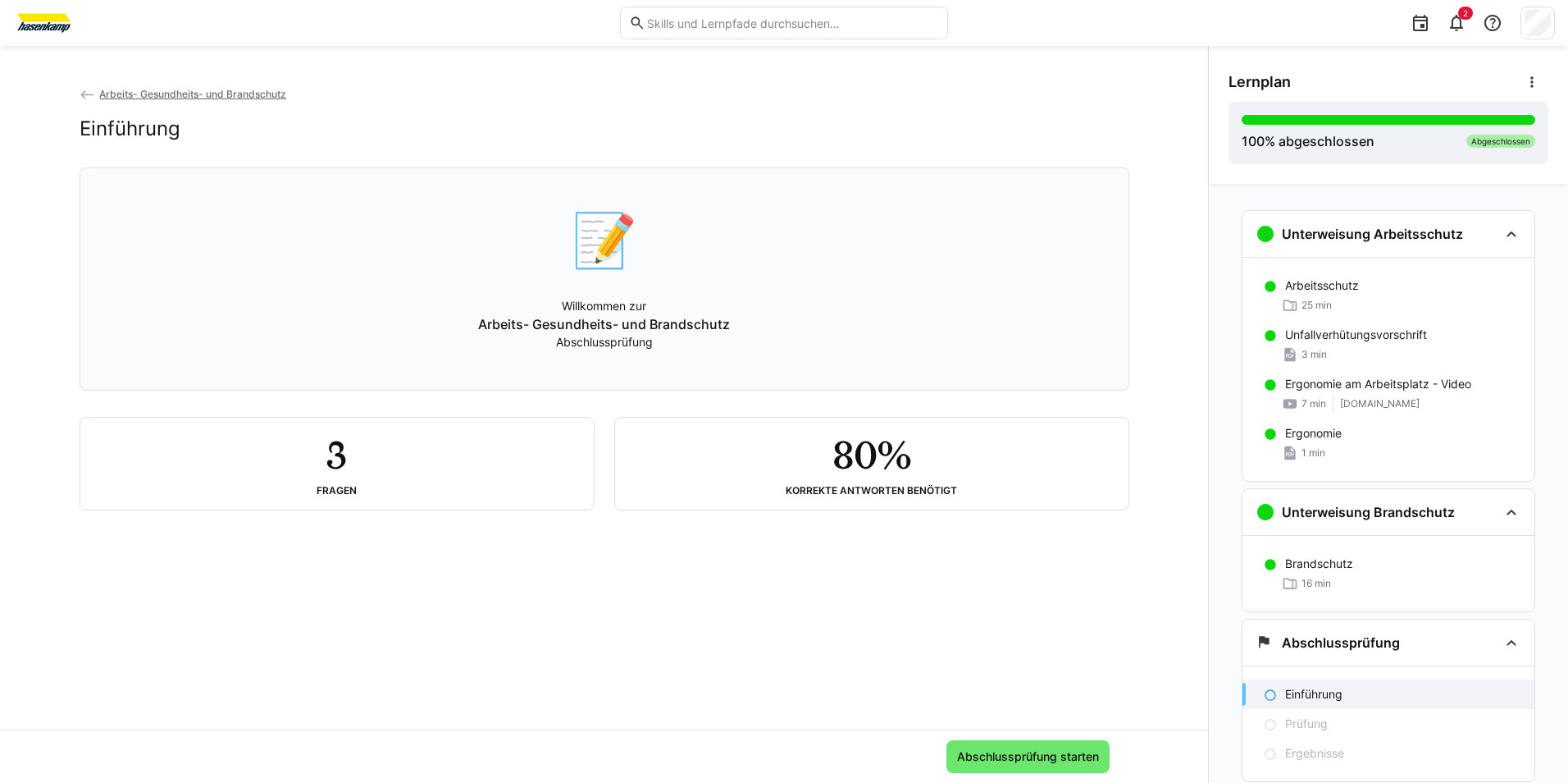
scroll to position [50, 0]
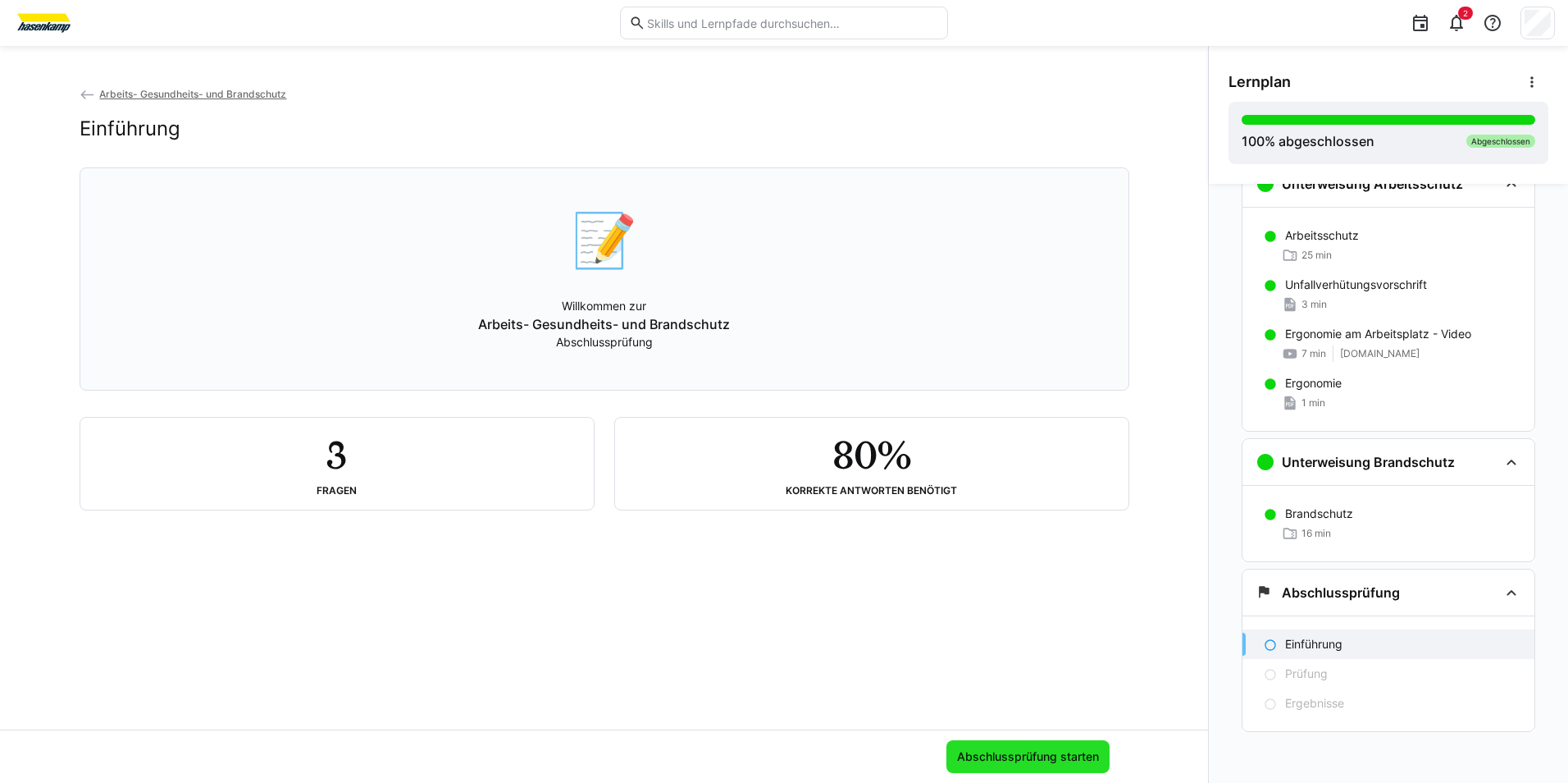
click at [1048, 753] on span "Abschlussprüfung starten" at bounding box center [1028, 756] width 147 height 17
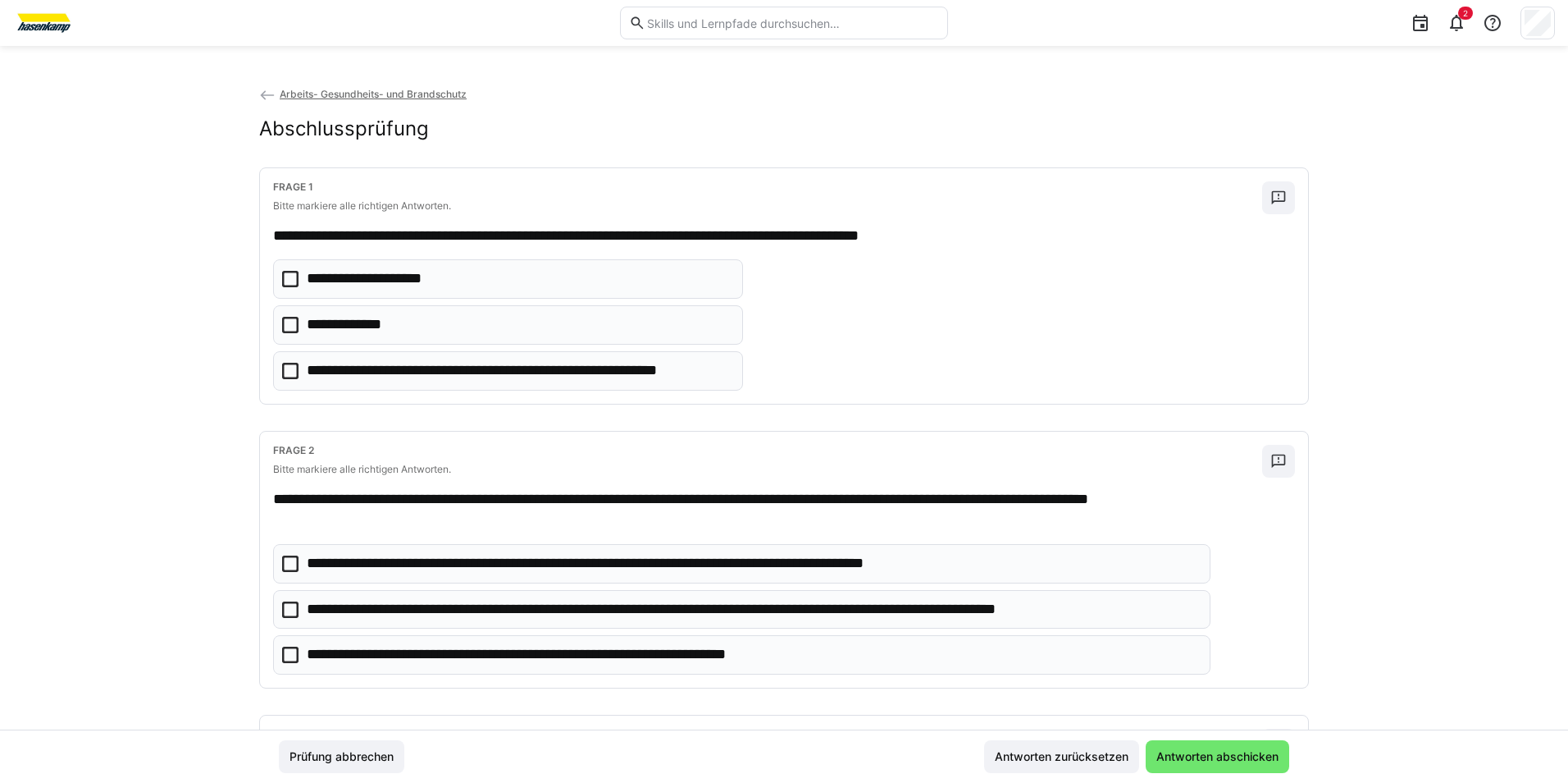
click at [282, 277] on icon at bounding box center [291, 279] width 17 height 17
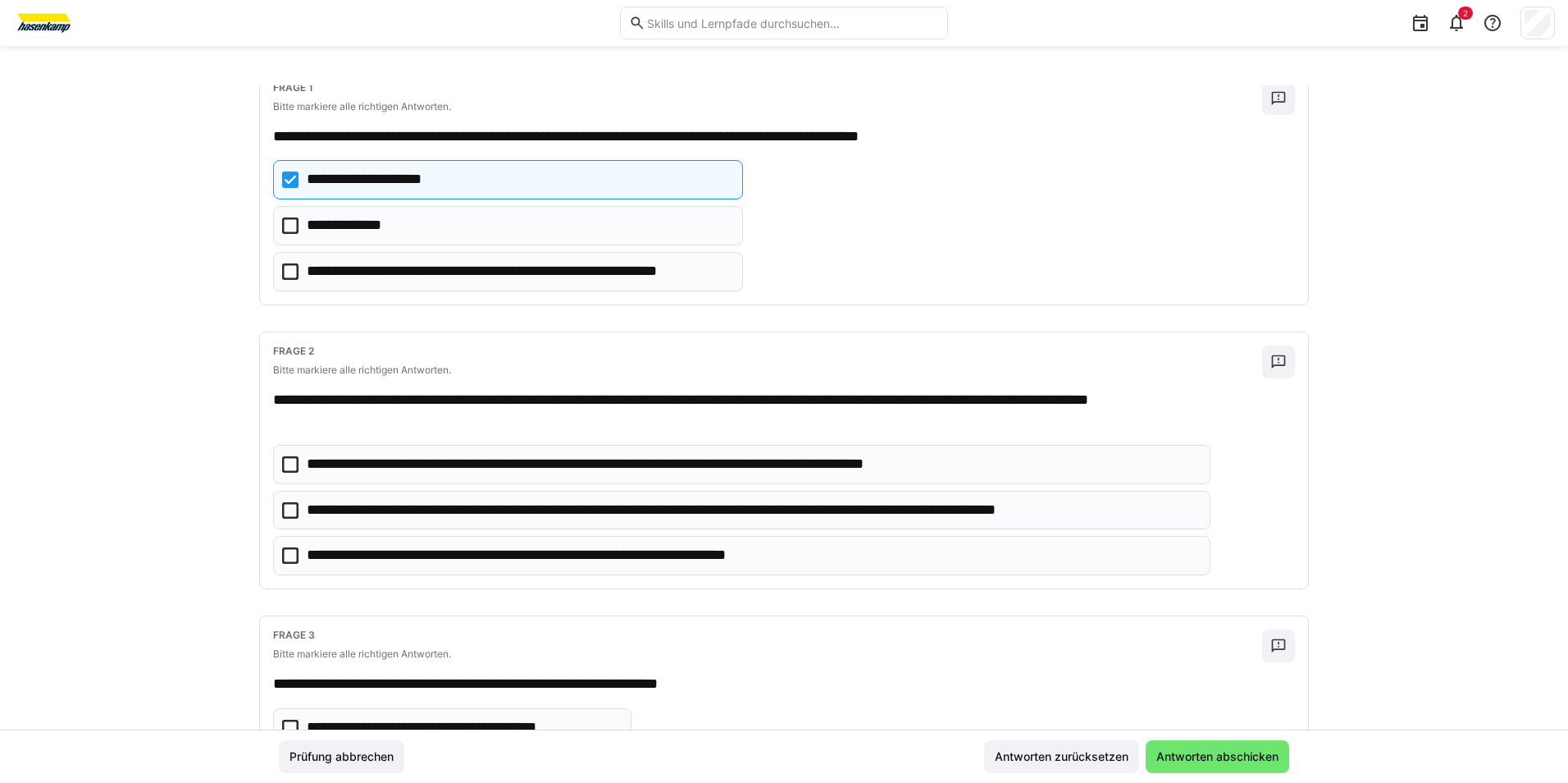
scroll to position [246, 0]
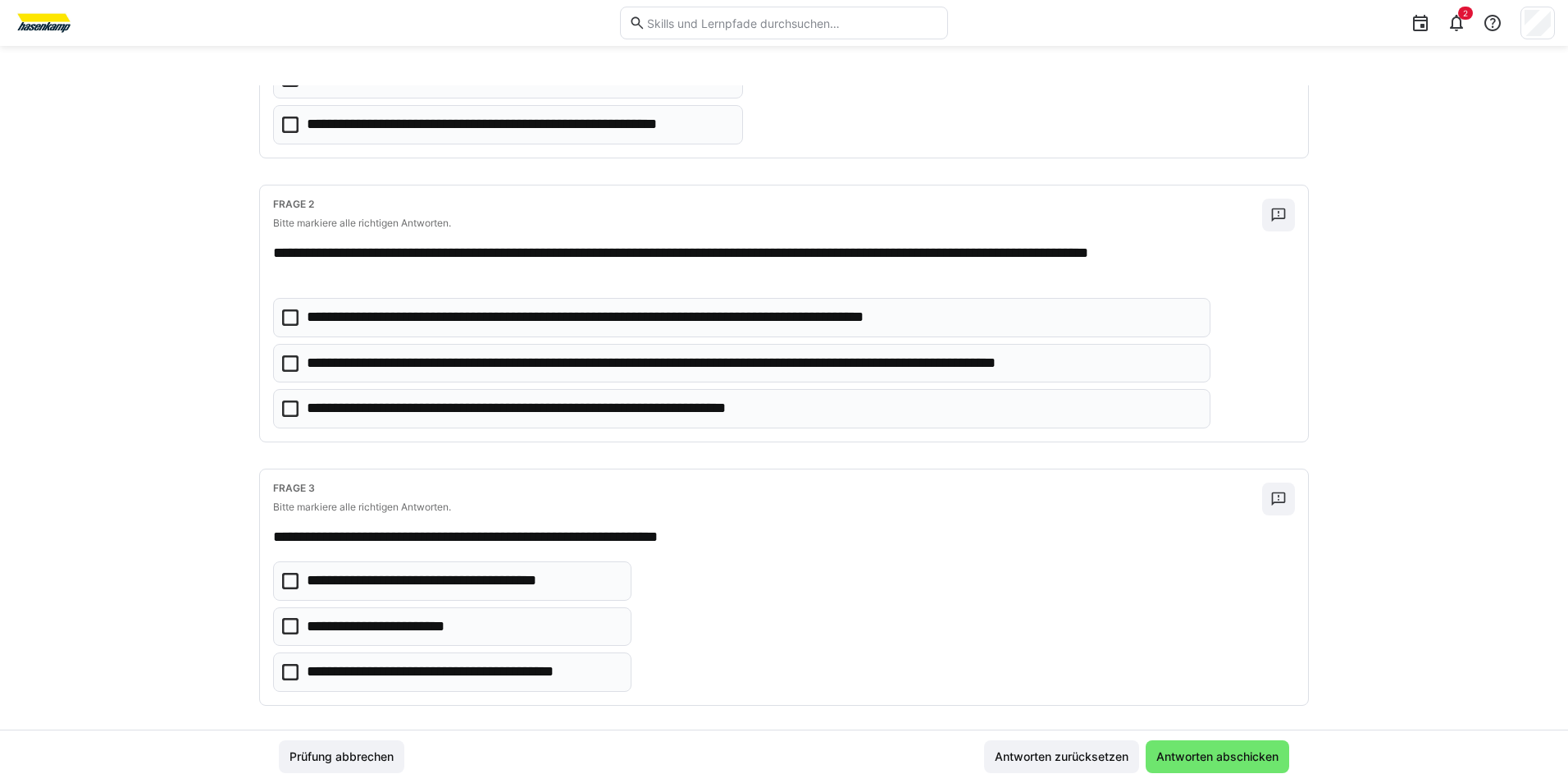
click at [277, 362] on eds-checkbox "**********" at bounding box center [742, 363] width 938 height 39
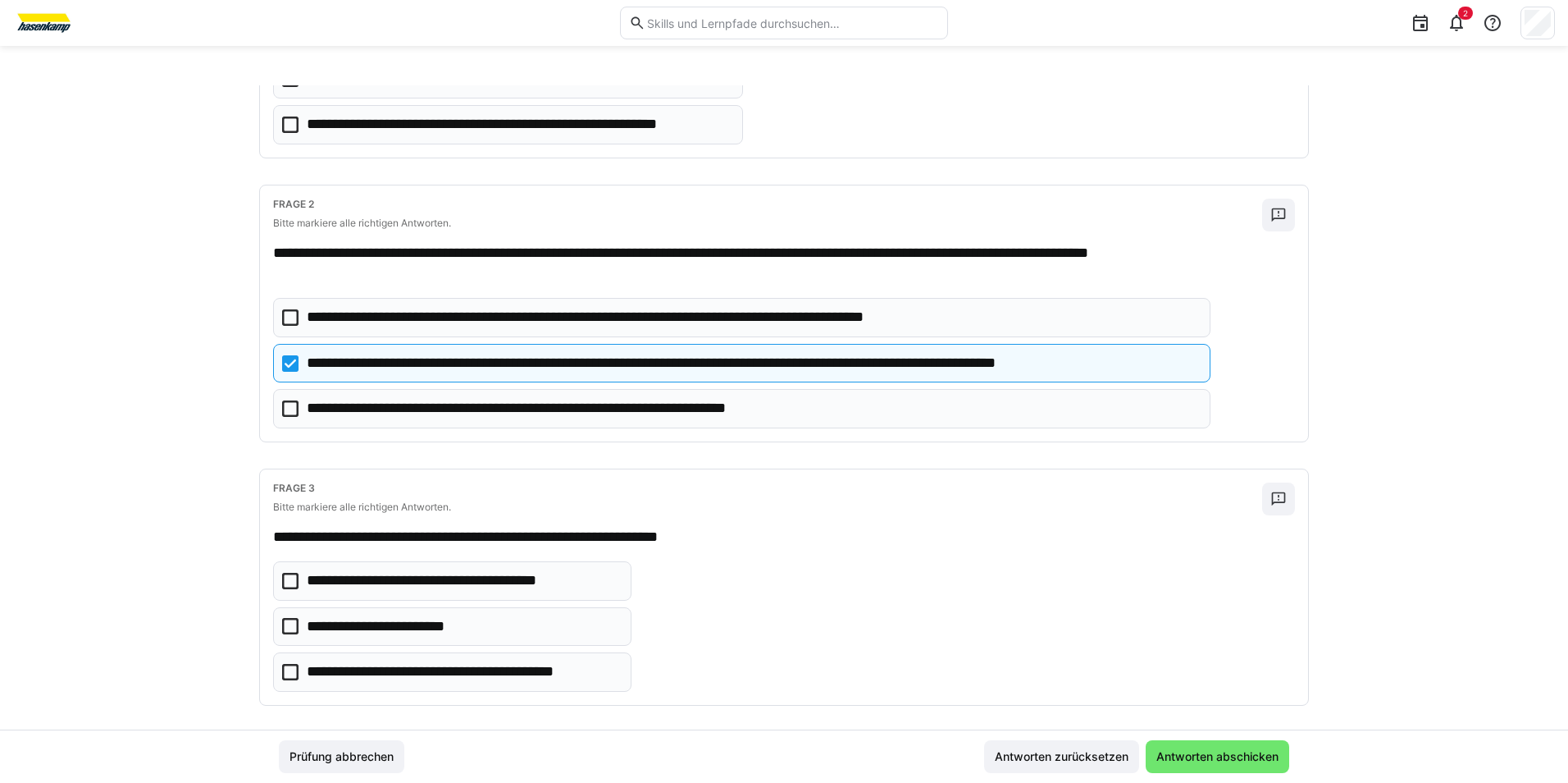
click at [286, 671] on icon at bounding box center [291, 672] width 17 height 17
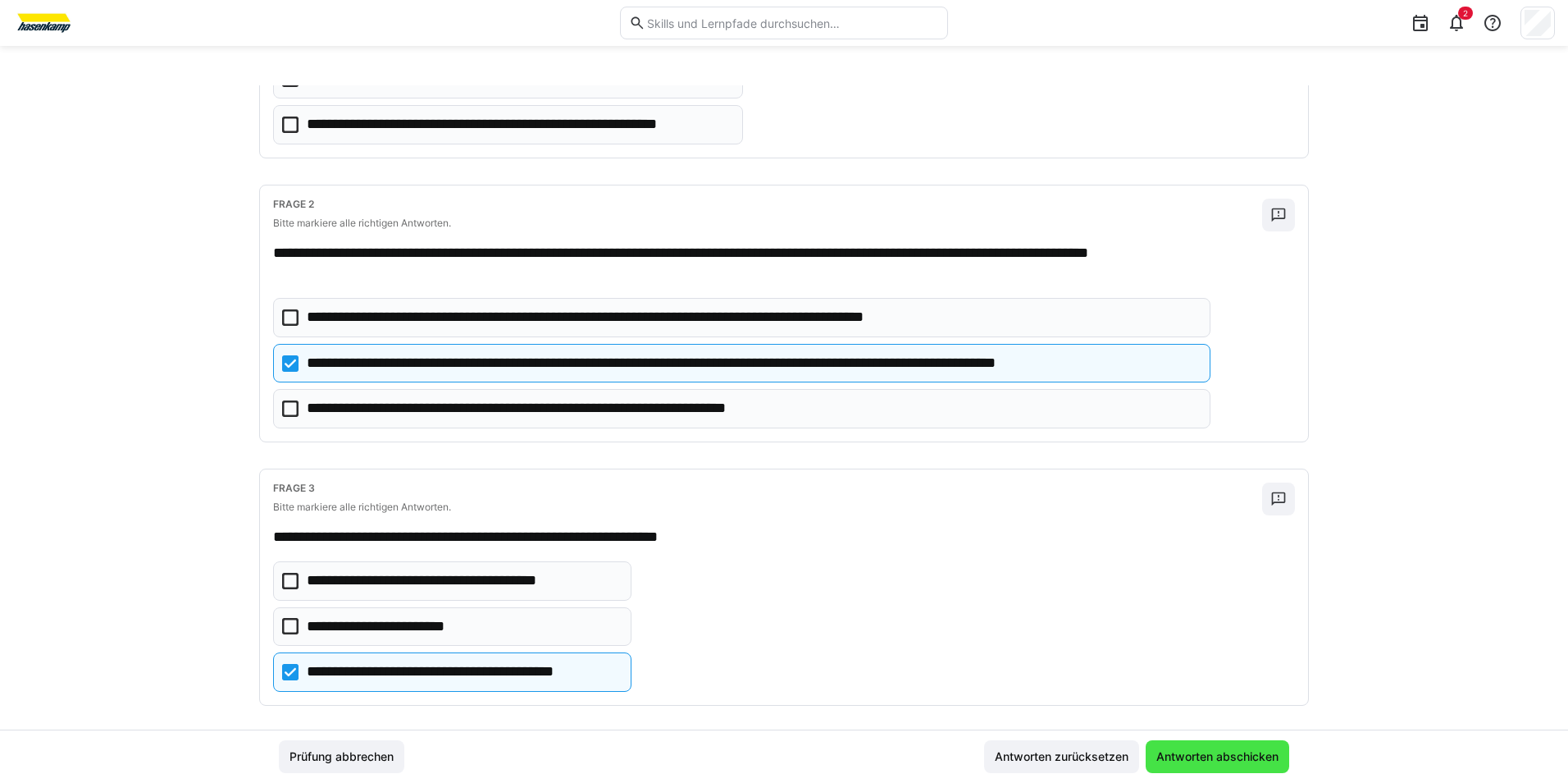
click at [1204, 755] on span "Antworten abschicken" at bounding box center [1217, 756] width 127 height 17
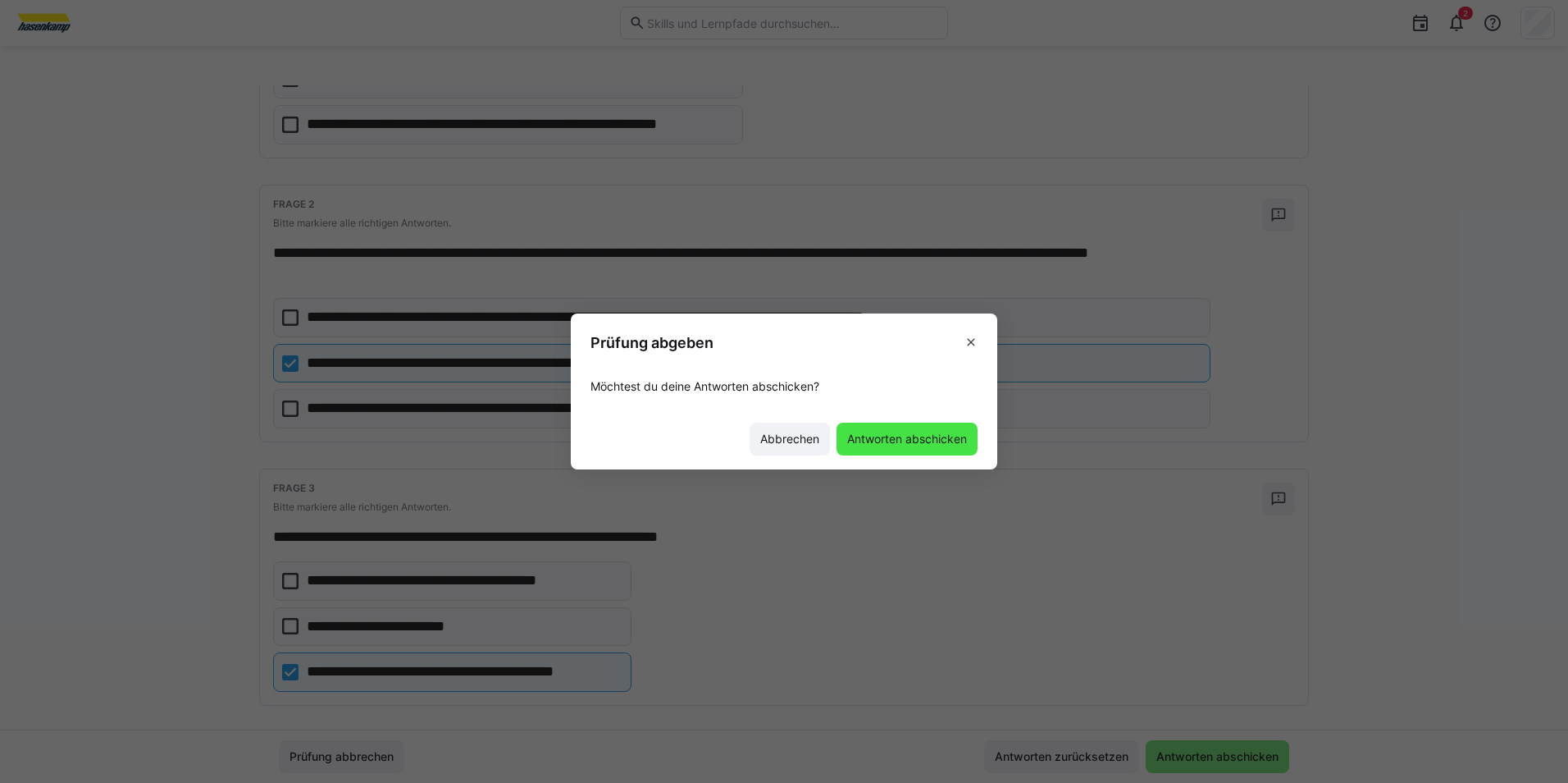
click at [881, 454] on span "Antworten abschicken" at bounding box center [907, 438] width 141 height 32
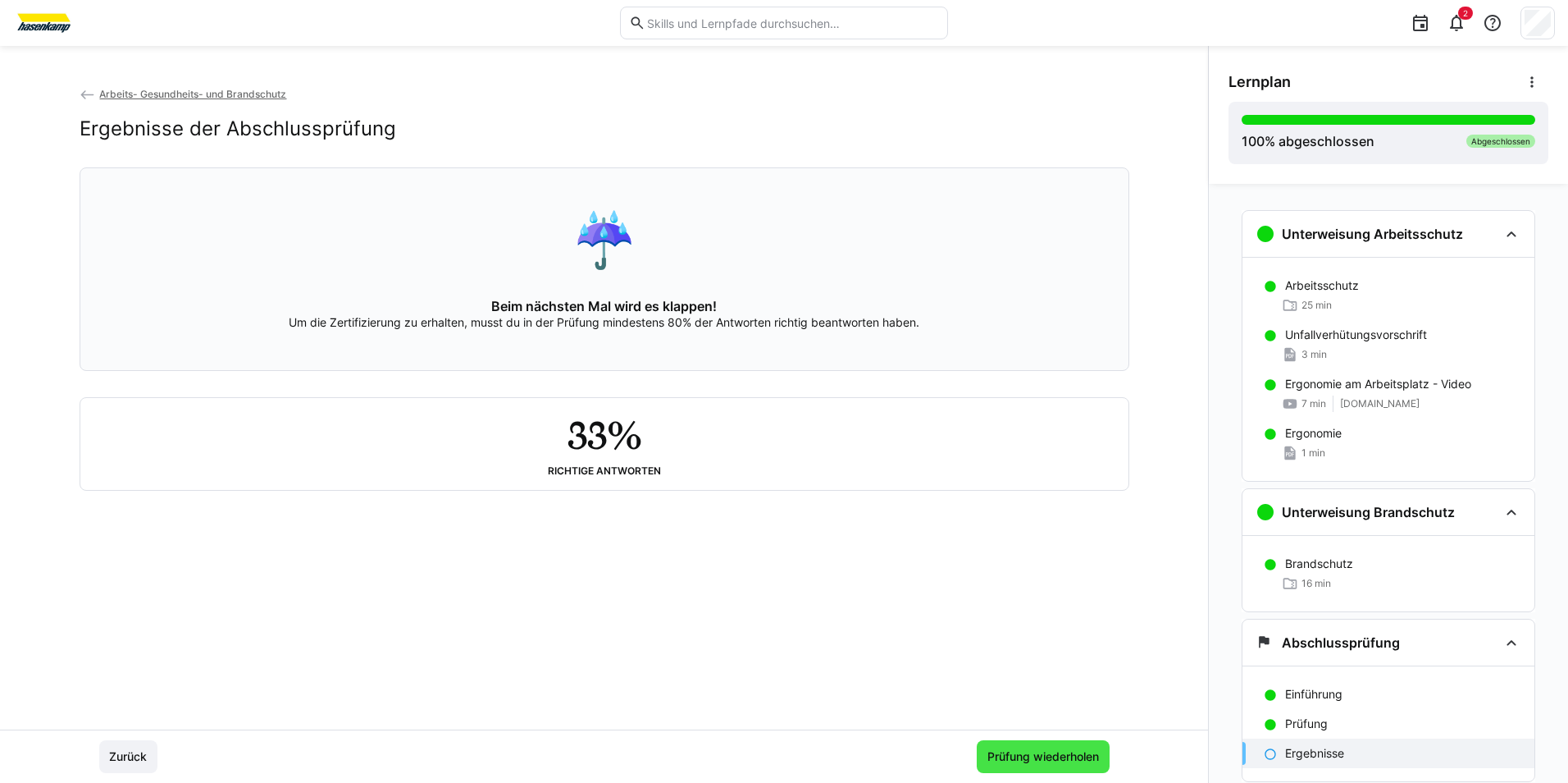
click at [1007, 753] on span "Prüfung wiederholen" at bounding box center [1043, 756] width 117 height 17
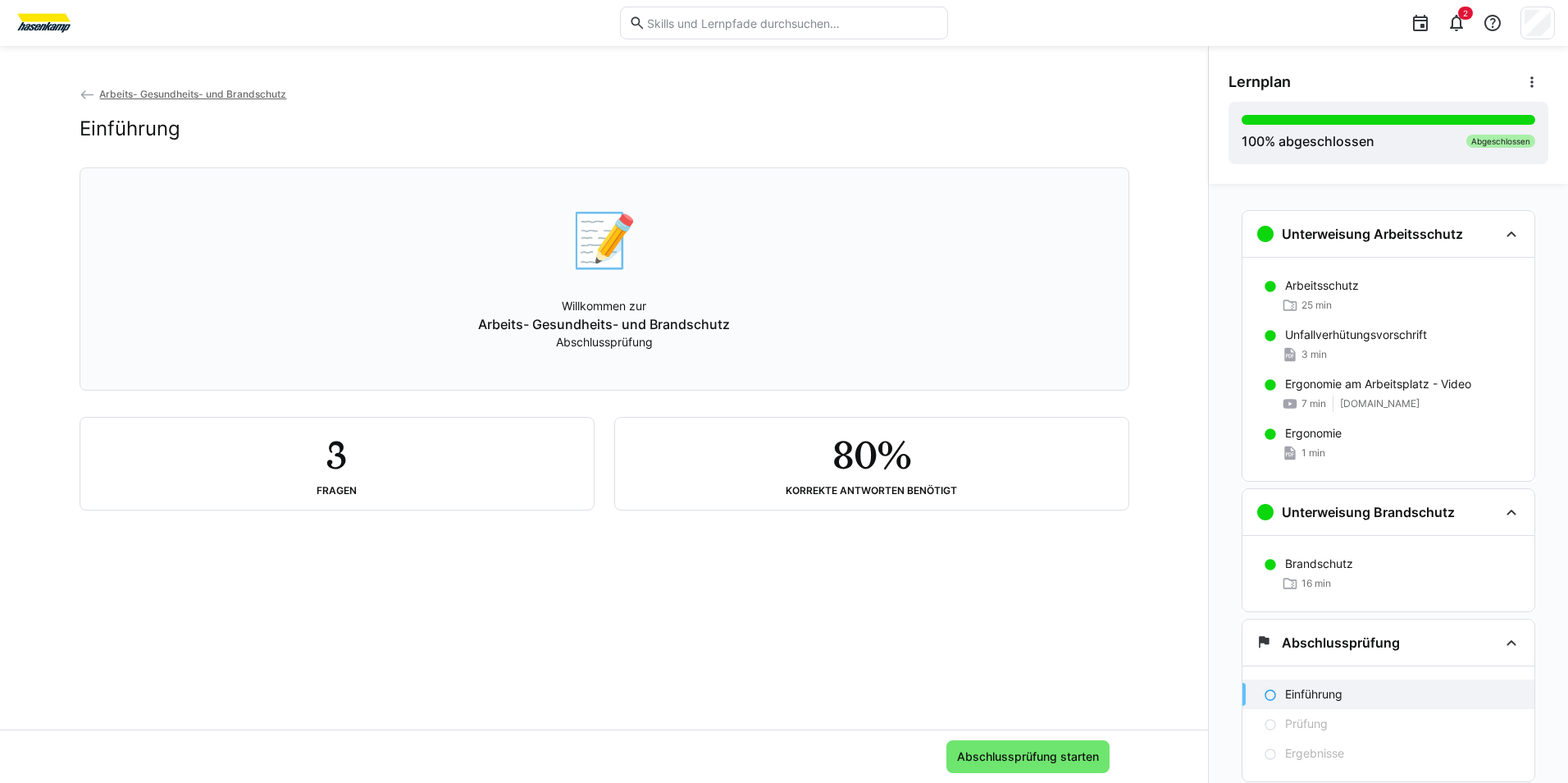
scroll to position [50, 0]
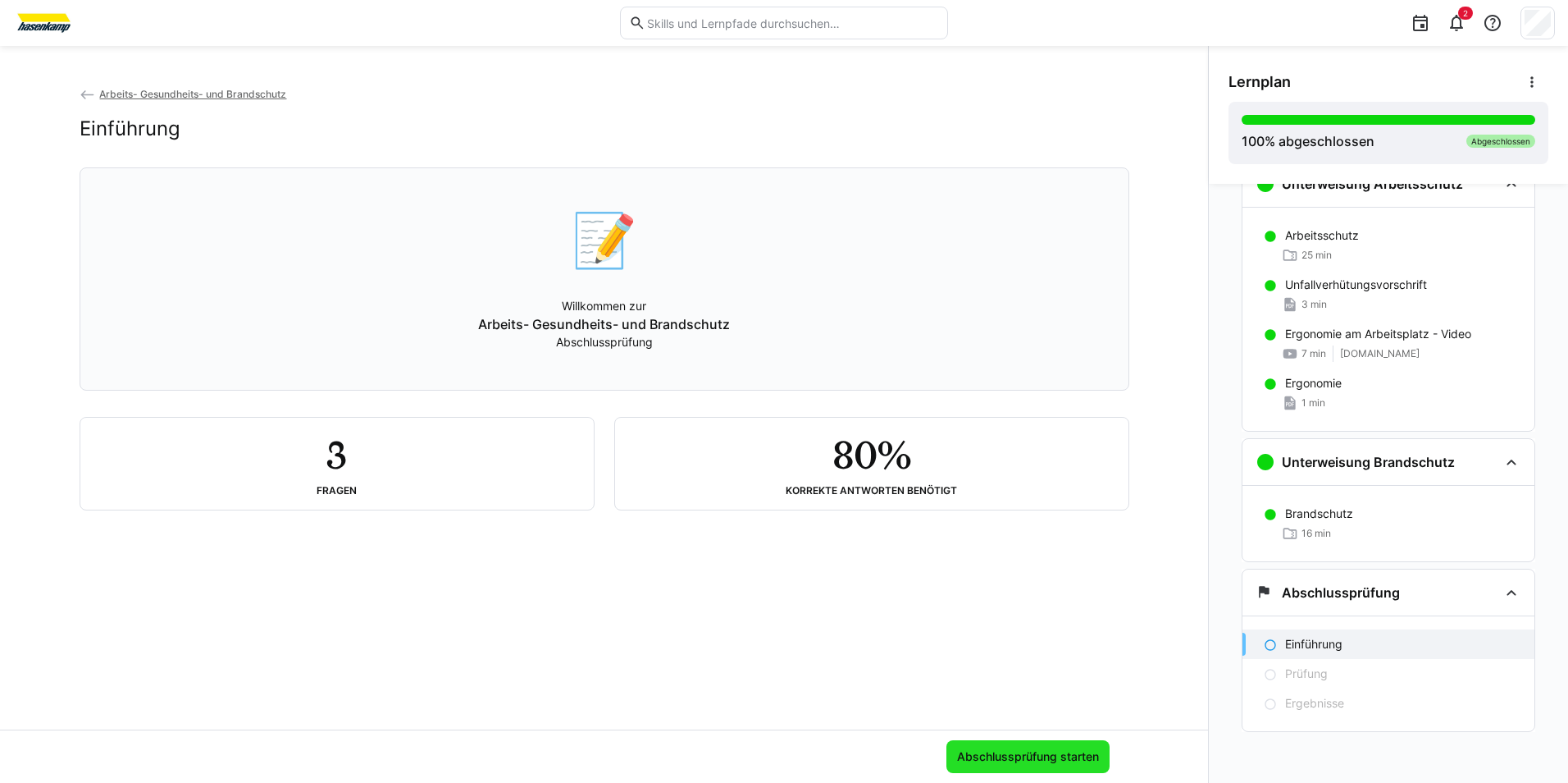
click at [1036, 746] on span "Abschlussprüfung starten" at bounding box center [1028, 756] width 163 height 32
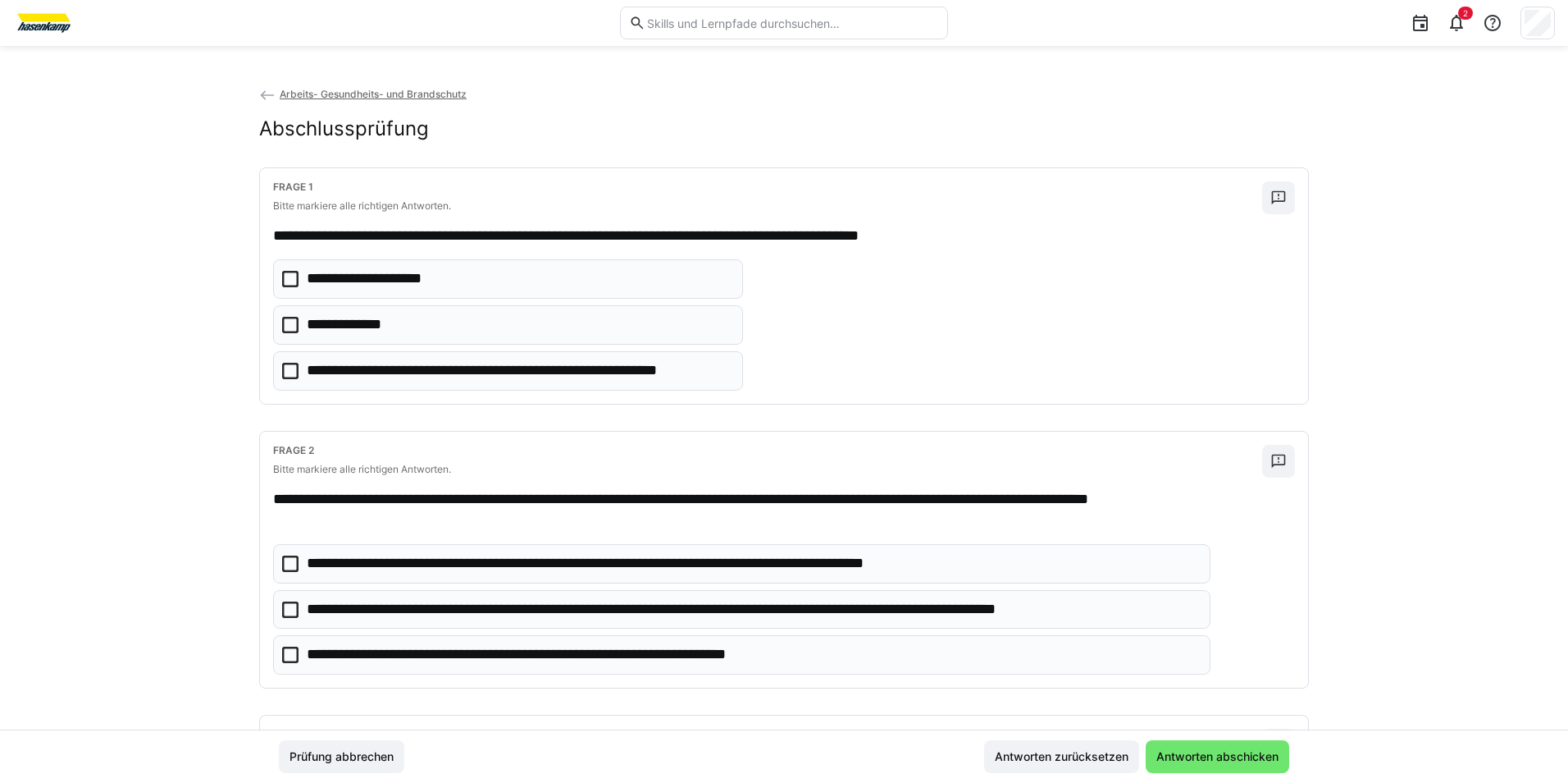
click at [282, 276] on icon at bounding box center [291, 279] width 17 height 17
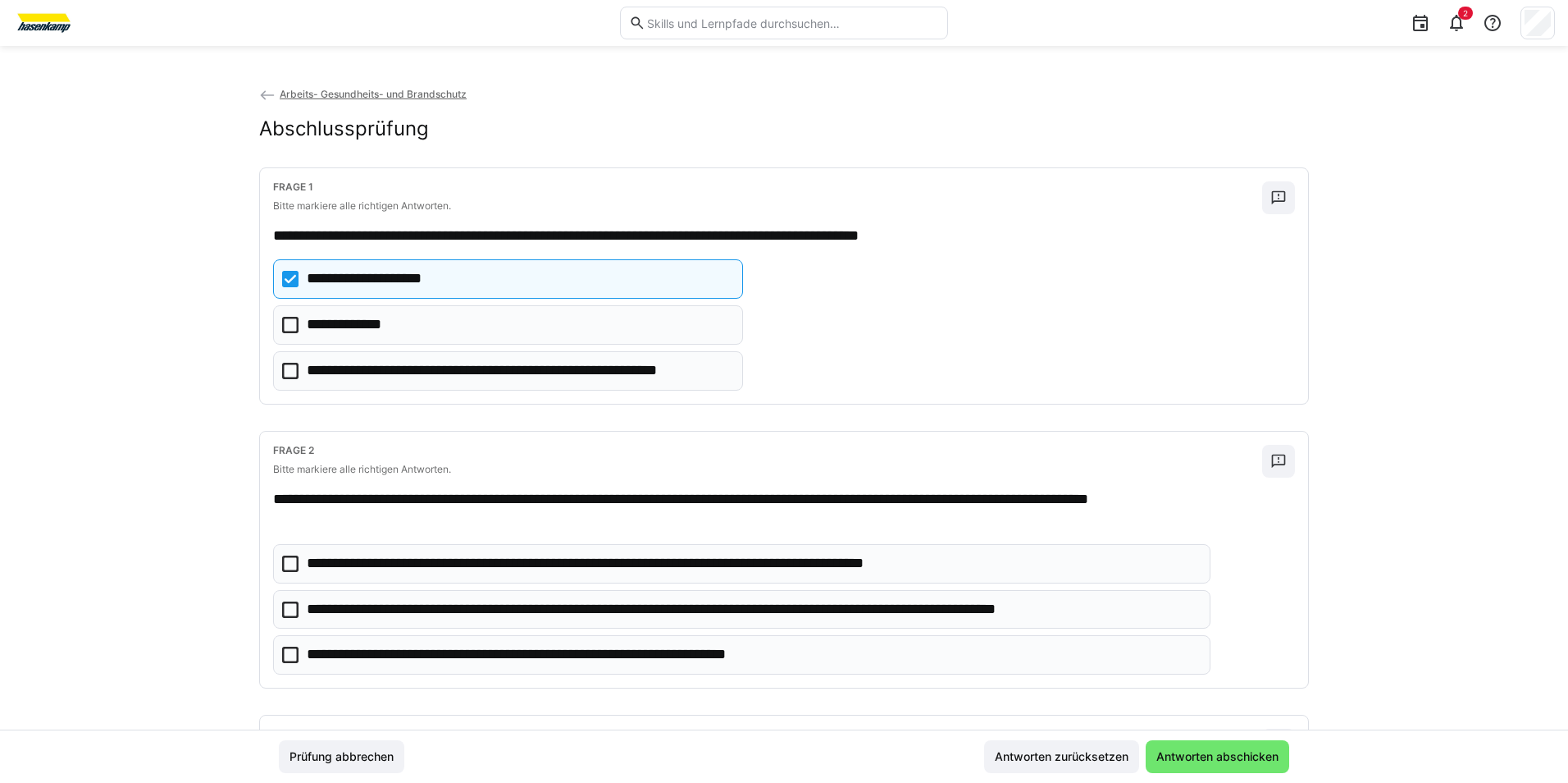
click at [289, 322] on icon at bounding box center [291, 325] width 17 height 17
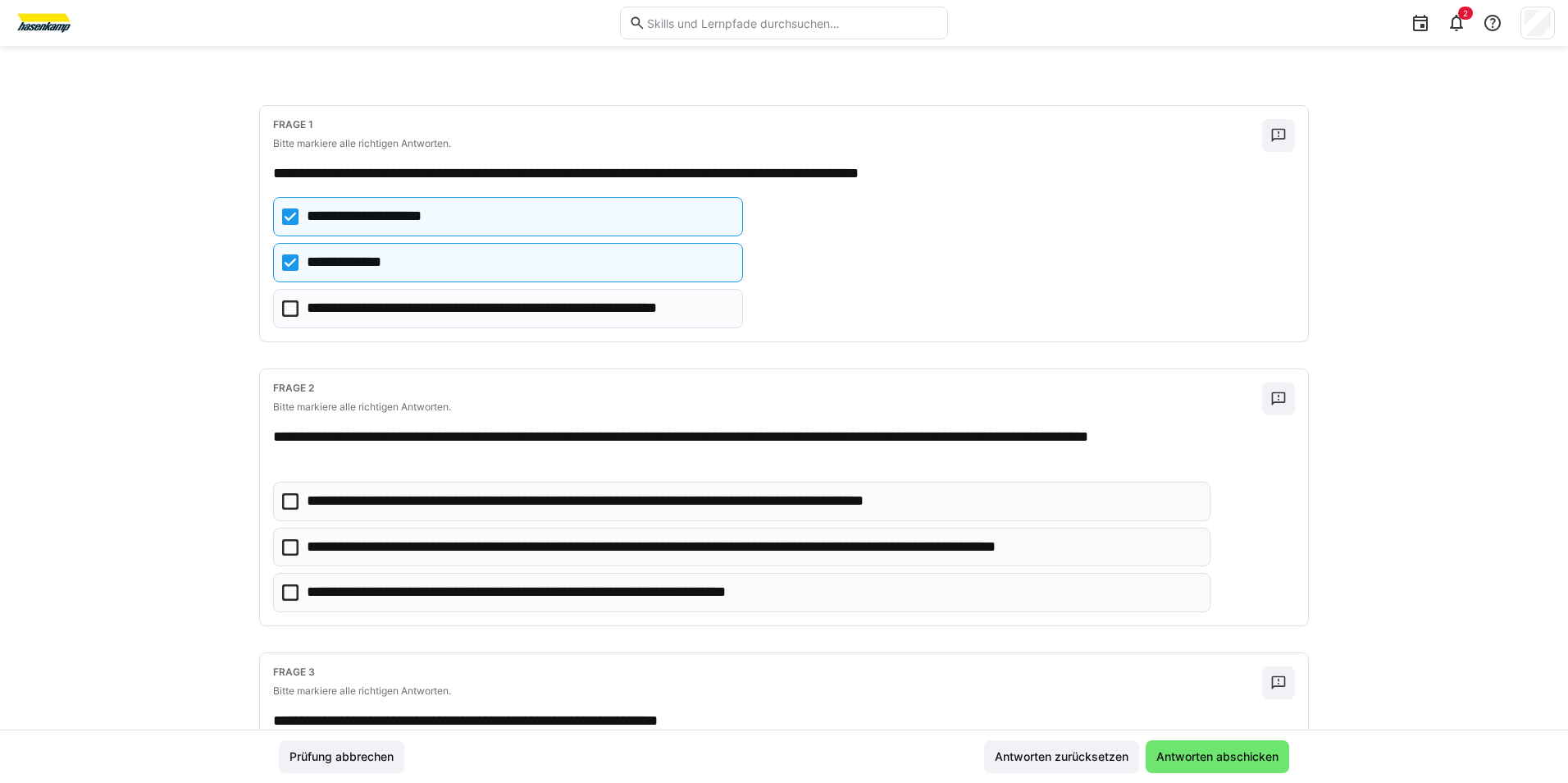
scroll to position [164, 0]
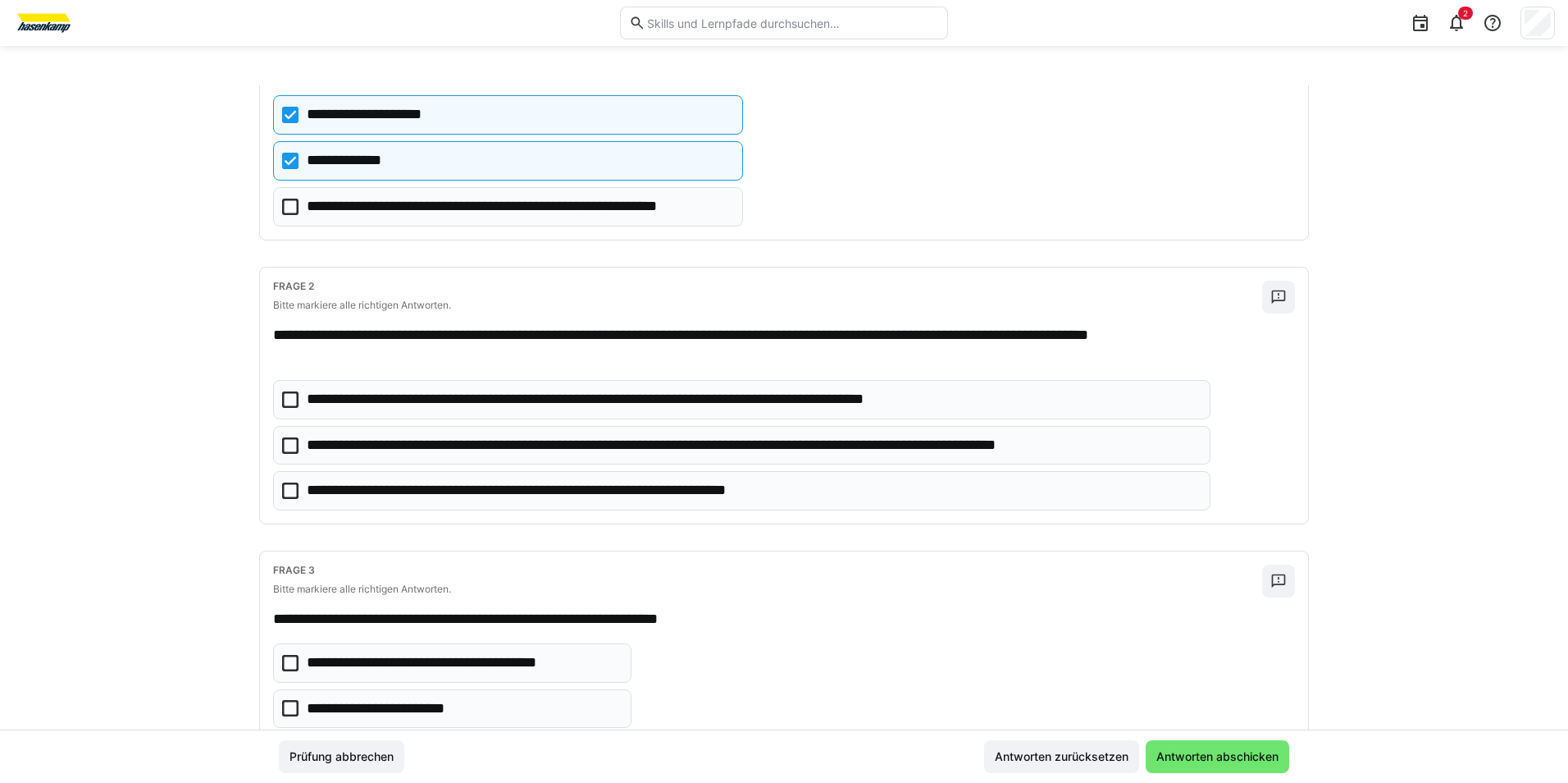
click at [292, 443] on icon at bounding box center [291, 446] width 17 height 17
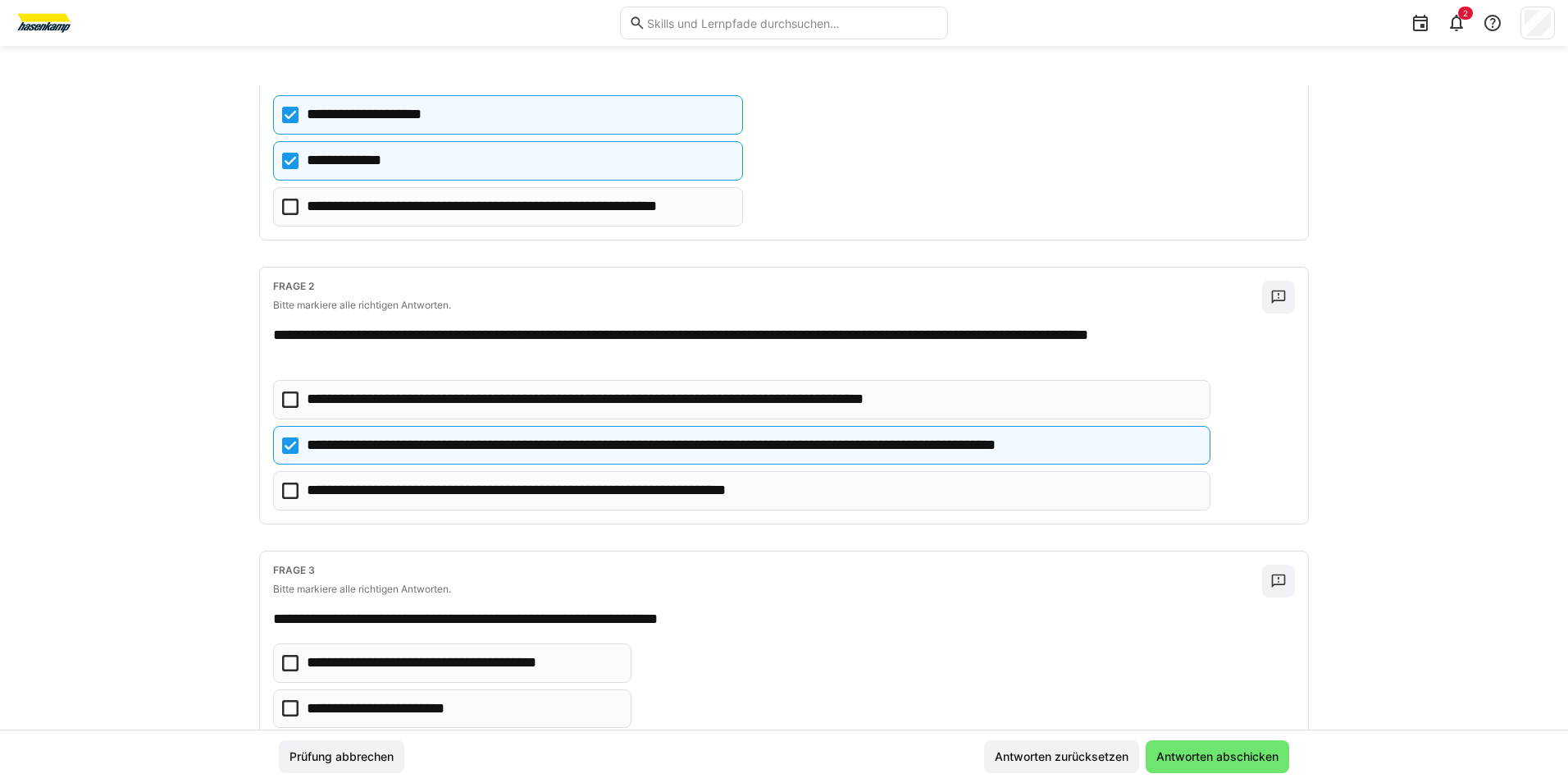
click at [295, 488] on eds-checkbox "**********" at bounding box center [742, 490] width 938 height 39
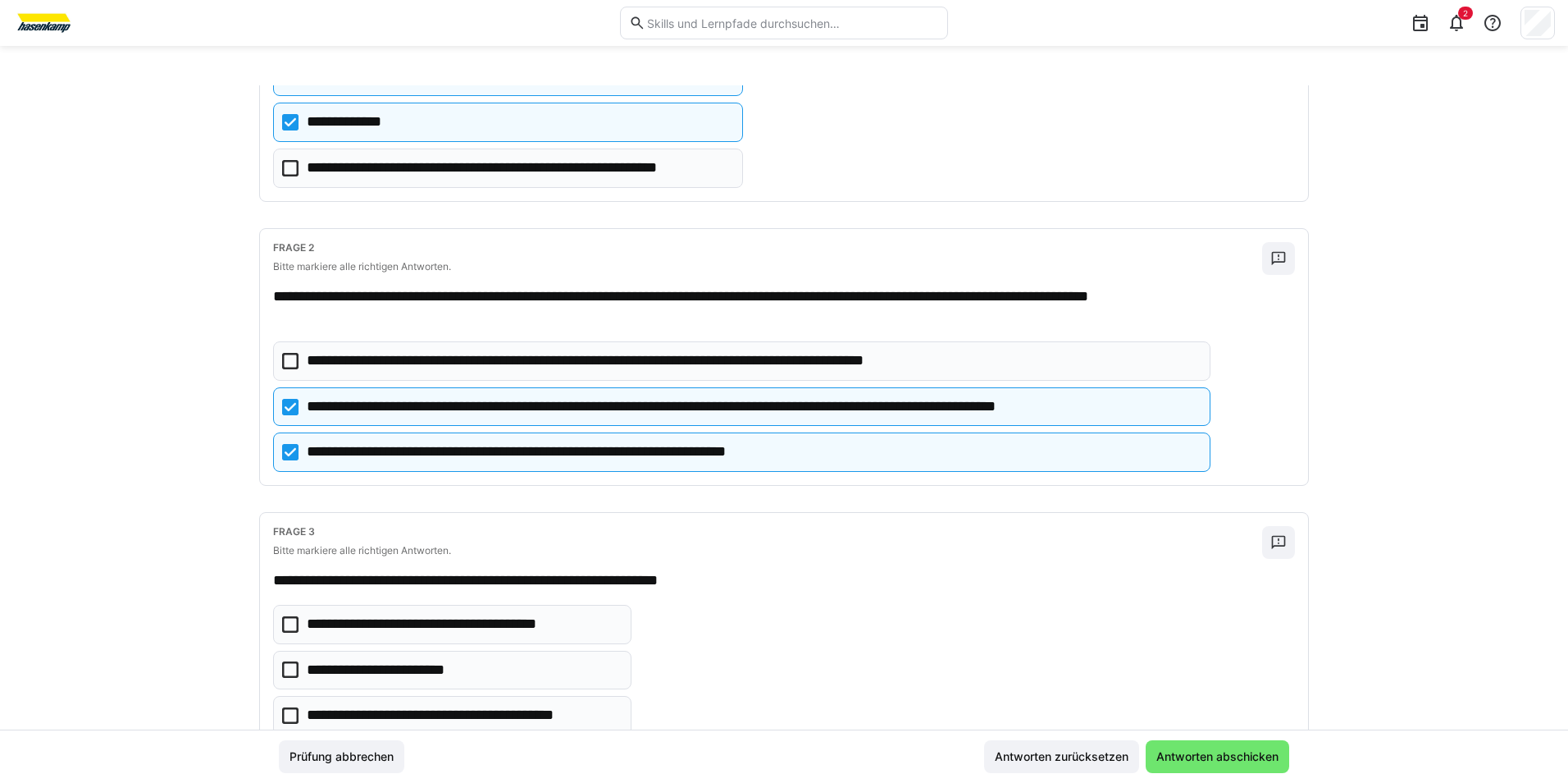
scroll to position [262, 0]
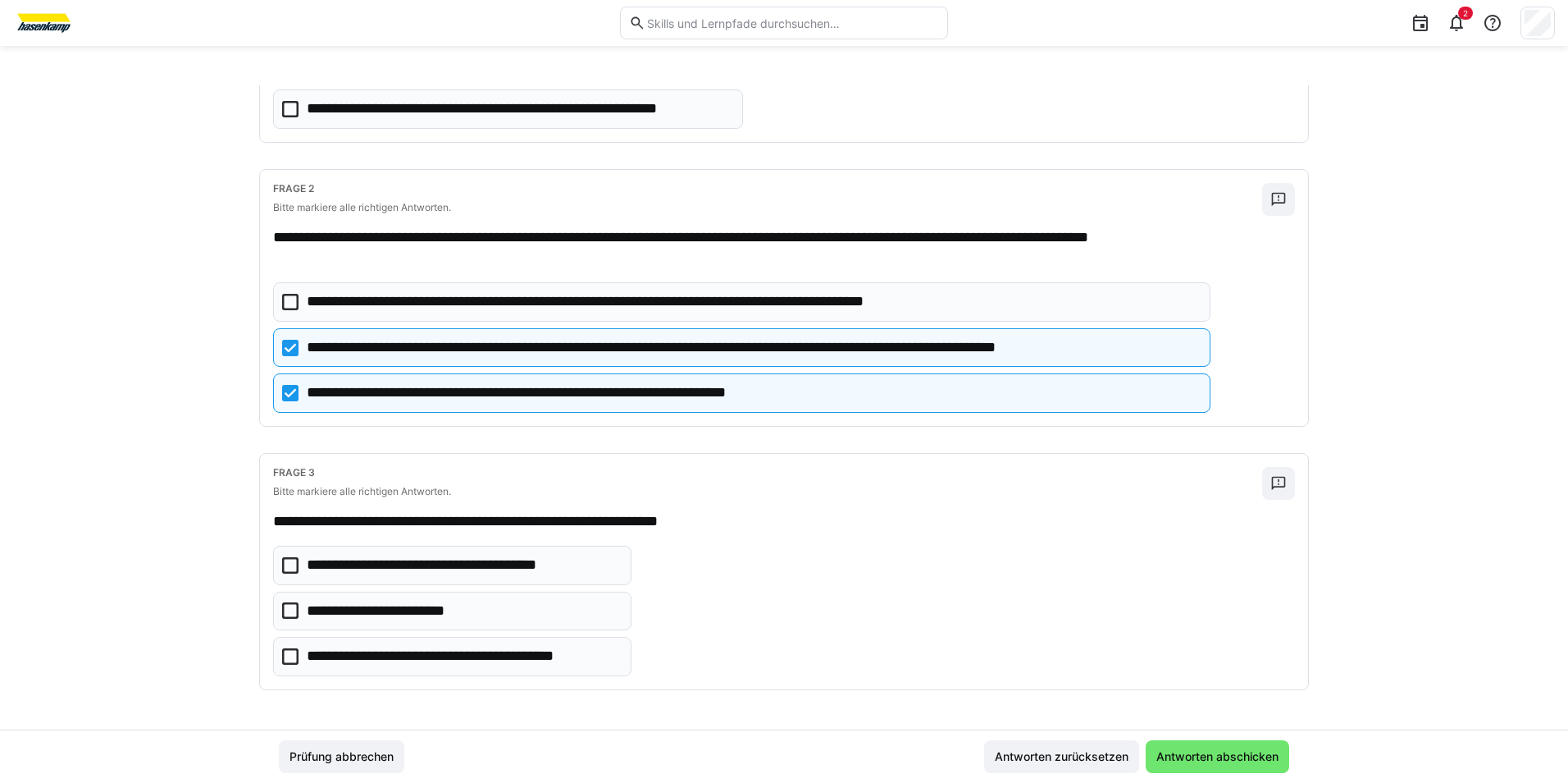
click at [282, 561] on icon at bounding box center [291, 566] width 17 height 17
click at [279, 603] on eds-checkbox "**********" at bounding box center [452, 611] width 358 height 39
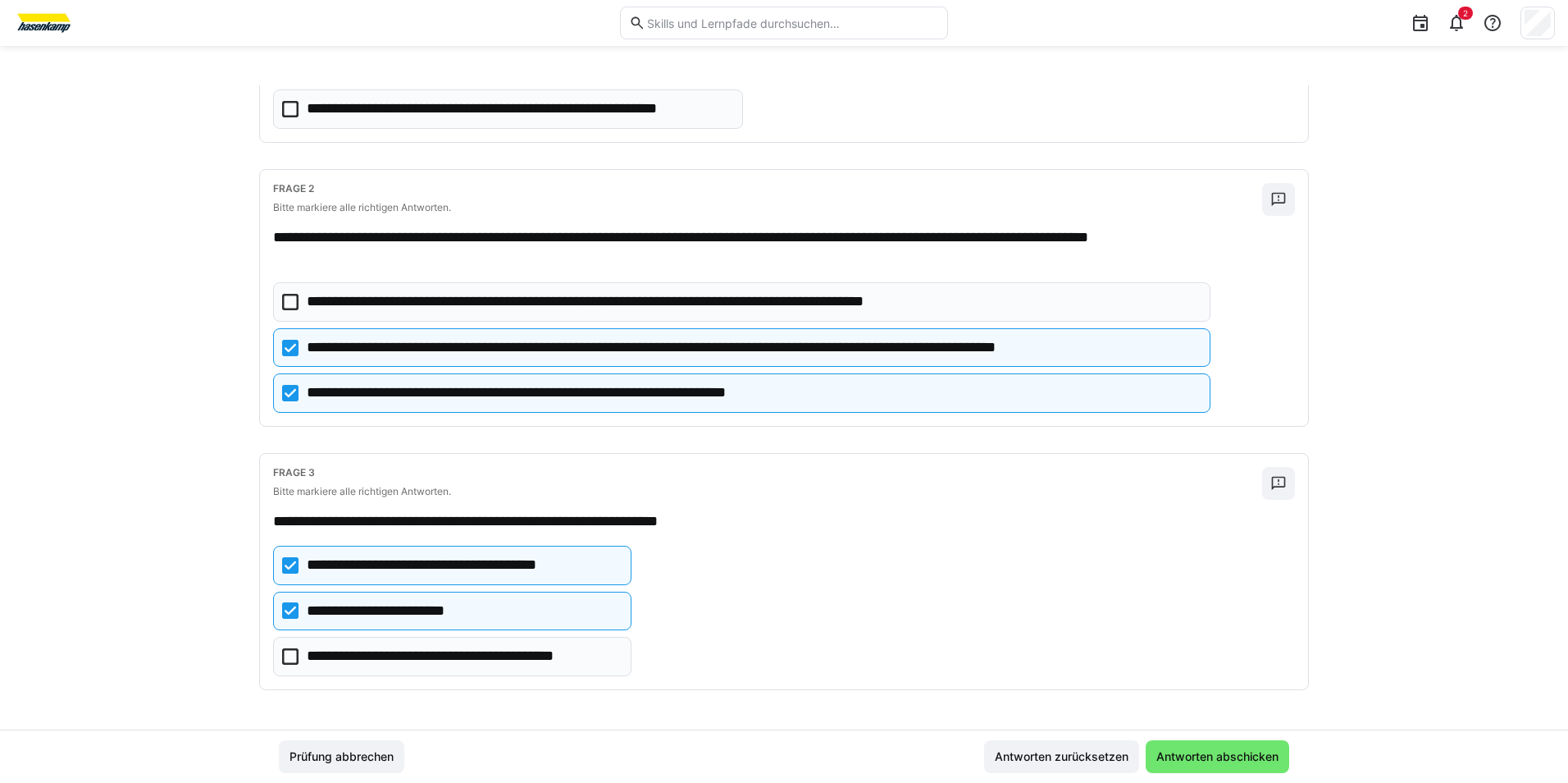
drag, startPoint x: 280, startPoint y: 646, endPoint x: 308, endPoint y: 651, distance: 28.4
click at [281, 649] on eds-checkbox "**********" at bounding box center [452, 656] width 358 height 39
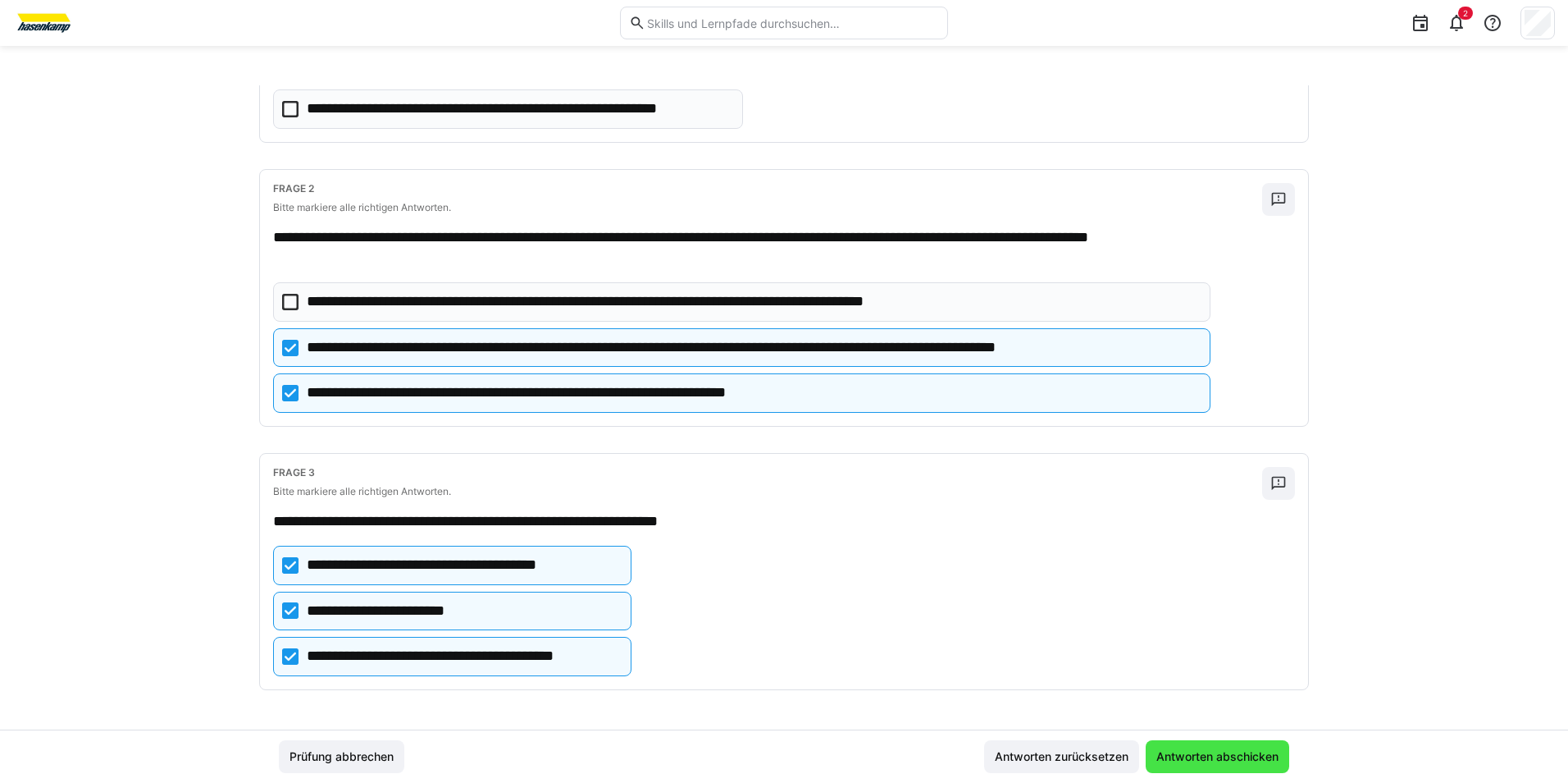
click at [1191, 754] on span "Antworten abschicken" at bounding box center [1217, 756] width 127 height 17
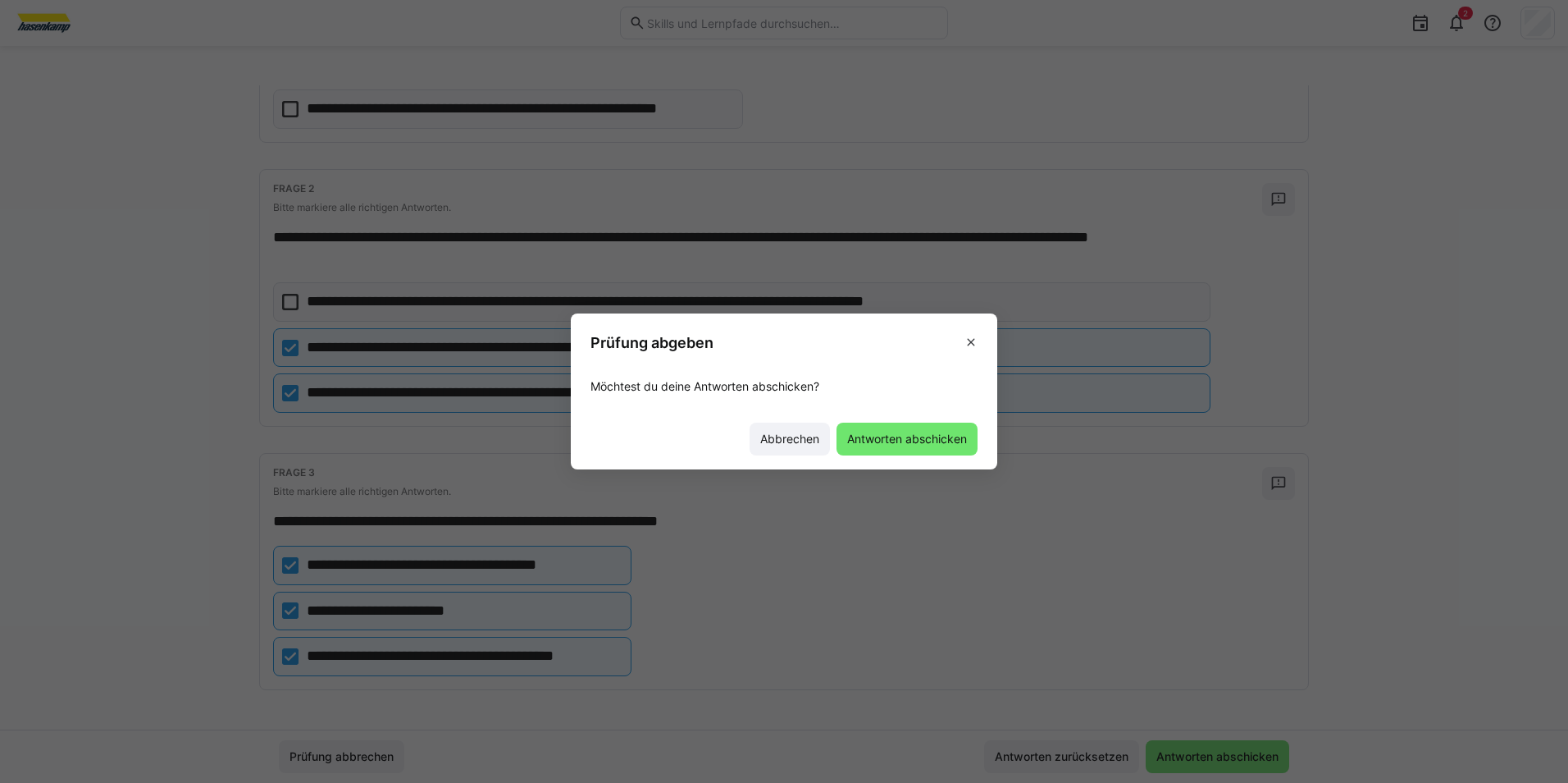
drag, startPoint x: 905, startPoint y: 451, endPoint x: 899, endPoint y: 443, distance: 10.0
click at [906, 450] on span "Antworten abschicken" at bounding box center [907, 438] width 141 height 32
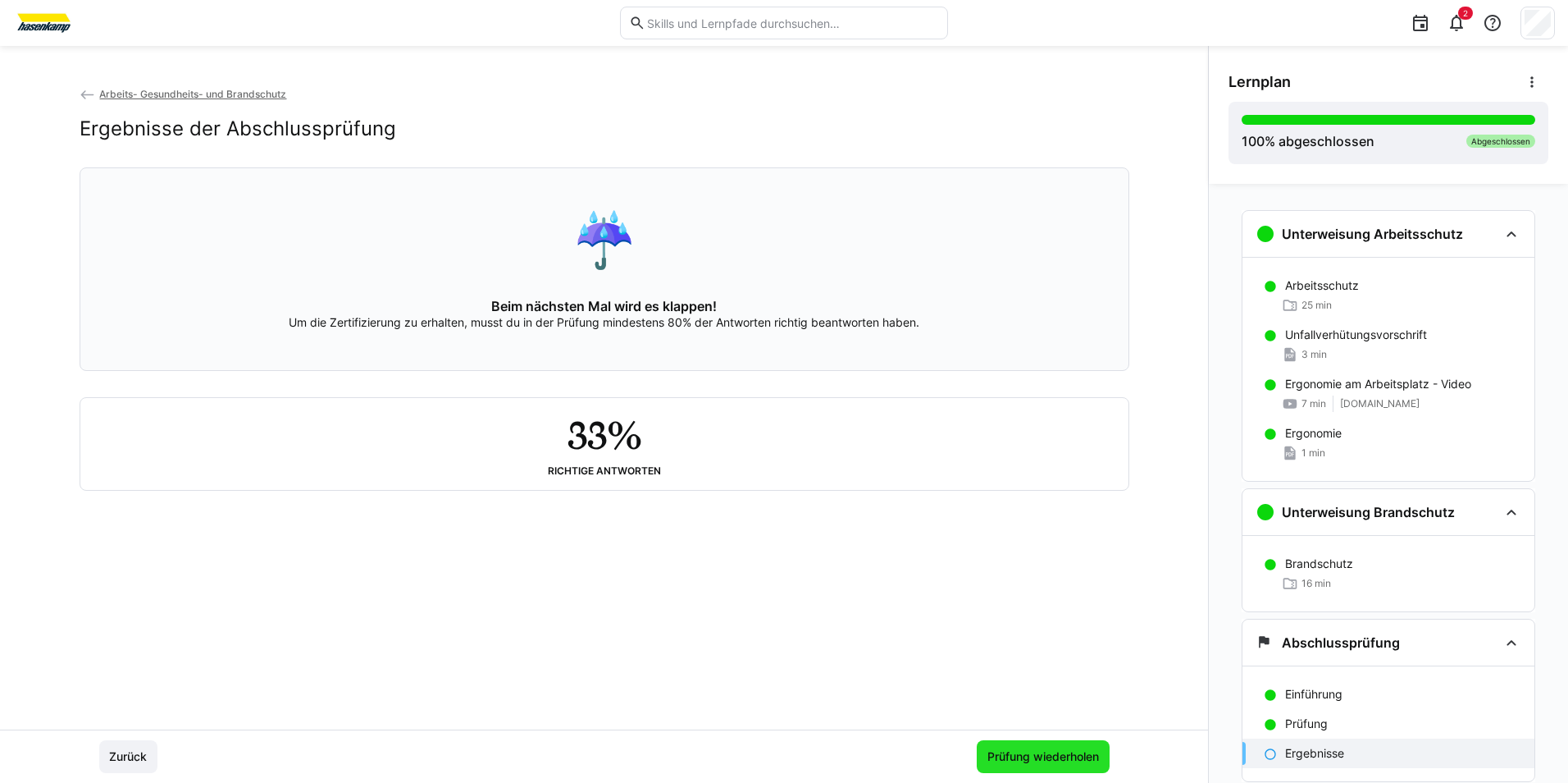
click at [1042, 758] on span "Prüfung wiederholen" at bounding box center [1043, 756] width 117 height 17
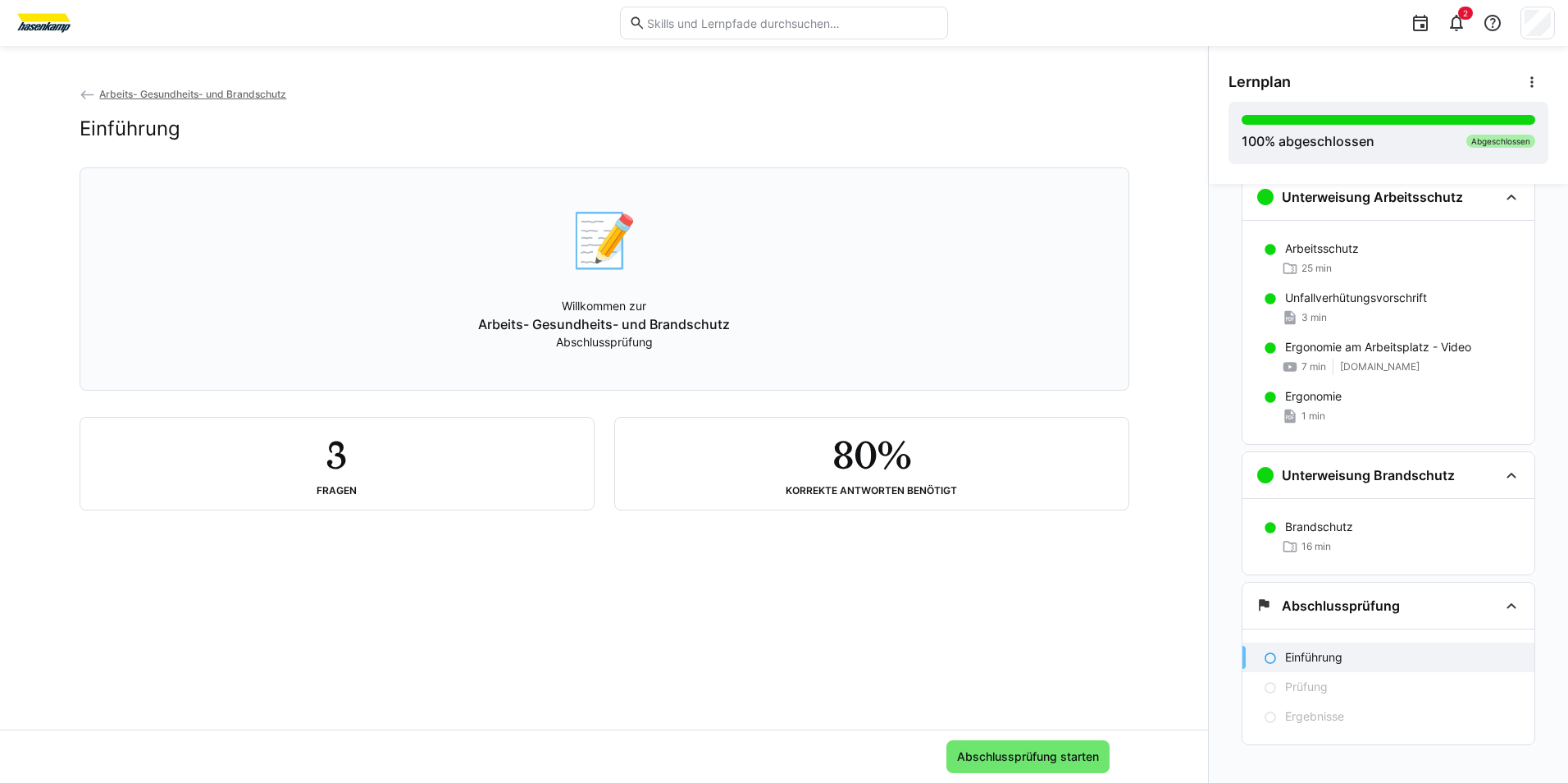
scroll to position [50, 0]
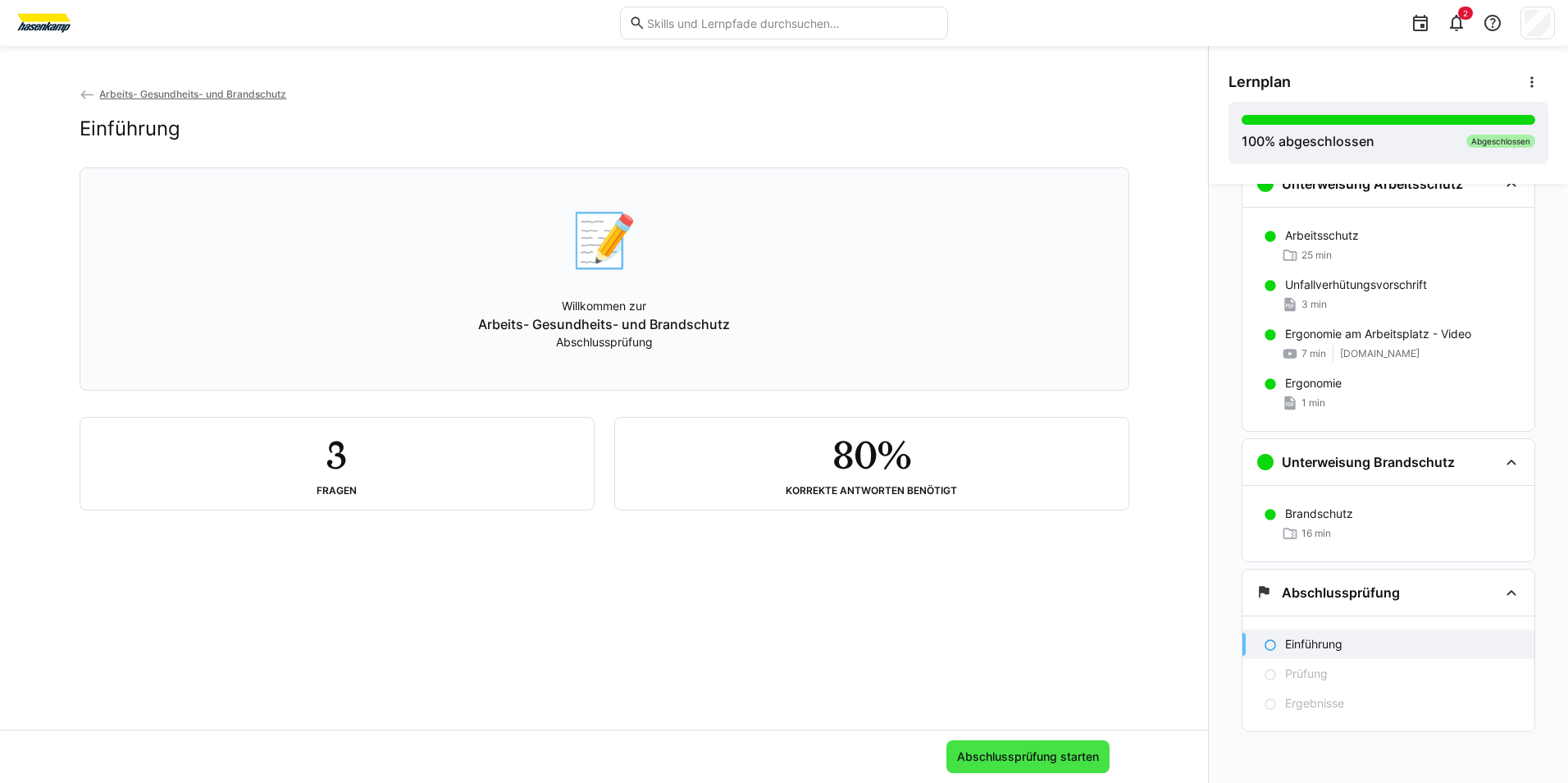
click at [1068, 766] on span "Abschlussprüfung starten" at bounding box center [1028, 756] width 163 height 32
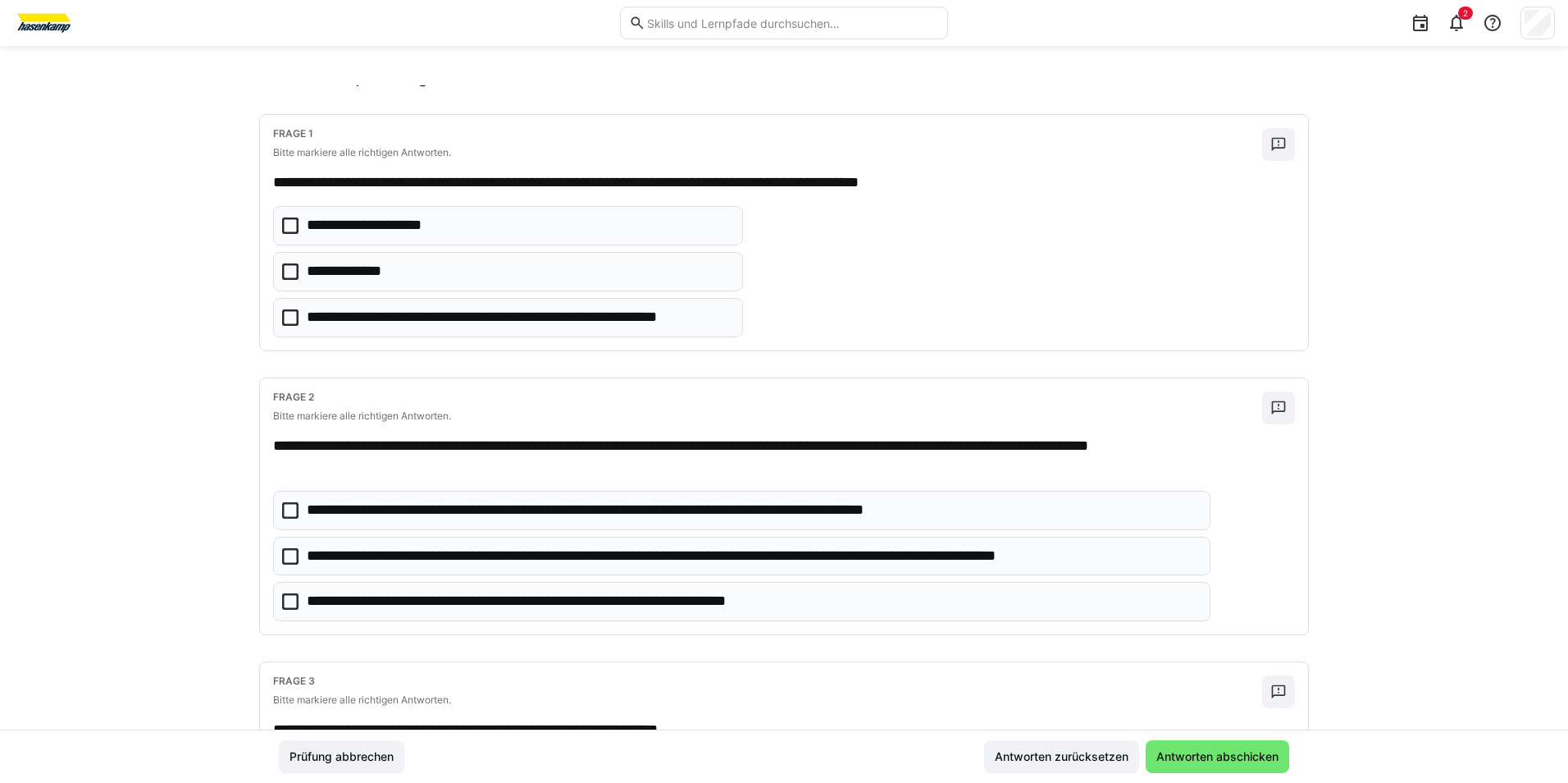
scroll to position [82, 0]
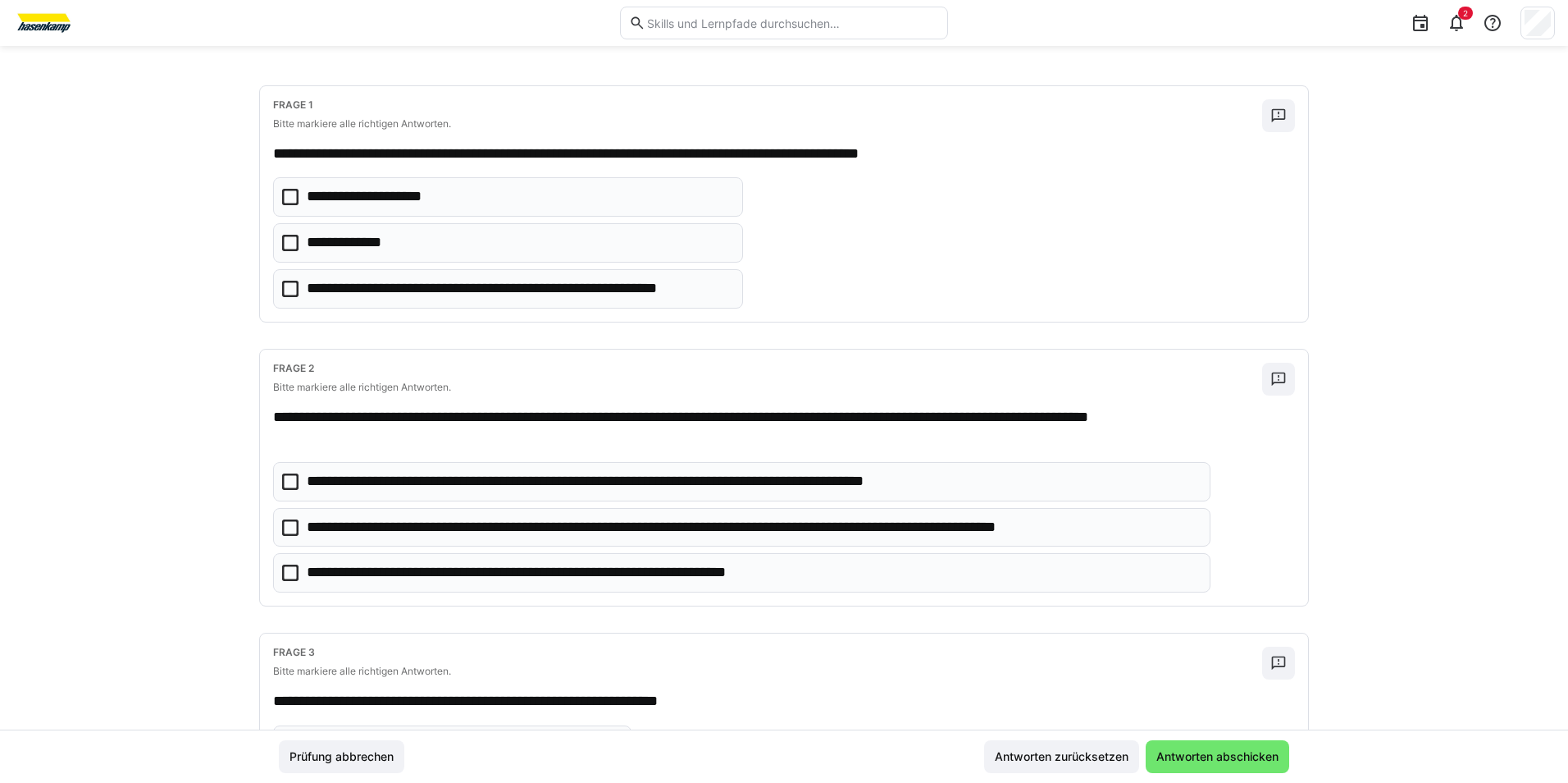
click at [284, 202] on icon at bounding box center [291, 197] width 17 height 17
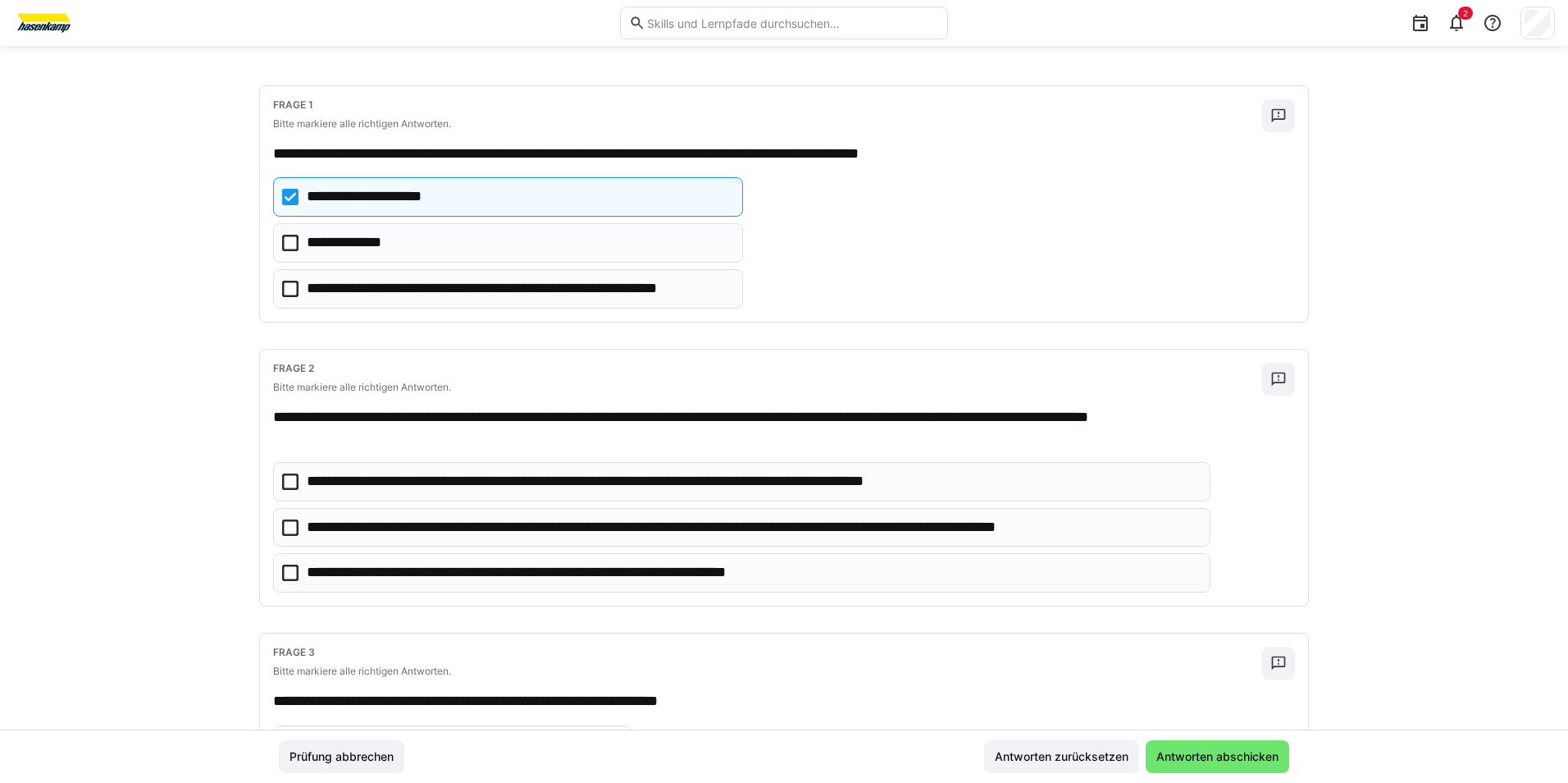
click at [287, 483] on icon at bounding box center [291, 481] width 17 height 17
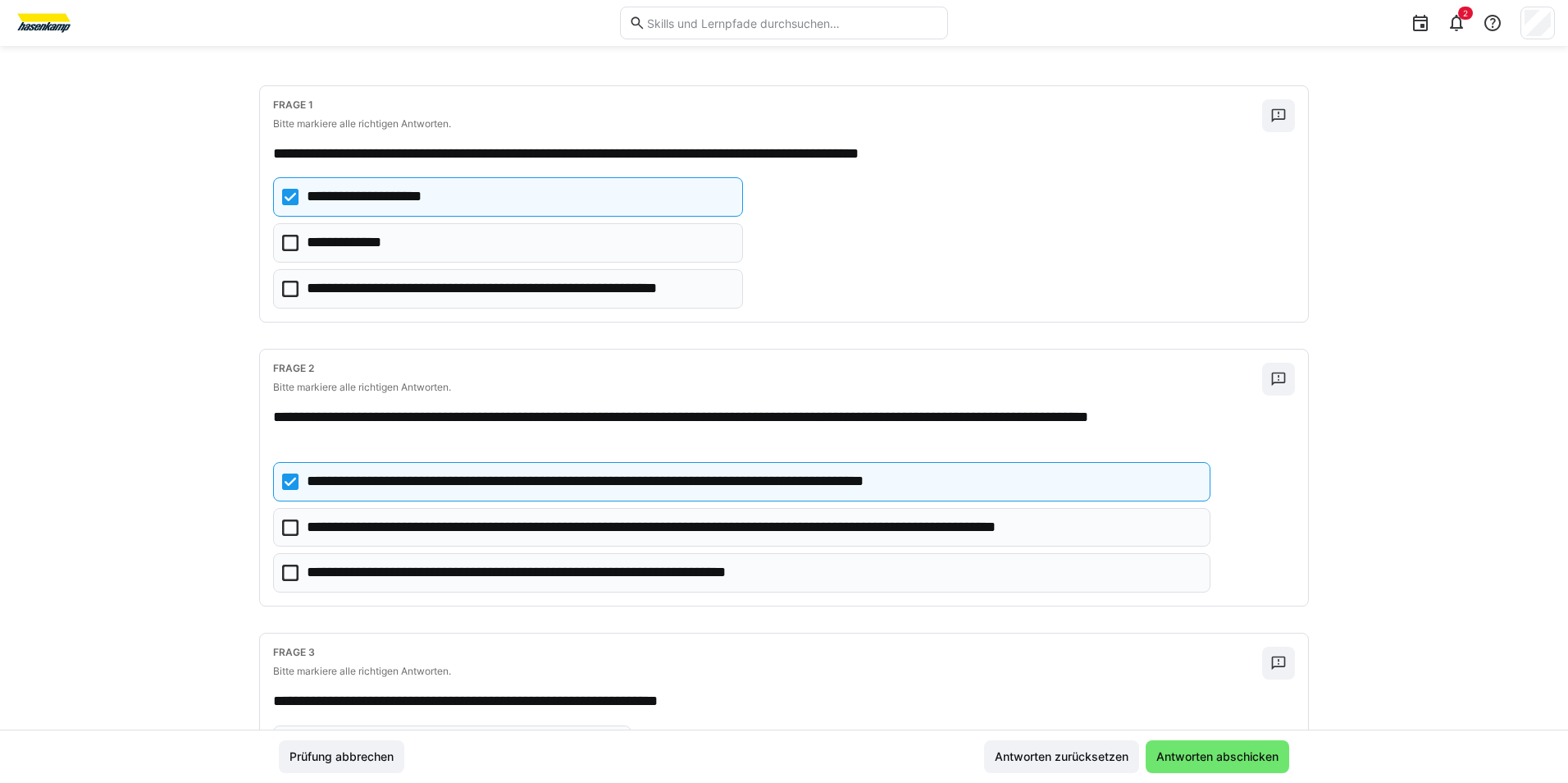
drag, startPoint x: 287, startPoint y: 531, endPoint x: 287, endPoint y: 544, distance: 13.0
click at [287, 534] on icon at bounding box center [291, 527] width 17 height 17
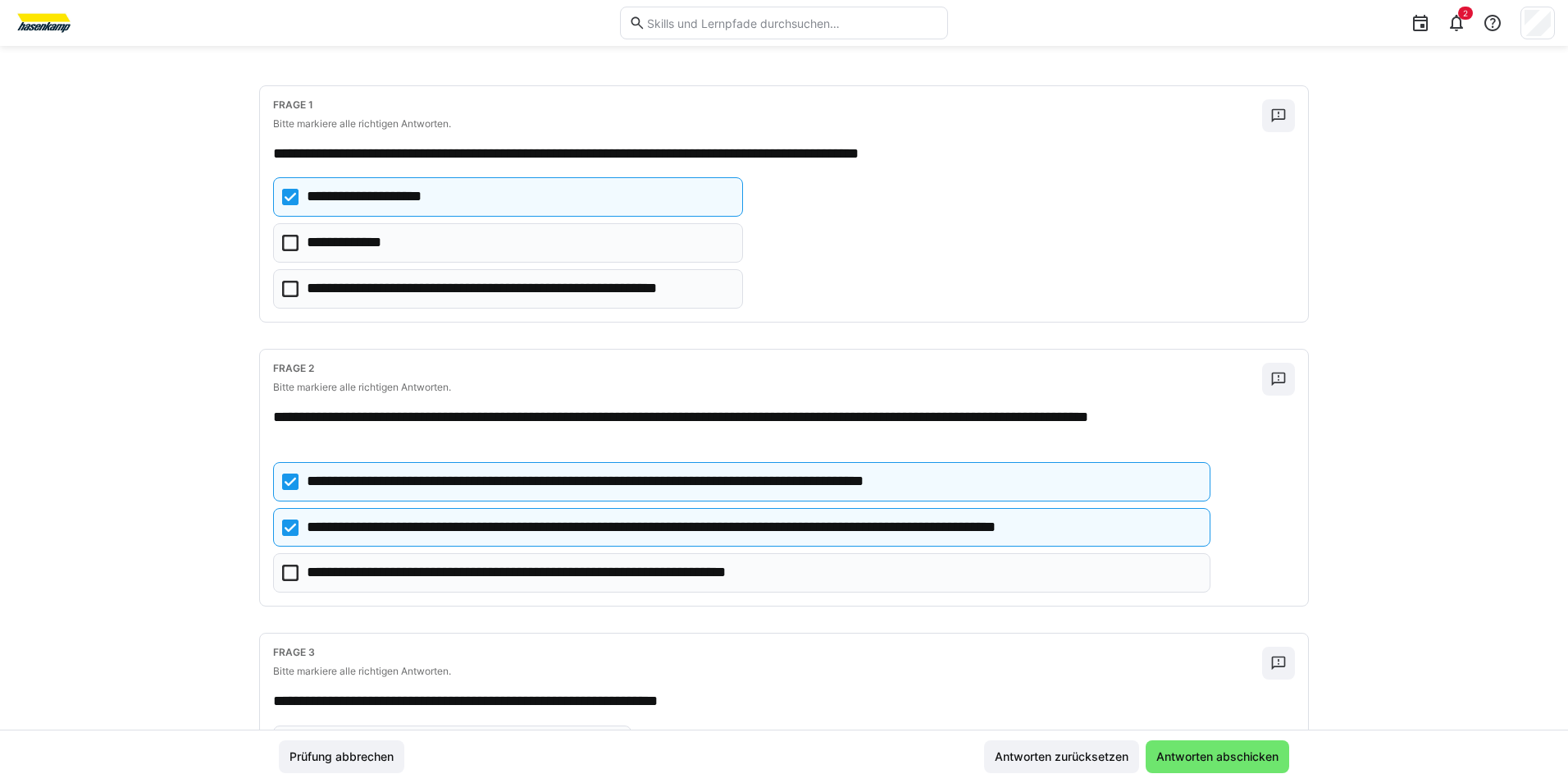
click at [287, 560] on eds-checkbox "**********" at bounding box center [742, 572] width 938 height 39
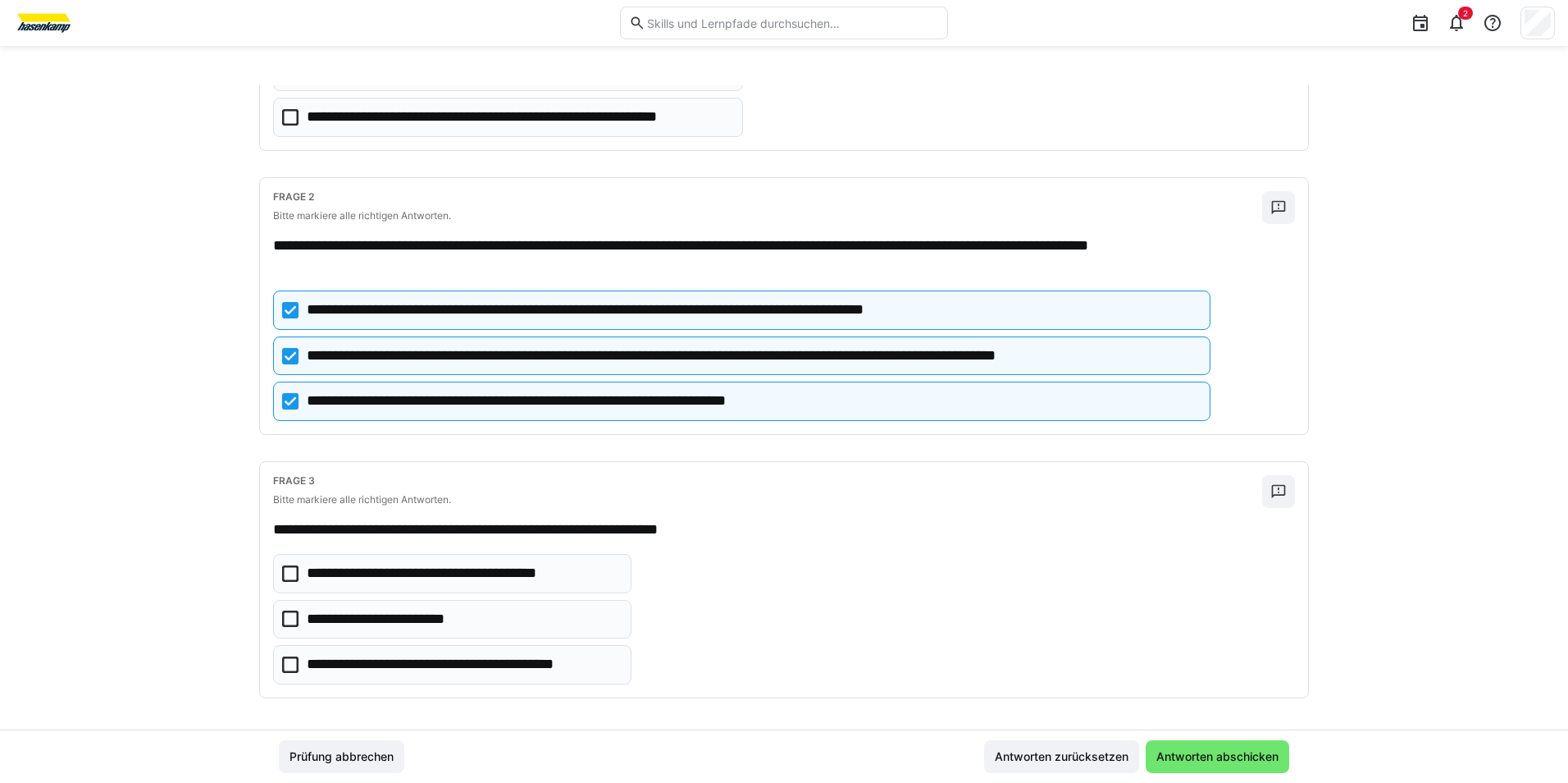
scroll to position [262, 0]
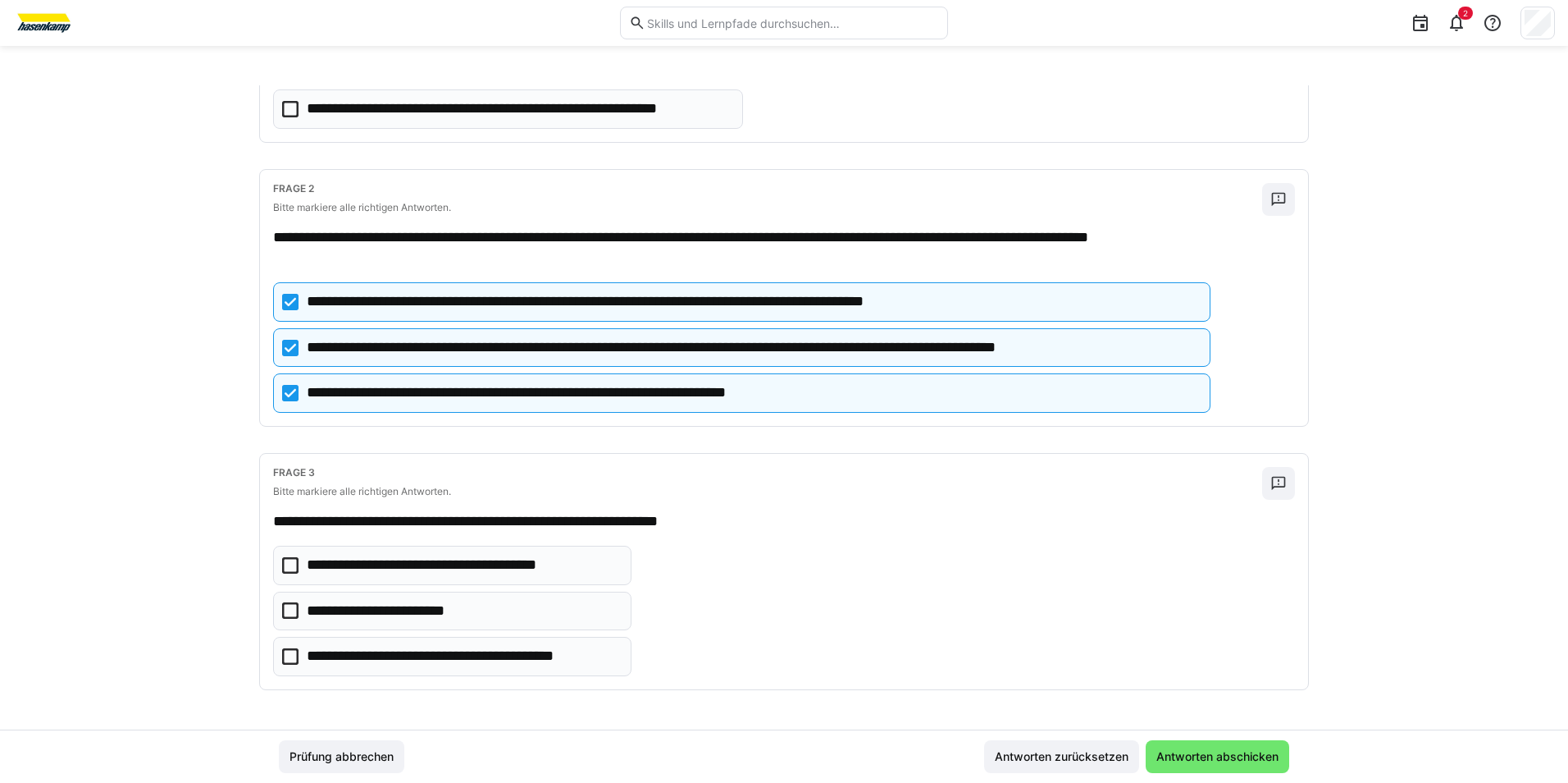
click at [282, 649] on icon at bounding box center [291, 656] width 17 height 17
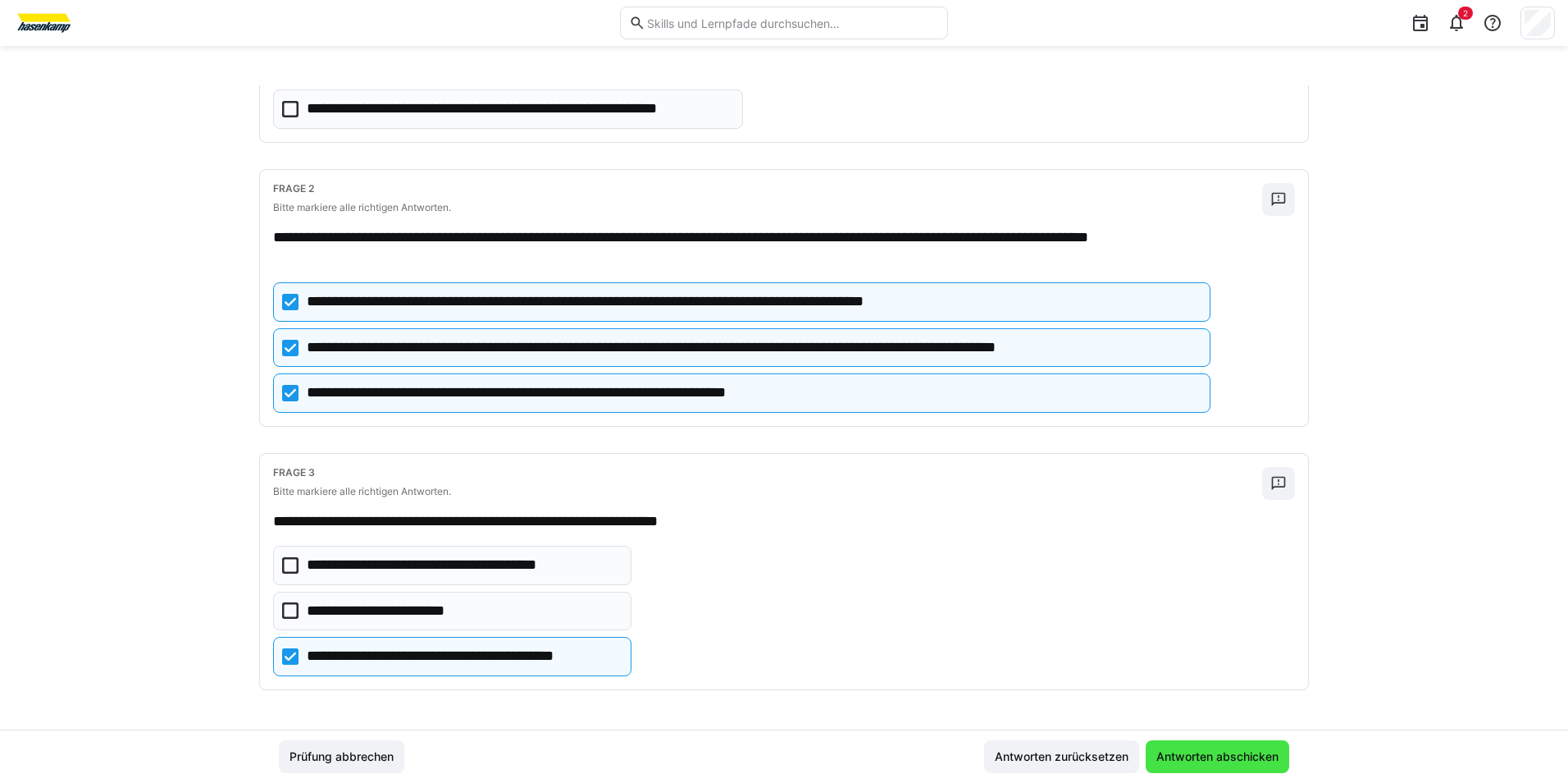
click at [1177, 746] on span "Antworten abschicken" at bounding box center [1217, 756] width 143 height 32
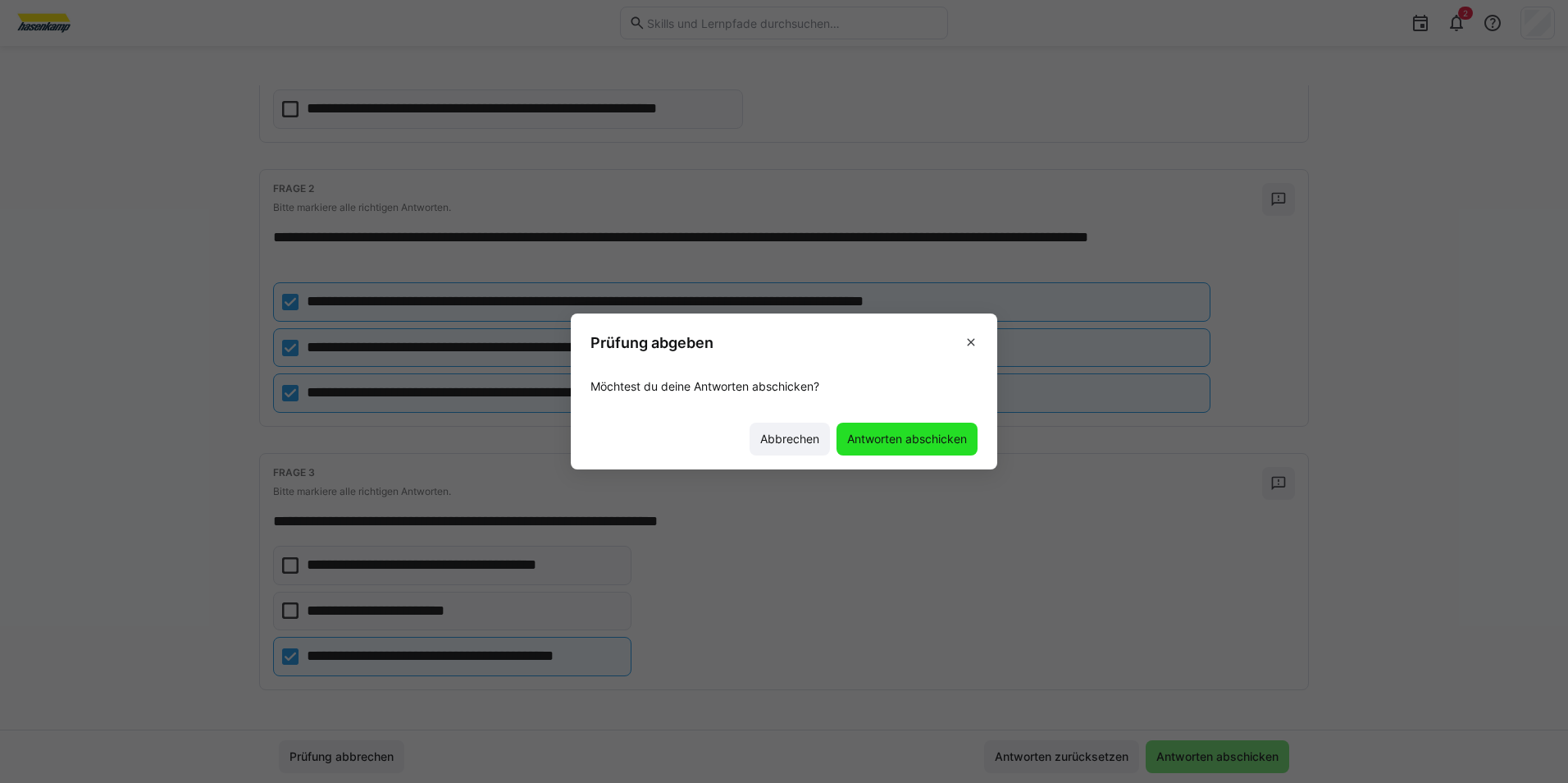
click at [895, 438] on span "Antworten abschicken" at bounding box center [907, 439] width 125 height 17
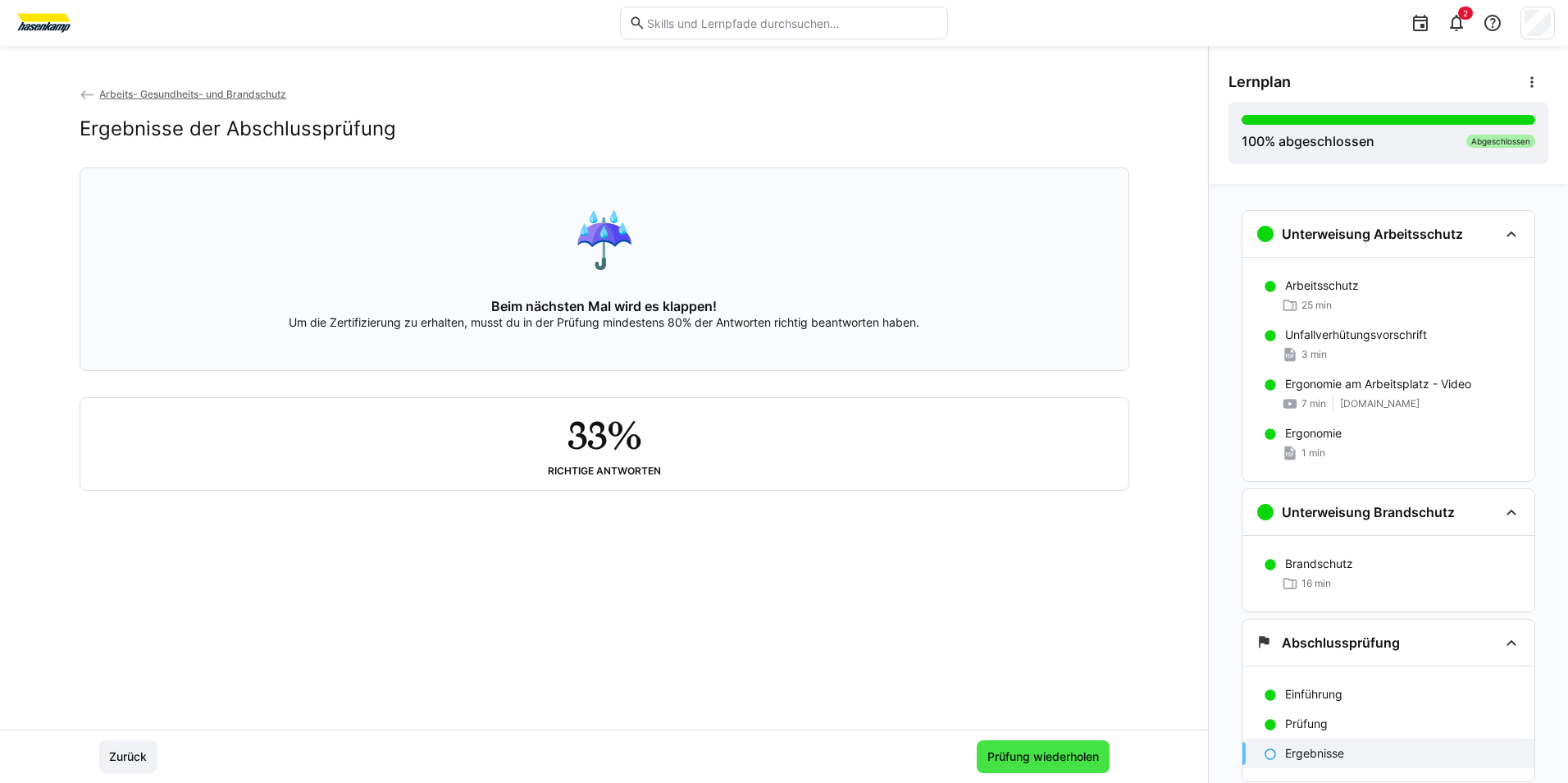
click at [985, 751] on span "Prüfung wiederholen" at bounding box center [1043, 756] width 117 height 17
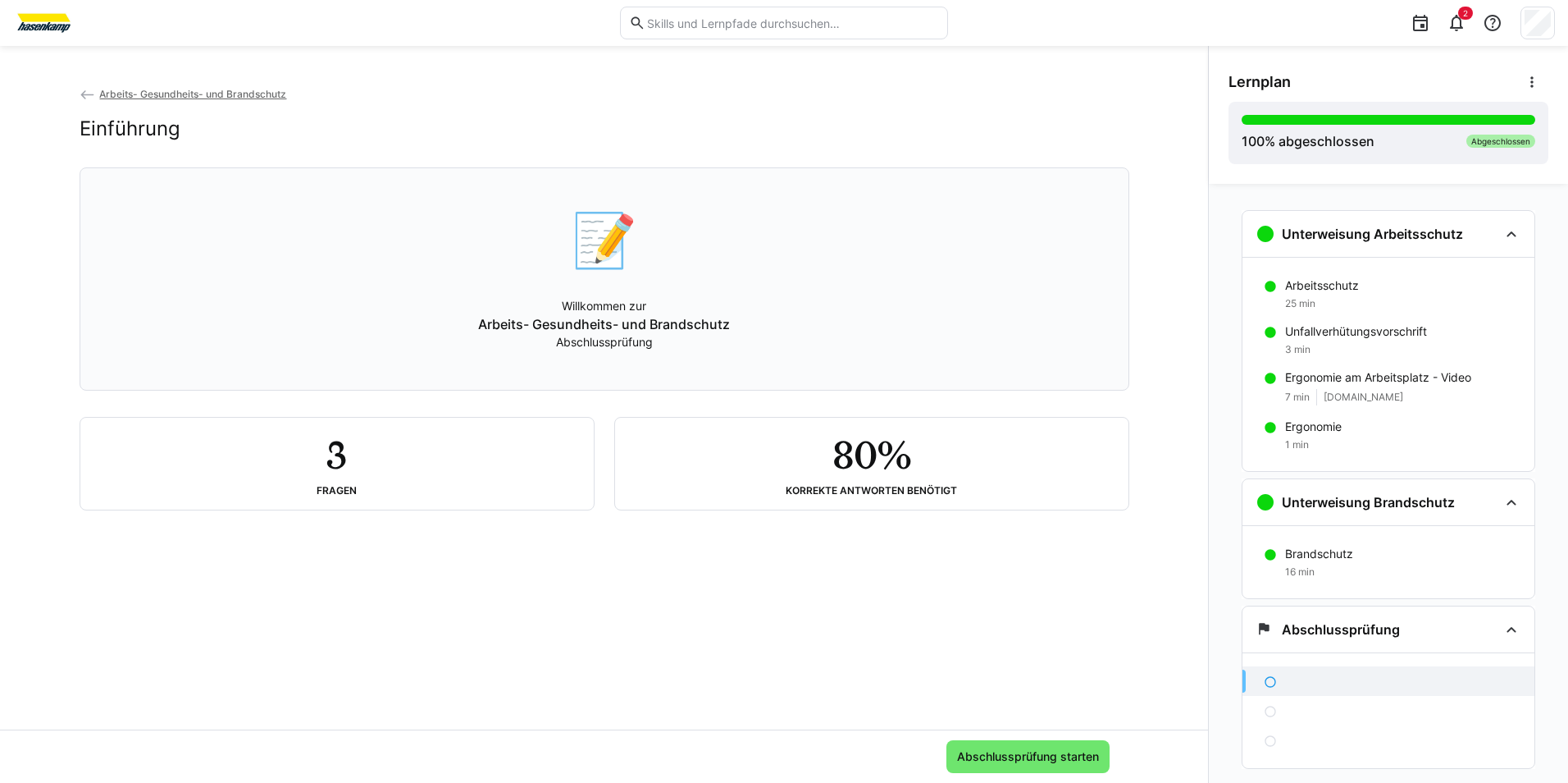
scroll to position [50, 0]
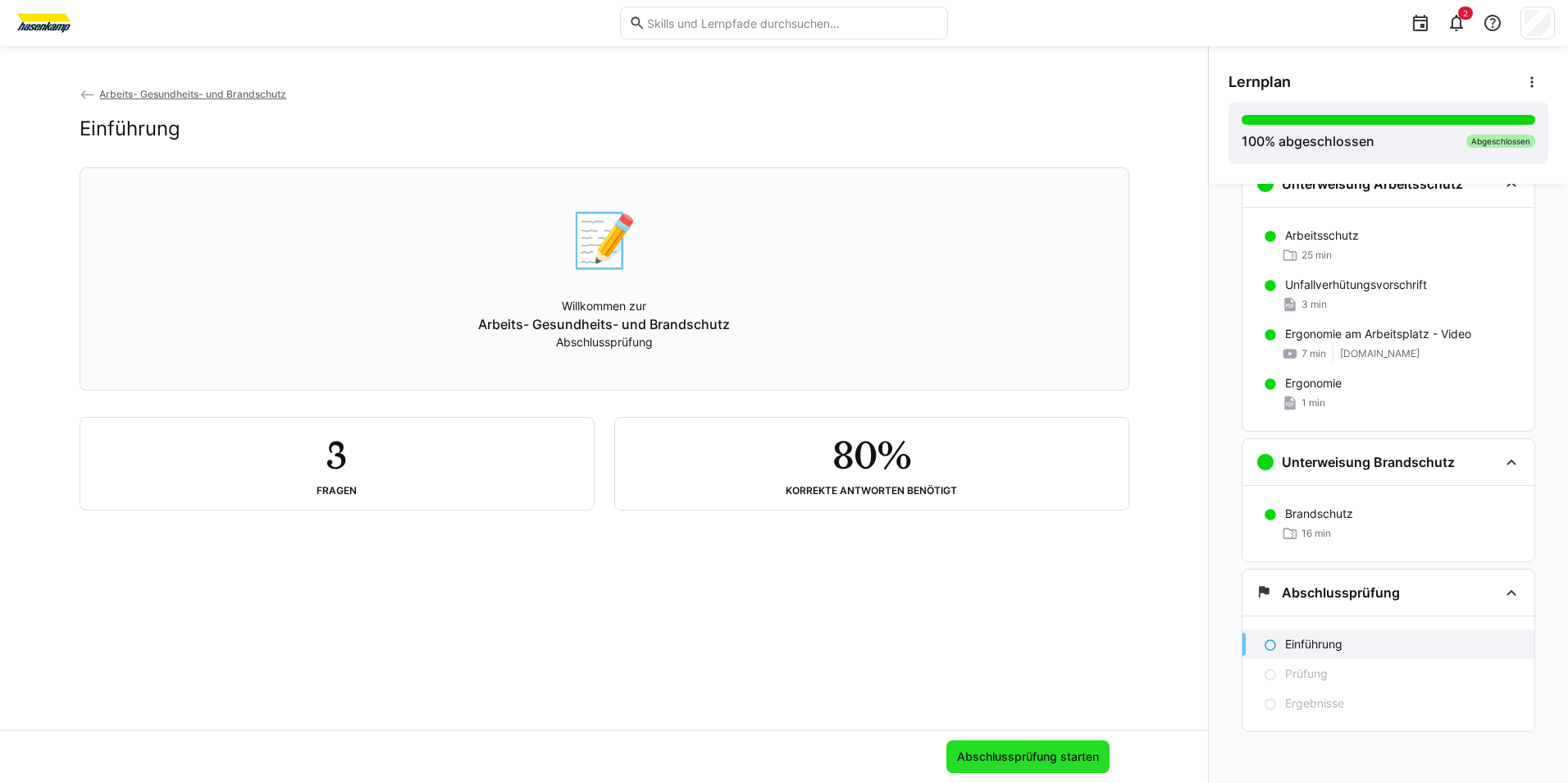
click at [1008, 756] on span "Abschlussprüfung starten" at bounding box center [1028, 756] width 147 height 17
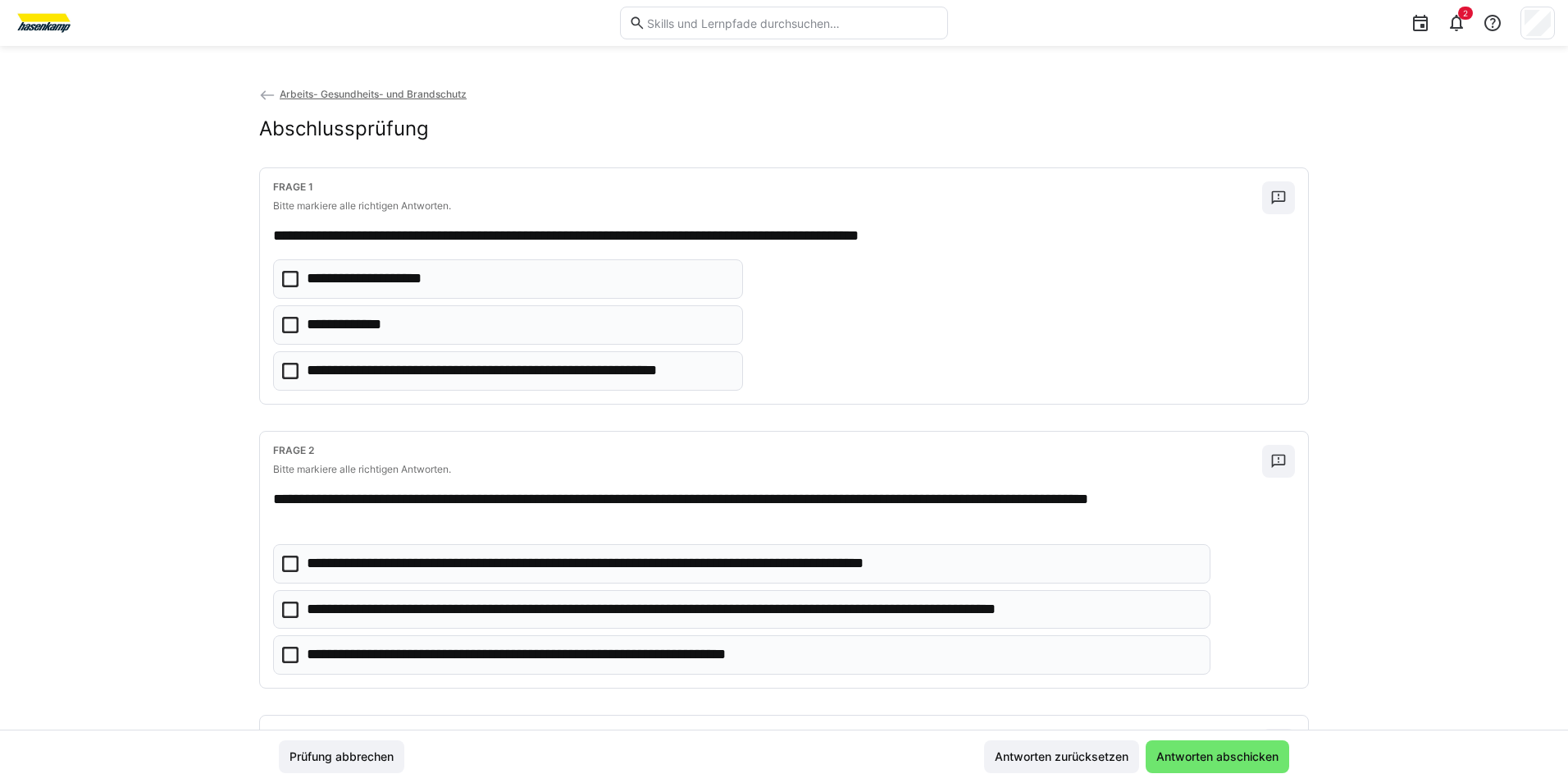
click at [282, 277] on icon at bounding box center [291, 279] width 17 height 17
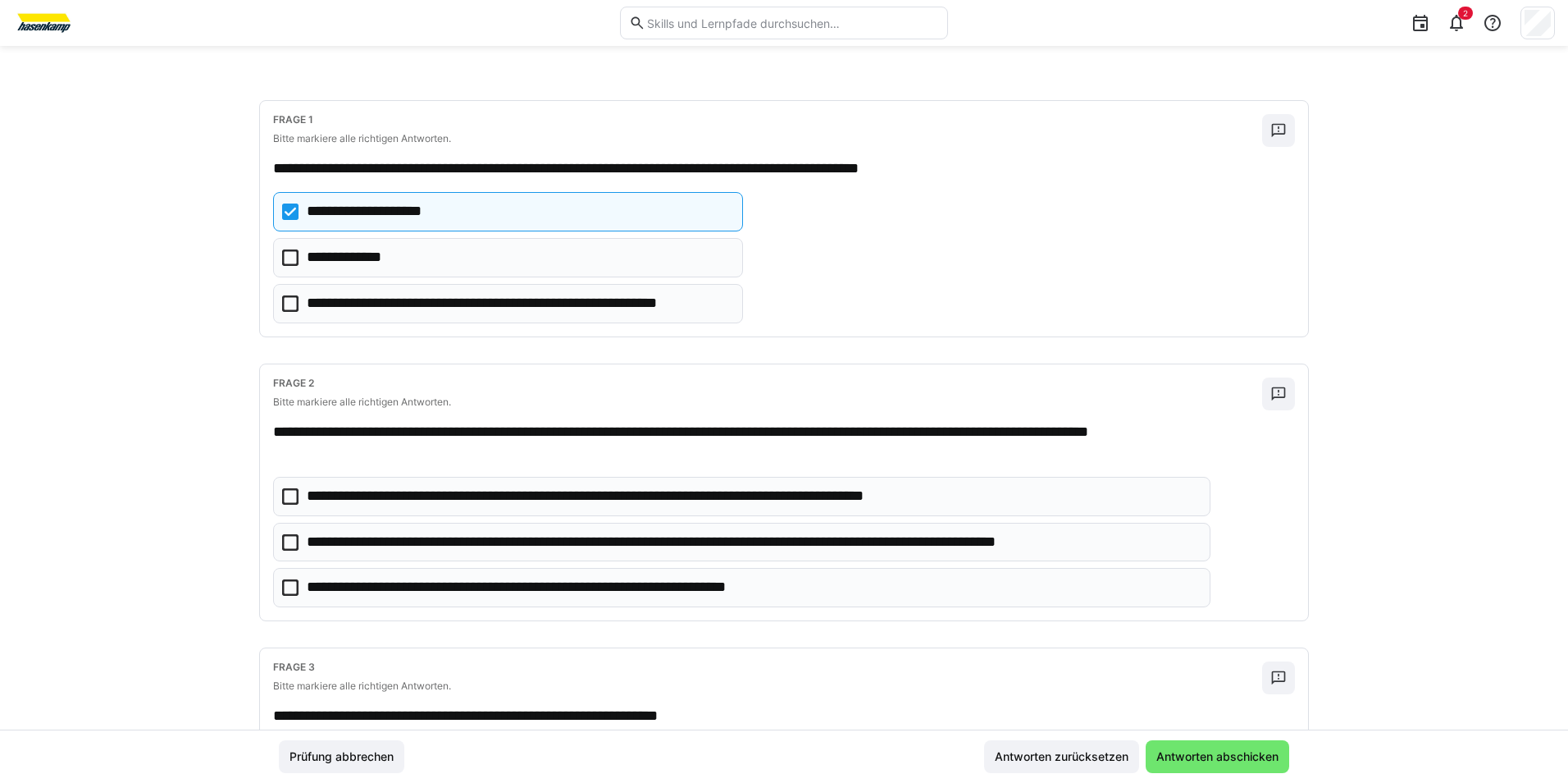
scroll to position [164, 0]
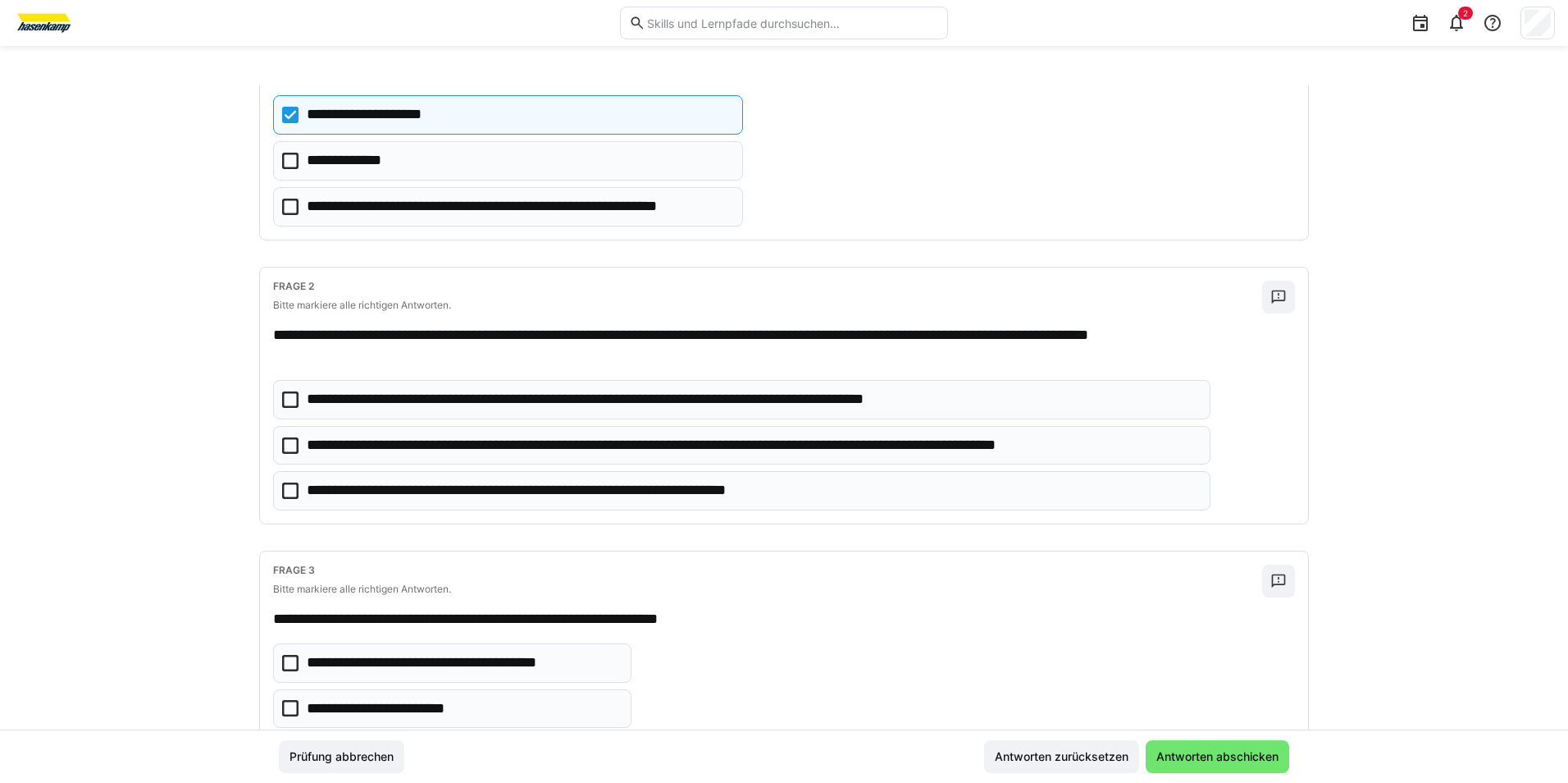
click at [291, 445] on icon at bounding box center [291, 446] width 17 height 17
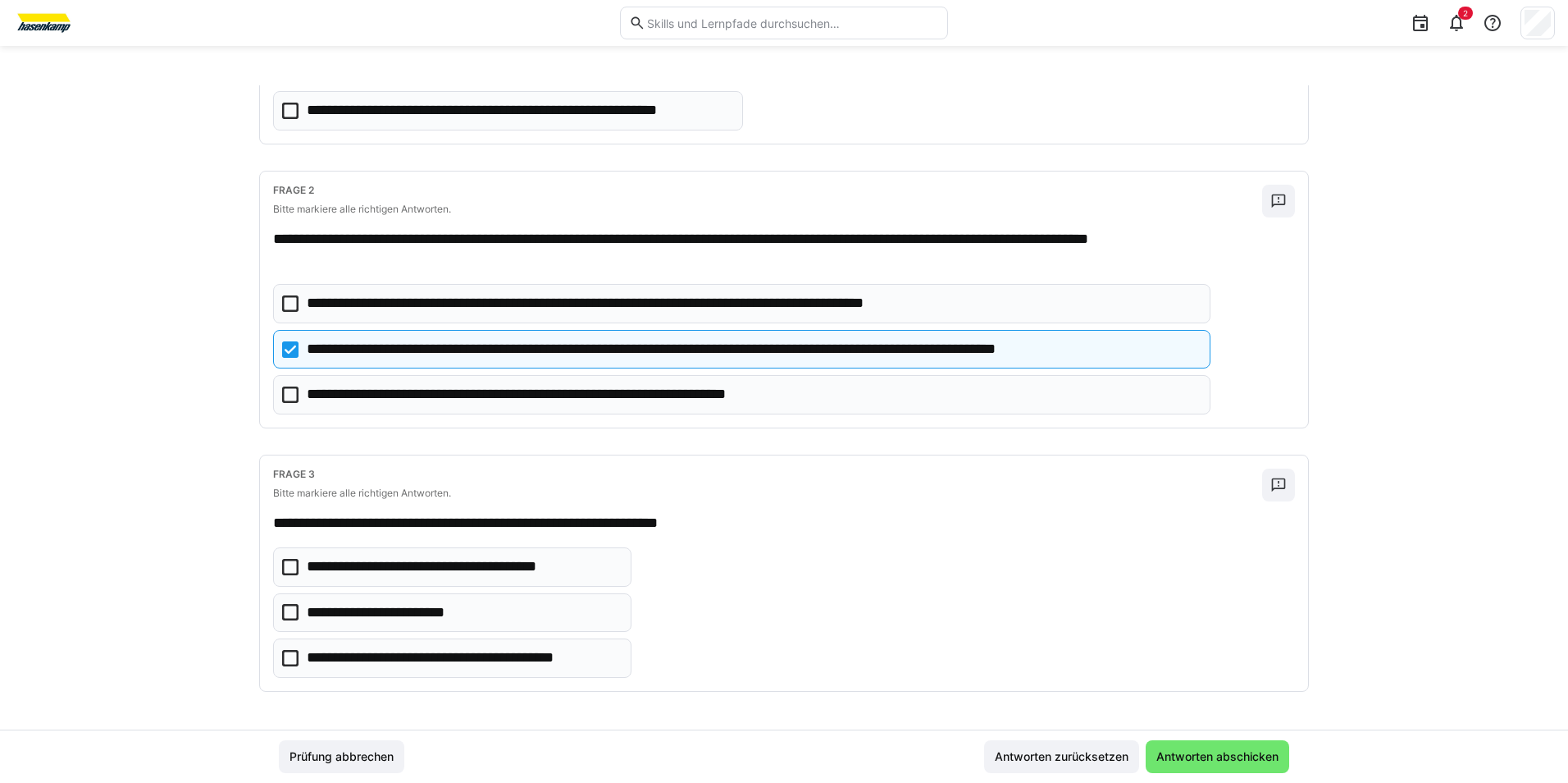
scroll to position [262, 0]
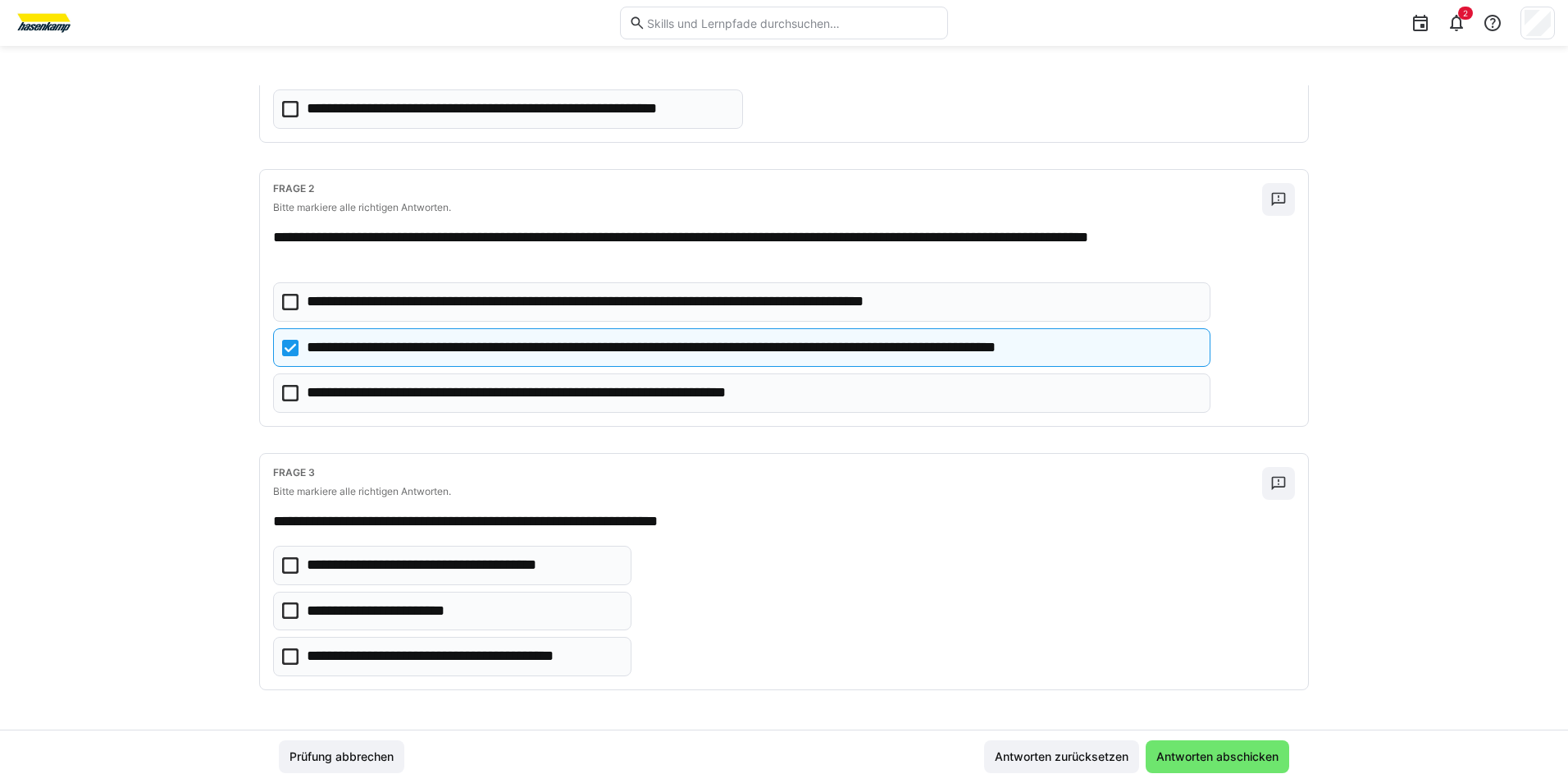
drag, startPoint x: 283, startPoint y: 562, endPoint x: 291, endPoint y: 591, distance: 30.1
click at [286, 567] on icon at bounding box center [291, 566] width 17 height 17
click at [283, 649] on icon at bounding box center [291, 656] width 17 height 17
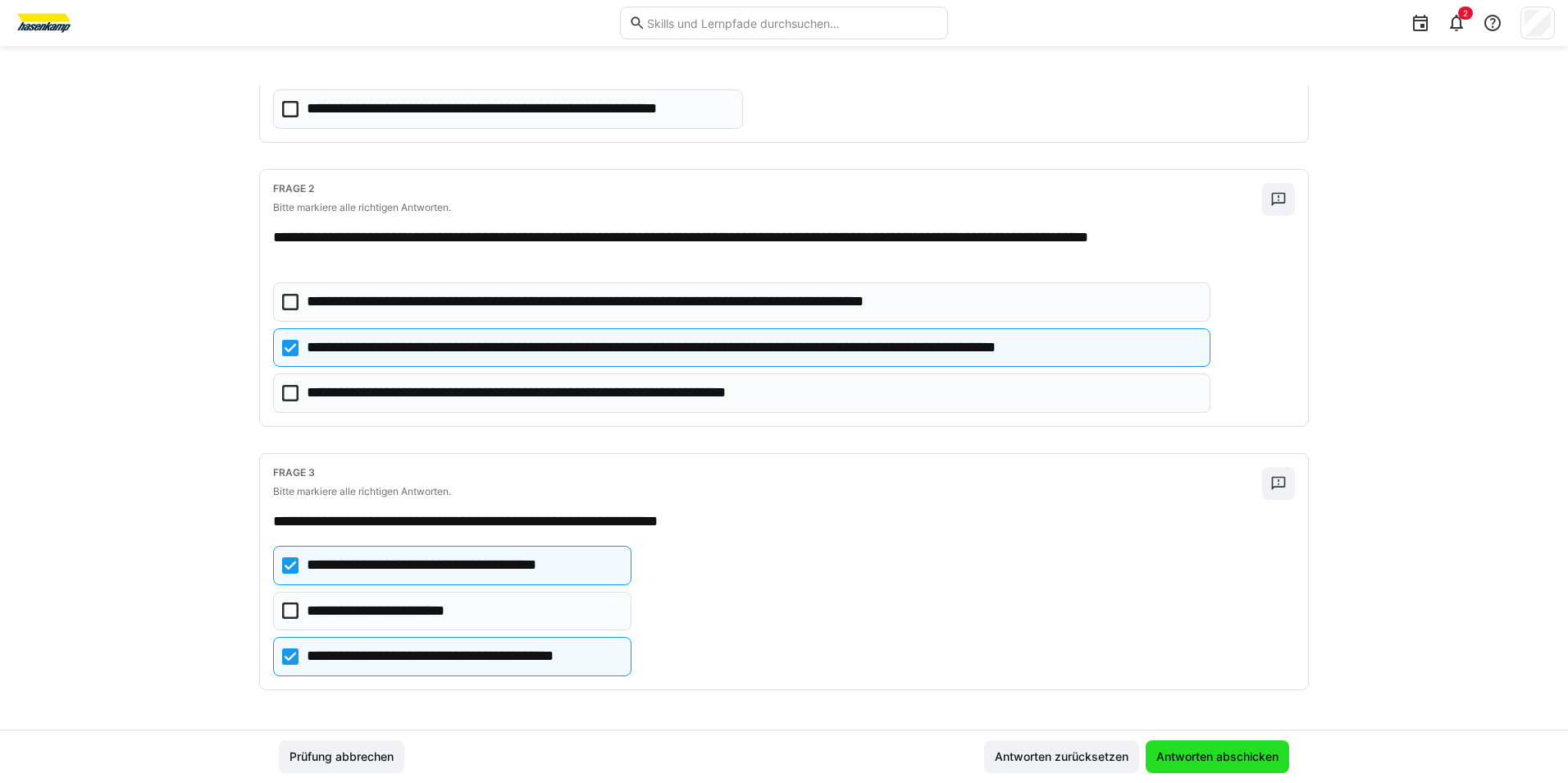
click at [1174, 749] on span "Antworten abschicken" at bounding box center [1217, 756] width 127 height 17
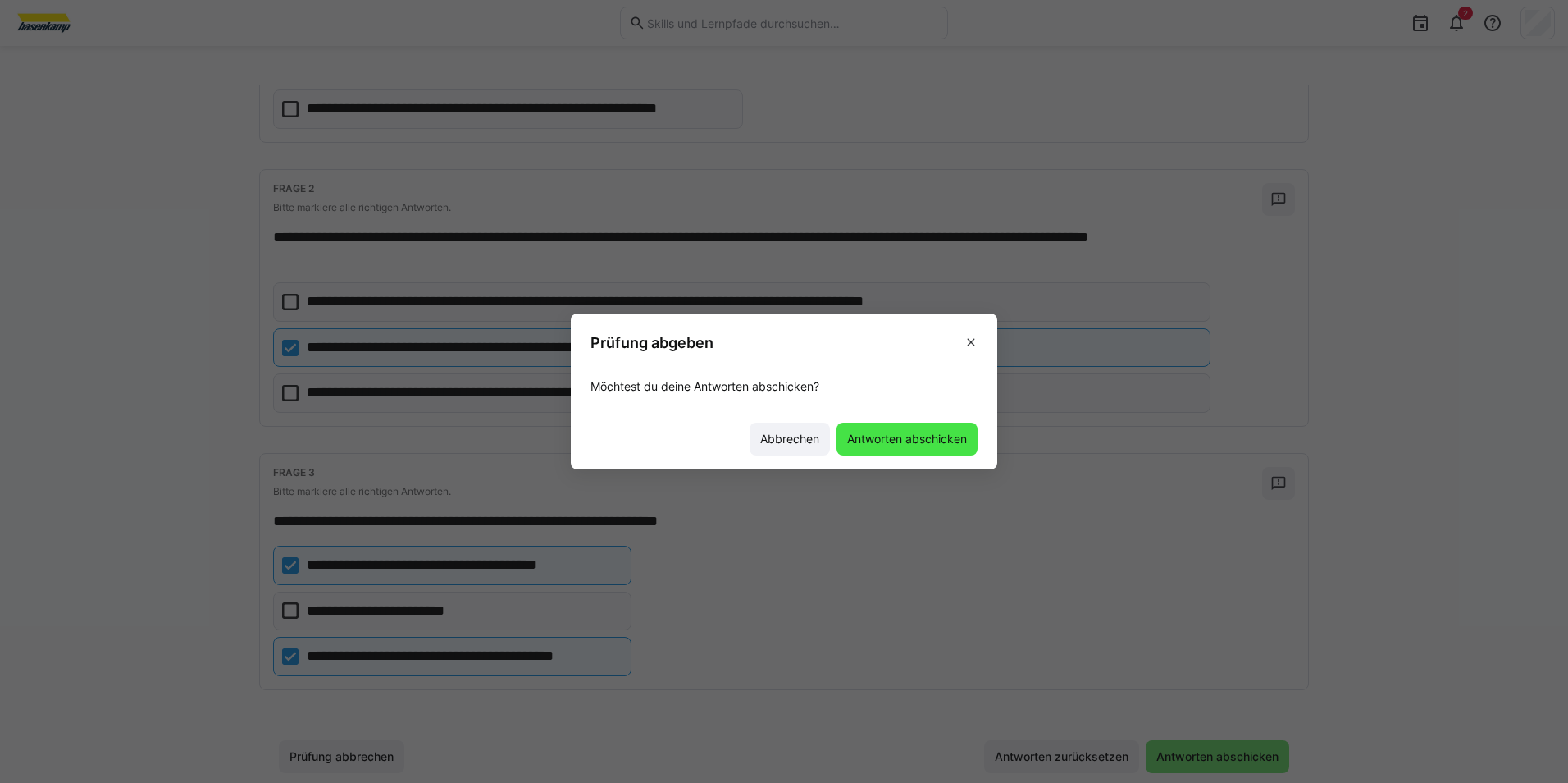
click at [908, 437] on span "Antworten abschicken" at bounding box center [907, 439] width 125 height 17
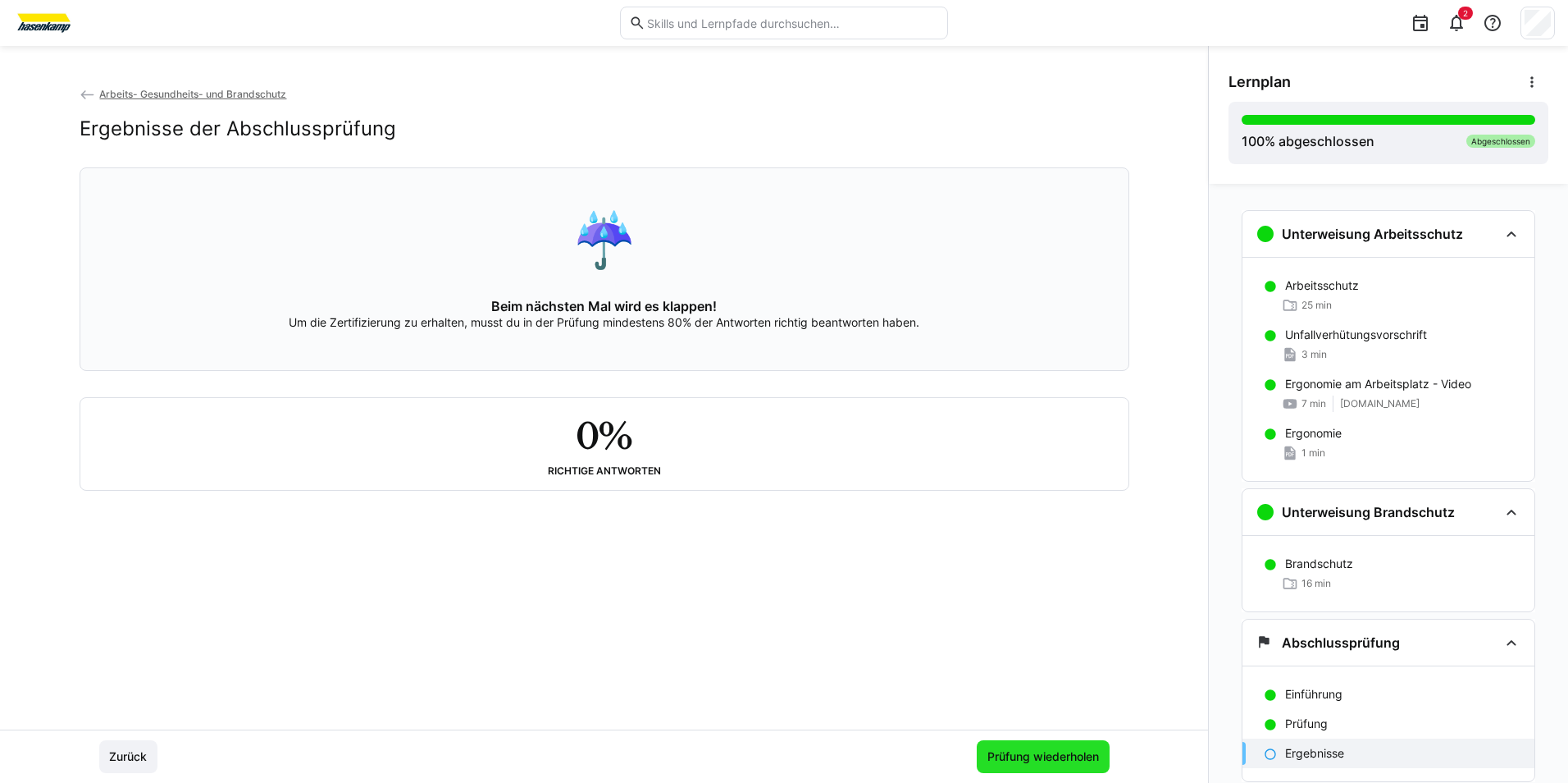
click at [1037, 748] on span "Prüfung wiederholen" at bounding box center [1043, 756] width 117 height 17
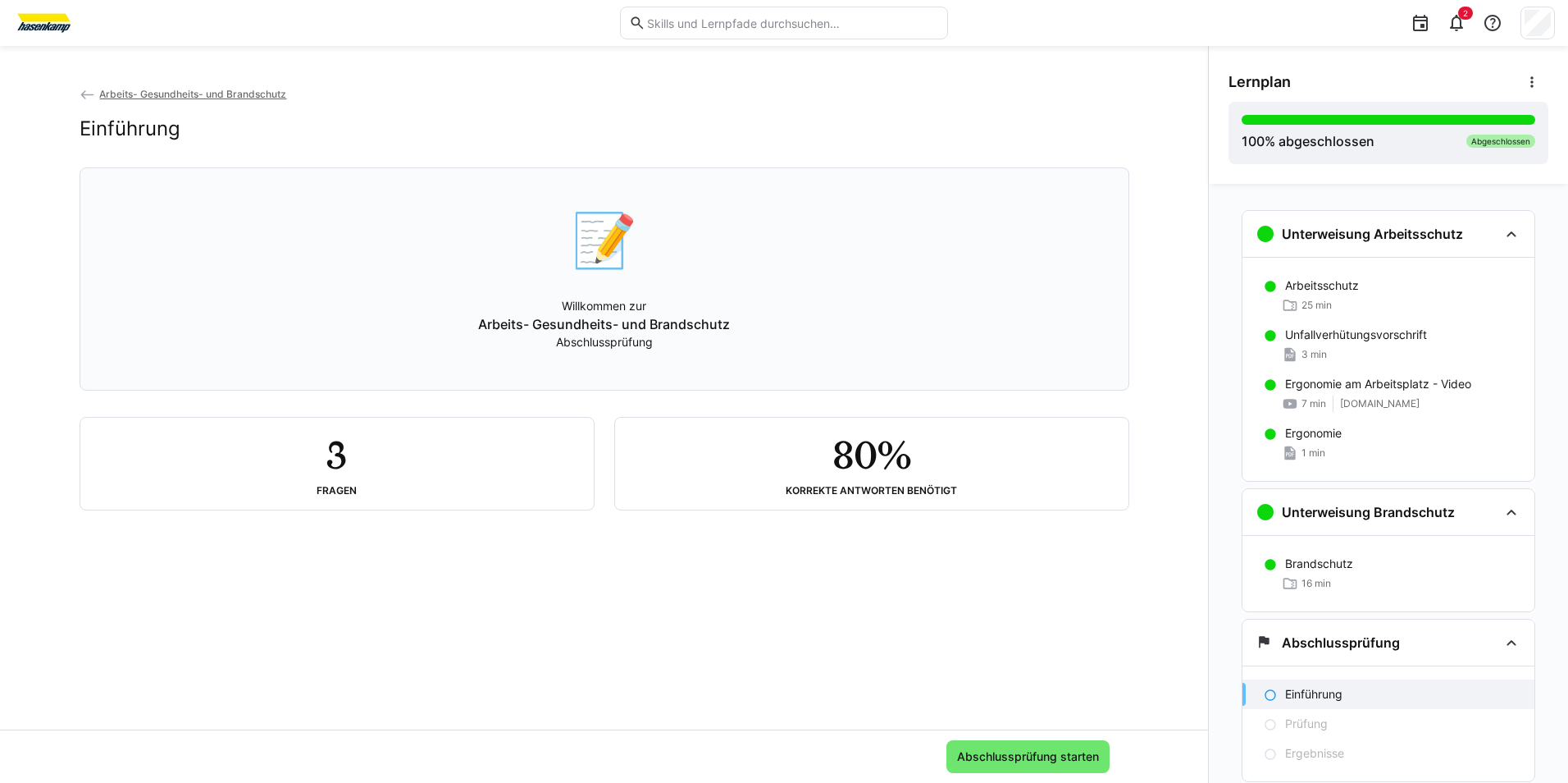
scroll to position [50, 0]
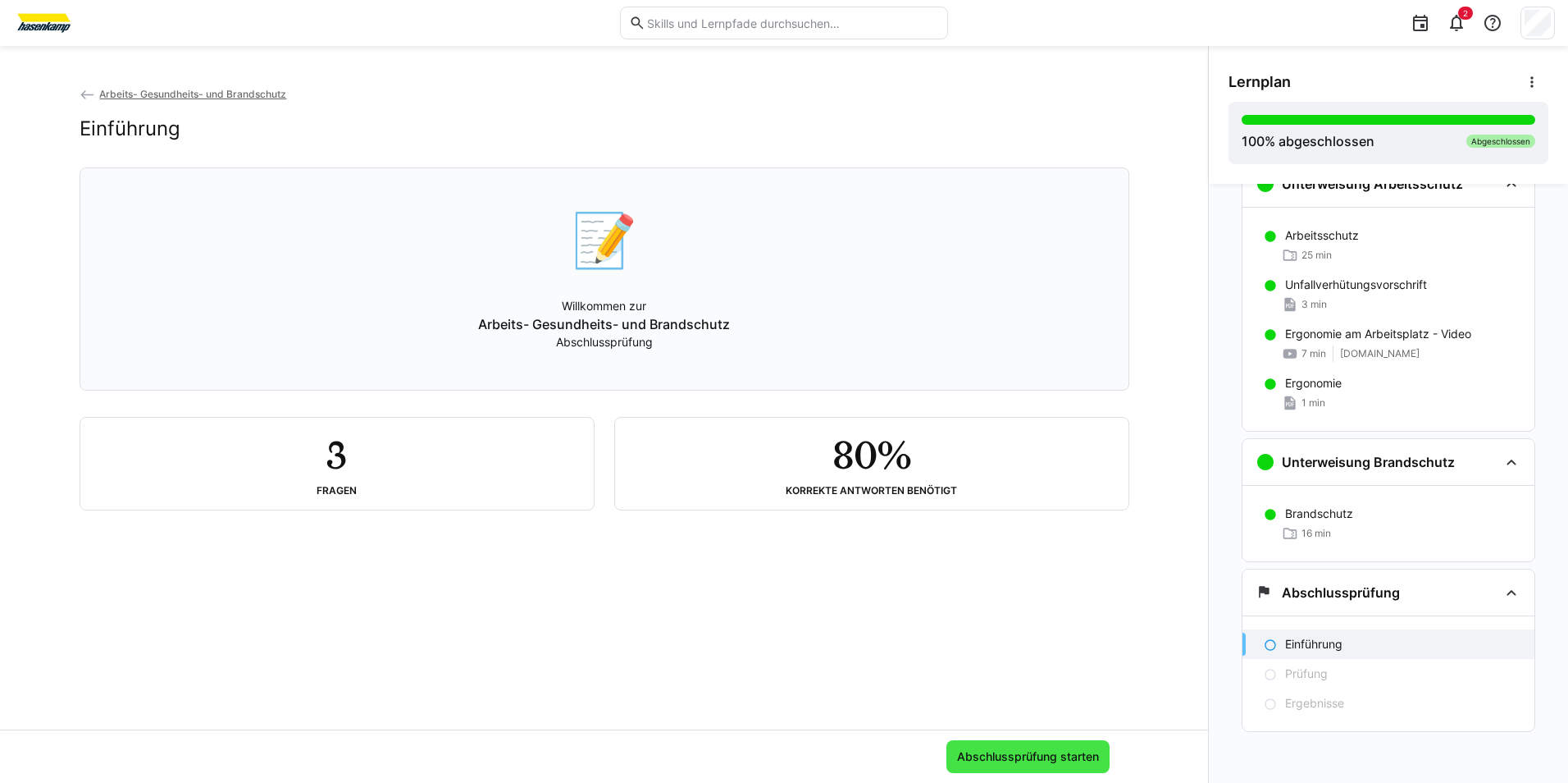
click at [1048, 756] on span "Abschlussprüfung starten" at bounding box center [1028, 756] width 147 height 17
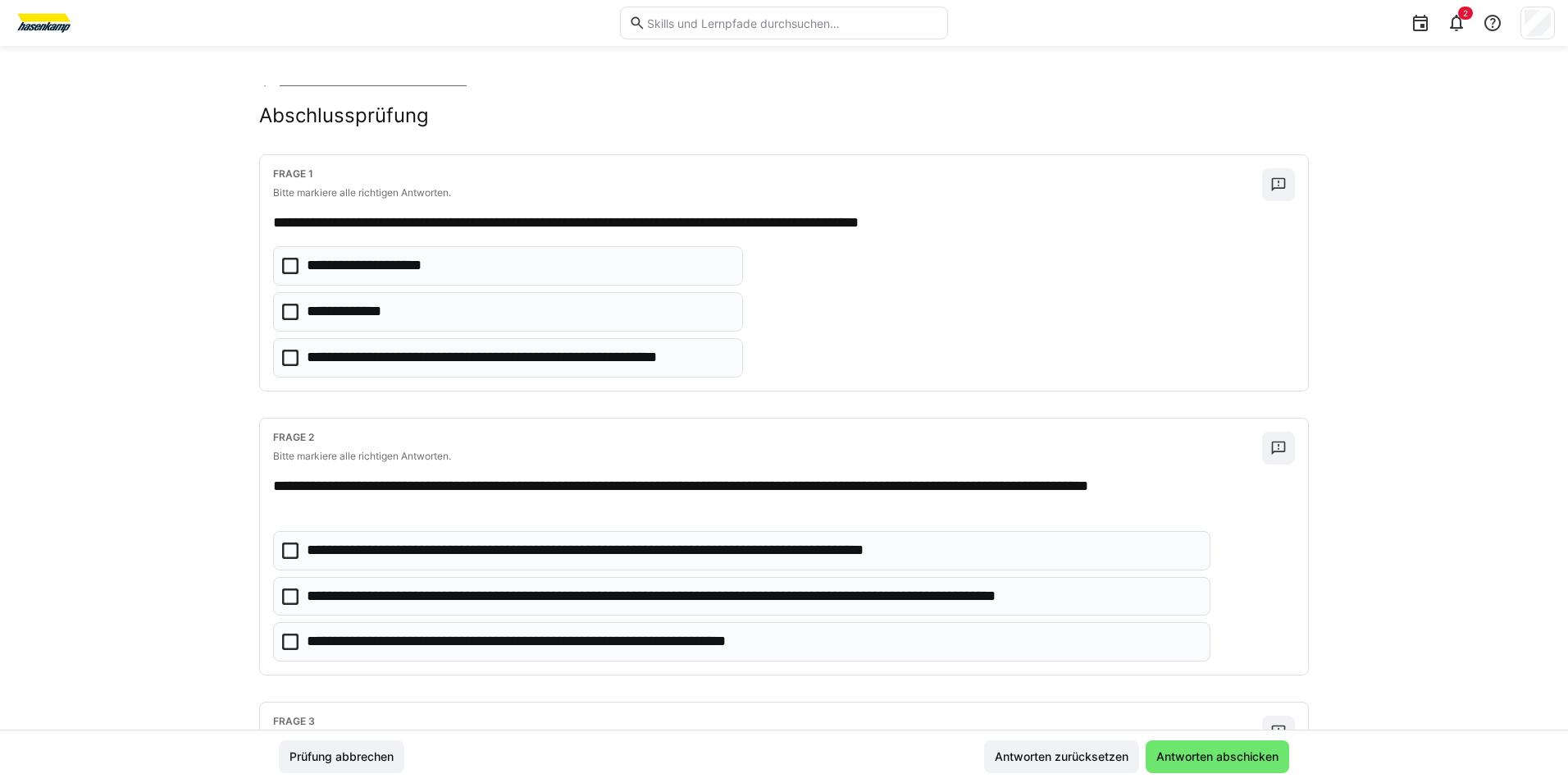
scroll to position [0, 0]
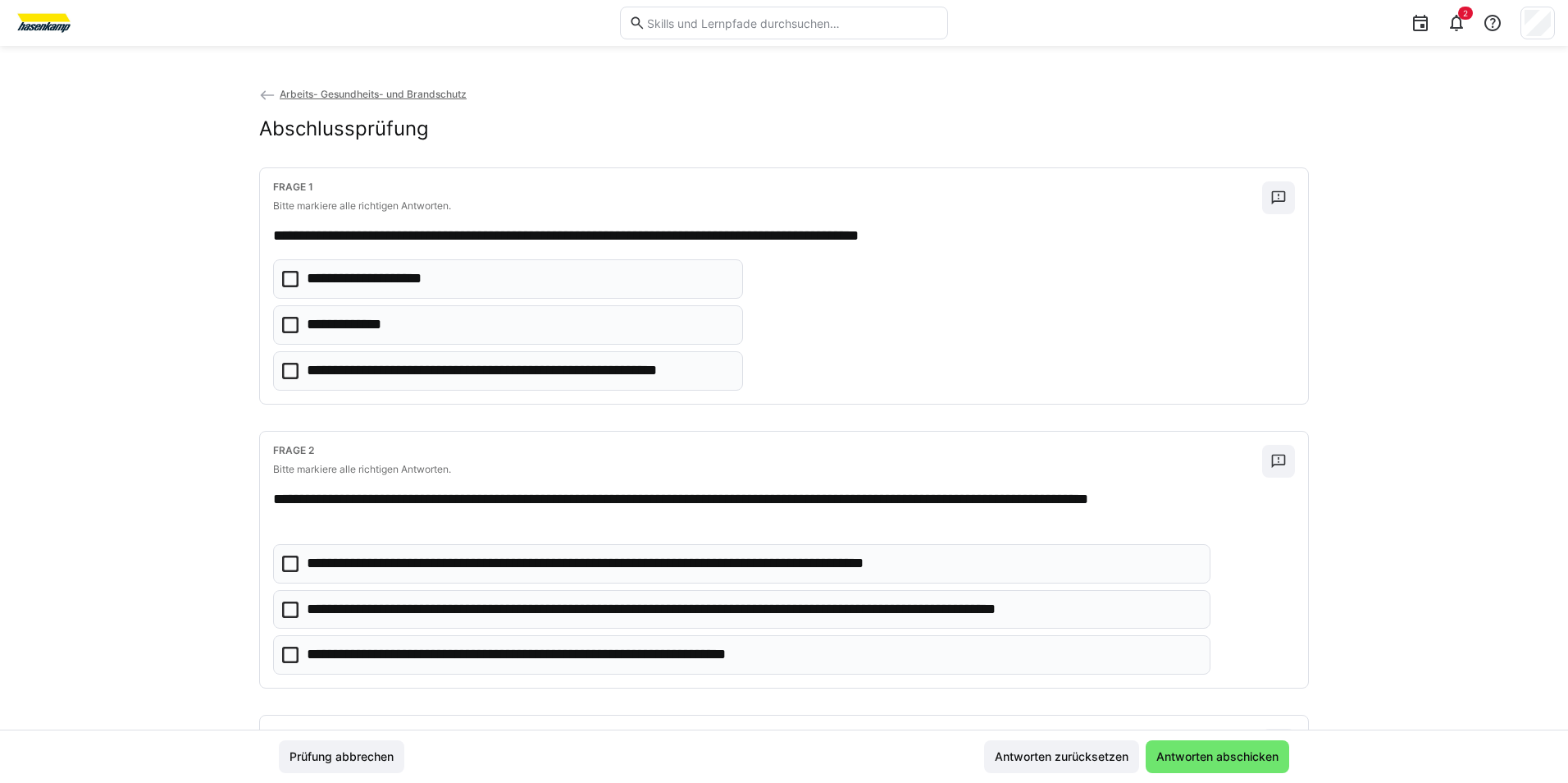
click at [289, 280] on icon at bounding box center [291, 279] width 17 height 17
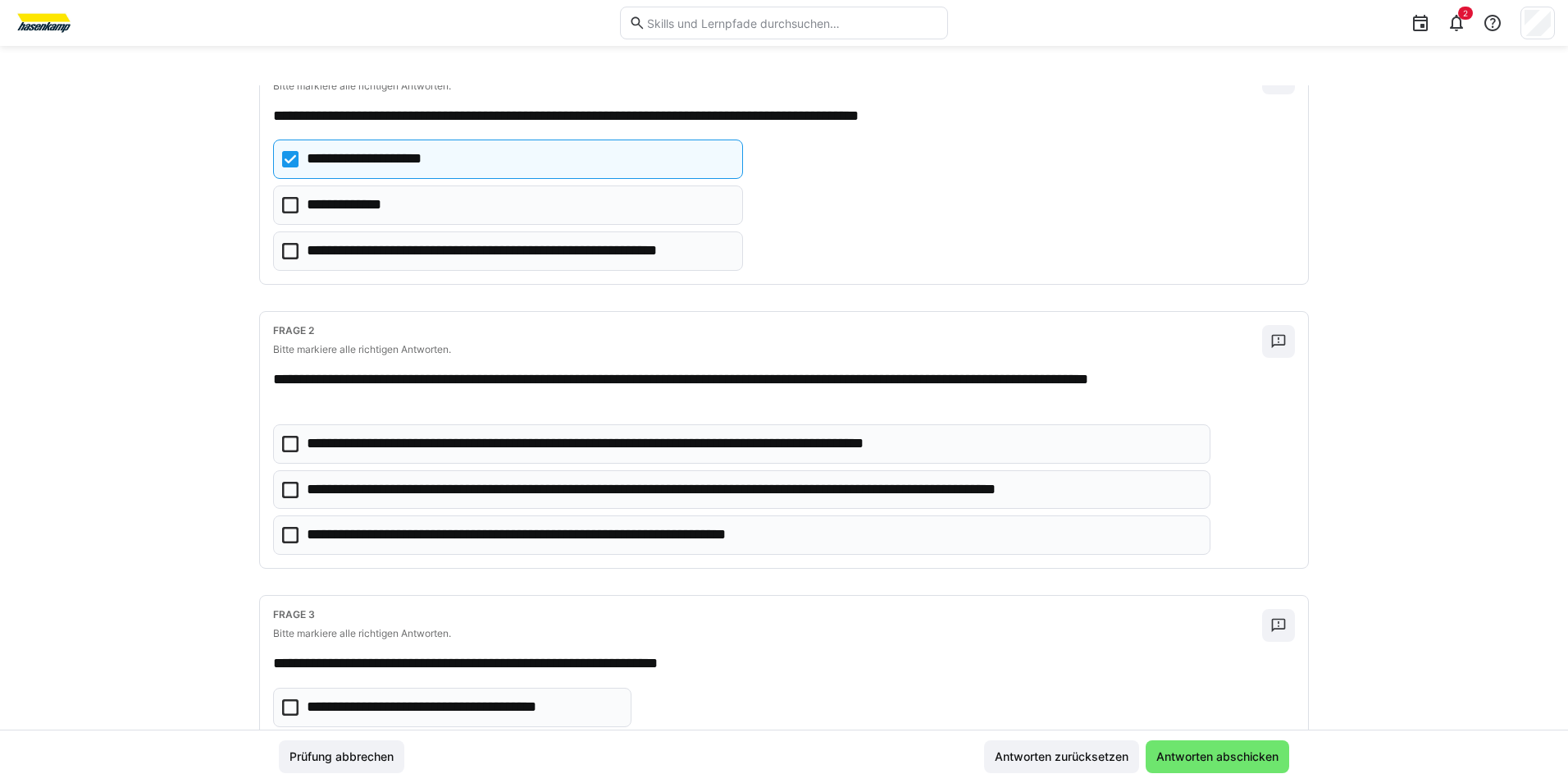
scroll to position [246, 0]
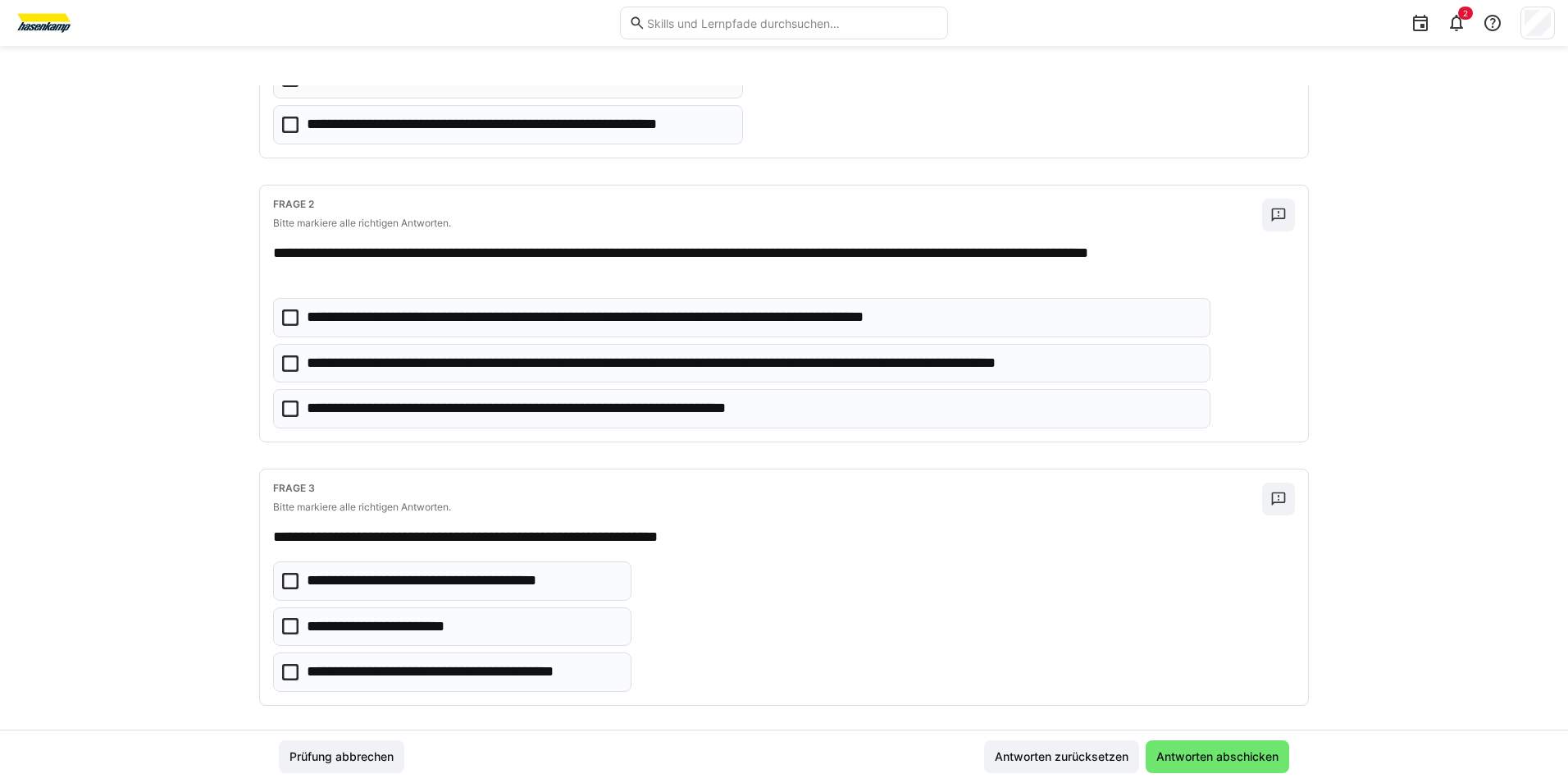
click at [292, 362] on icon at bounding box center [291, 363] width 17 height 17
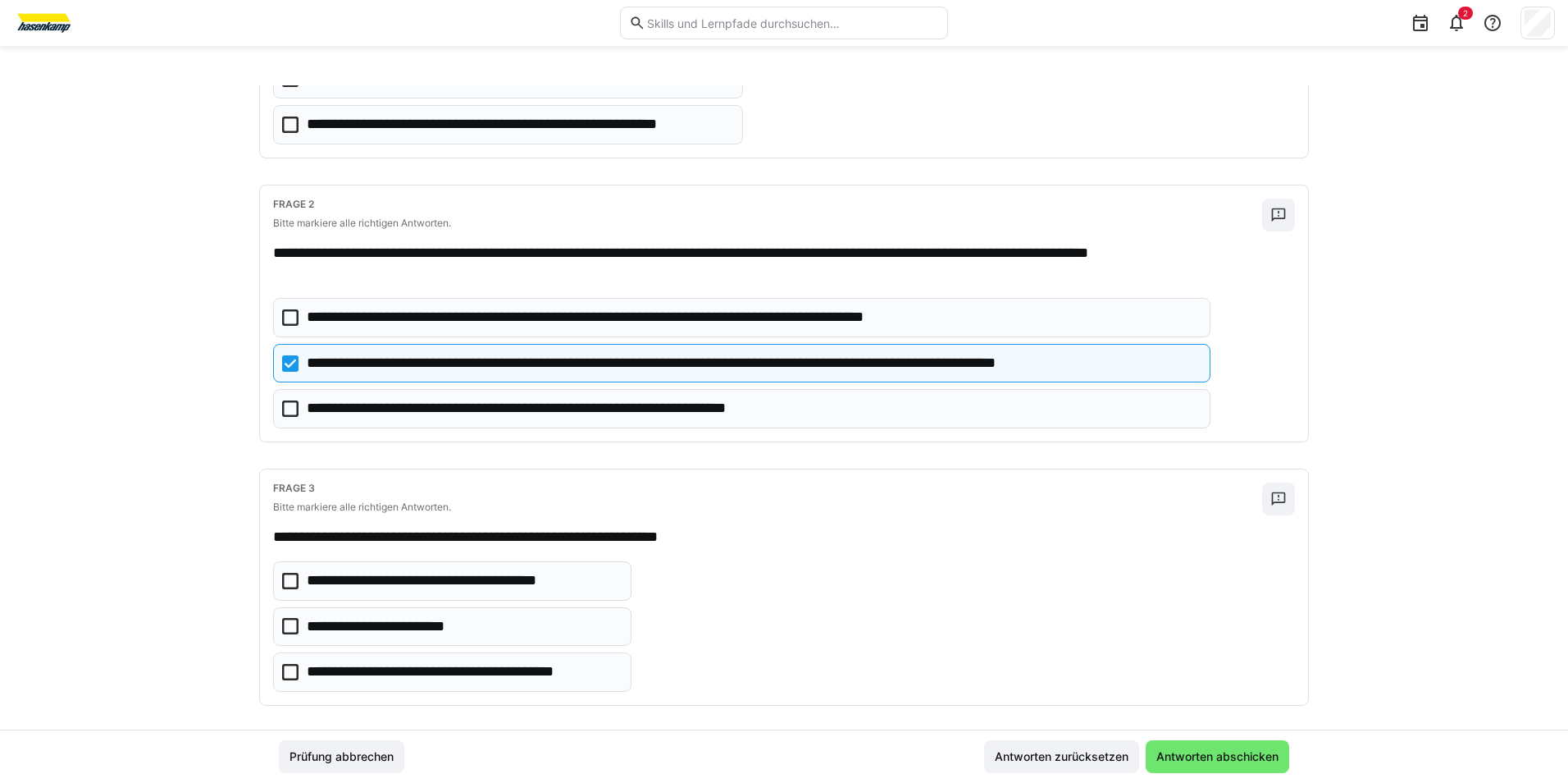
click at [296, 407] on eds-checkbox "**********" at bounding box center [742, 408] width 938 height 39
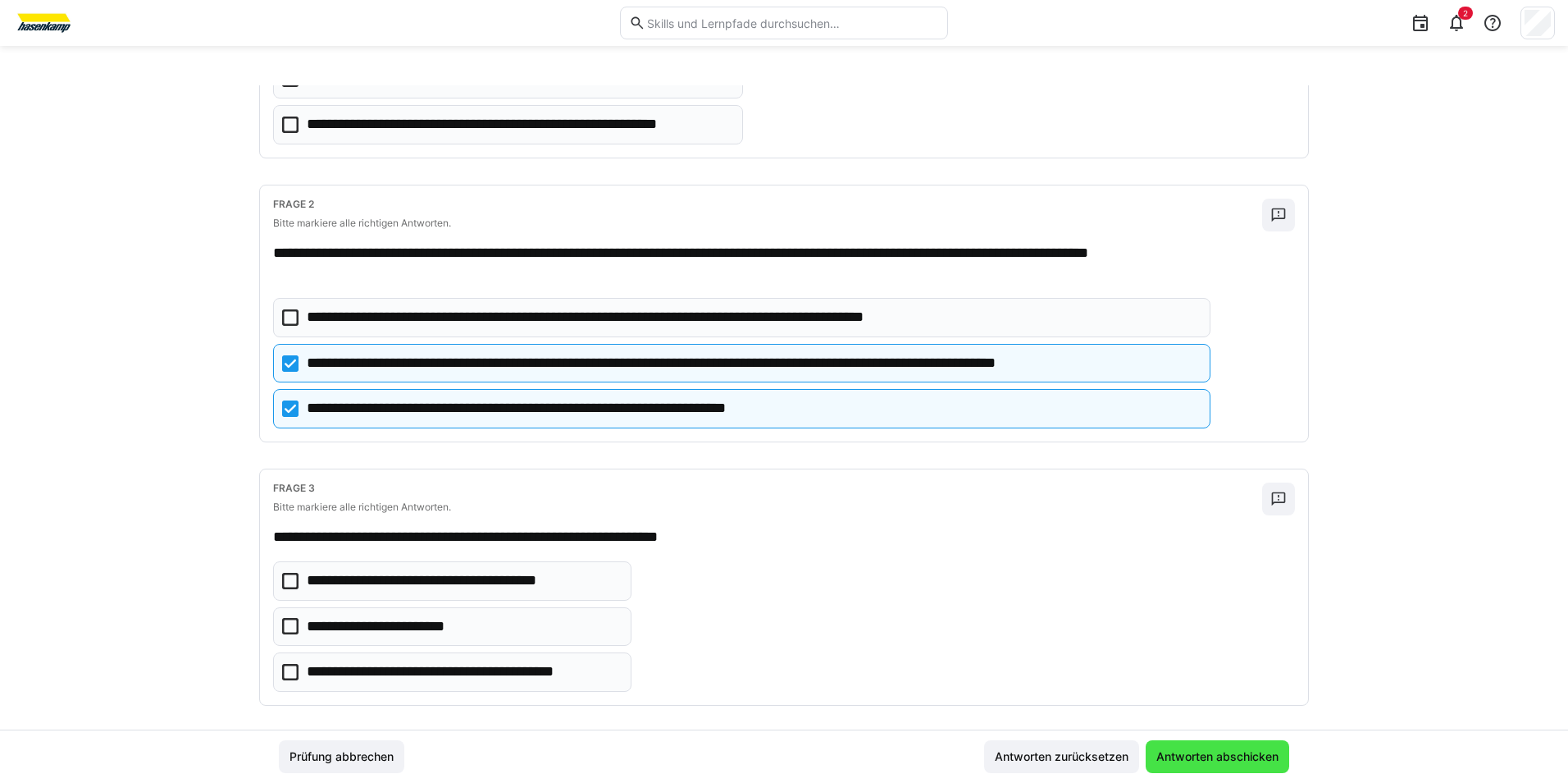
click at [1191, 747] on span "Antworten abschicken" at bounding box center [1217, 756] width 143 height 32
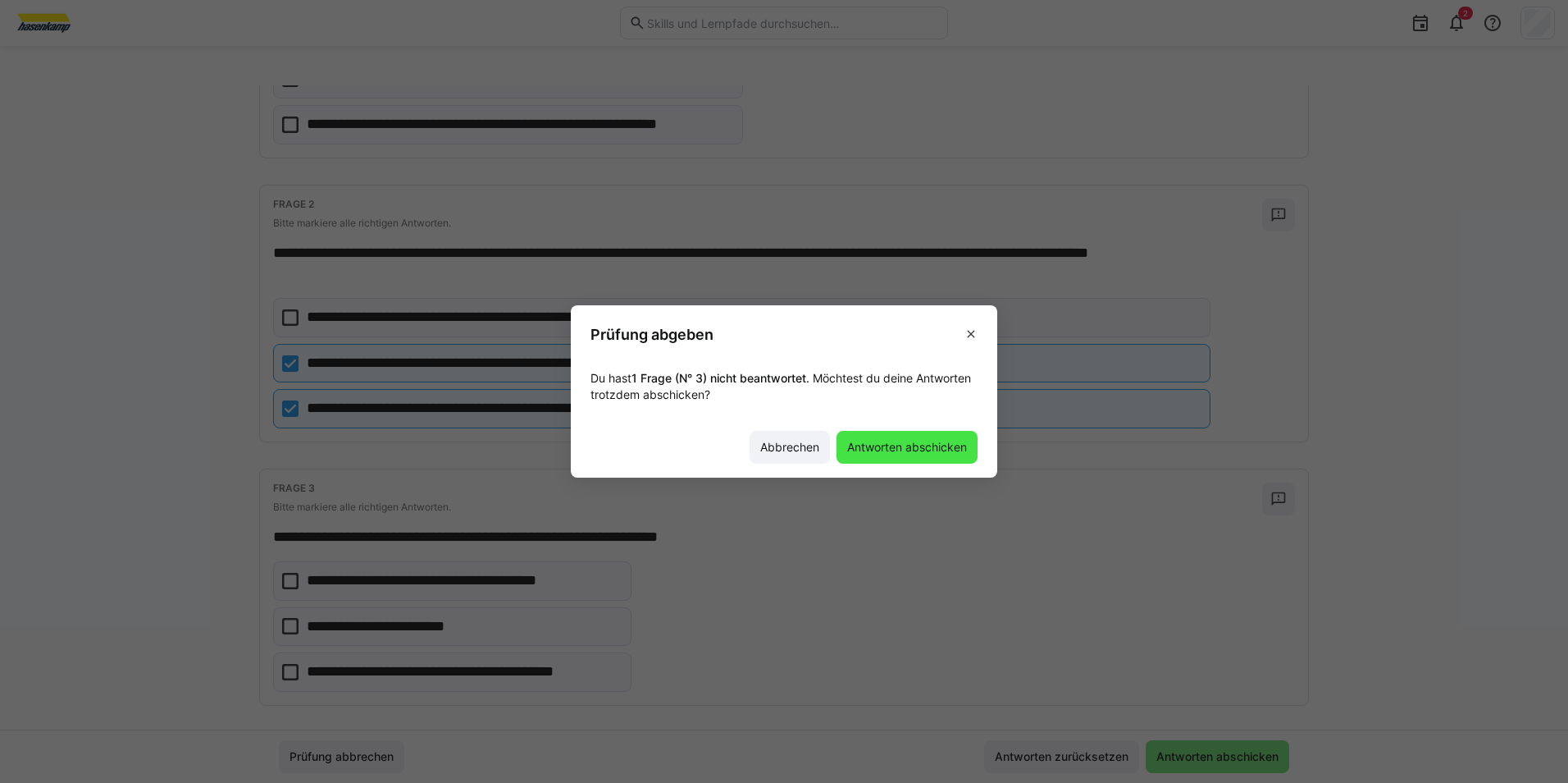
click at [901, 448] on span "Antworten abschicken" at bounding box center [907, 447] width 125 height 17
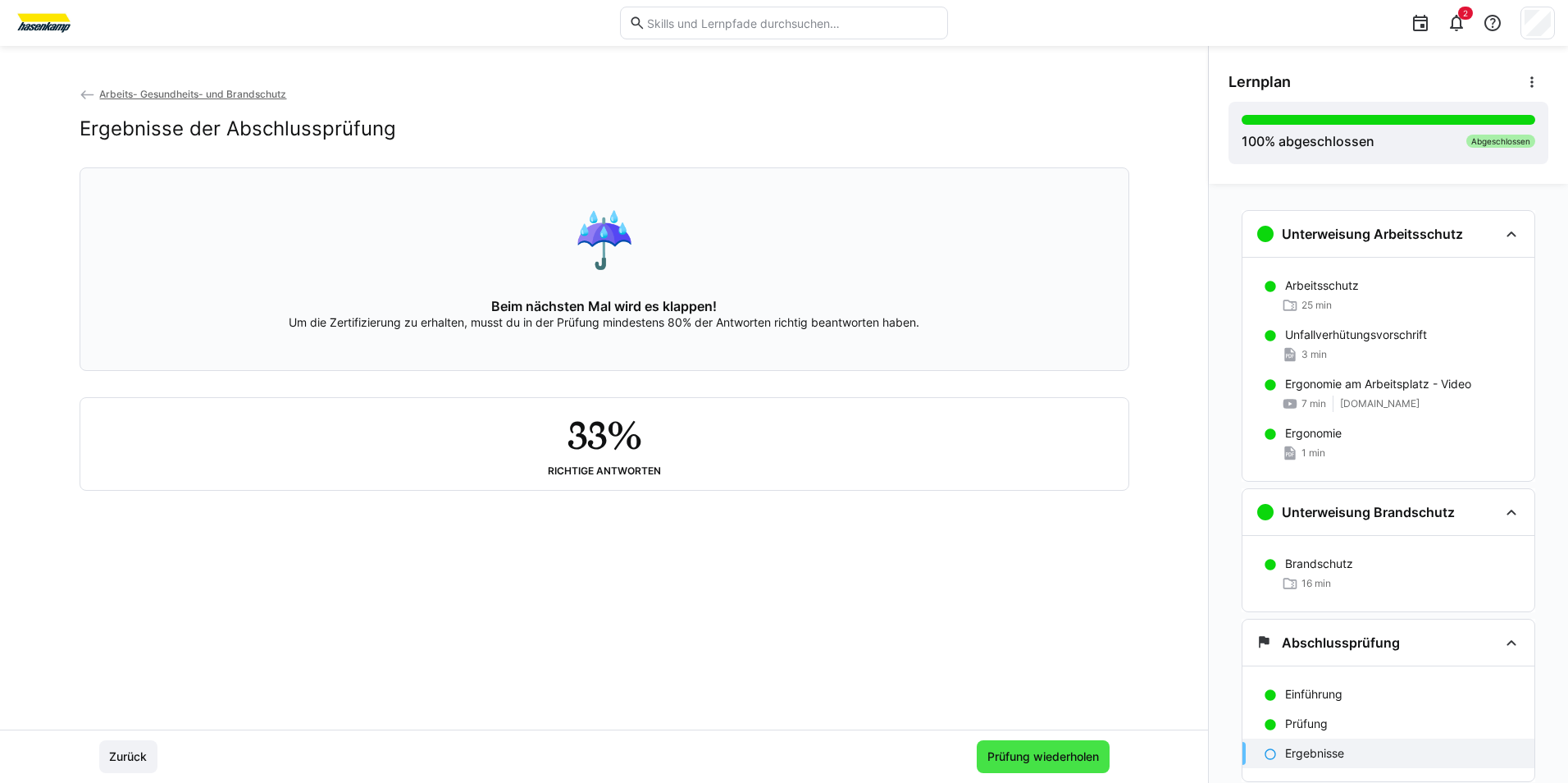
click at [1060, 756] on span "Prüfung wiederholen" at bounding box center [1043, 756] width 117 height 17
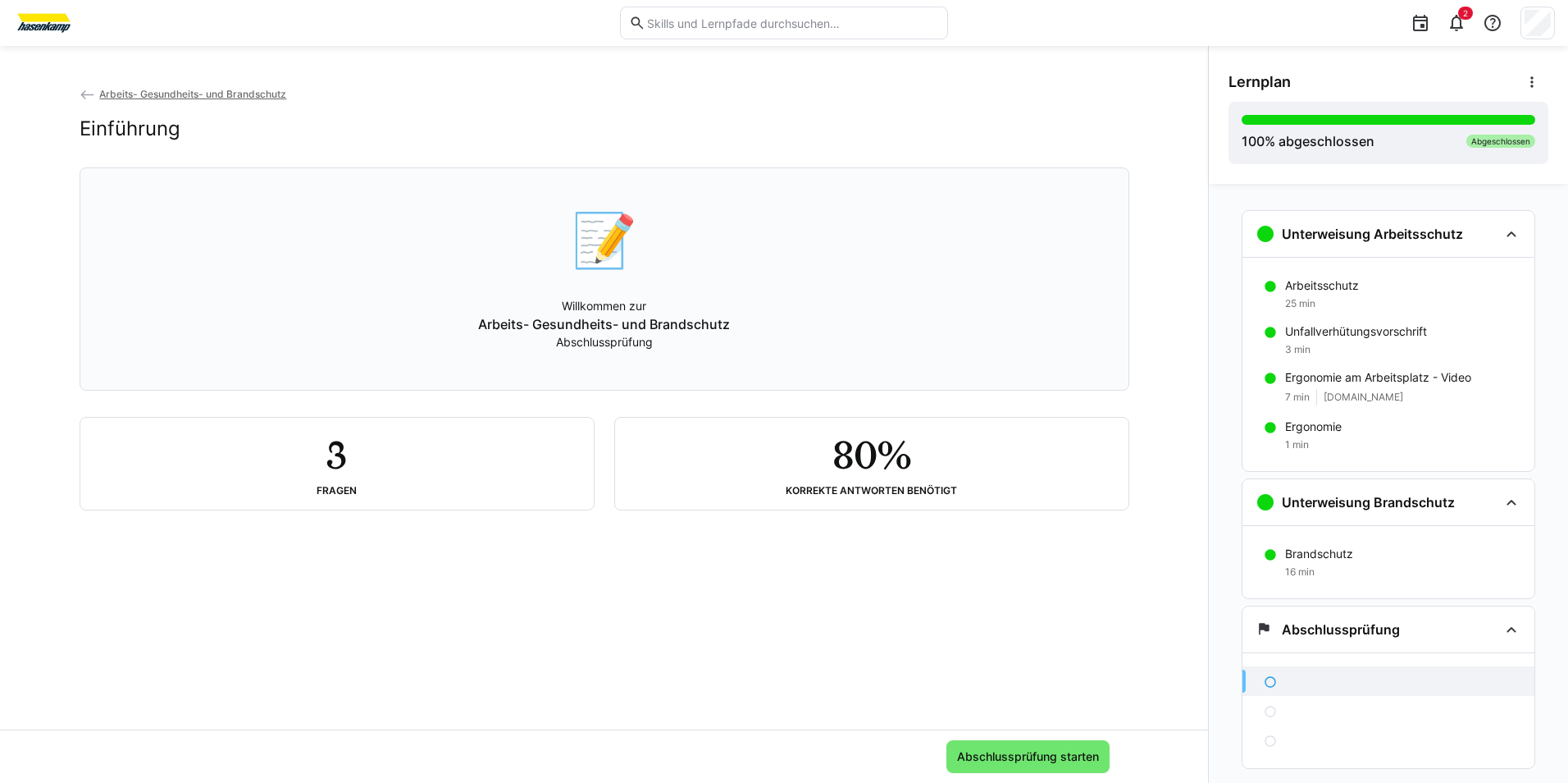
scroll to position [50, 0]
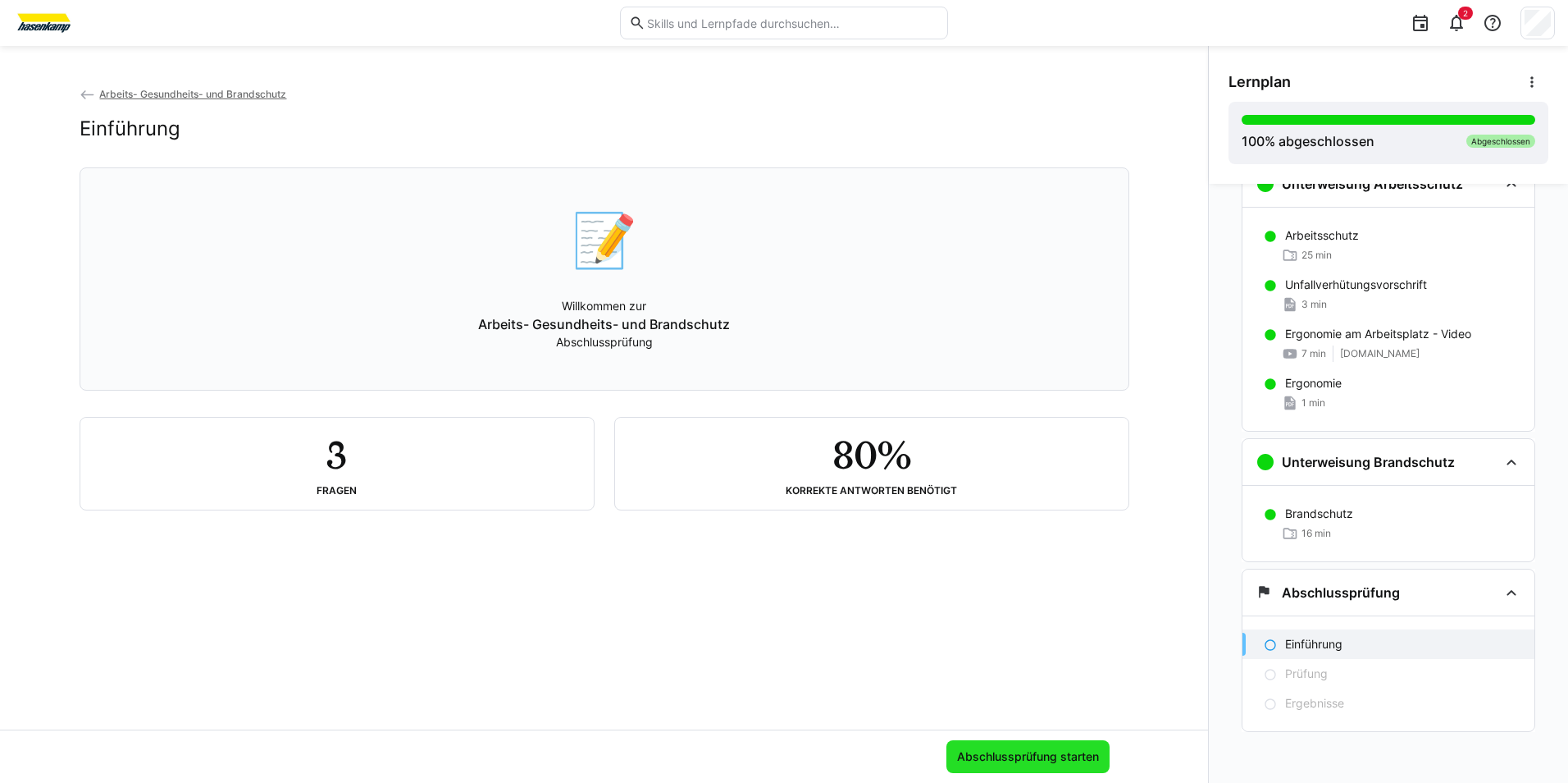
click at [1030, 761] on span "Abschlussprüfung starten" at bounding box center [1028, 756] width 147 height 17
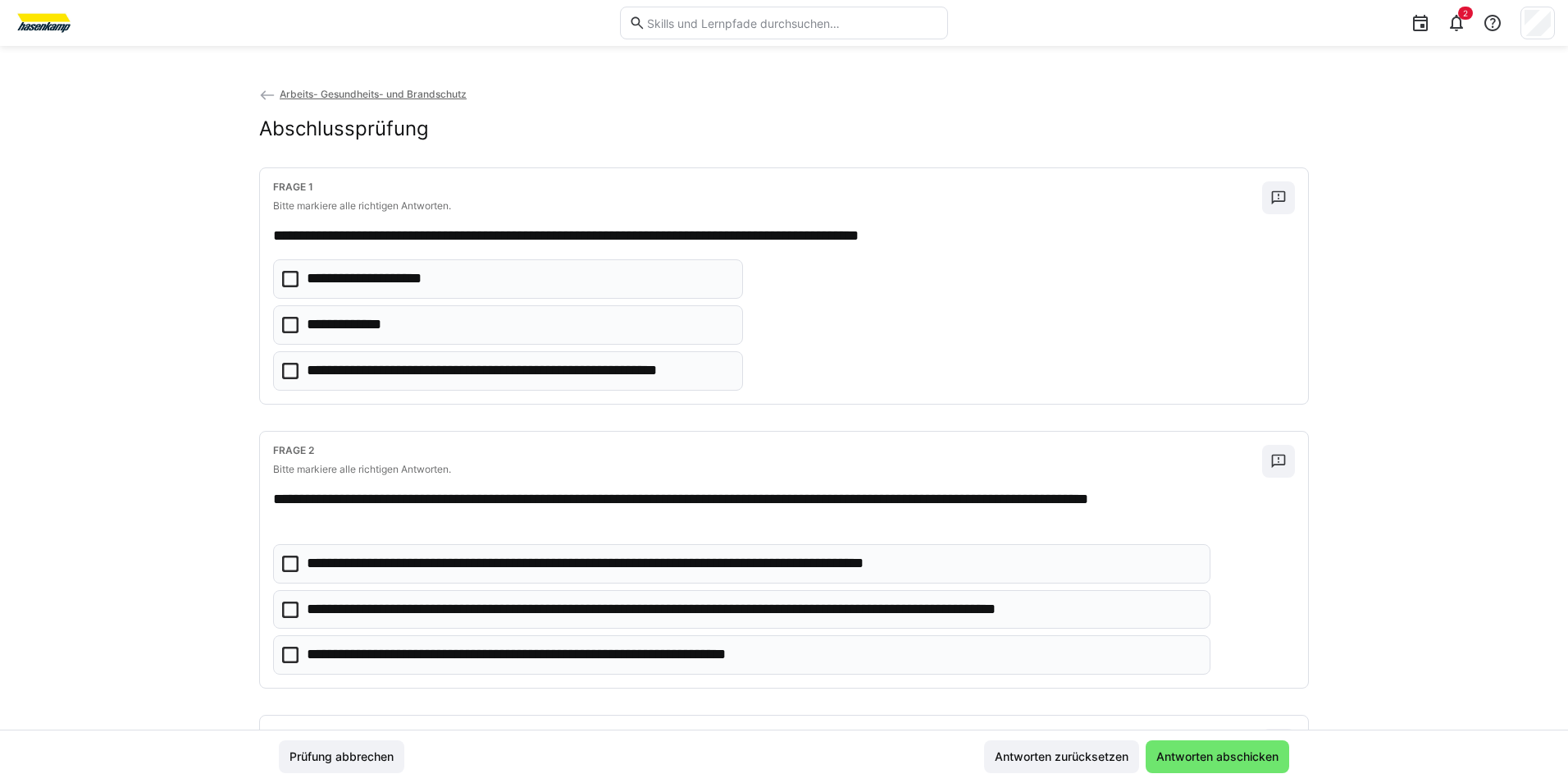
click at [283, 322] on icon at bounding box center [291, 325] width 17 height 17
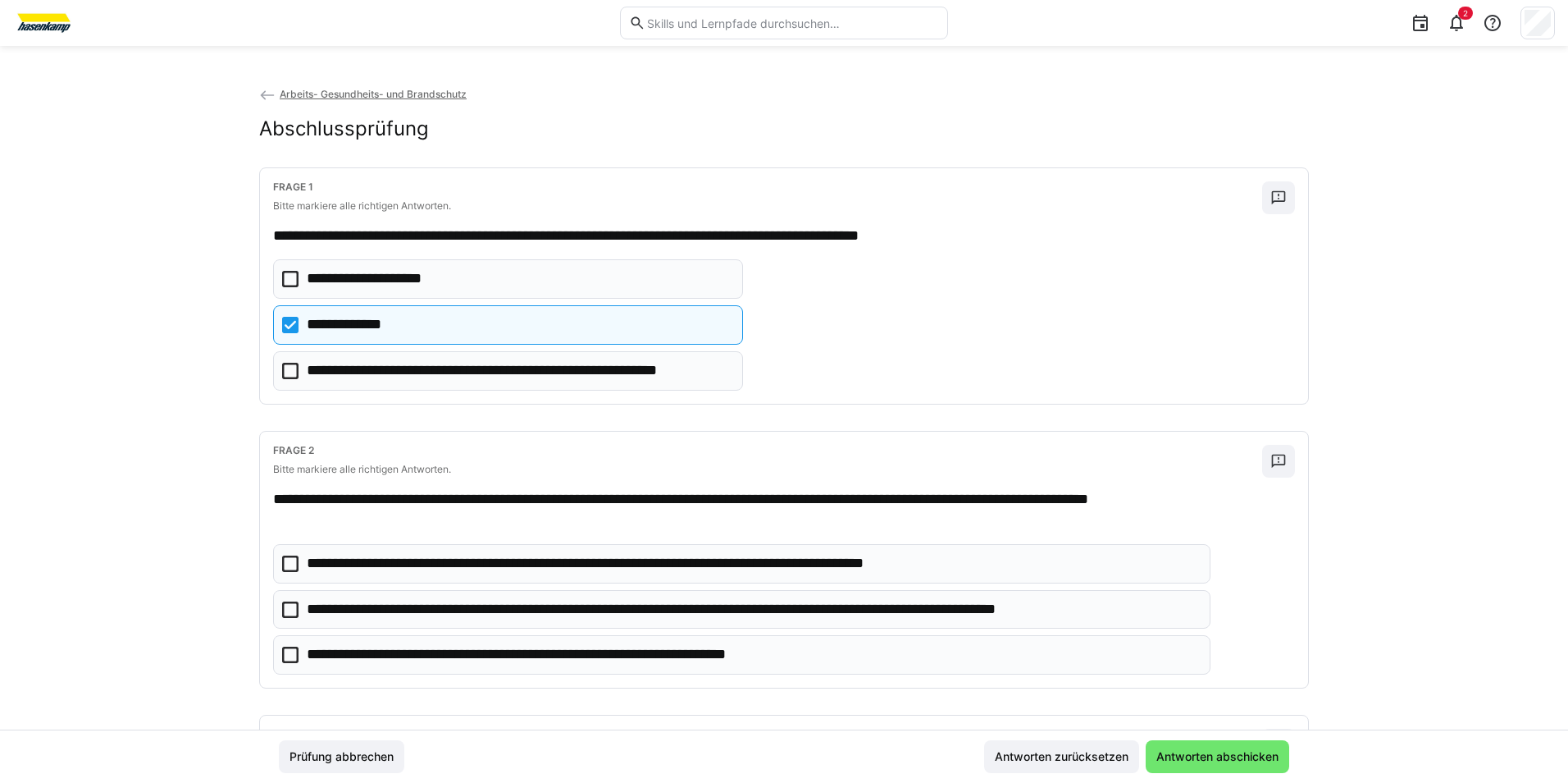
click at [286, 323] on icon at bounding box center [291, 325] width 17 height 17
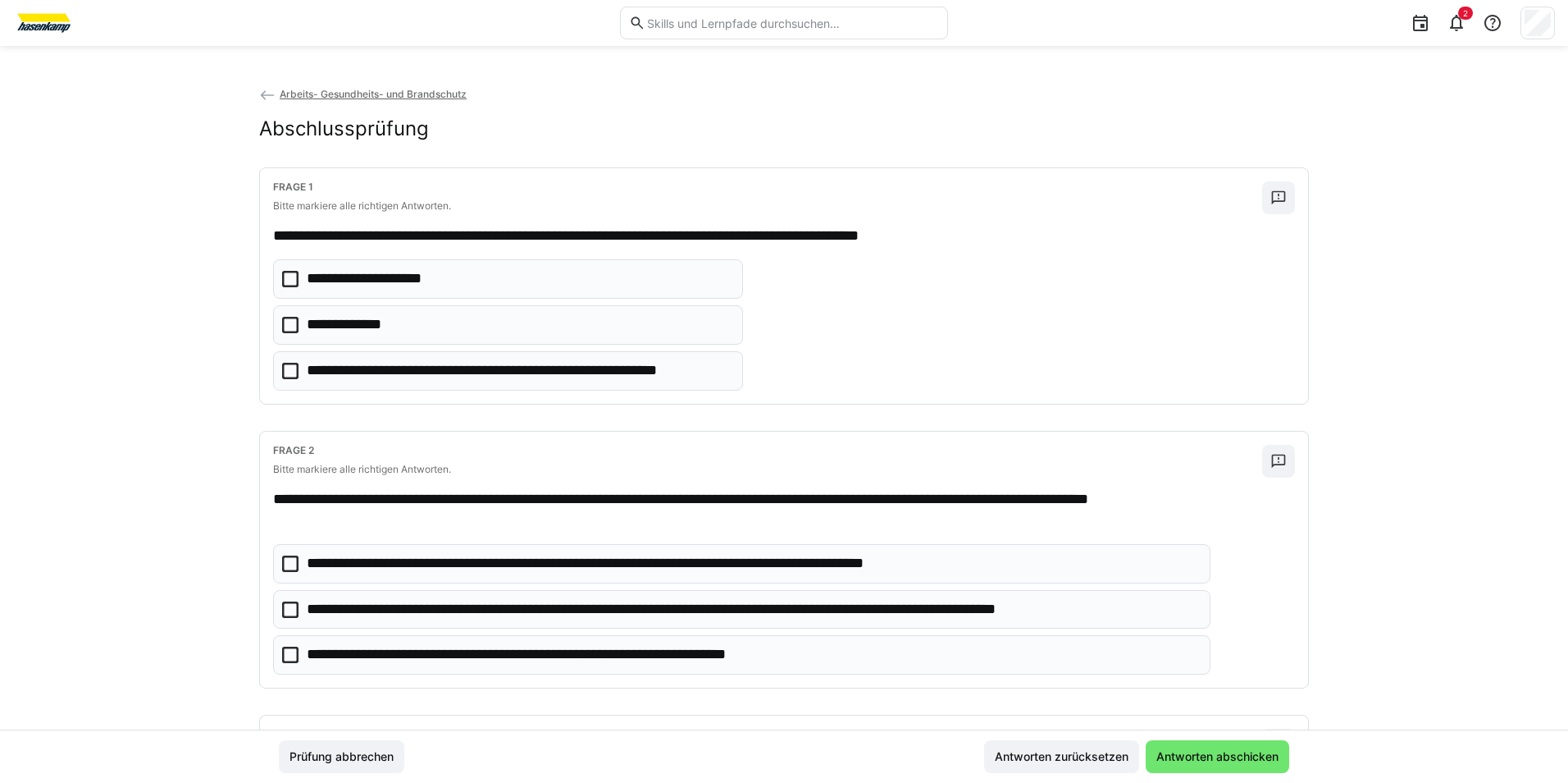
click at [288, 363] on icon at bounding box center [291, 371] width 17 height 17
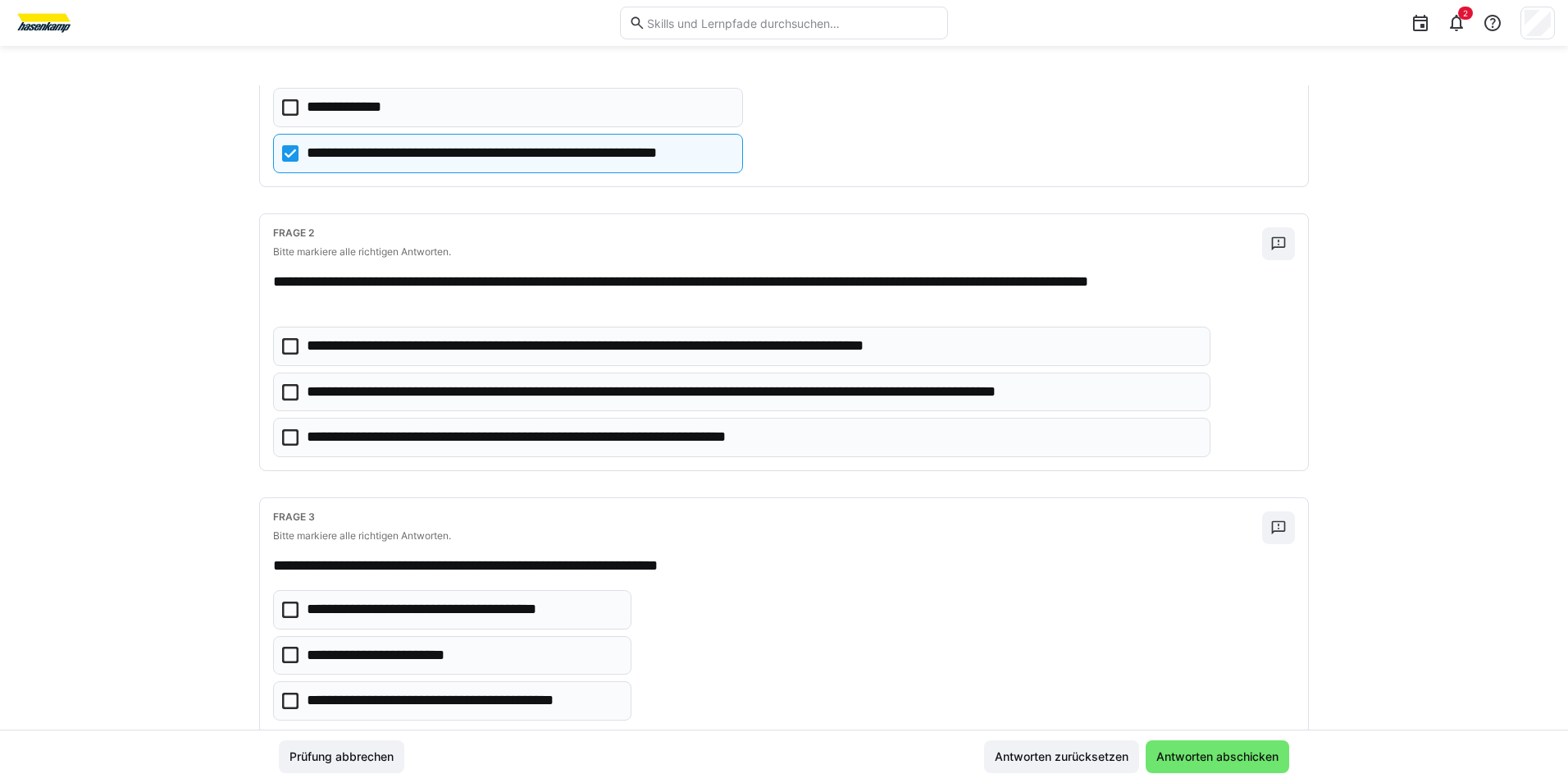
scroll to position [246, 0]
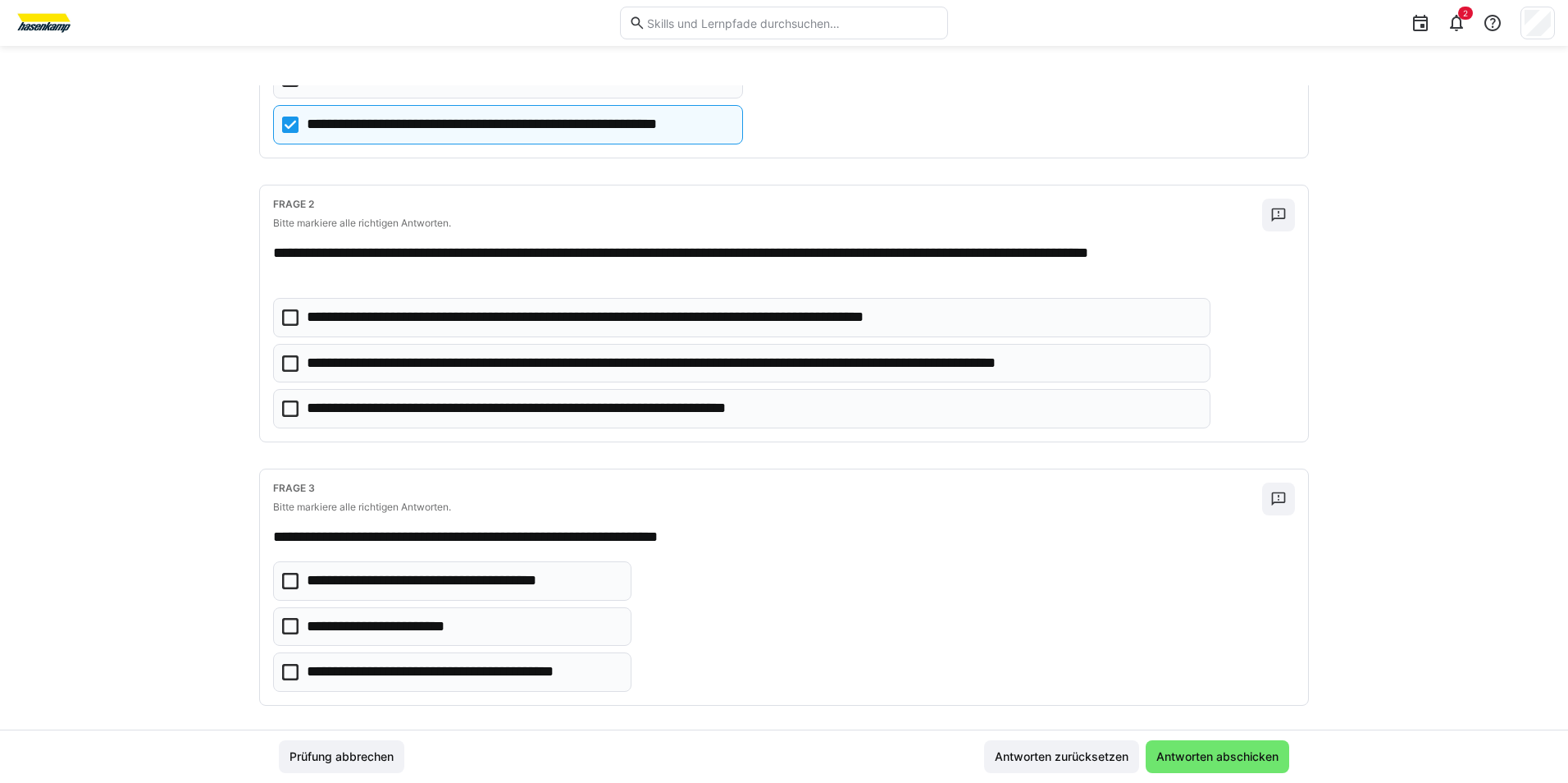
click at [288, 322] on icon at bounding box center [291, 317] width 17 height 17
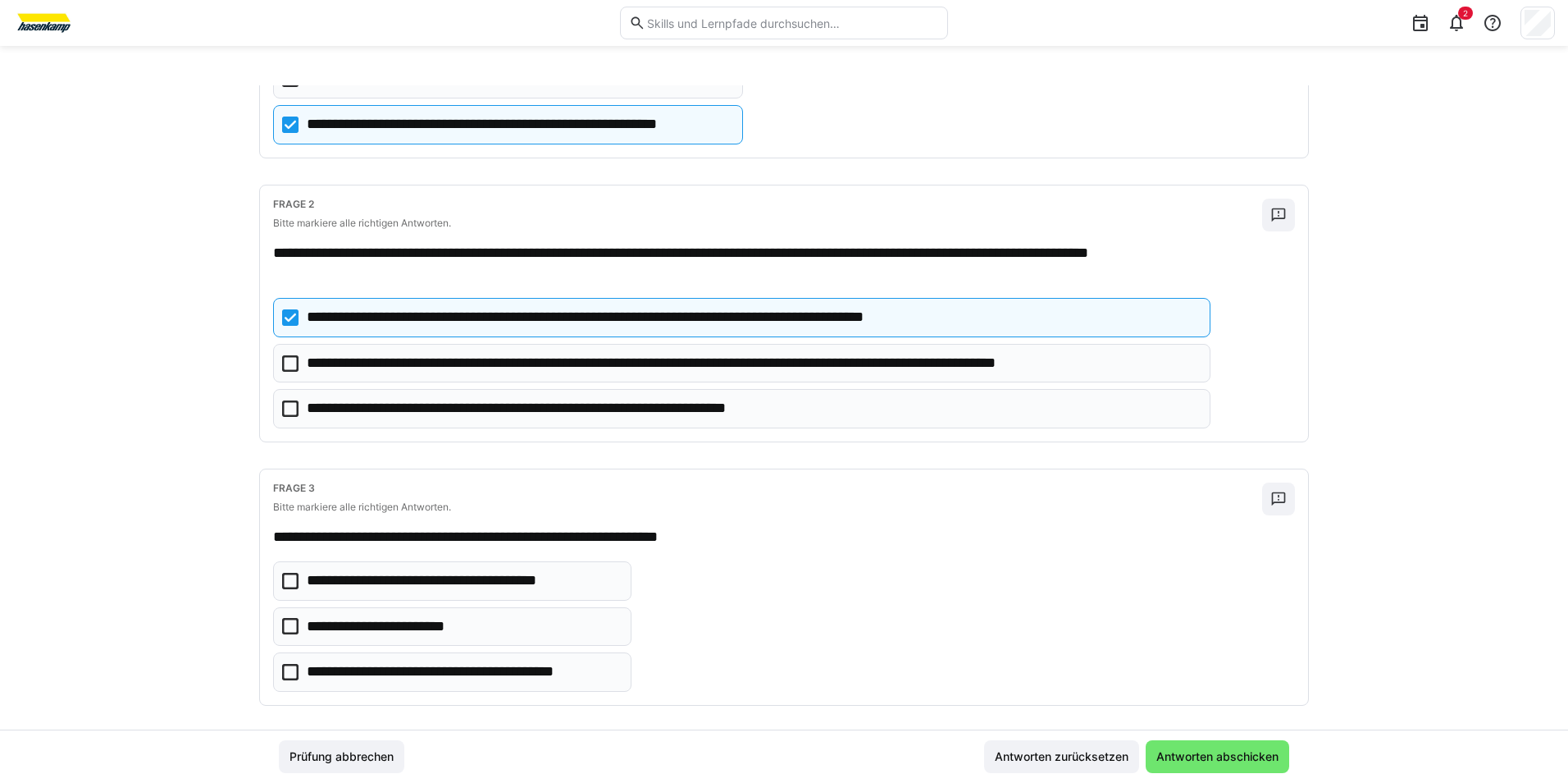
click at [285, 357] on icon at bounding box center [291, 363] width 17 height 17
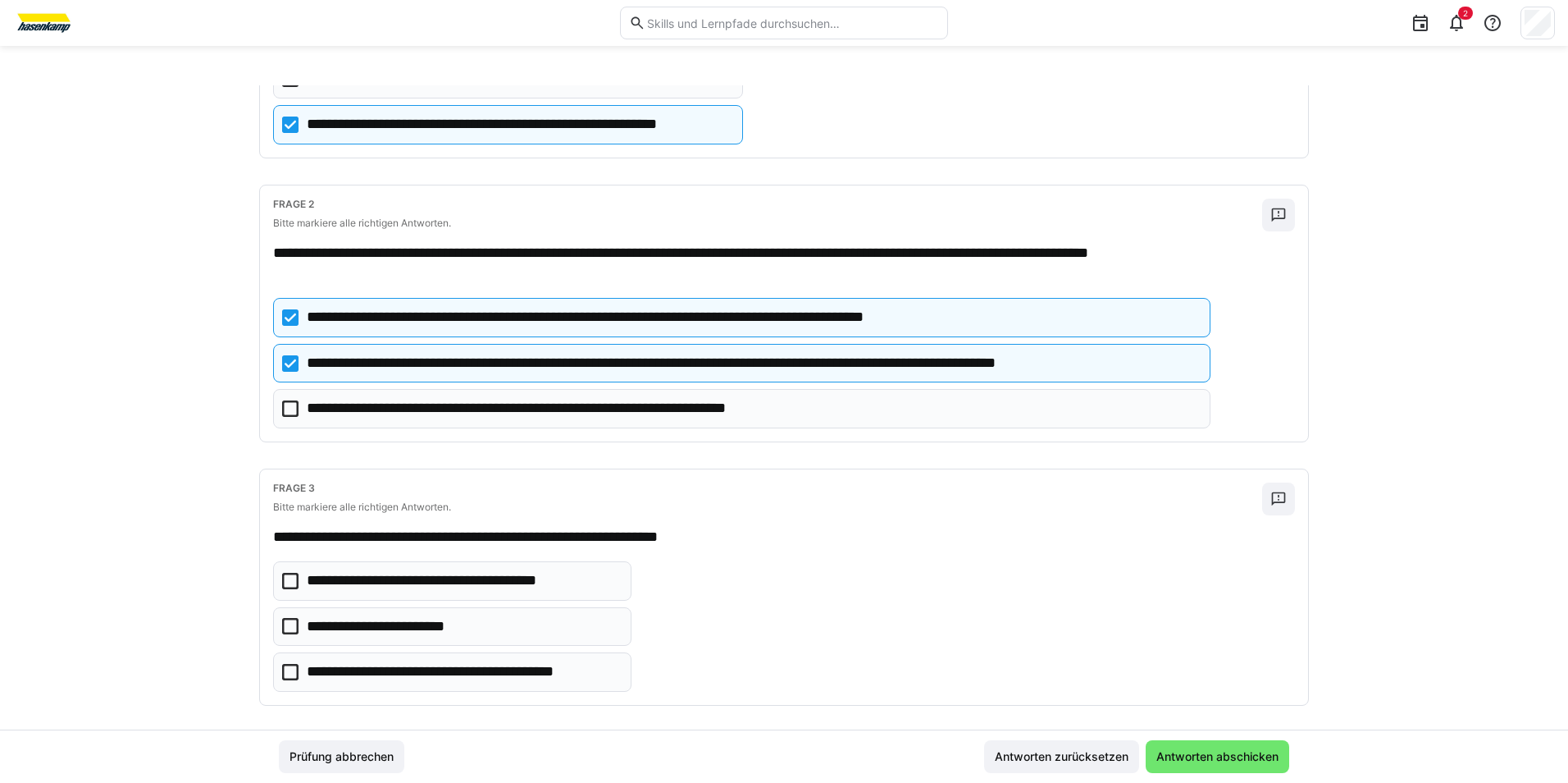
click at [287, 320] on icon at bounding box center [291, 317] width 17 height 17
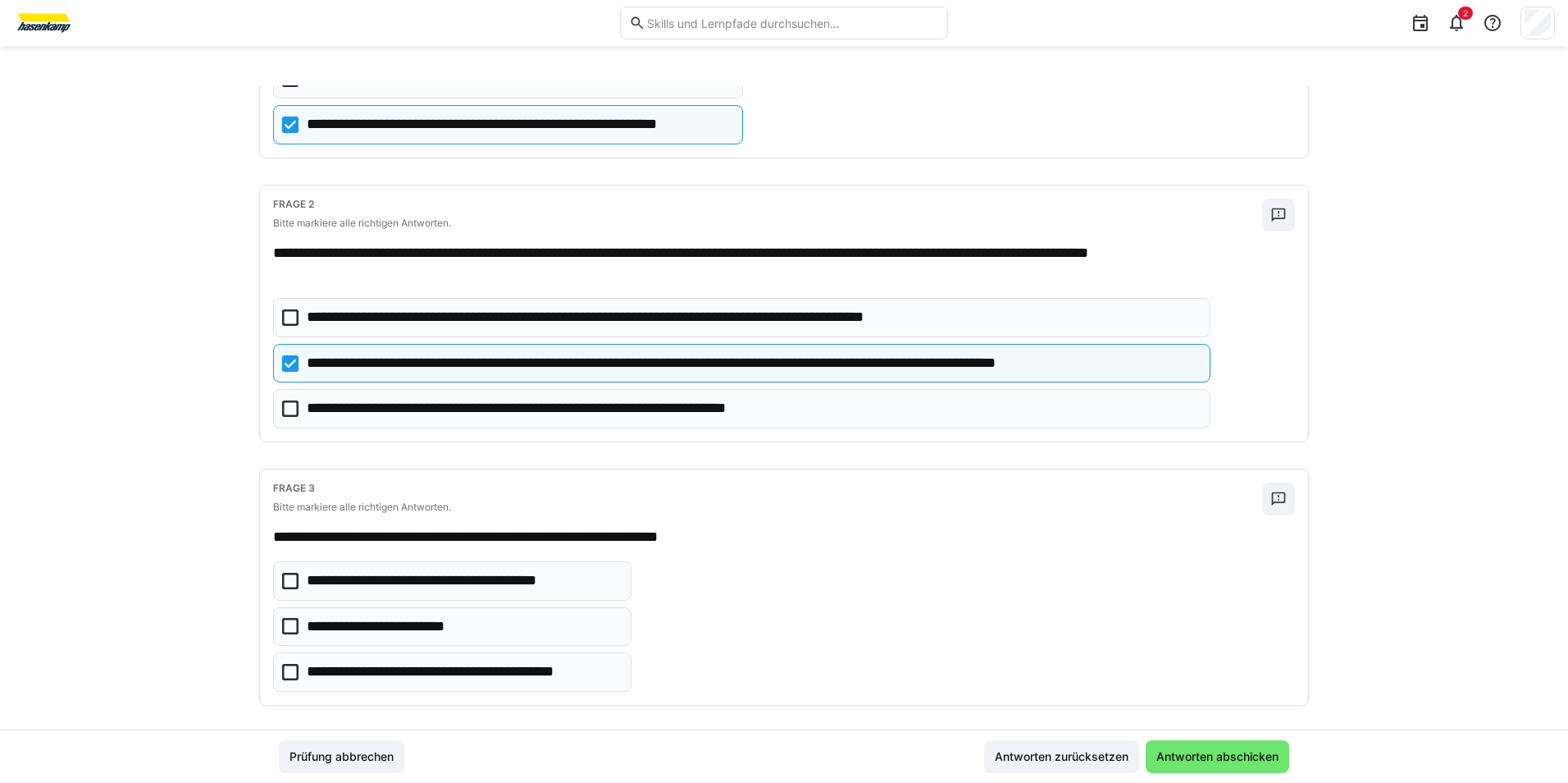
click at [285, 404] on icon at bounding box center [291, 409] width 17 height 17
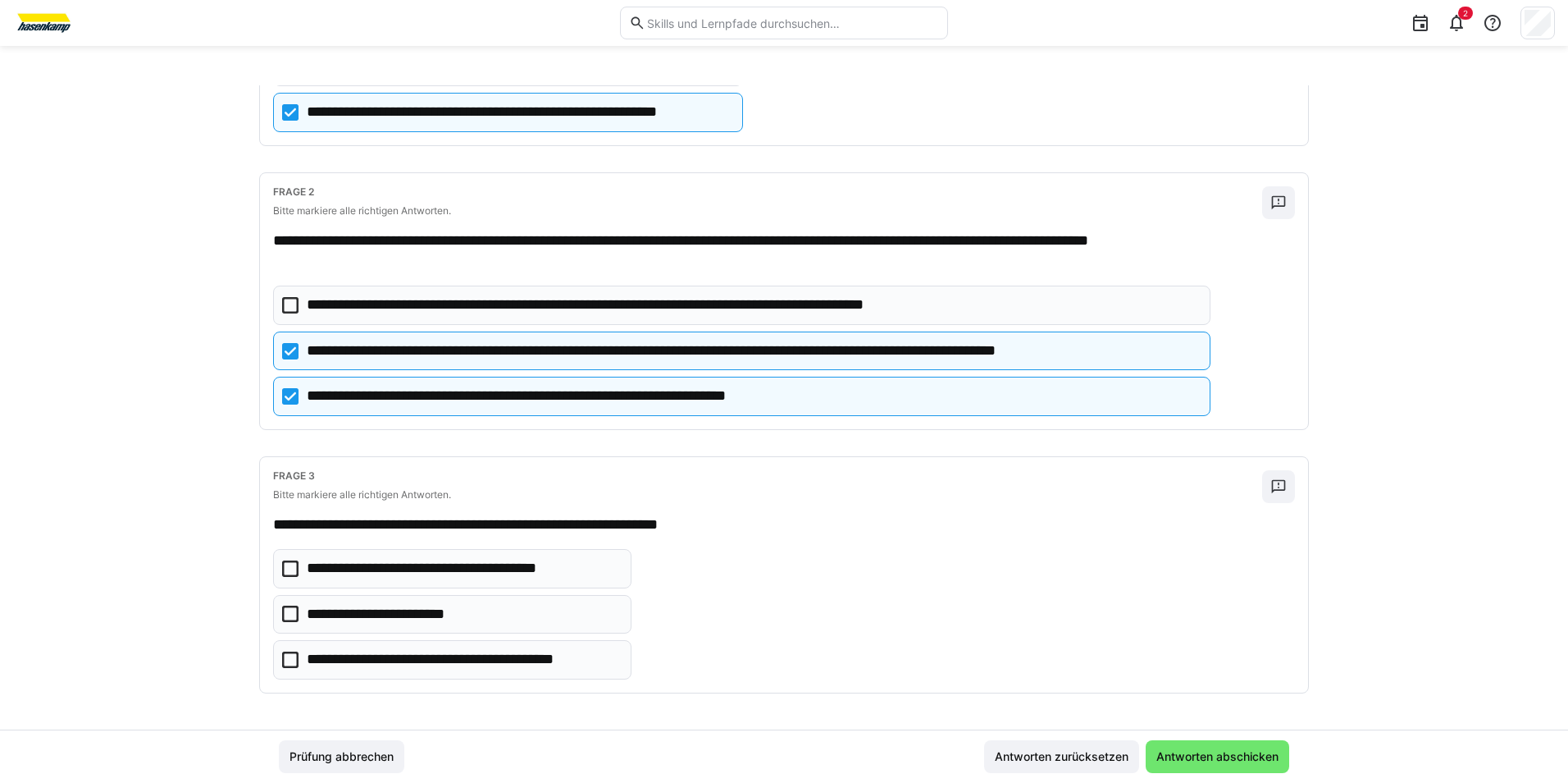
scroll to position [262, 0]
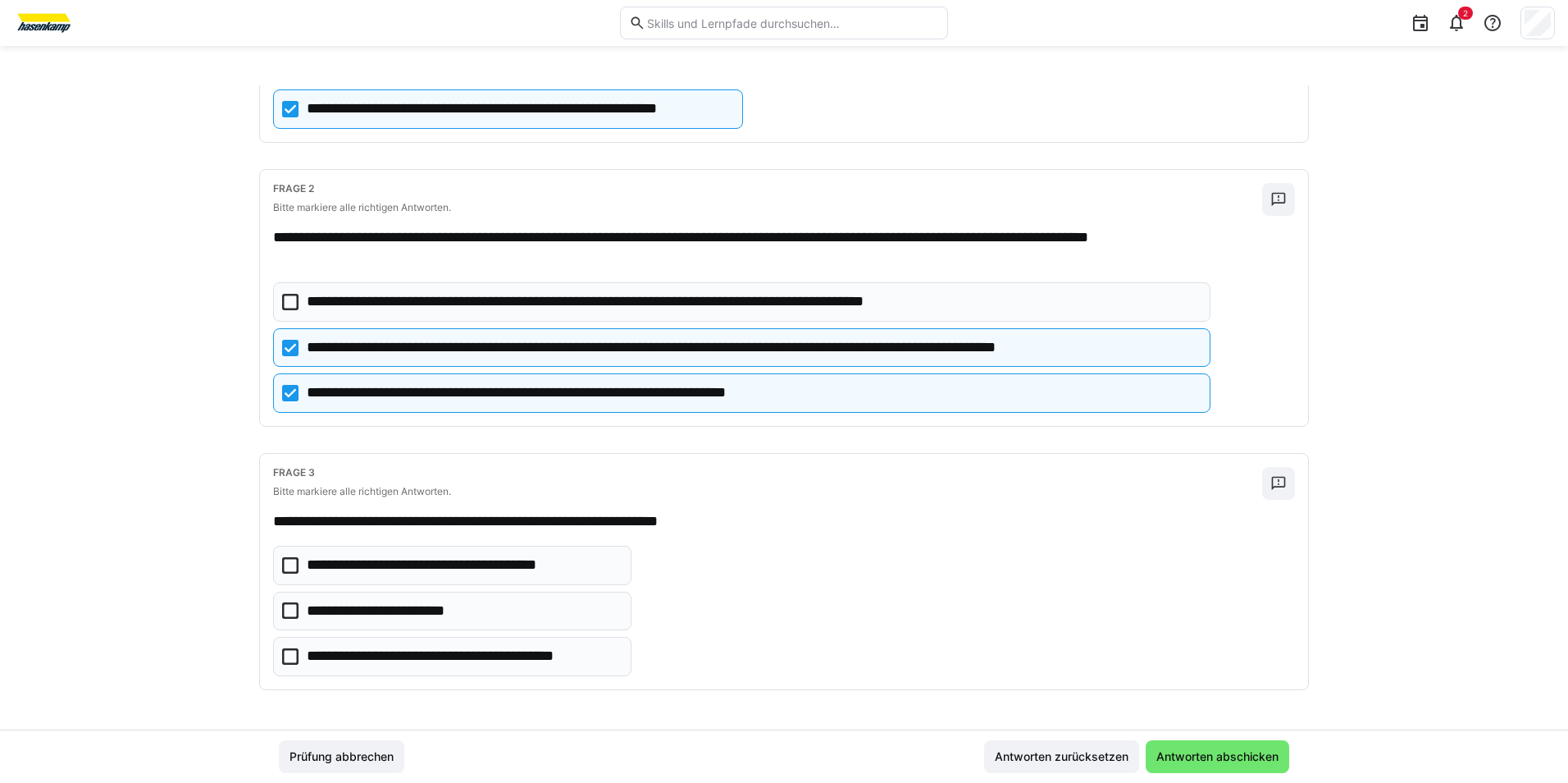
click at [291, 655] on icon at bounding box center [291, 656] width 17 height 17
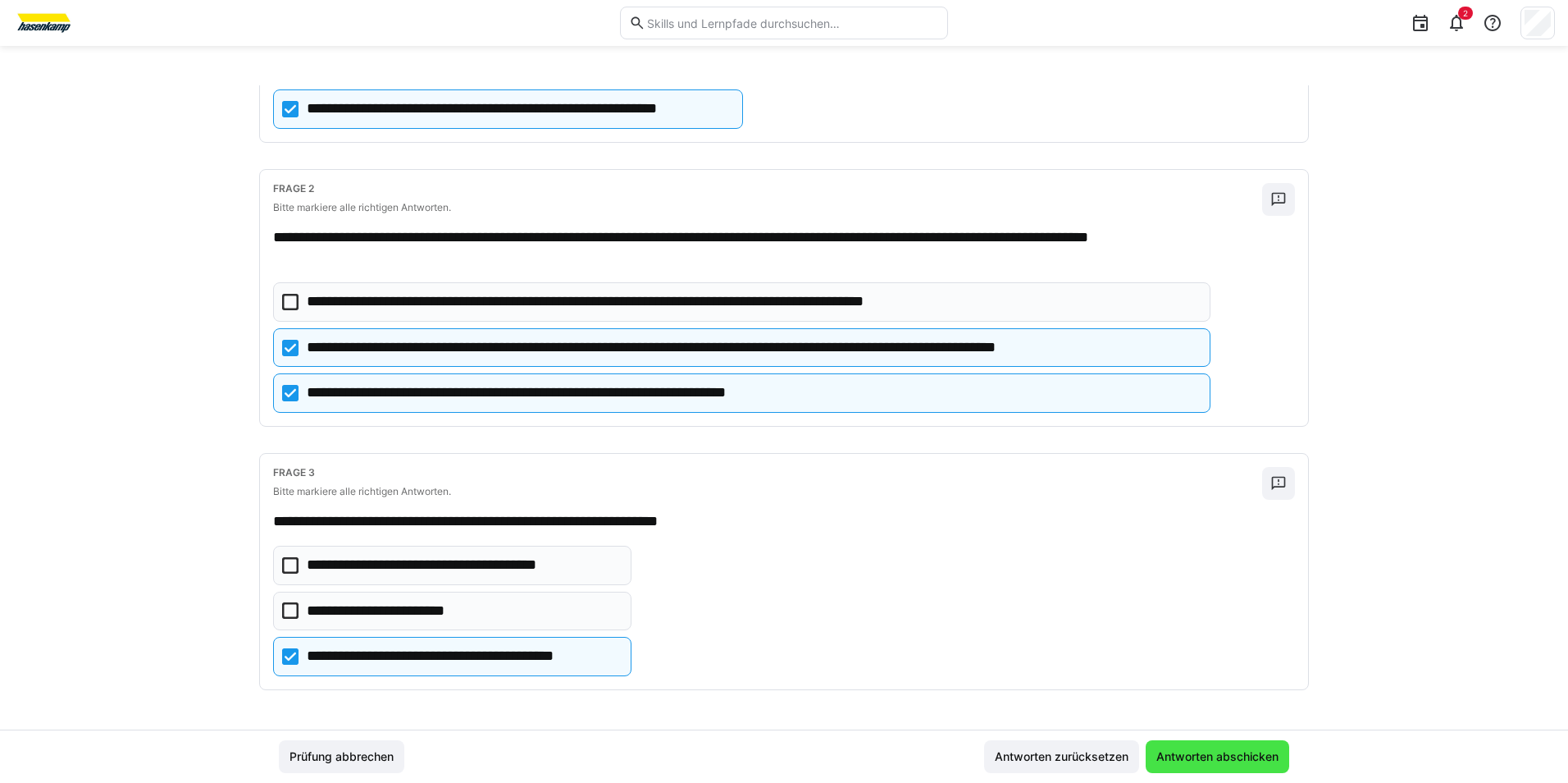
click at [1191, 757] on span "Antworten abschicken" at bounding box center [1217, 756] width 127 height 17
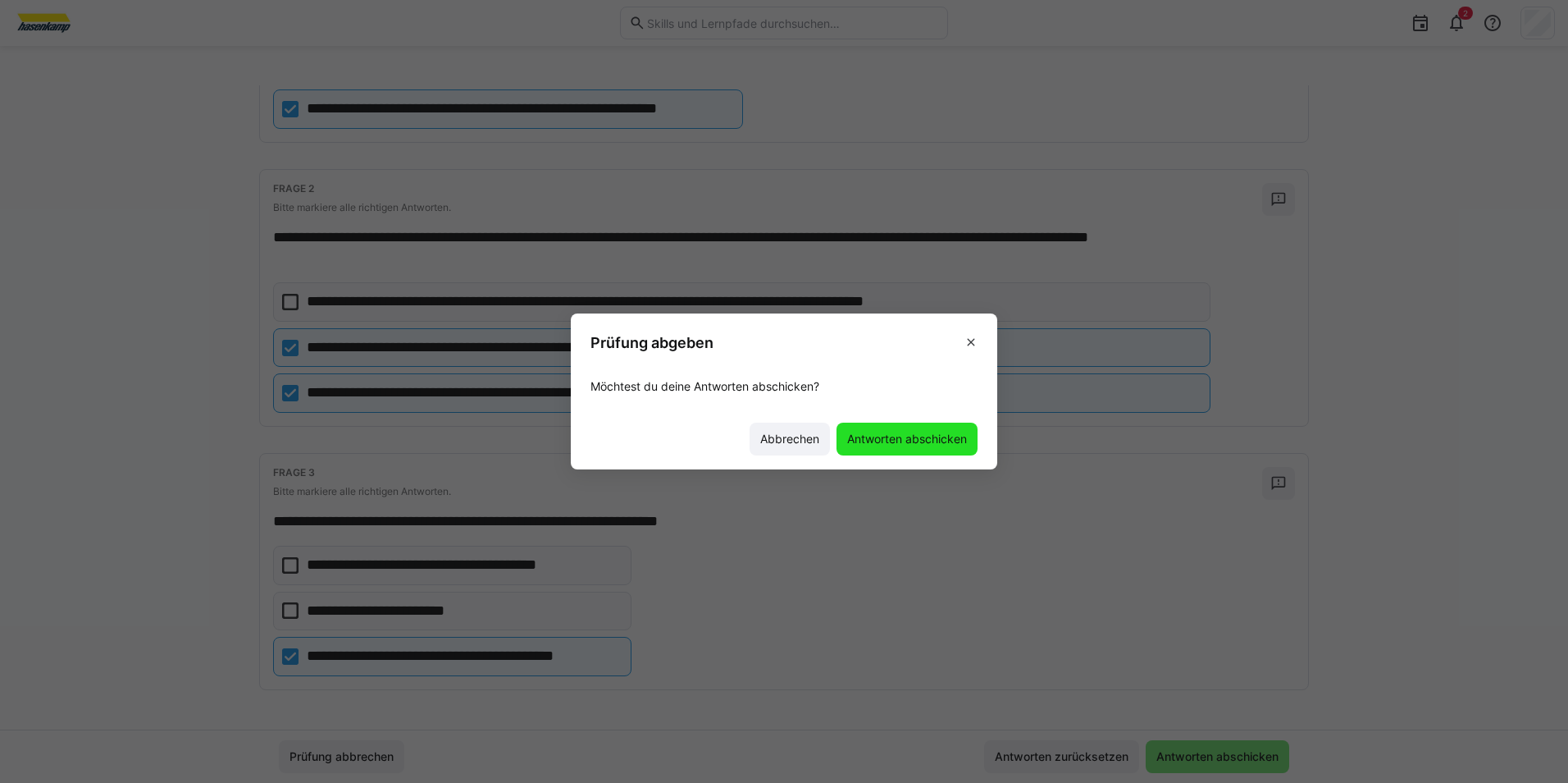
click at [864, 441] on span "Antworten abschicken" at bounding box center [907, 439] width 125 height 17
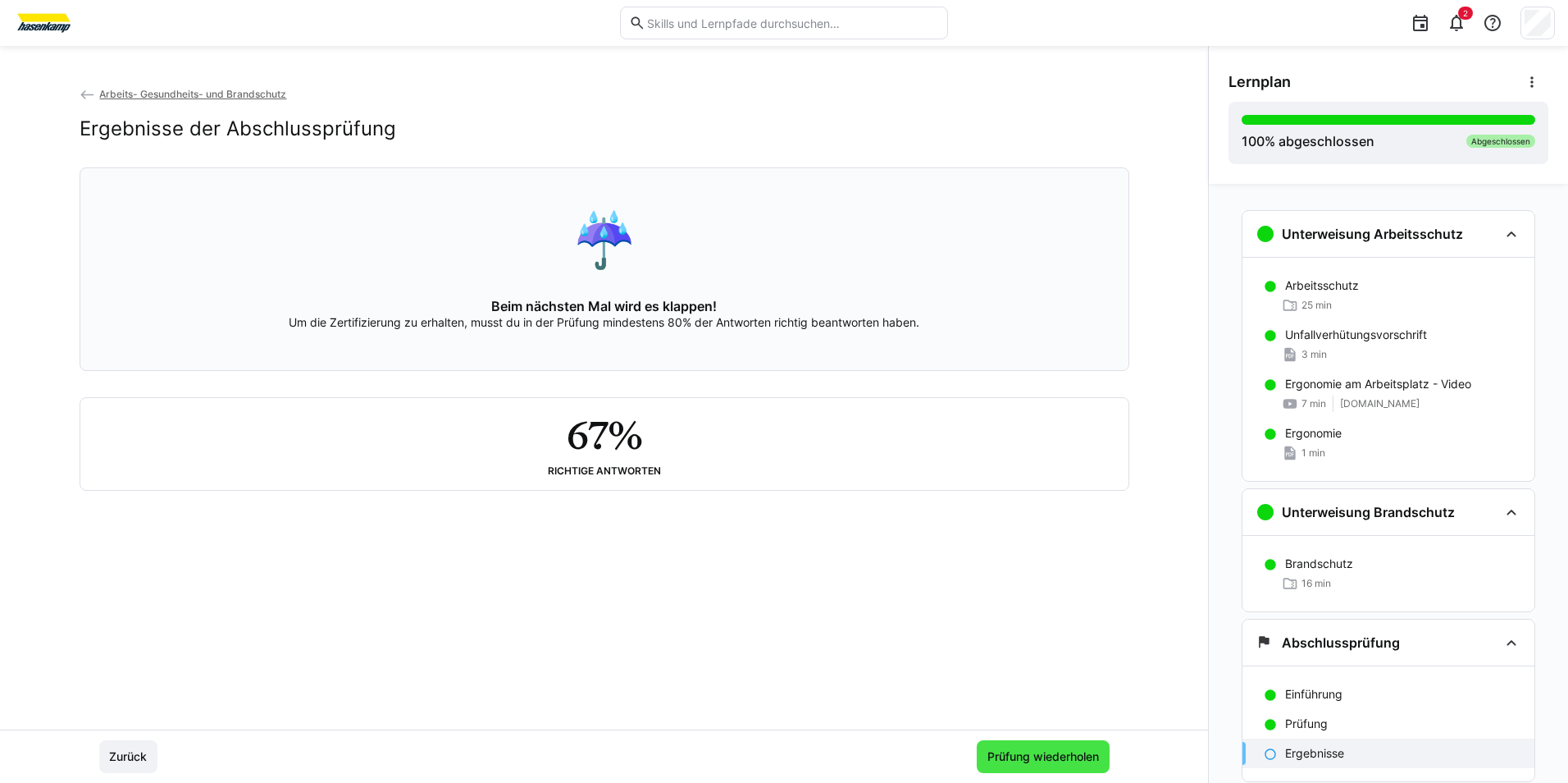
click at [1048, 750] on span "Prüfung wiederholen" at bounding box center [1043, 756] width 117 height 17
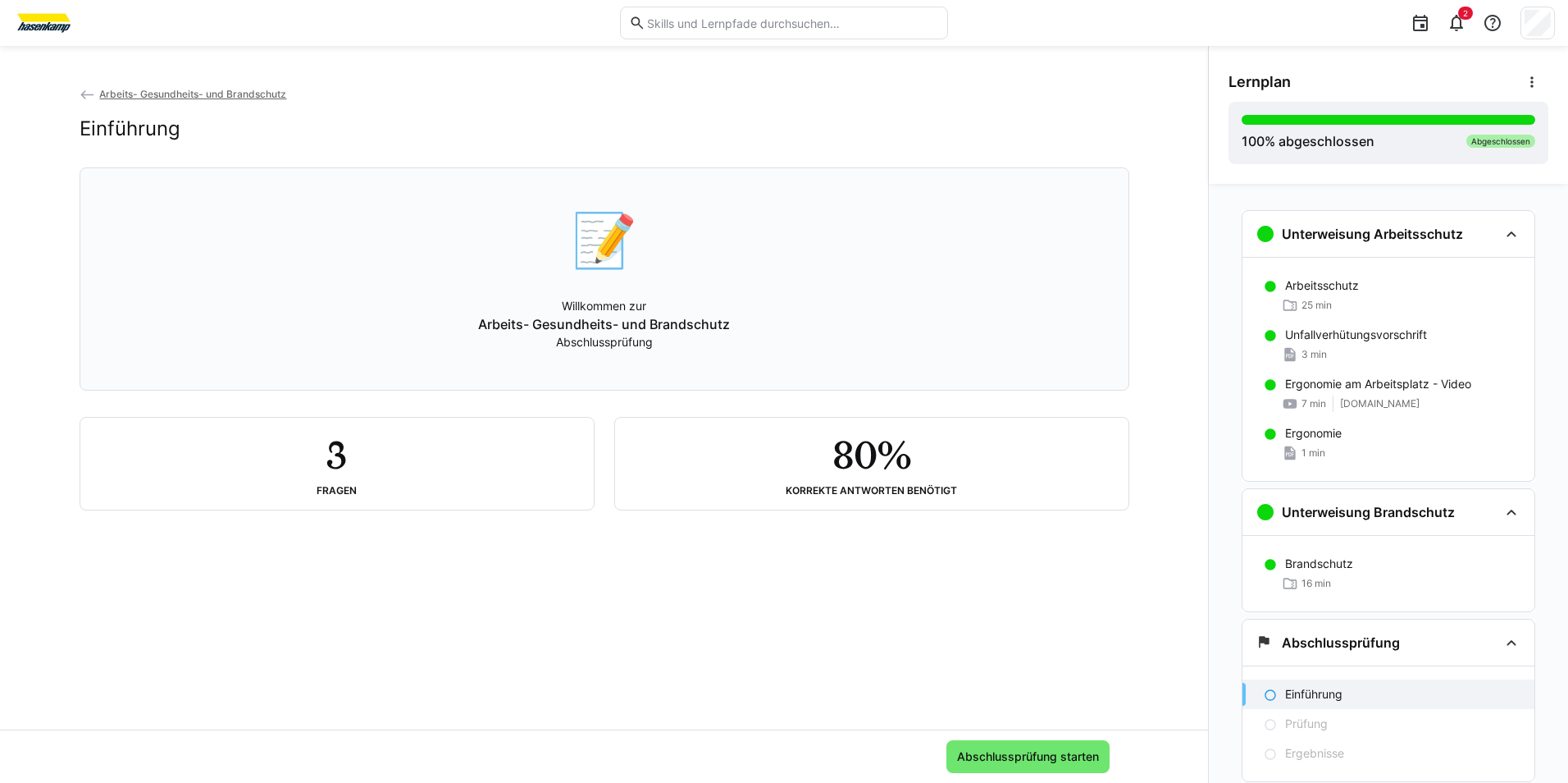
scroll to position [50, 0]
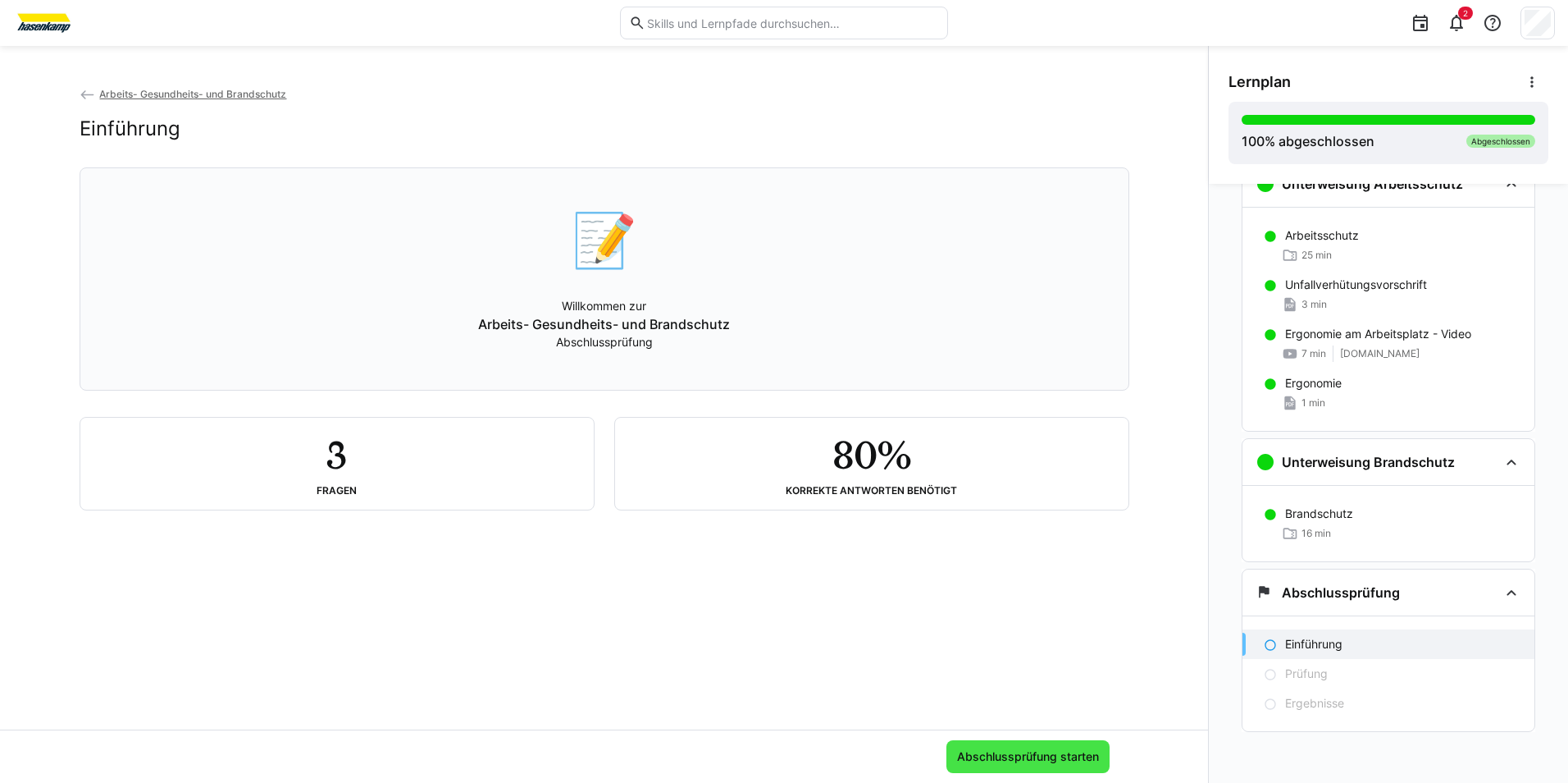
click at [1039, 751] on span "Abschlussprüfung starten" at bounding box center [1028, 756] width 147 height 17
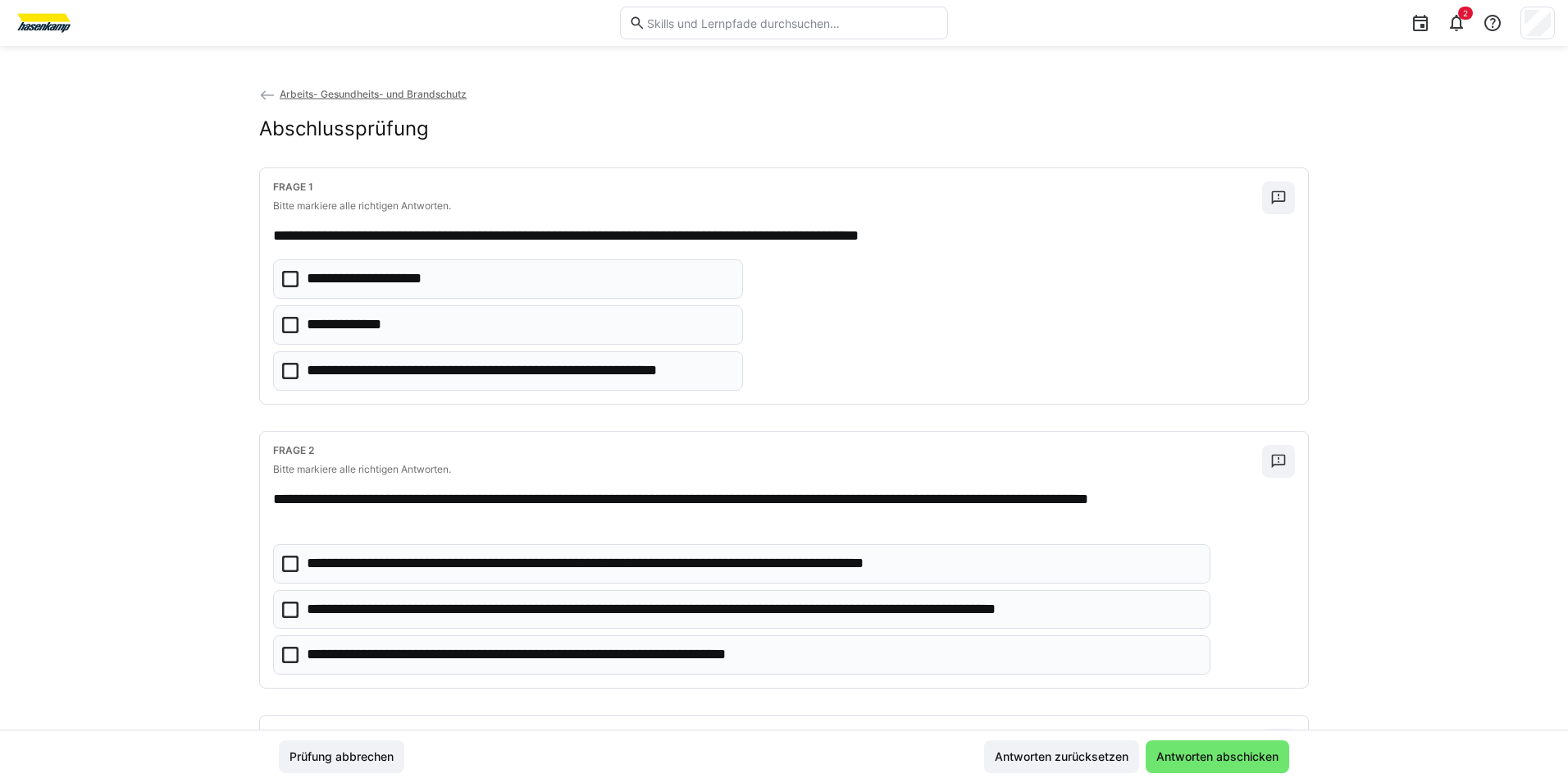
click at [277, 367] on eds-checkbox "**********" at bounding box center [508, 371] width 470 height 39
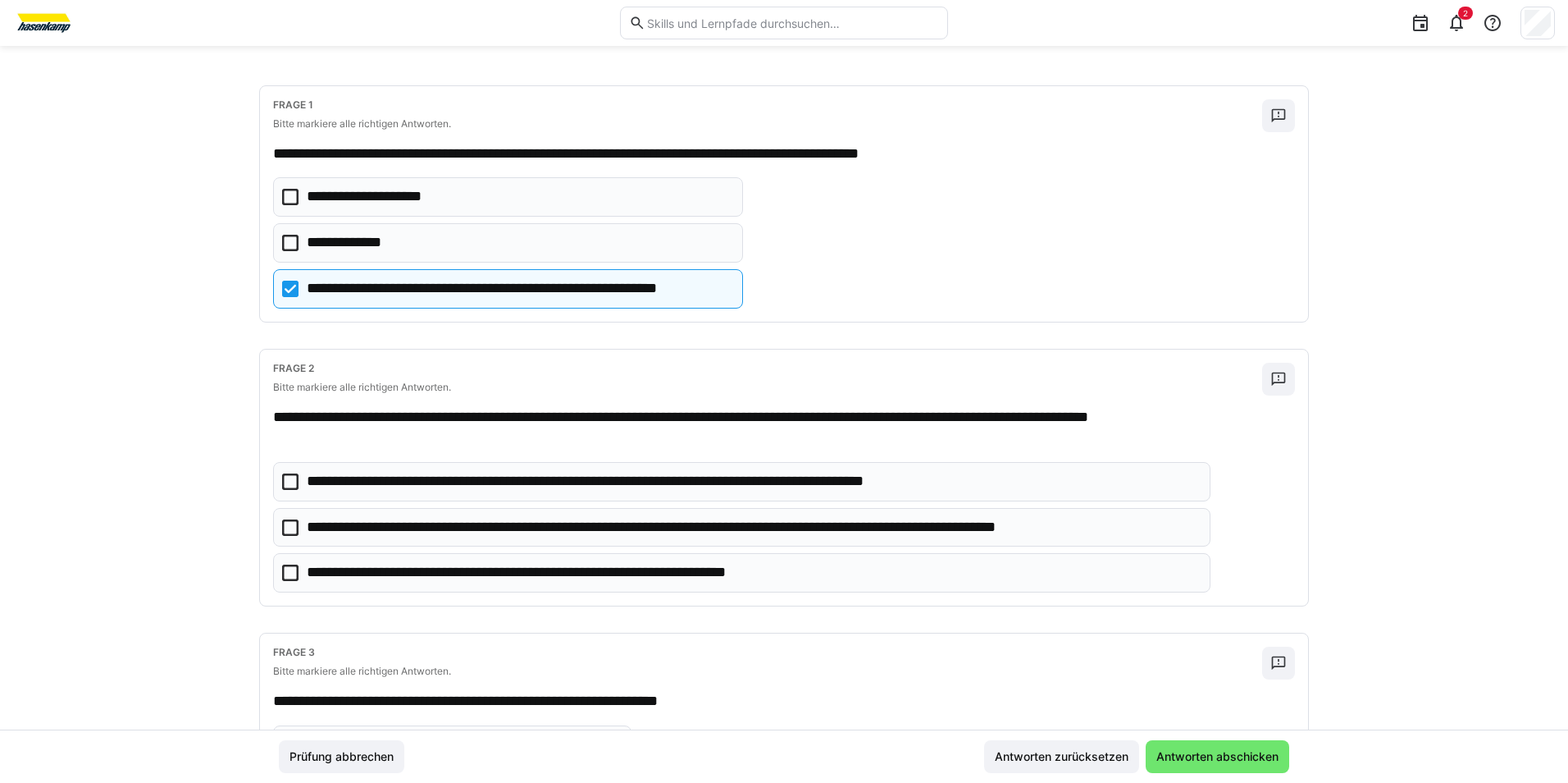
scroll to position [164, 0]
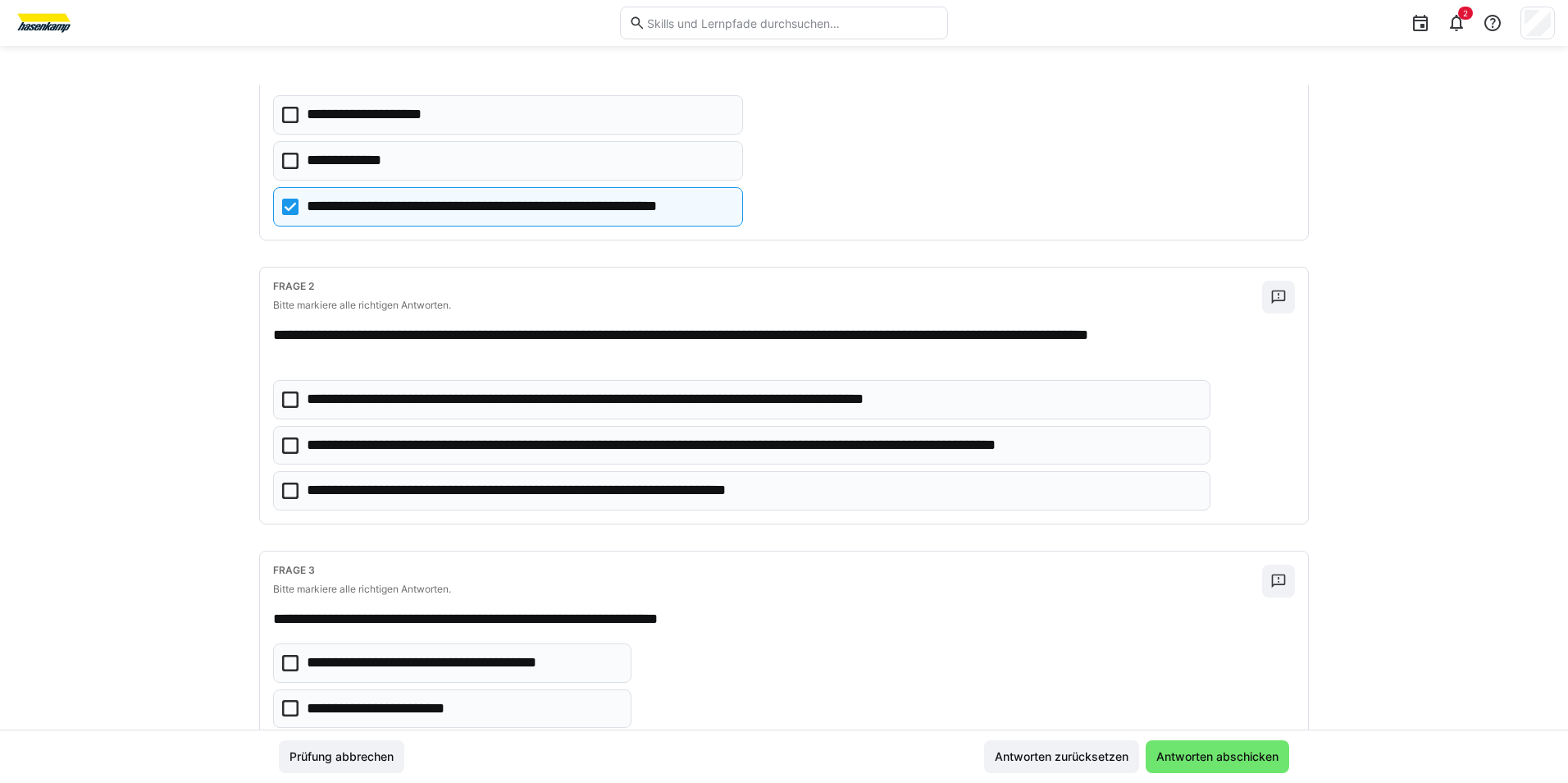
click at [284, 440] on icon at bounding box center [291, 446] width 17 height 17
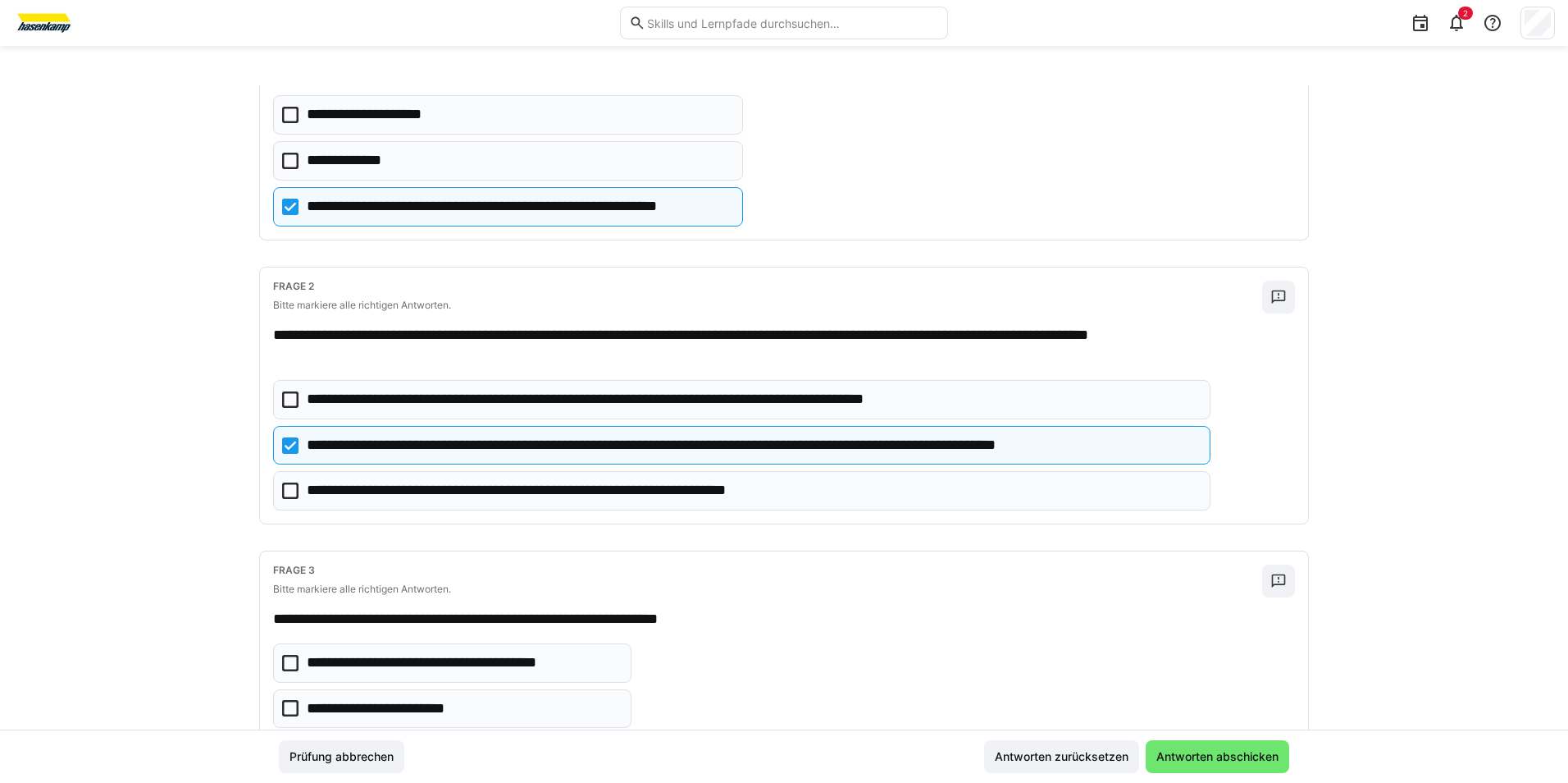
click at [290, 481] on eds-checkbox "**********" at bounding box center [742, 490] width 938 height 39
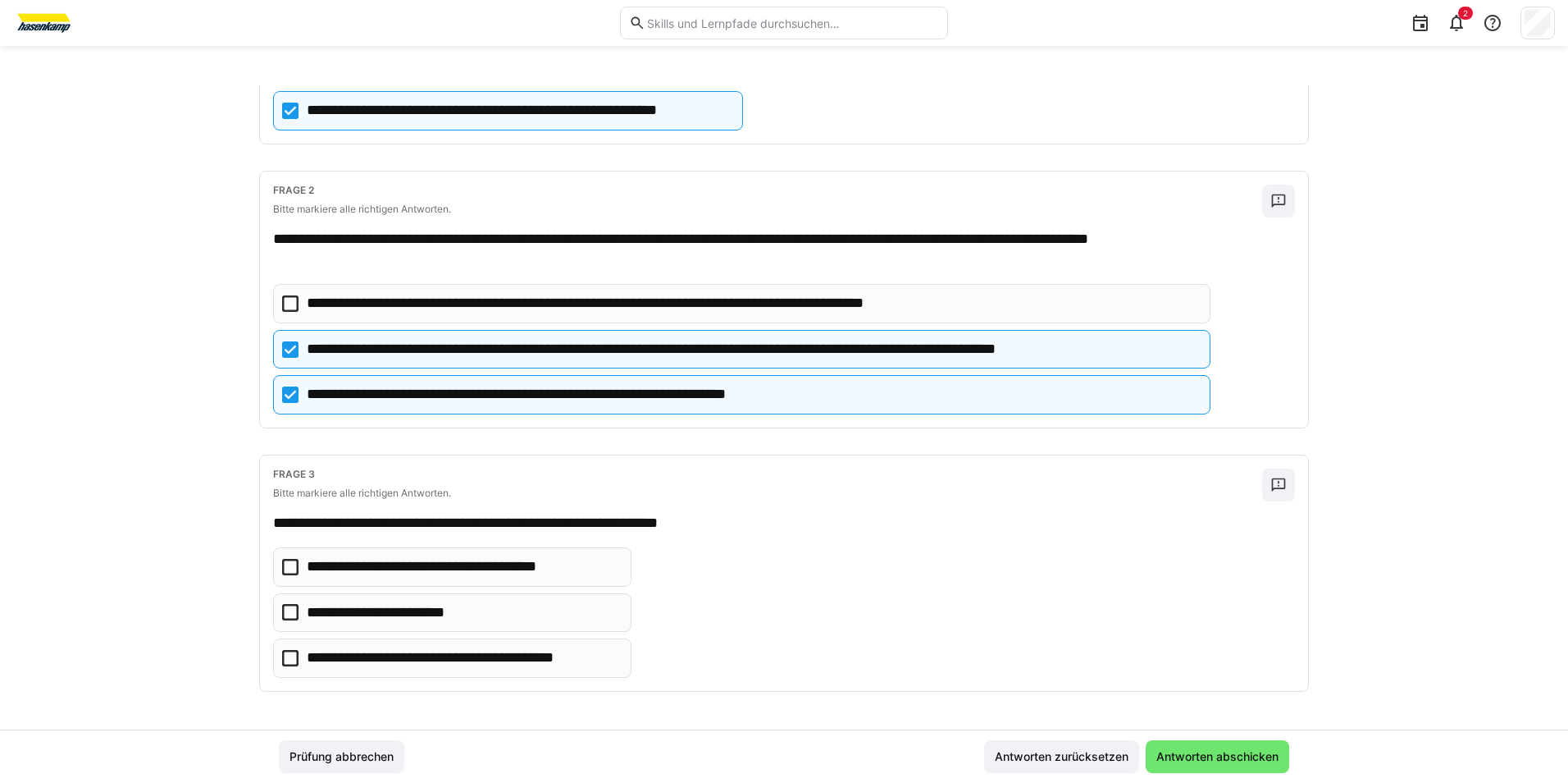
scroll to position [262, 0]
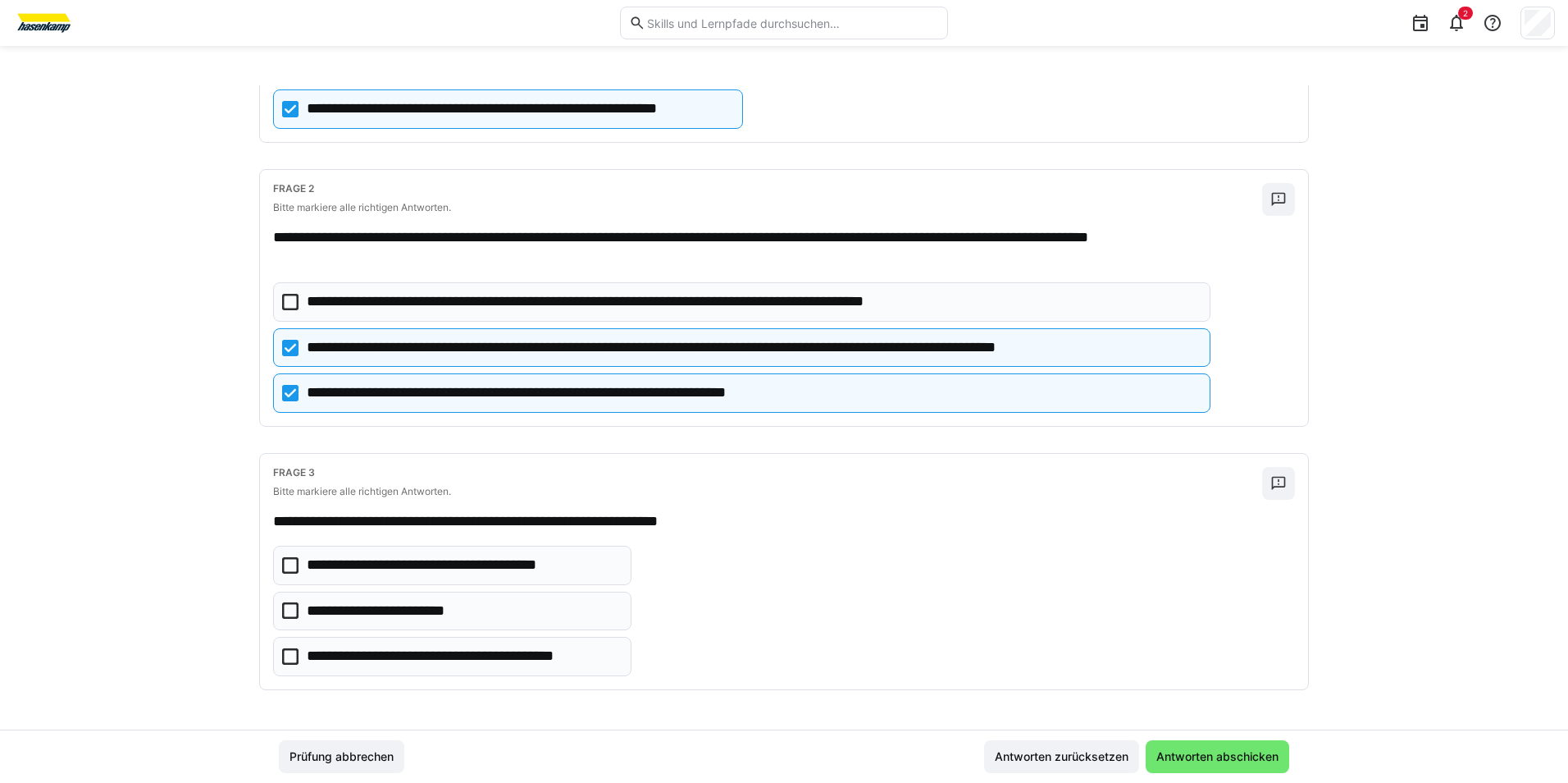
drag, startPoint x: 288, startPoint y: 561, endPoint x: 286, endPoint y: 576, distance: 15.1
click at [287, 561] on icon at bounding box center [291, 566] width 17 height 17
click at [283, 655] on icon at bounding box center [291, 656] width 17 height 17
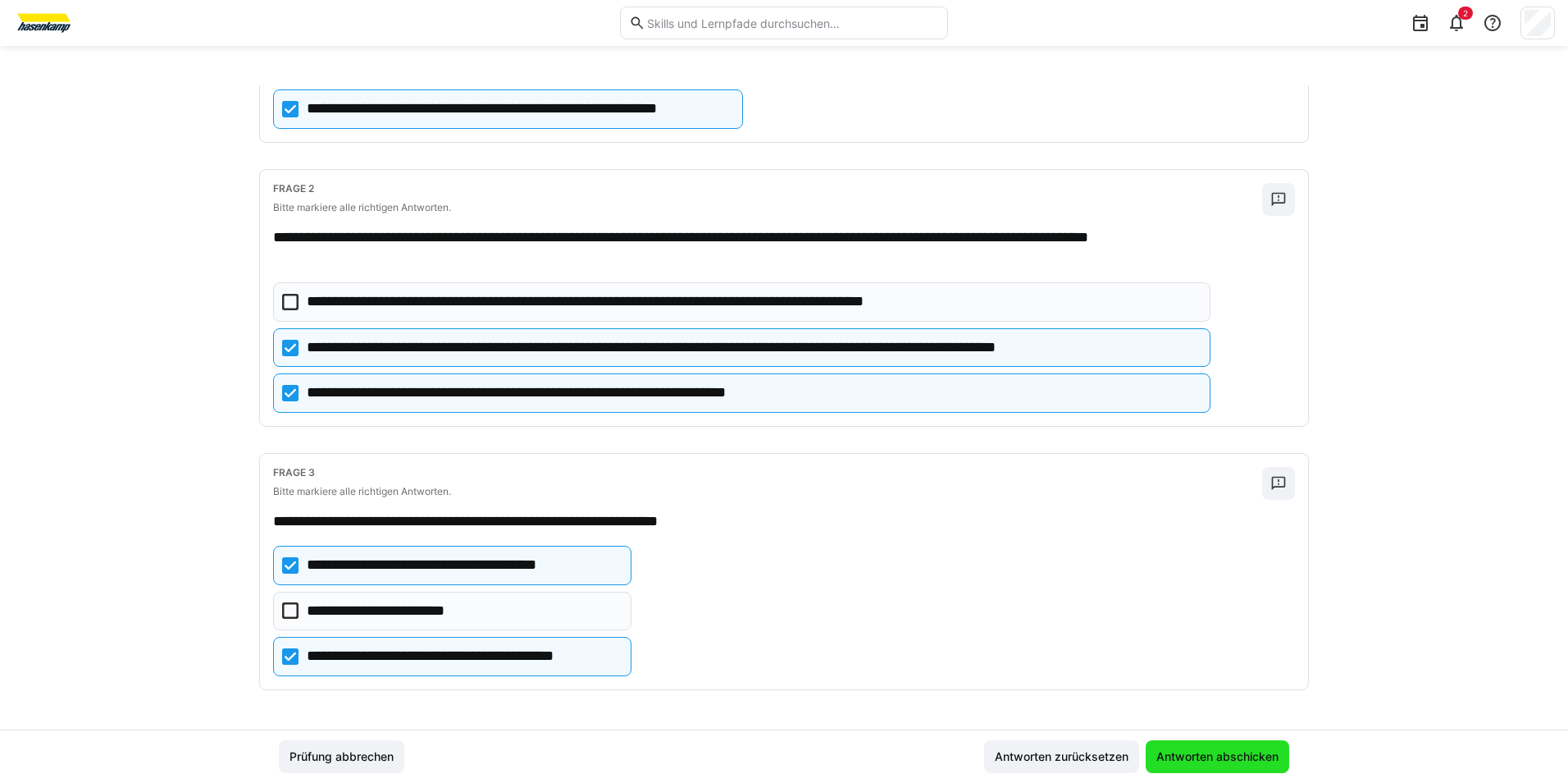
click at [1221, 756] on span "Antworten abschicken" at bounding box center [1217, 756] width 127 height 17
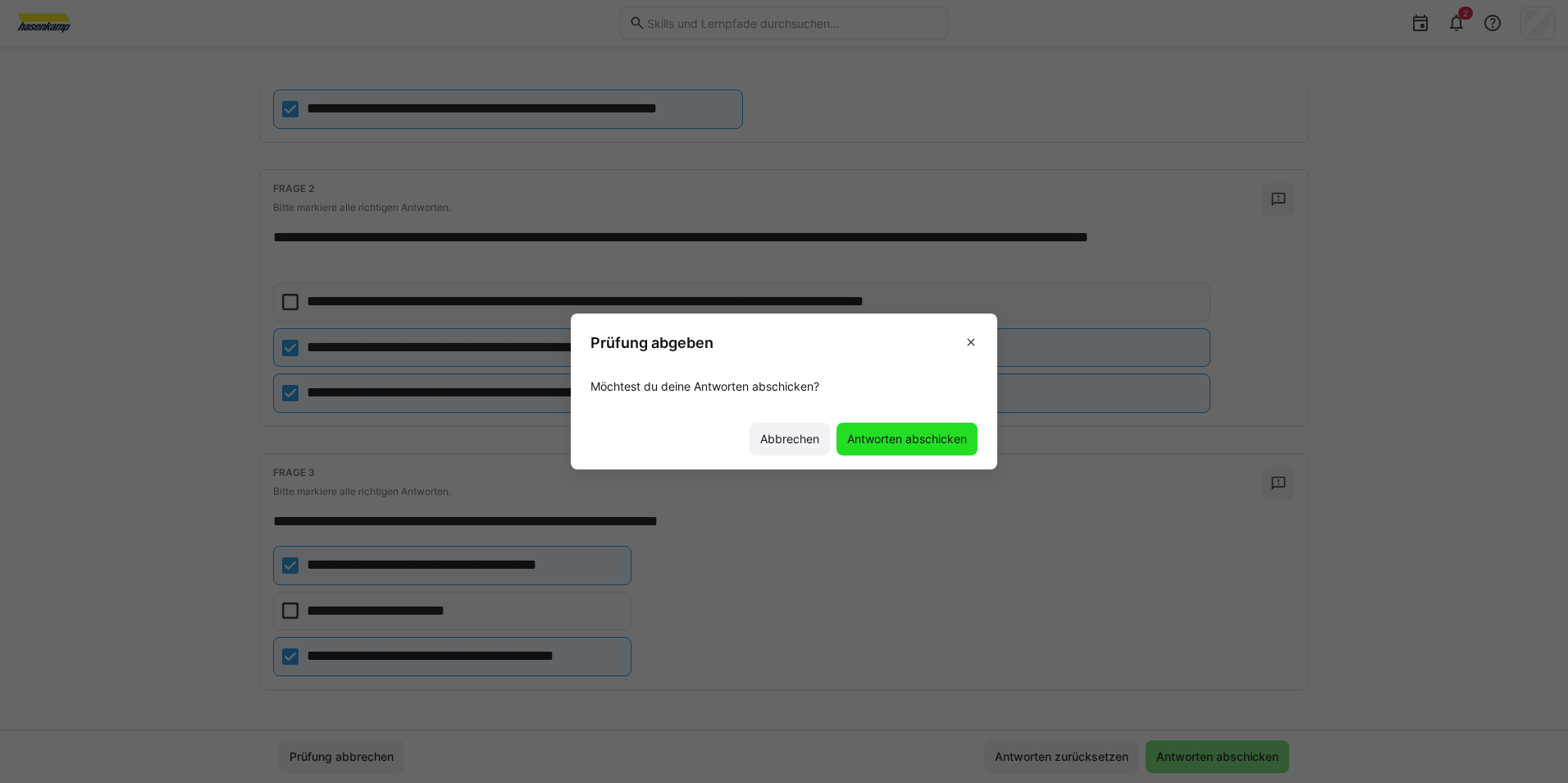
click at [897, 436] on span "Antworten abschicken" at bounding box center [907, 439] width 125 height 17
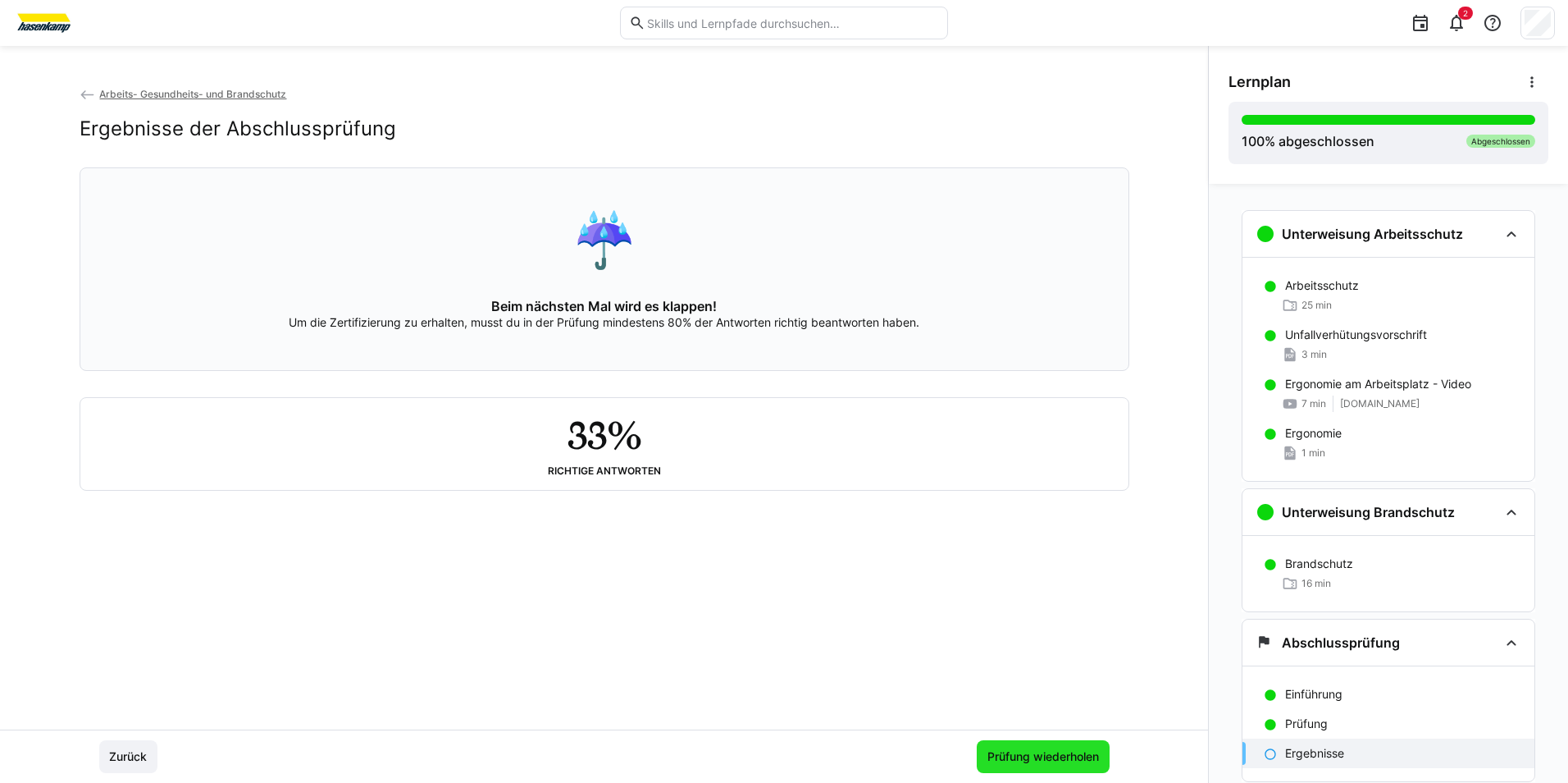
click at [1062, 755] on span "Prüfung wiederholen" at bounding box center [1043, 756] width 117 height 17
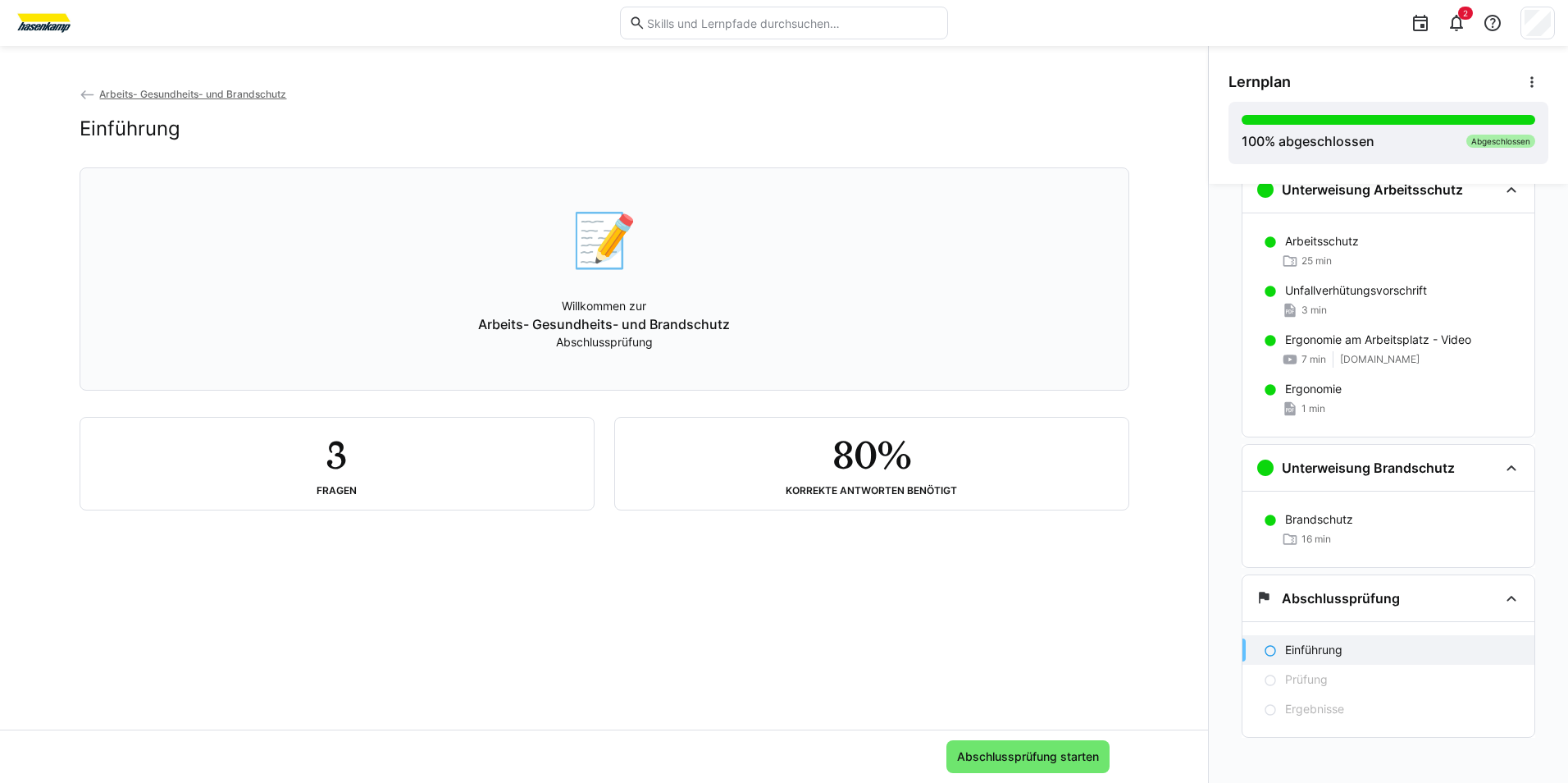
scroll to position [50, 0]
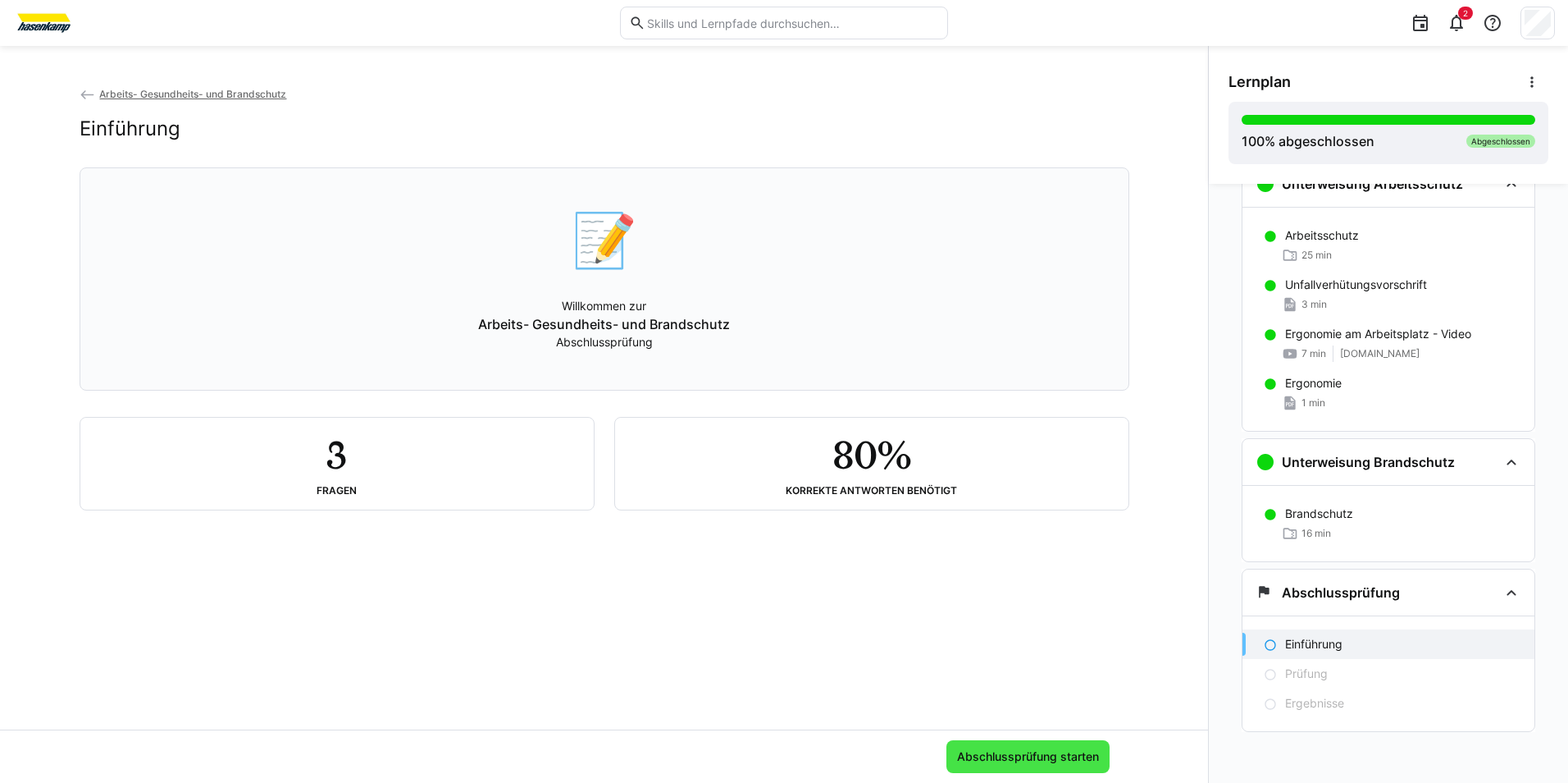
click at [1004, 761] on span "Abschlussprüfung starten" at bounding box center [1028, 756] width 147 height 17
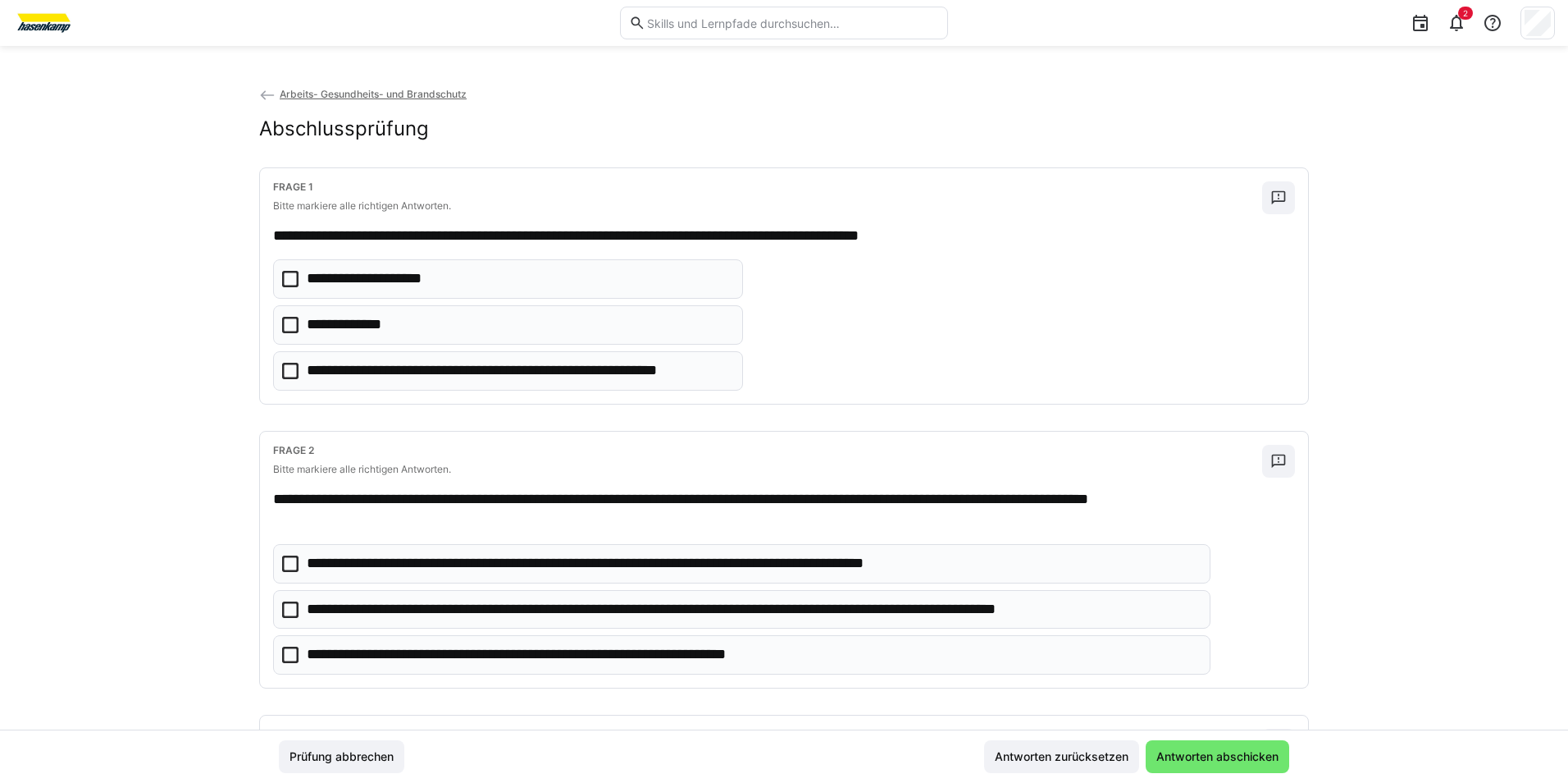
click at [282, 319] on icon at bounding box center [291, 325] width 17 height 17
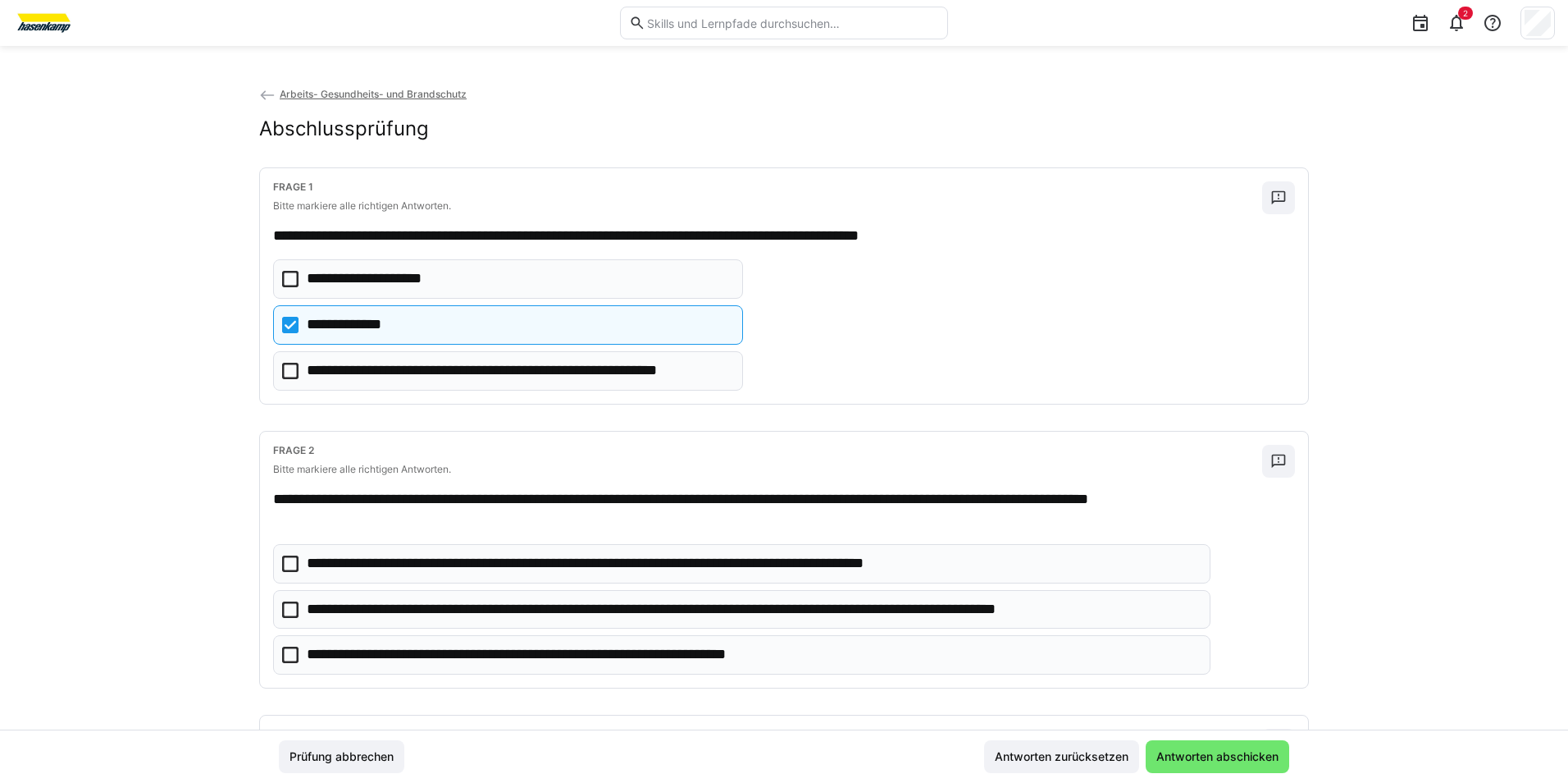
click at [289, 315] on eds-checkbox "**********" at bounding box center [508, 324] width 470 height 39
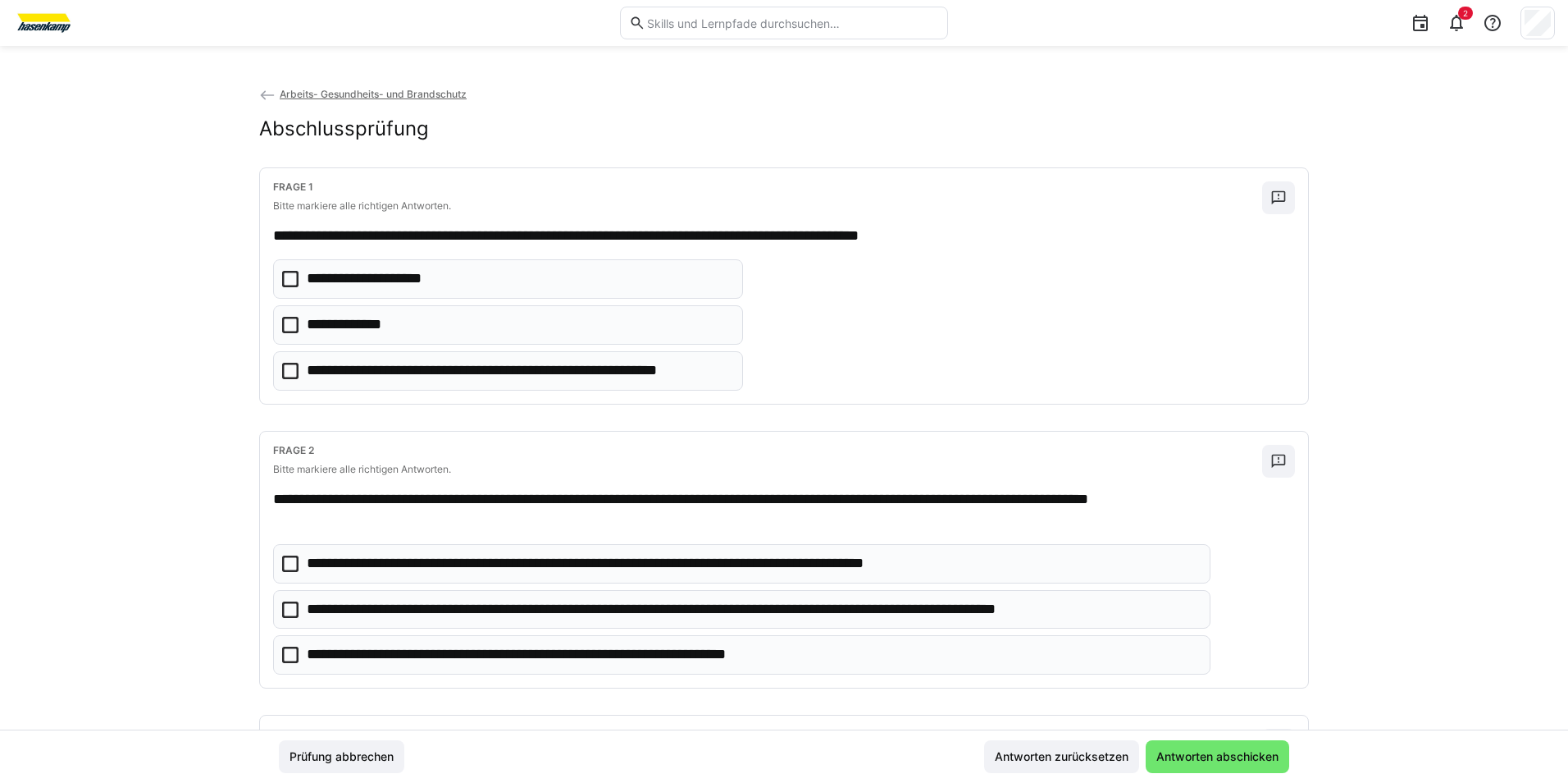
click at [296, 280] on eds-checkbox "**********" at bounding box center [508, 278] width 470 height 39
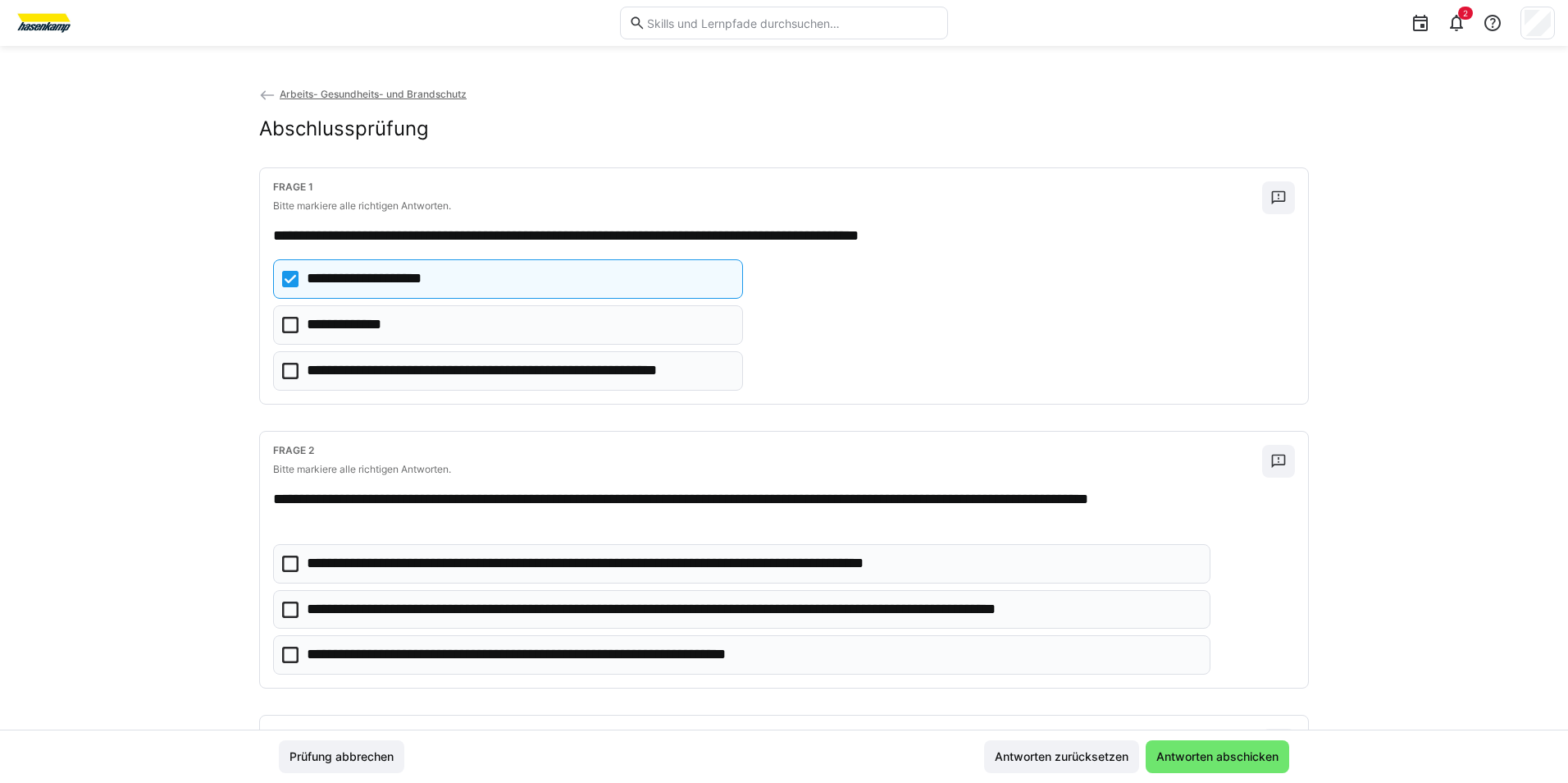
drag, startPoint x: 282, startPoint y: 612, endPoint x: 286, endPoint y: 667, distance: 55.1
click at [282, 614] on icon at bounding box center [291, 610] width 17 height 17
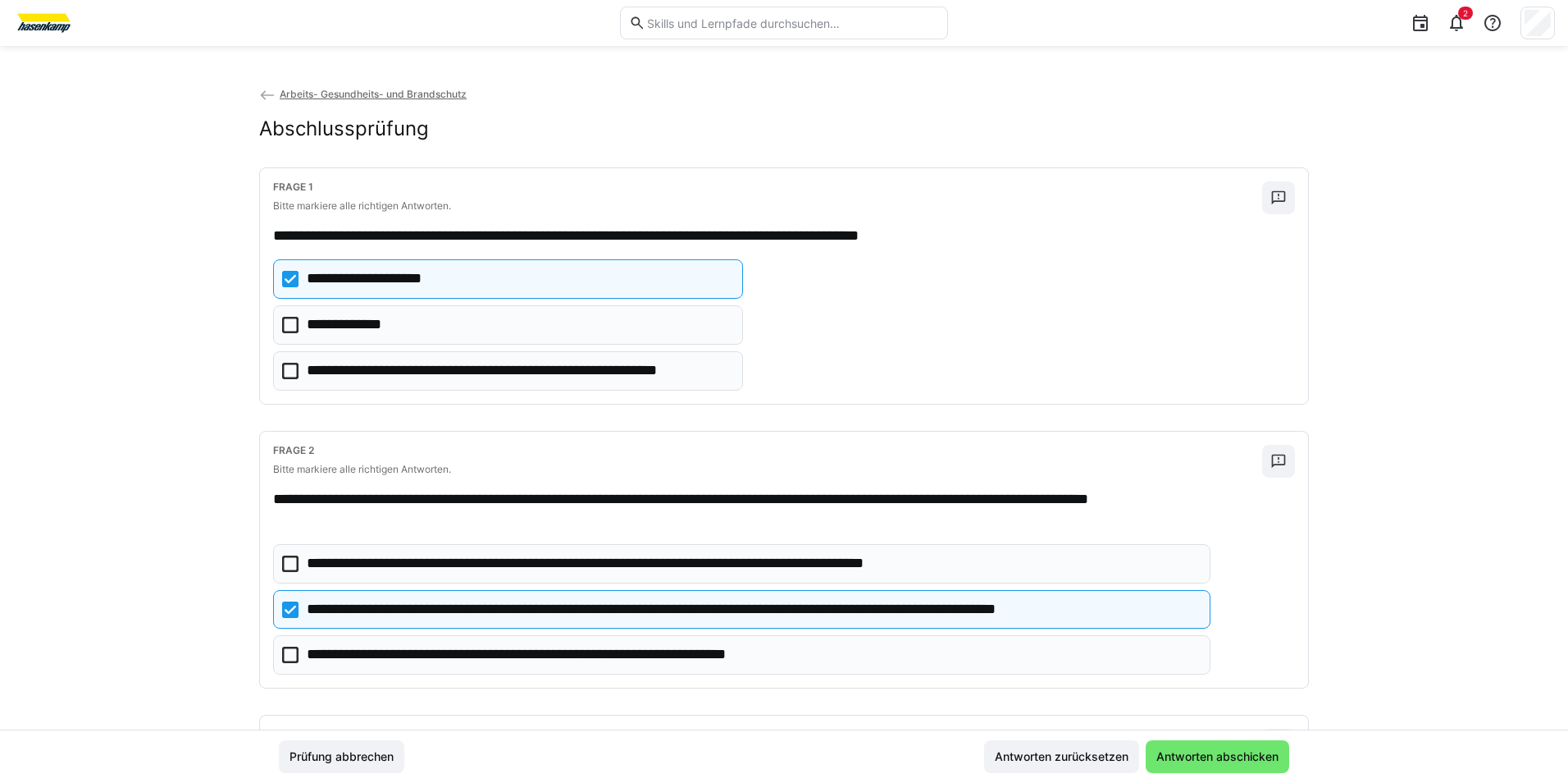
click at [286, 667] on eds-checkbox "**********" at bounding box center [742, 654] width 938 height 39
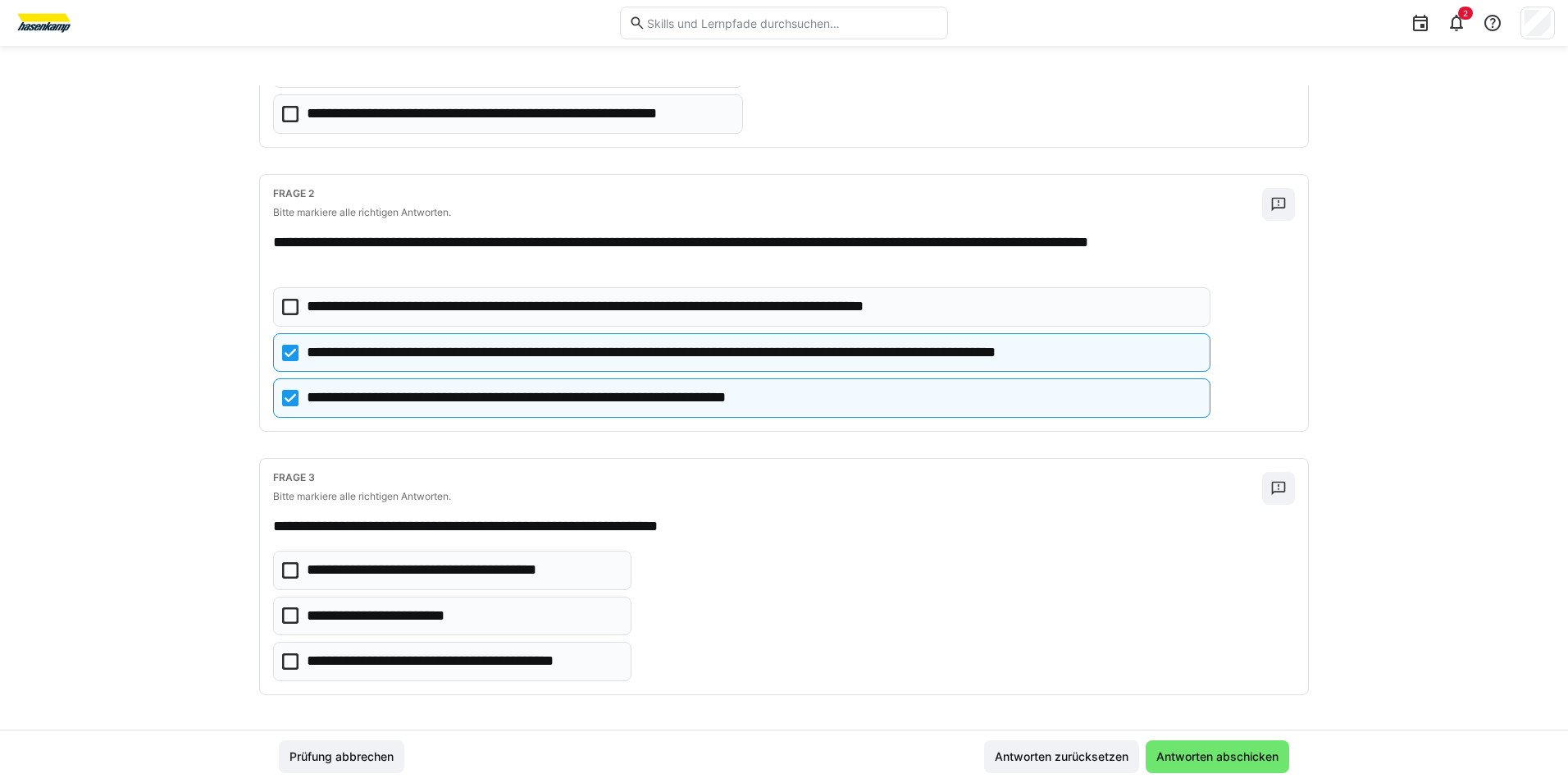
scroll to position [262, 0]
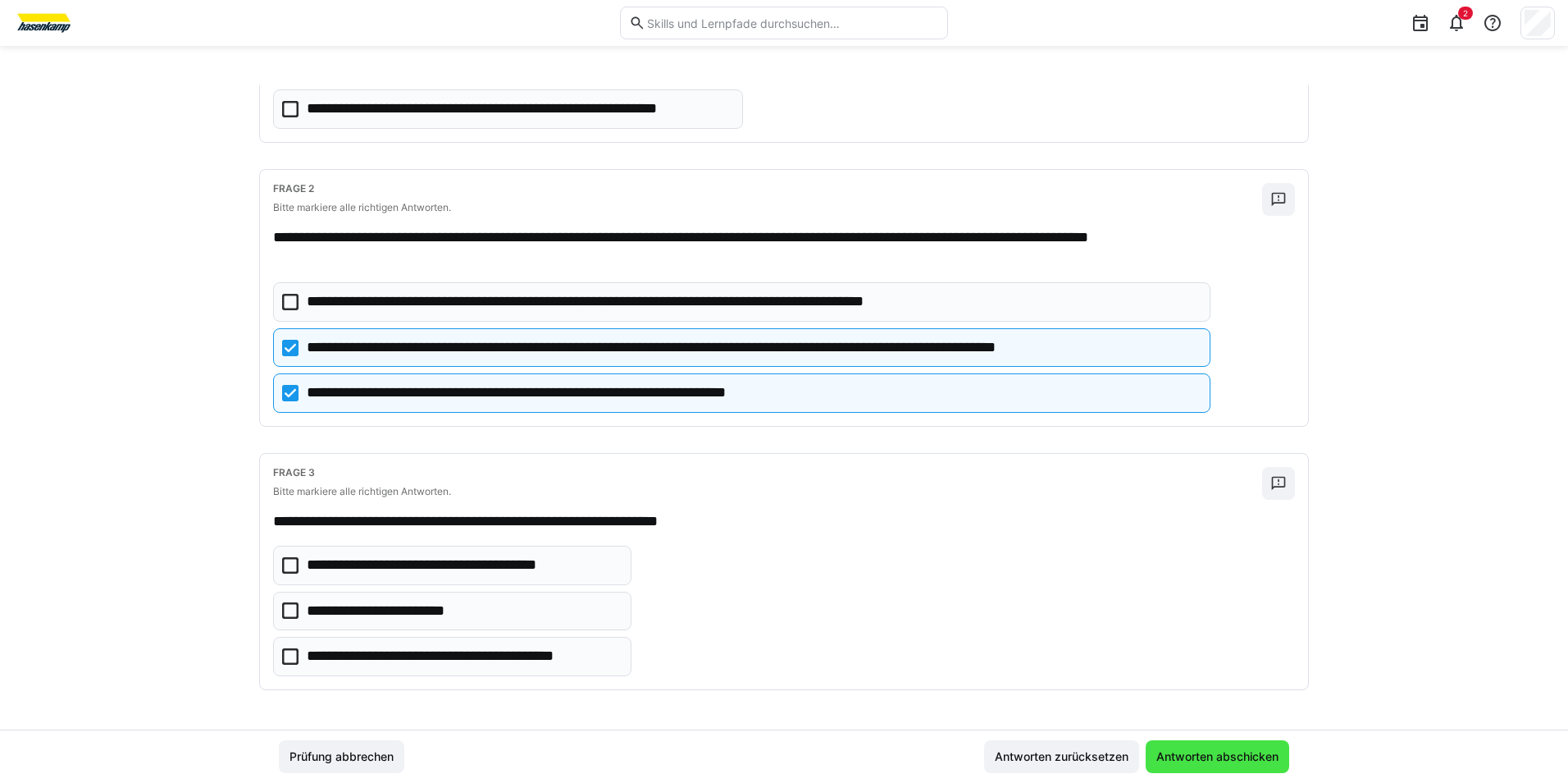
click at [1217, 758] on span "Antworten abschicken" at bounding box center [1217, 756] width 127 height 17
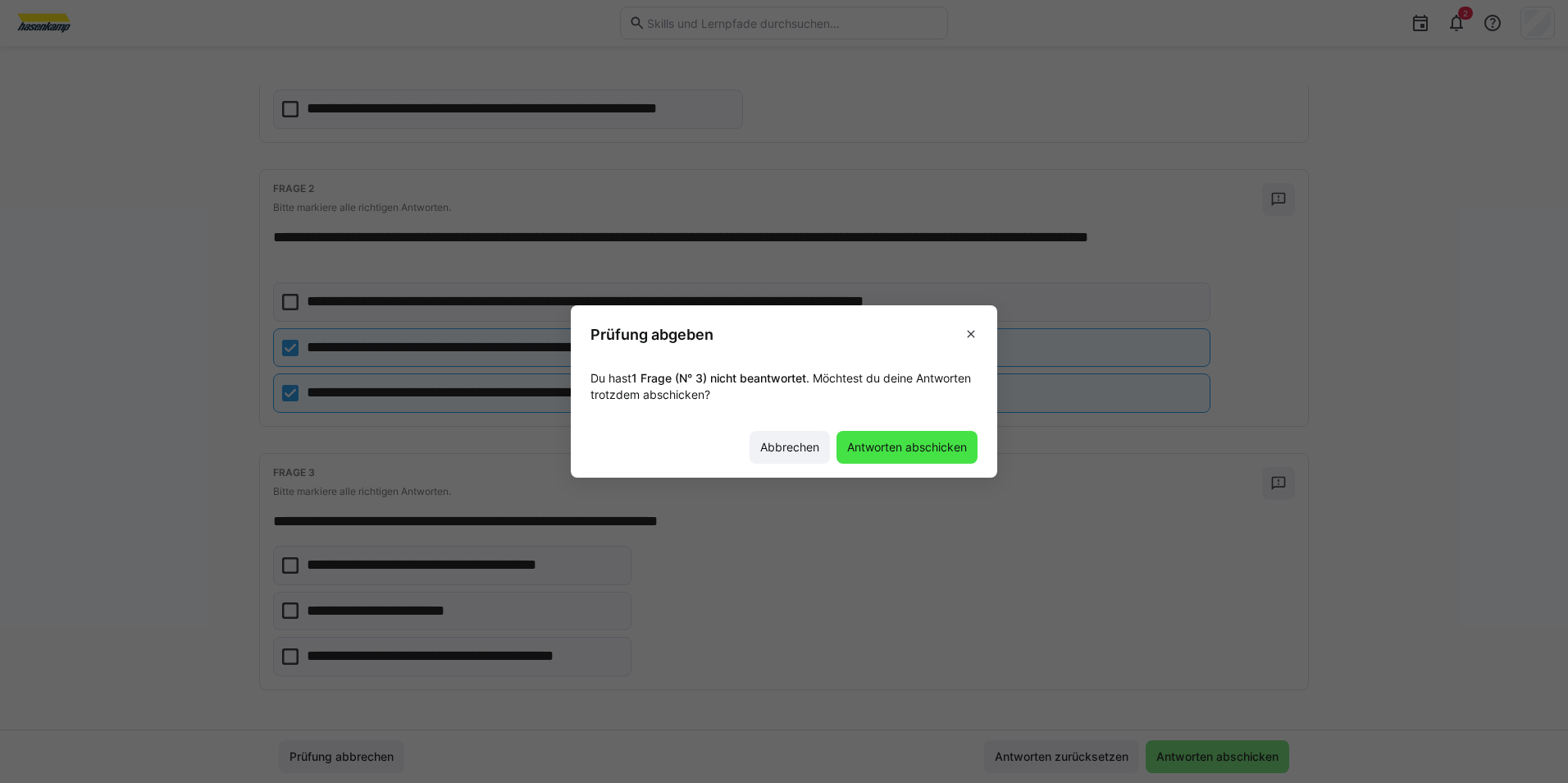
click at [939, 443] on span "Antworten abschicken" at bounding box center [907, 447] width 125 height 17
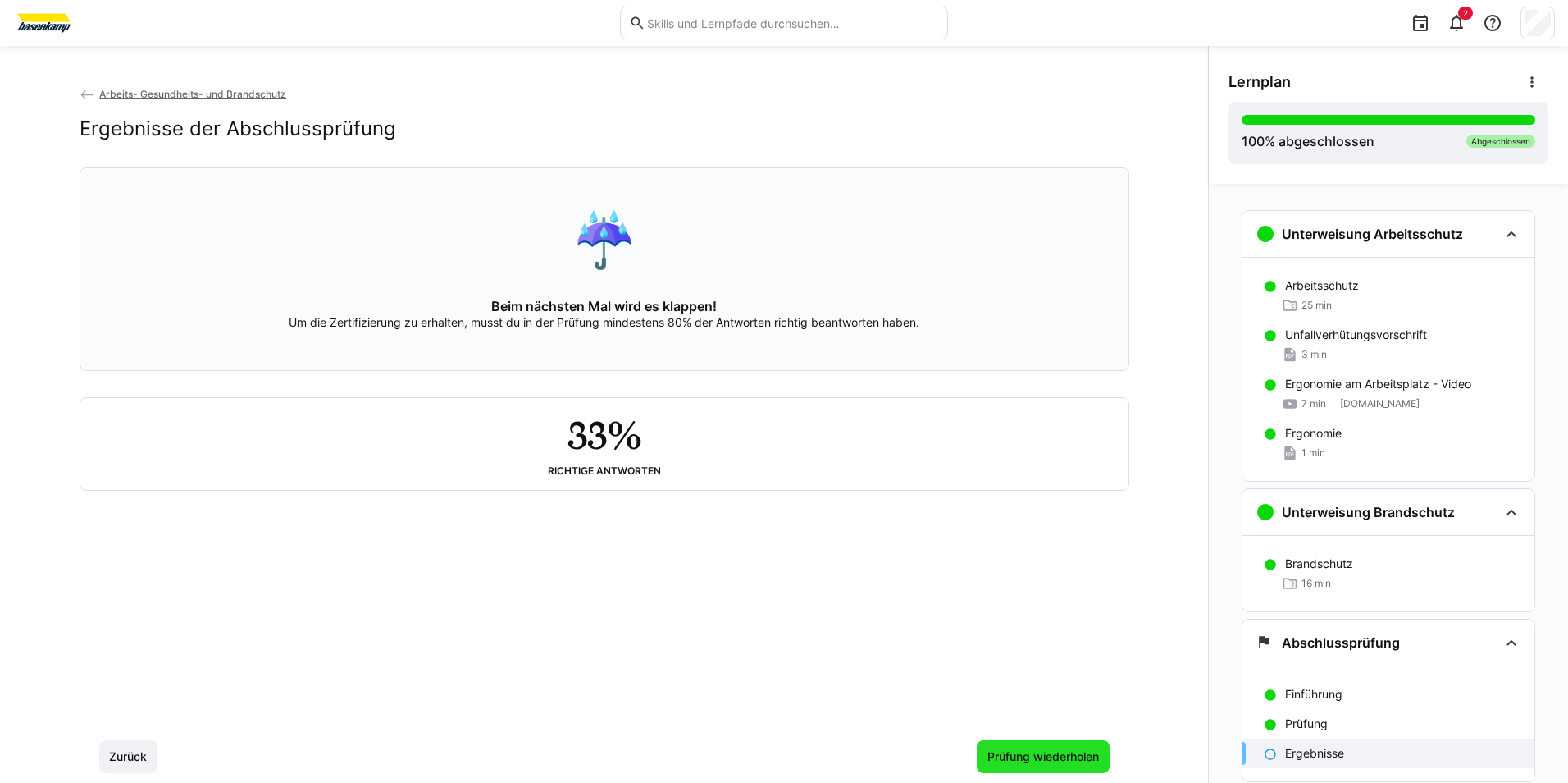
click at [1027, 760] on span "Prüfung wiederholen" at bounding box center [1043, 756] width 117 height 17
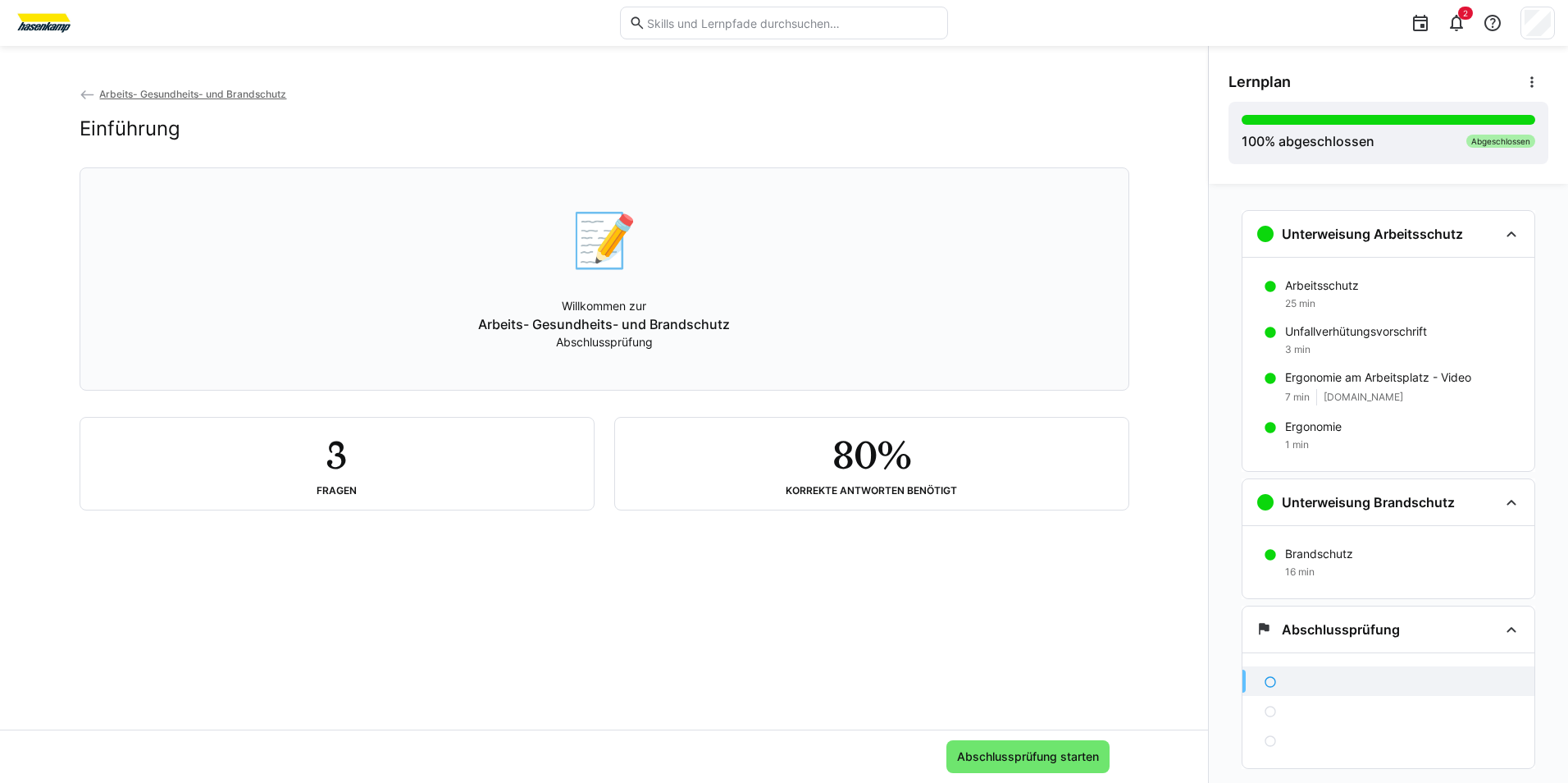
scroll to position [50, 0]
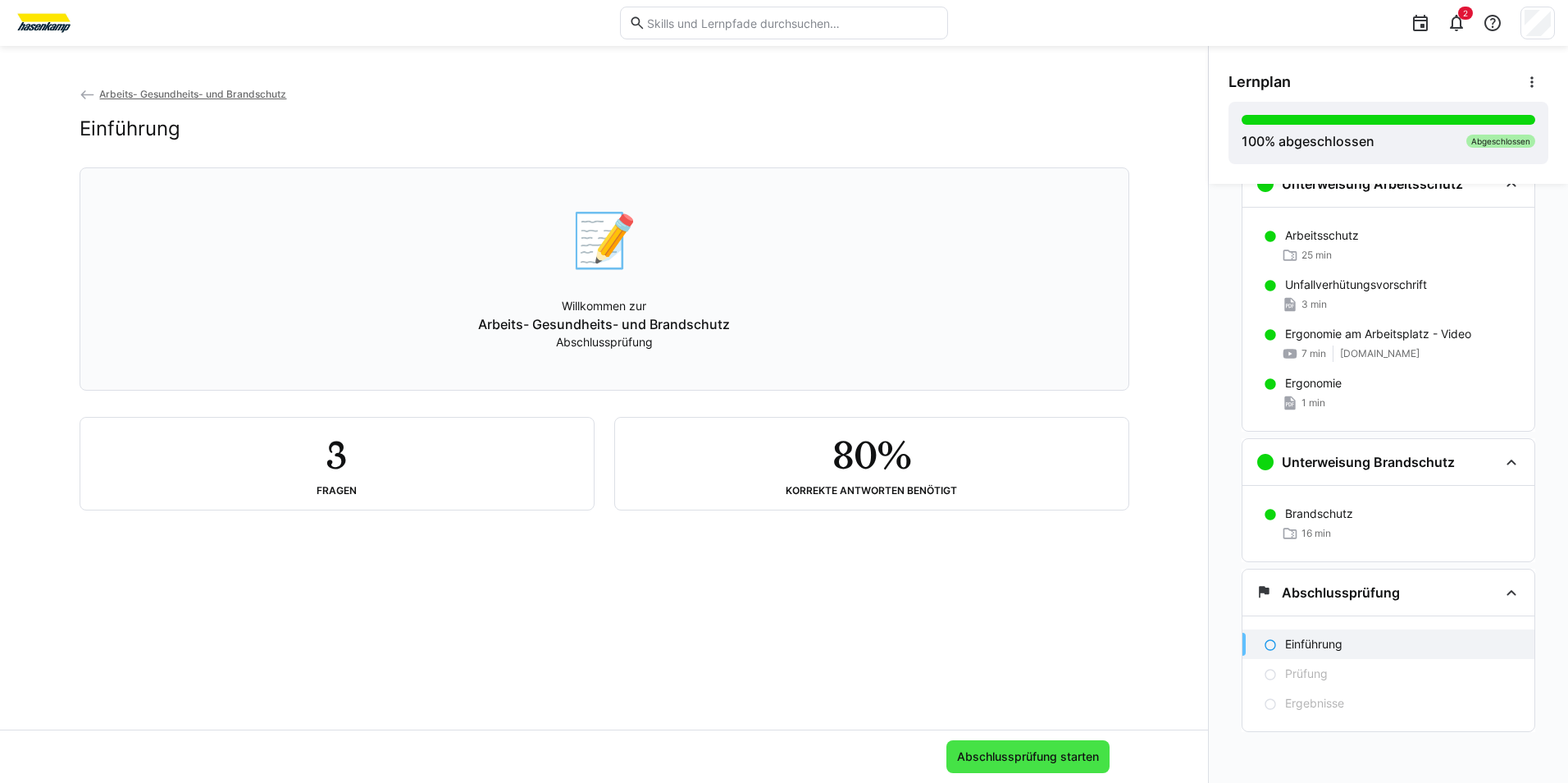
click at [1043, 751] on span "Abschlussprüfung starten" at bounding box center [1028, 756] width 147 height 17
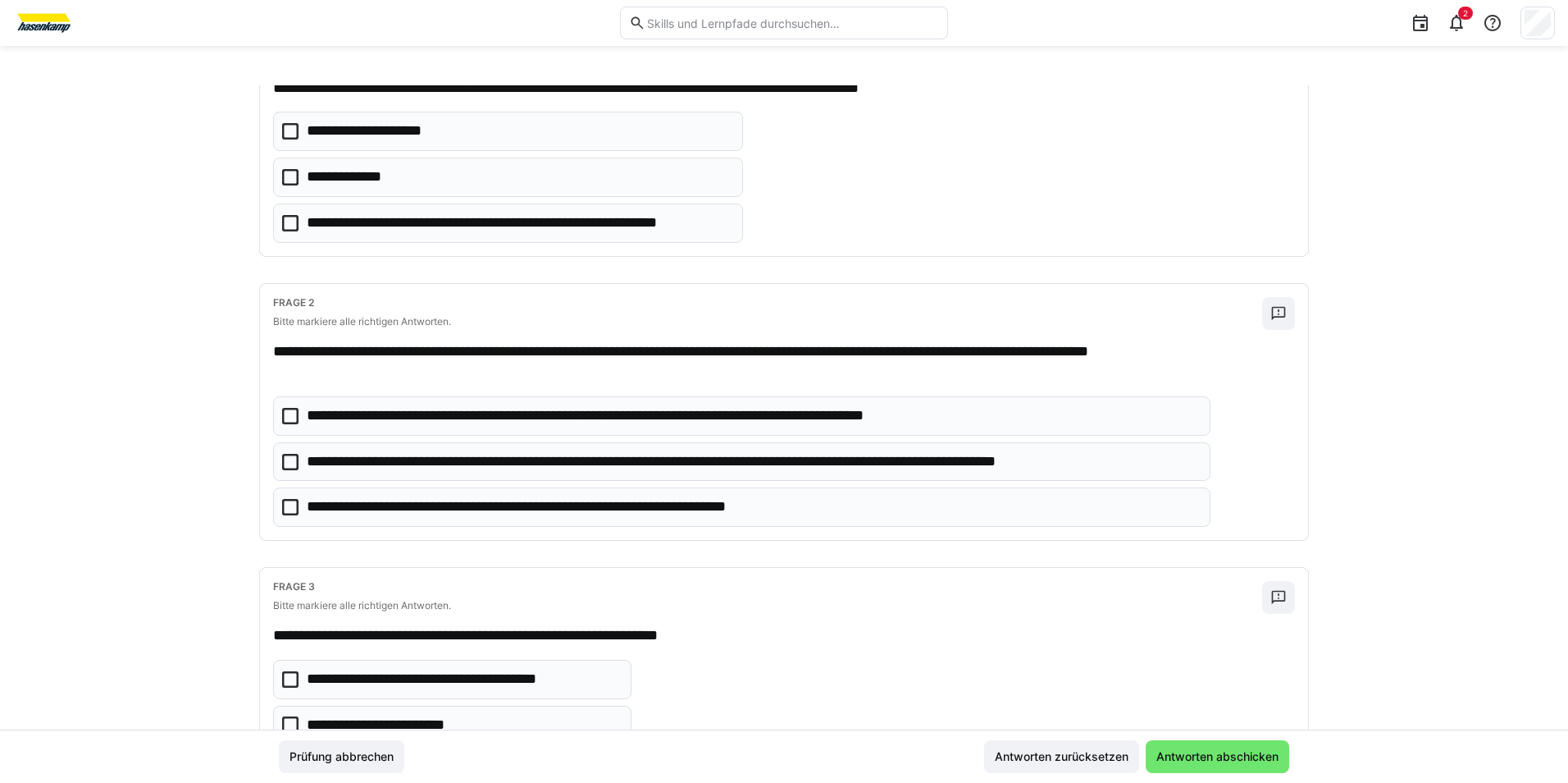
scroll to position [0, 0]
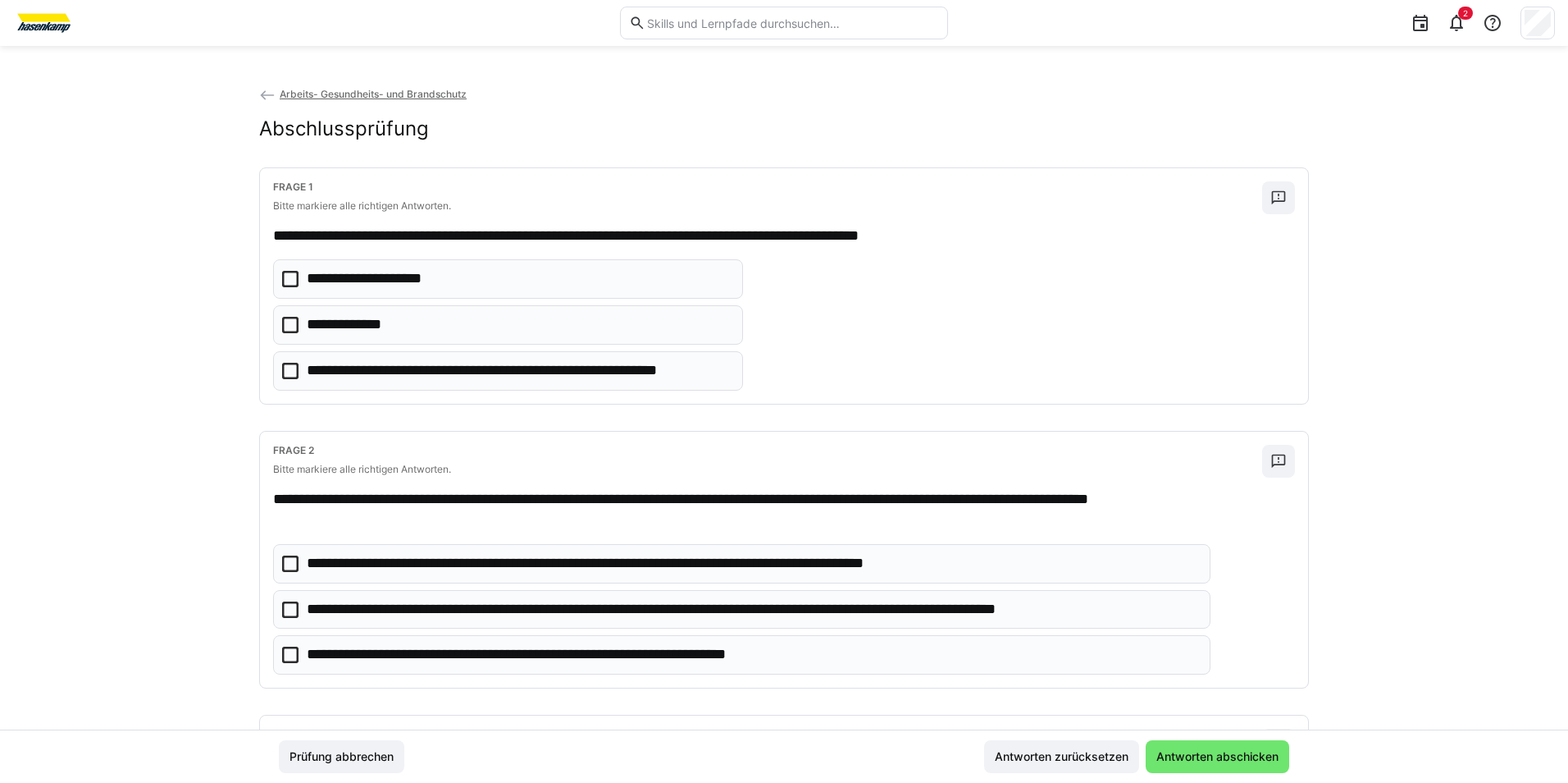
click at [284, 282] on icon at bounding box center [291, 279] width 17 height 17
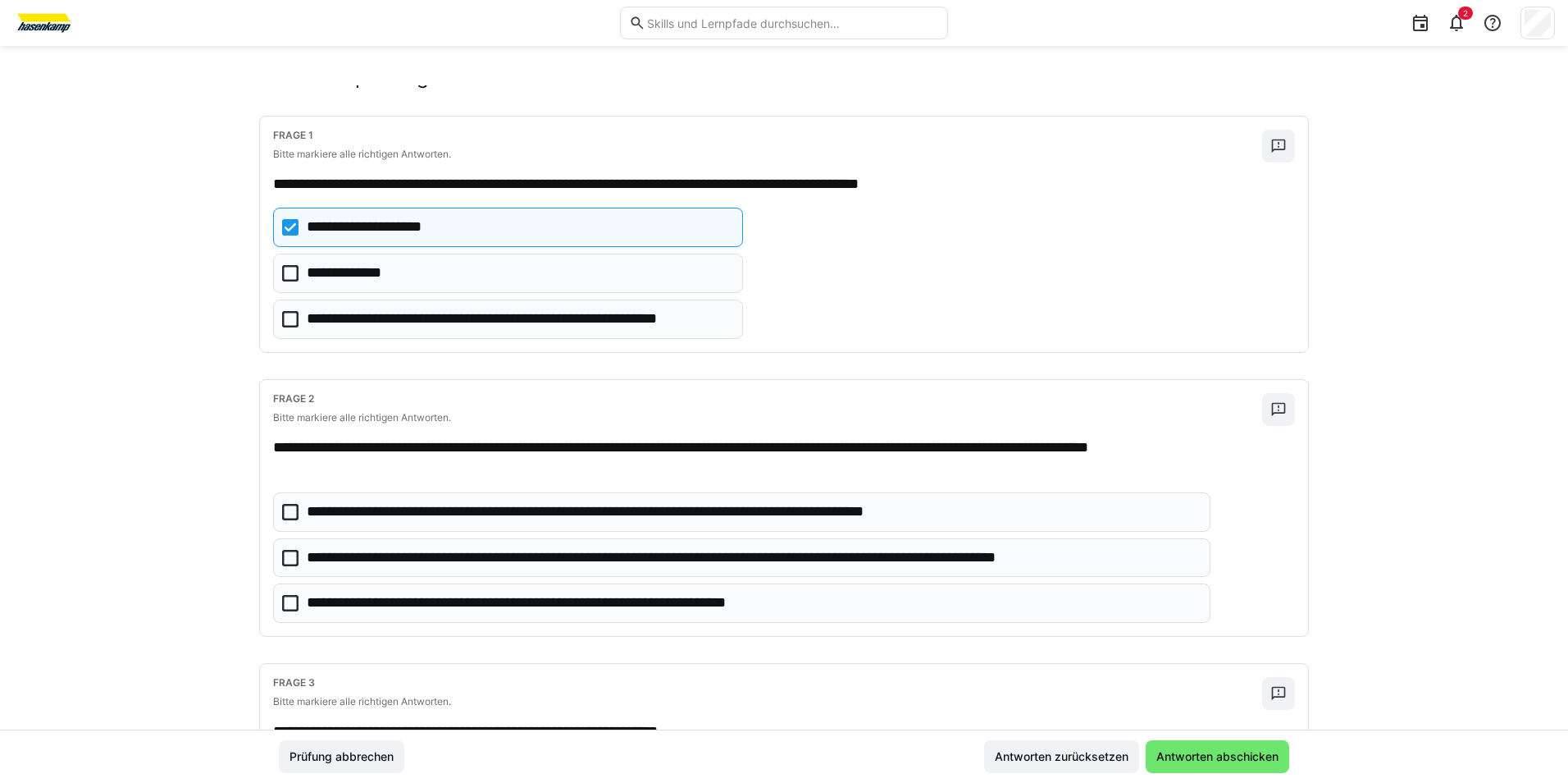
scroll to position [16, 0]
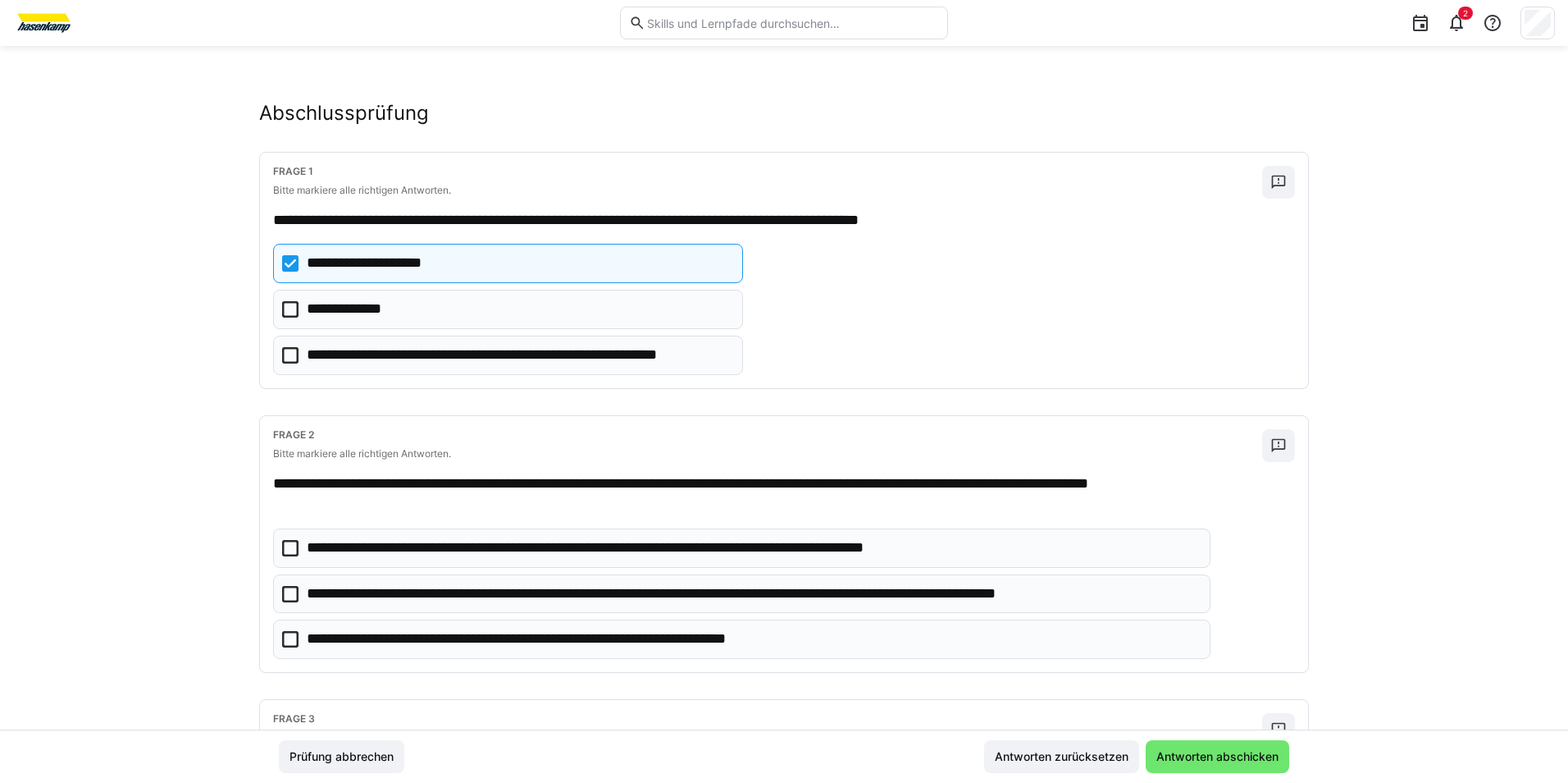
click at [284, 269] on icon at bounding box center [291, 263] width 17 height 17
click at [290, 312] on icon at bounding box center [291, 309] width 17 height 17
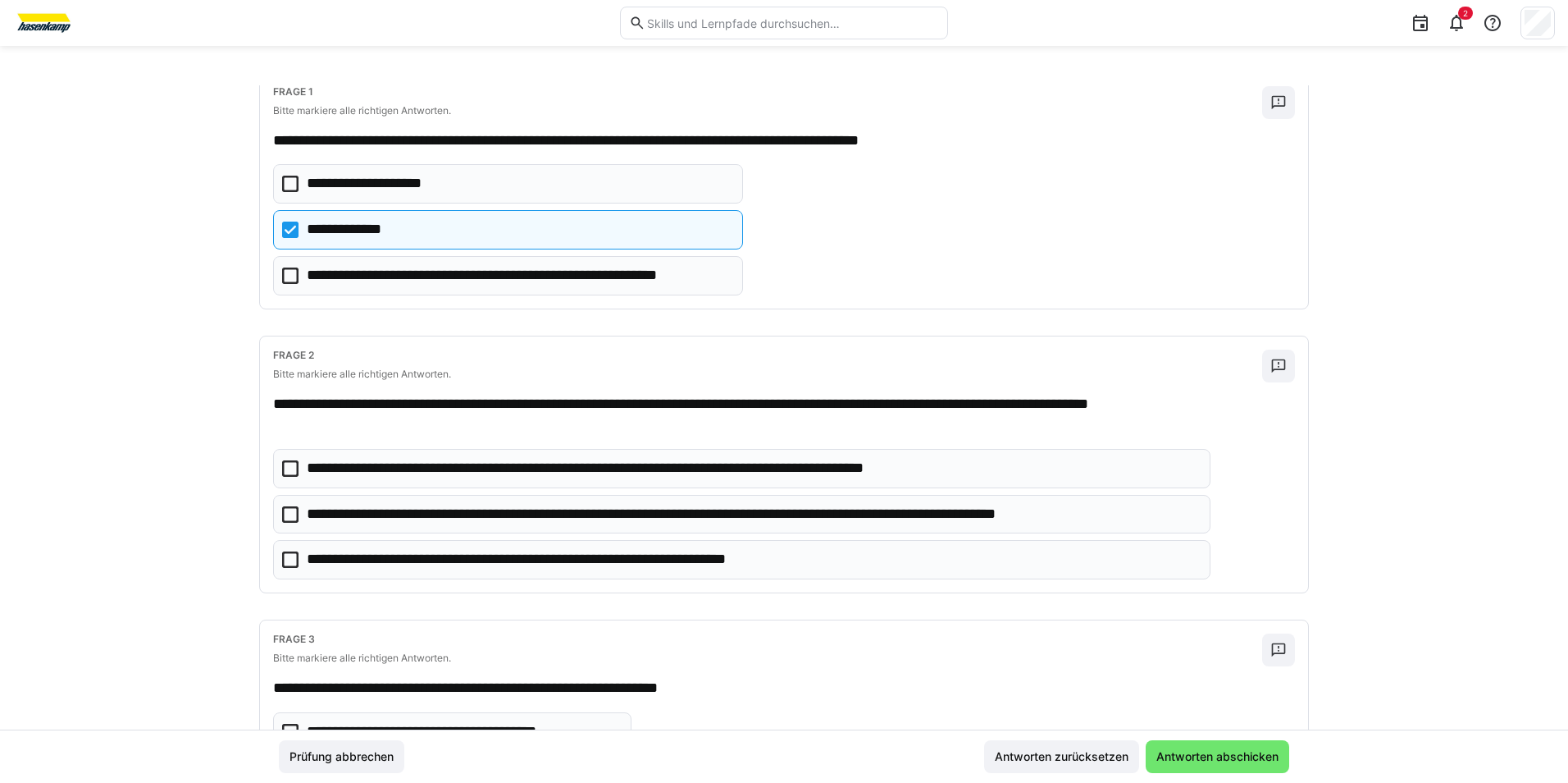
scroll to position [262, 0]
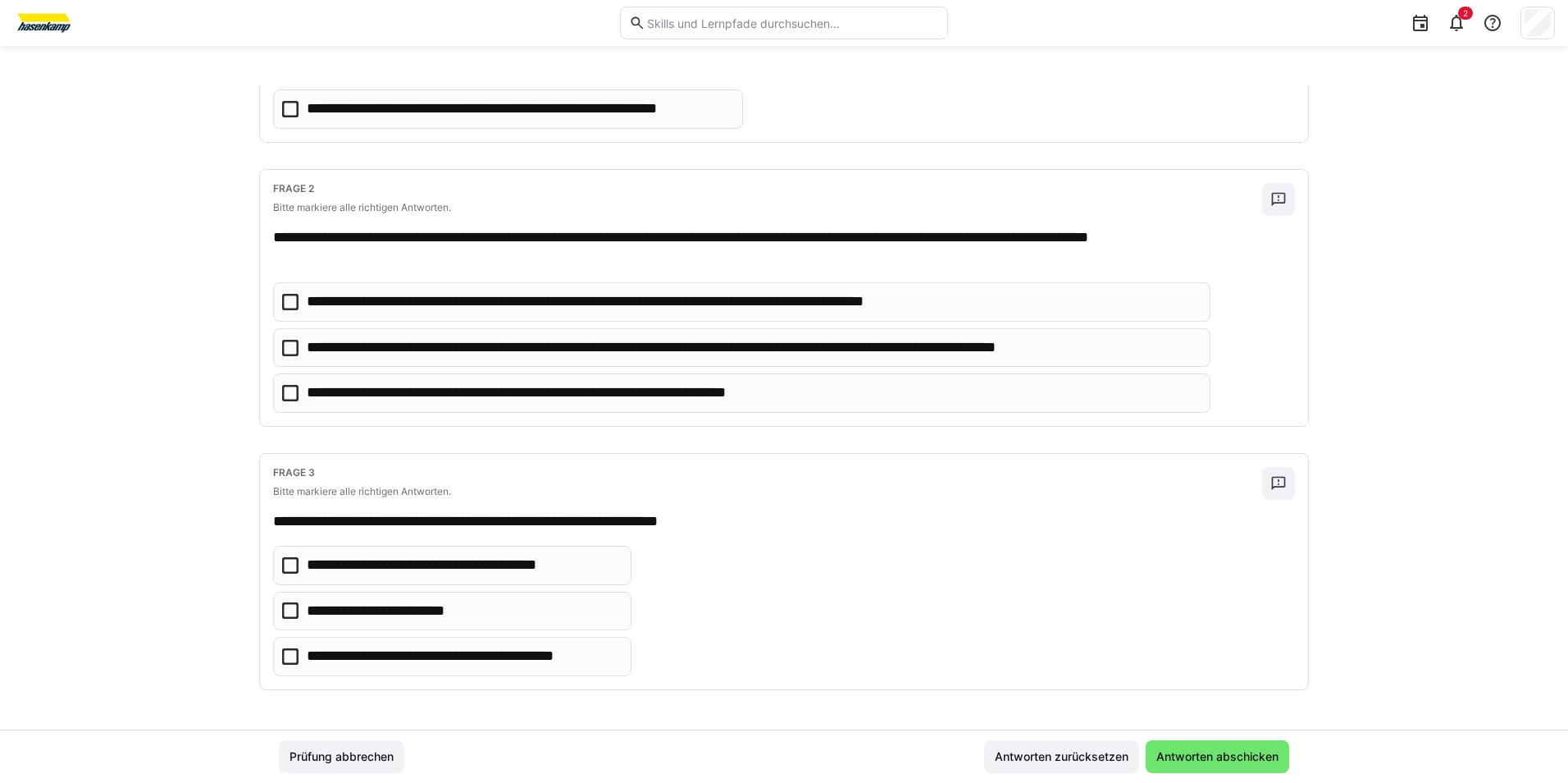
drag, startPoint x: 283, startPoint y: 354, endPoint x: 283, endPoint y: 369, distance: 15.0
click at [283, 357] on eds-checkbox "**********" at bounding box center [742, 347] width 938 height 39
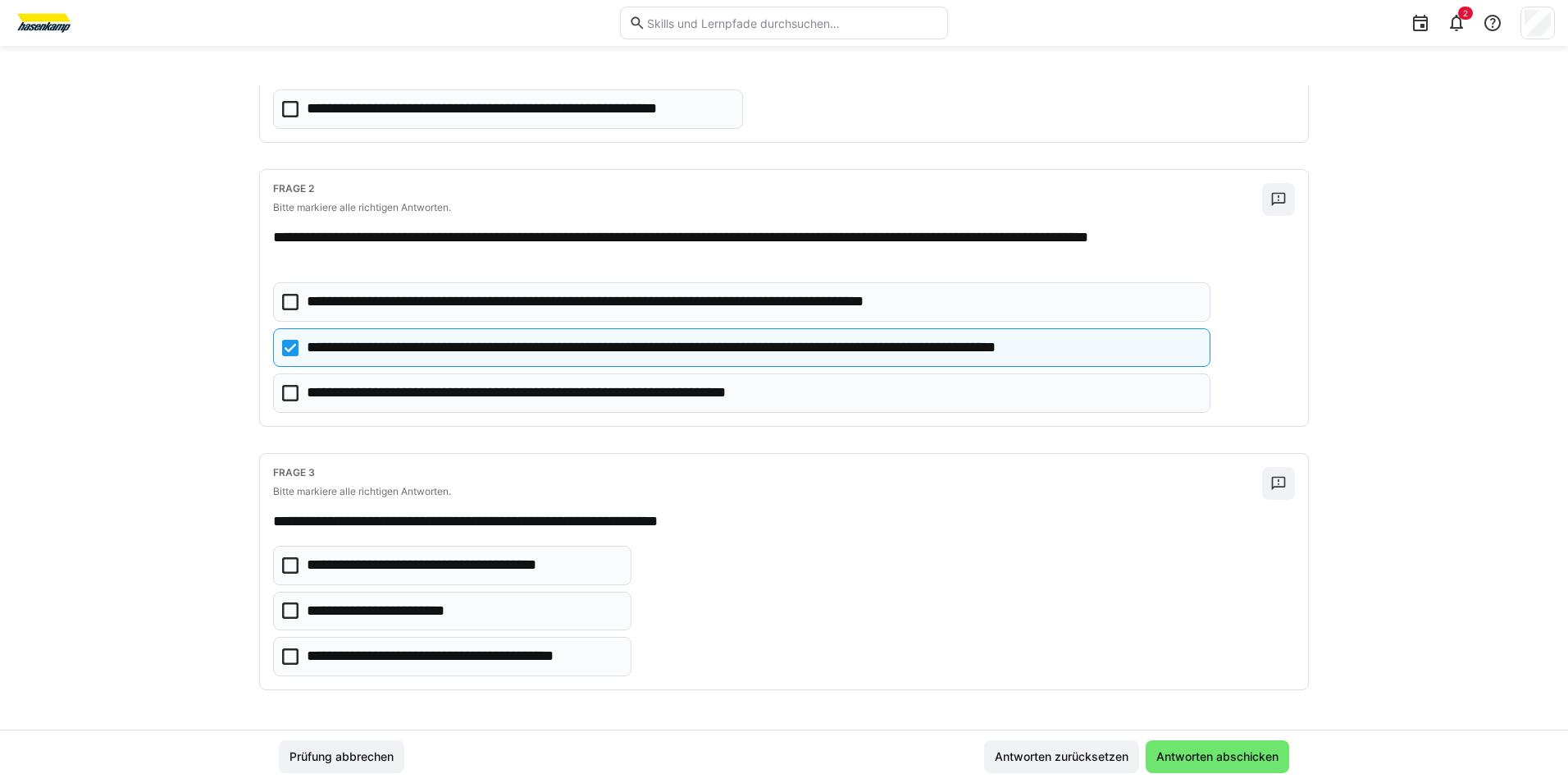
click at [287, 394] on icon at bounding box center [291, 393] width 17 height 17
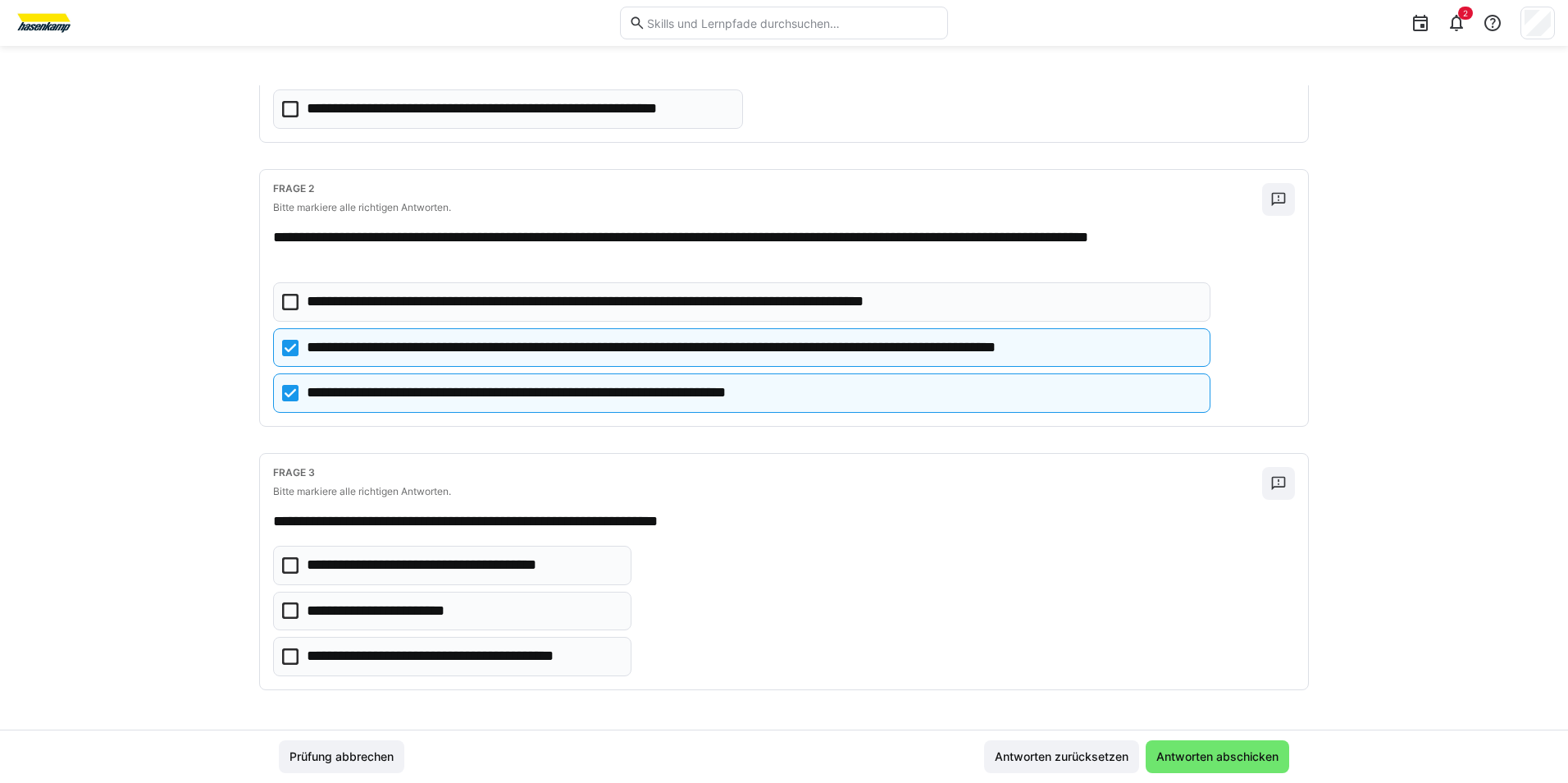
click at [291, 645] on eds-checkbox "**********" at bounding box center [452, 656] width 358 height 39
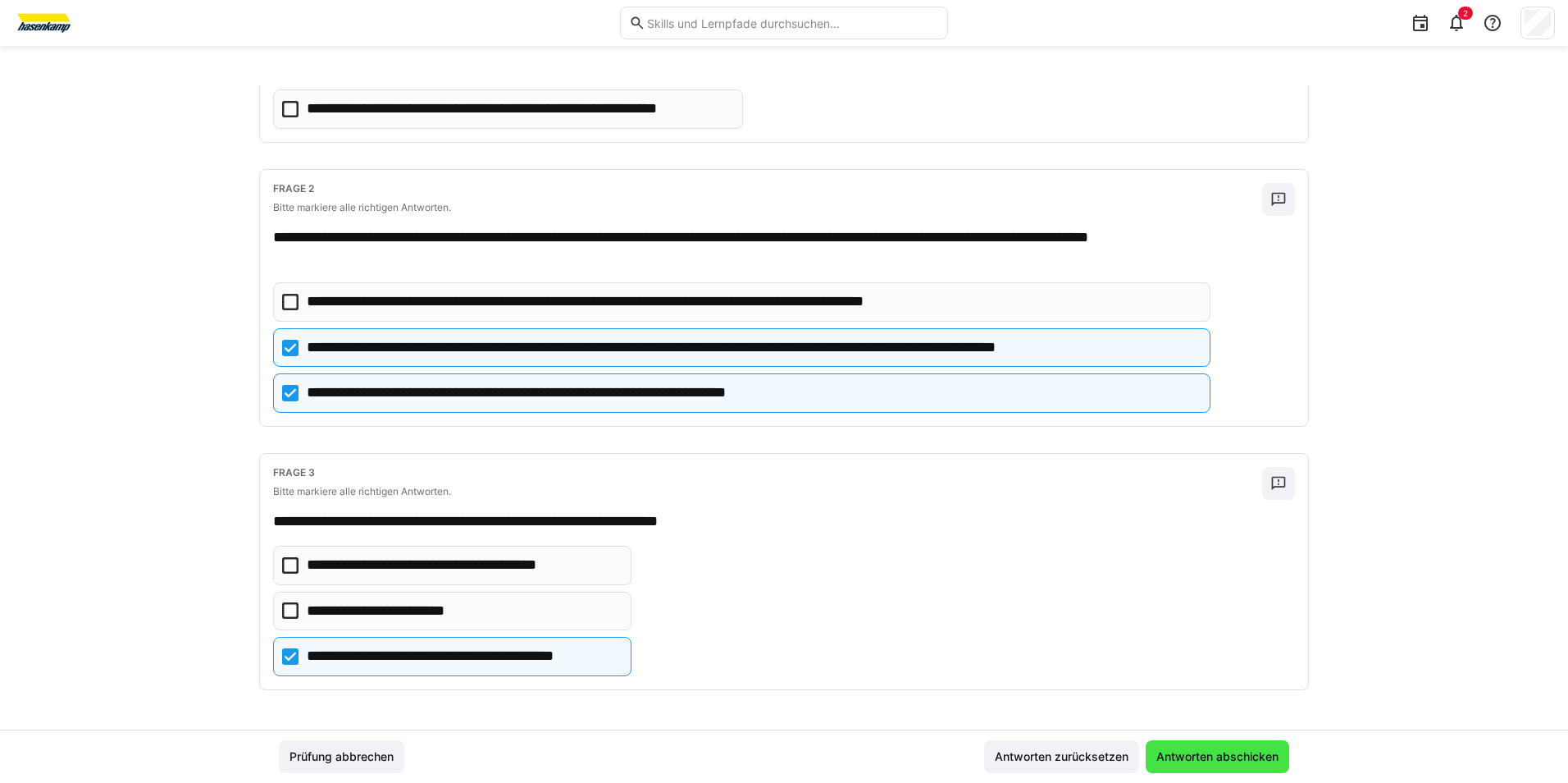
click at [1272, 756] on span "Antworten abschicken" at bounding box center [1217, 756] width 127 height 17
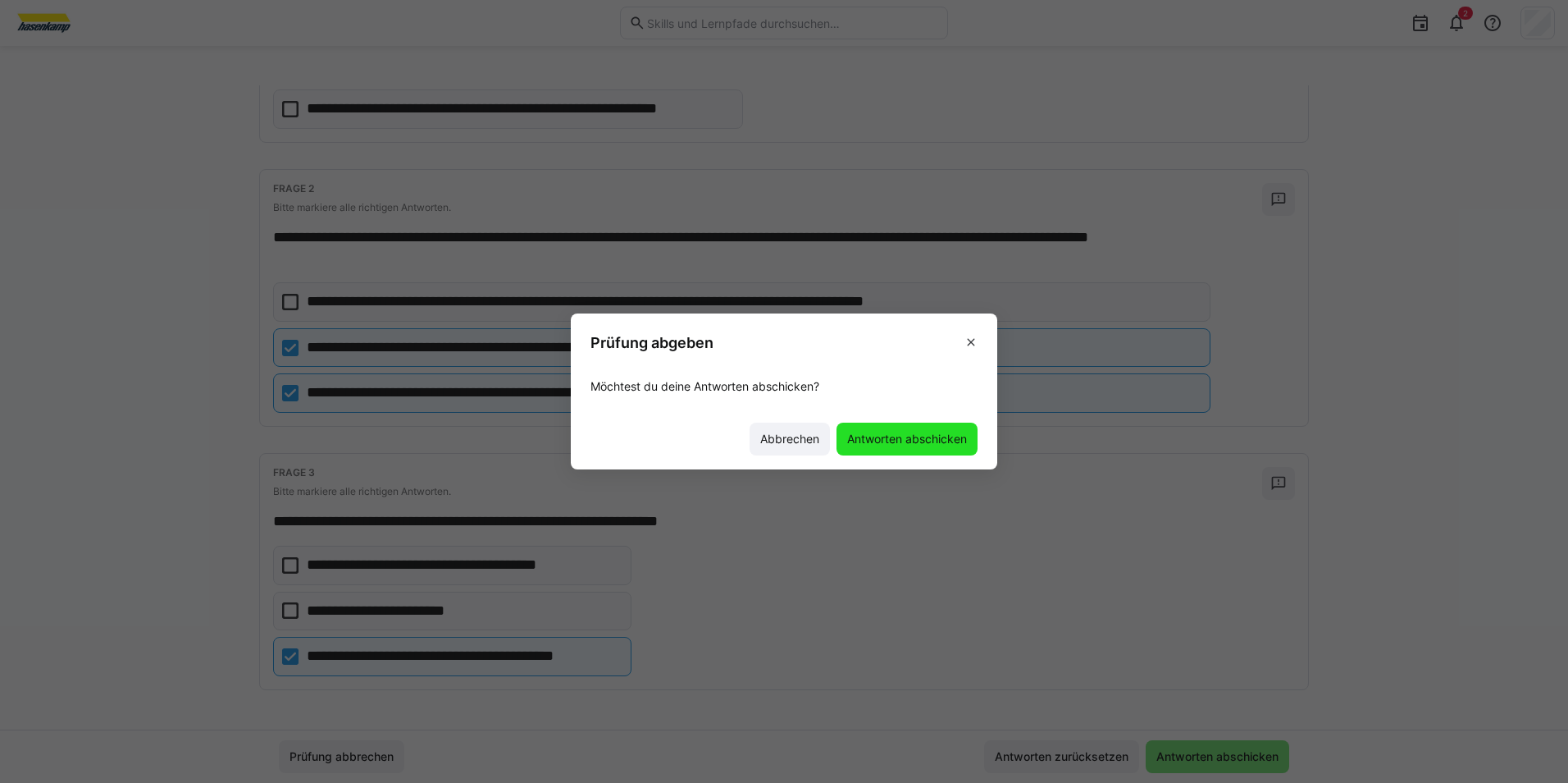
click at [848, 428] on span "Antworten abschicken" at bounding box center [907, 438] width 141 height 32
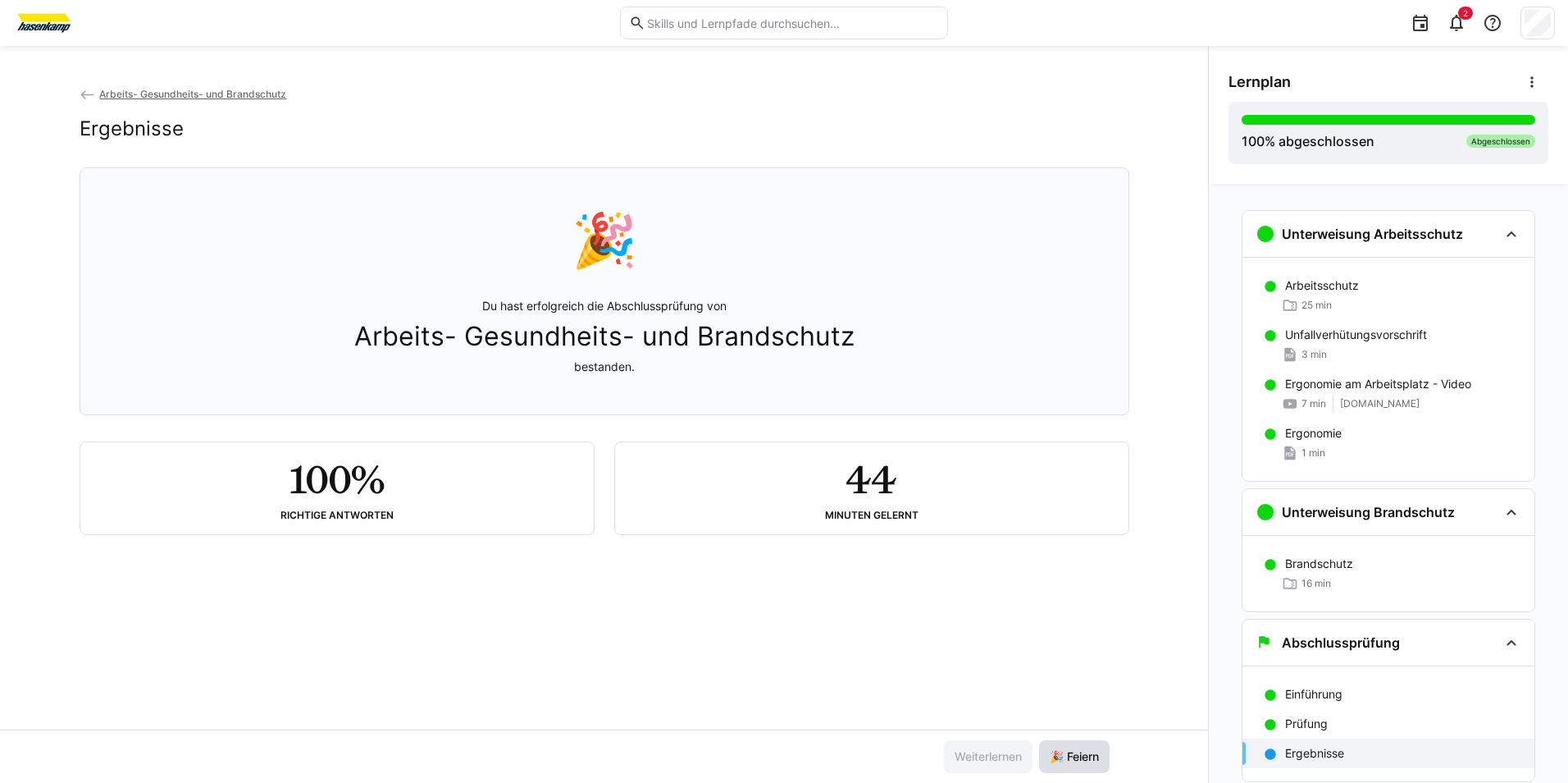
click at [1078, 756] on span "🎉 Feiern" at bounding box center [1074, 756] width 54 height 17
click at [1297, 757] on p "Ergebnisse" at bounding box center [1314, 753] width 59 height 17
click at [1078, 750] on span "🎉 Feiern" at bounding box center [1074, 756] width 54 height 17
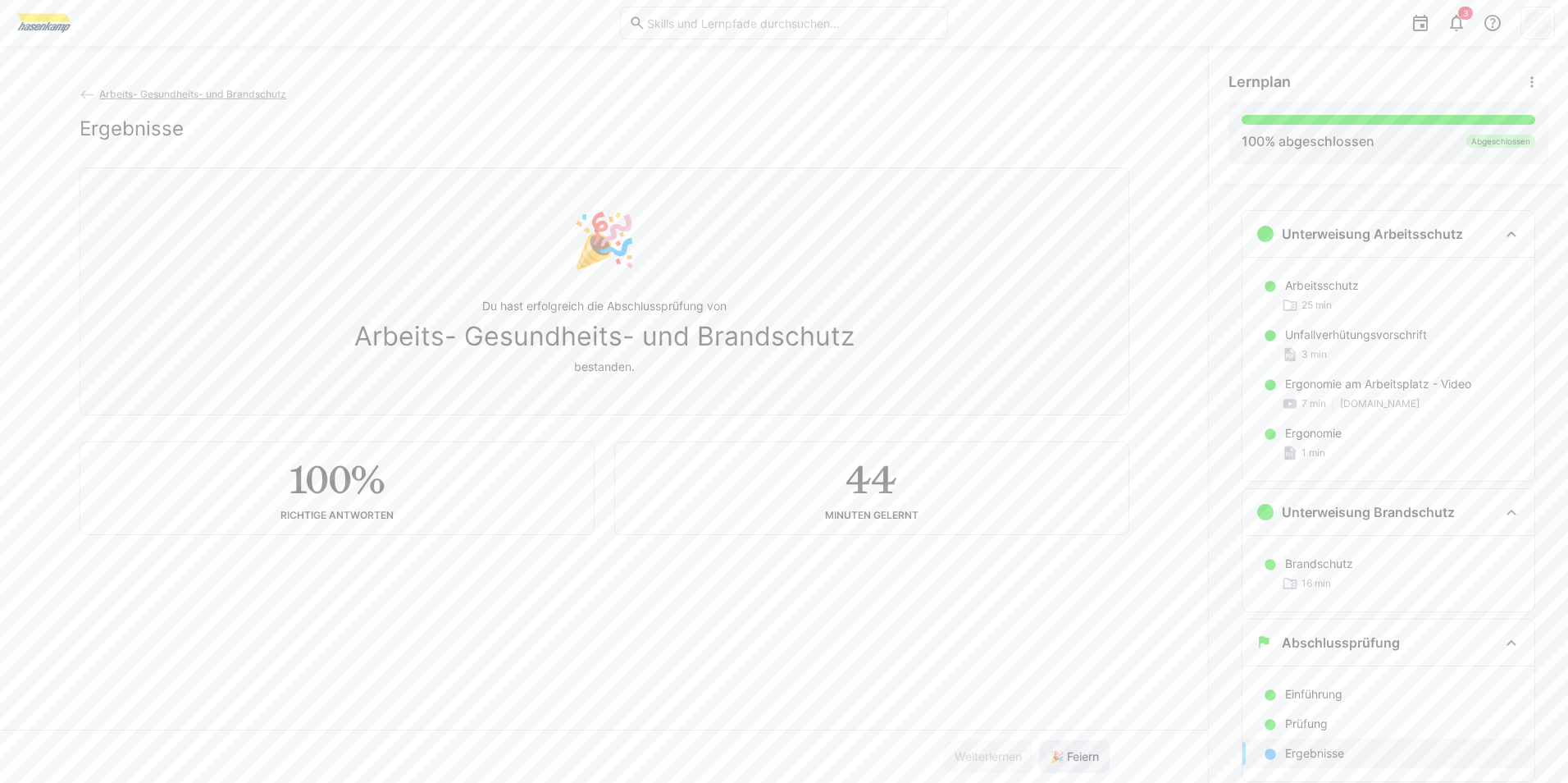
click at [1078, 750] on span "🎉 Feiern" at bounding box center [1074, 756] width 54 height 17
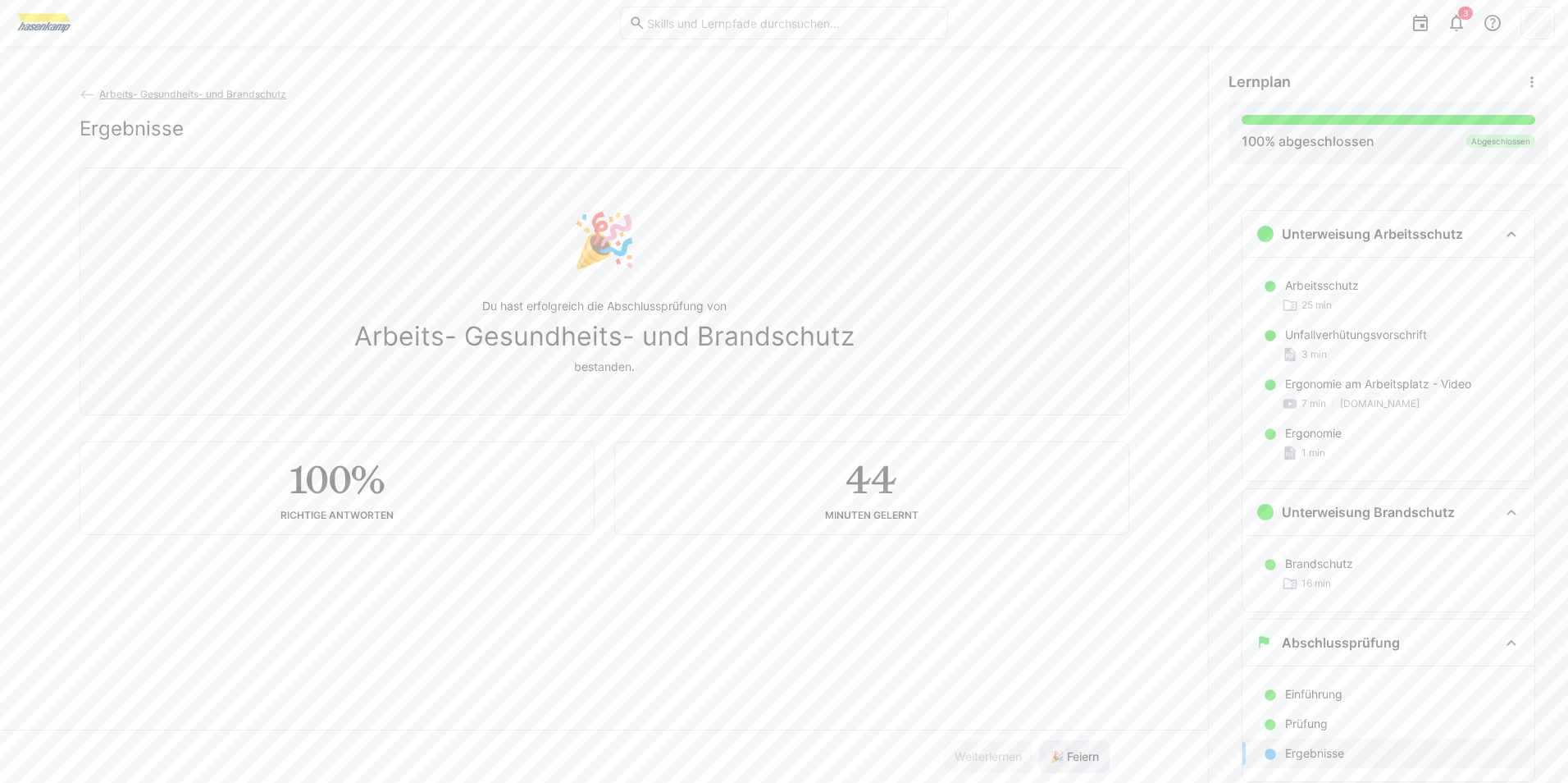
click at [1078, 750] on span "🎉 Feiern" at bounding box center [1074, 756] width 54 height 17
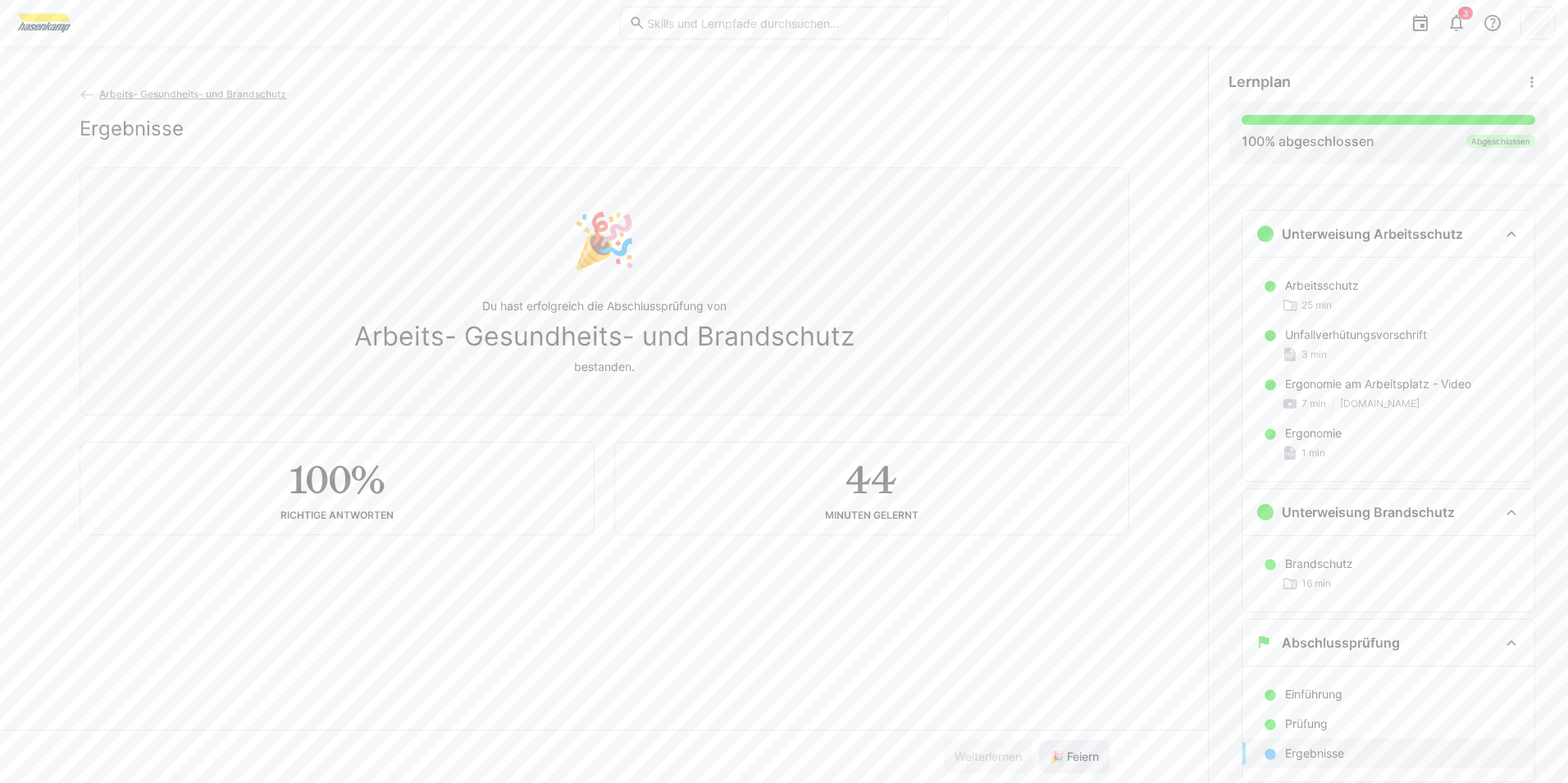
click at [1078, 750] on span "🎉 Feiern" at bounding box center [1074, 756] width 54 height 17
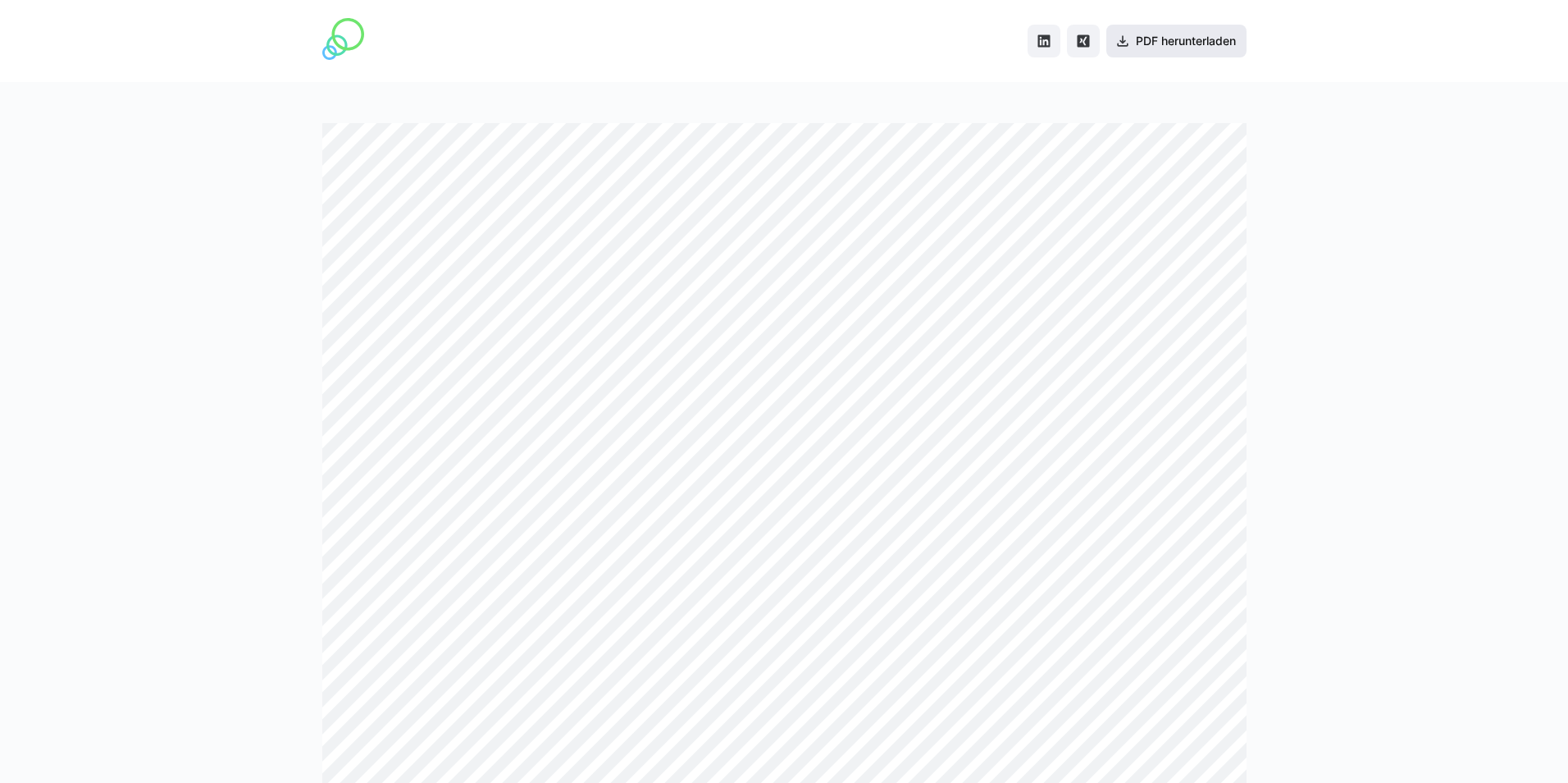
click at [1153, 46] on span "PDF herunterladen" at bounding box center [1186, 41] width 105 height 17
